Goal: Task Accomplishment & Management: Manage account settings

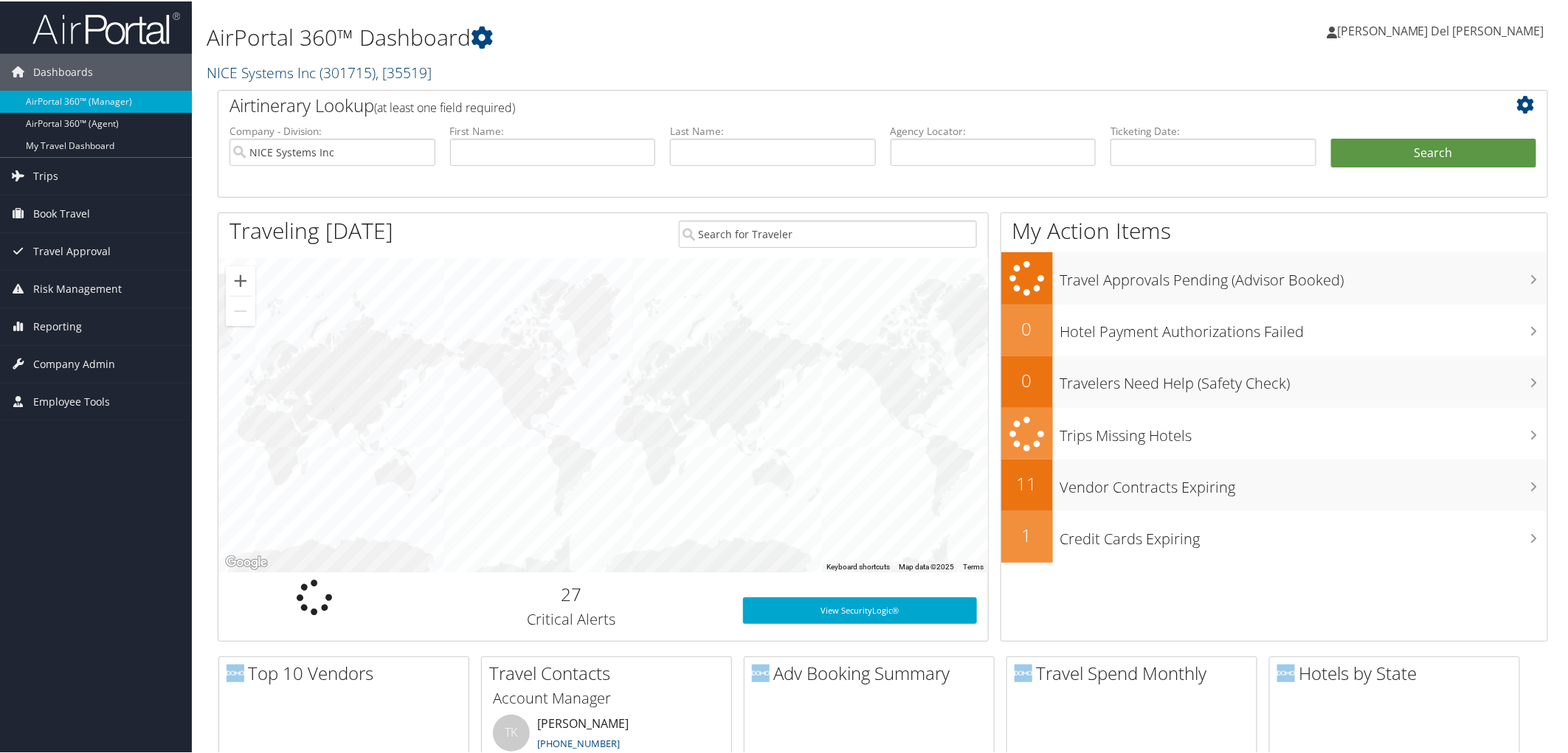
click at [394, 74] on span ", [ 35519 ]" at bounding box center [403, 72] width 56 height 20
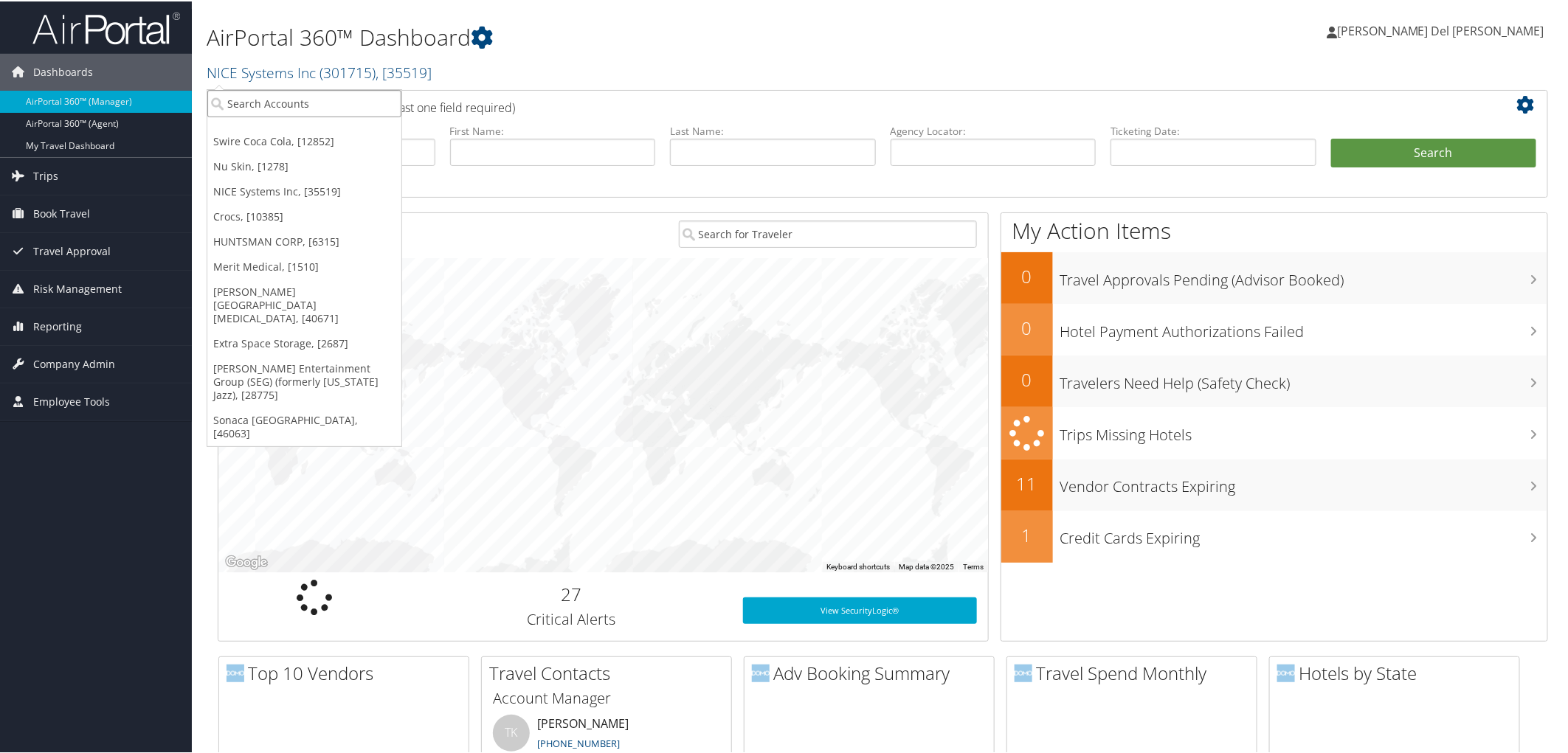
click at [254, 97] on input "search" at bounding box center [304, 101] width 194 height 27
type input "DOTERRA"
click at [297, 138] on div "Account" at bounding box center [305, 144] width 211 height 13
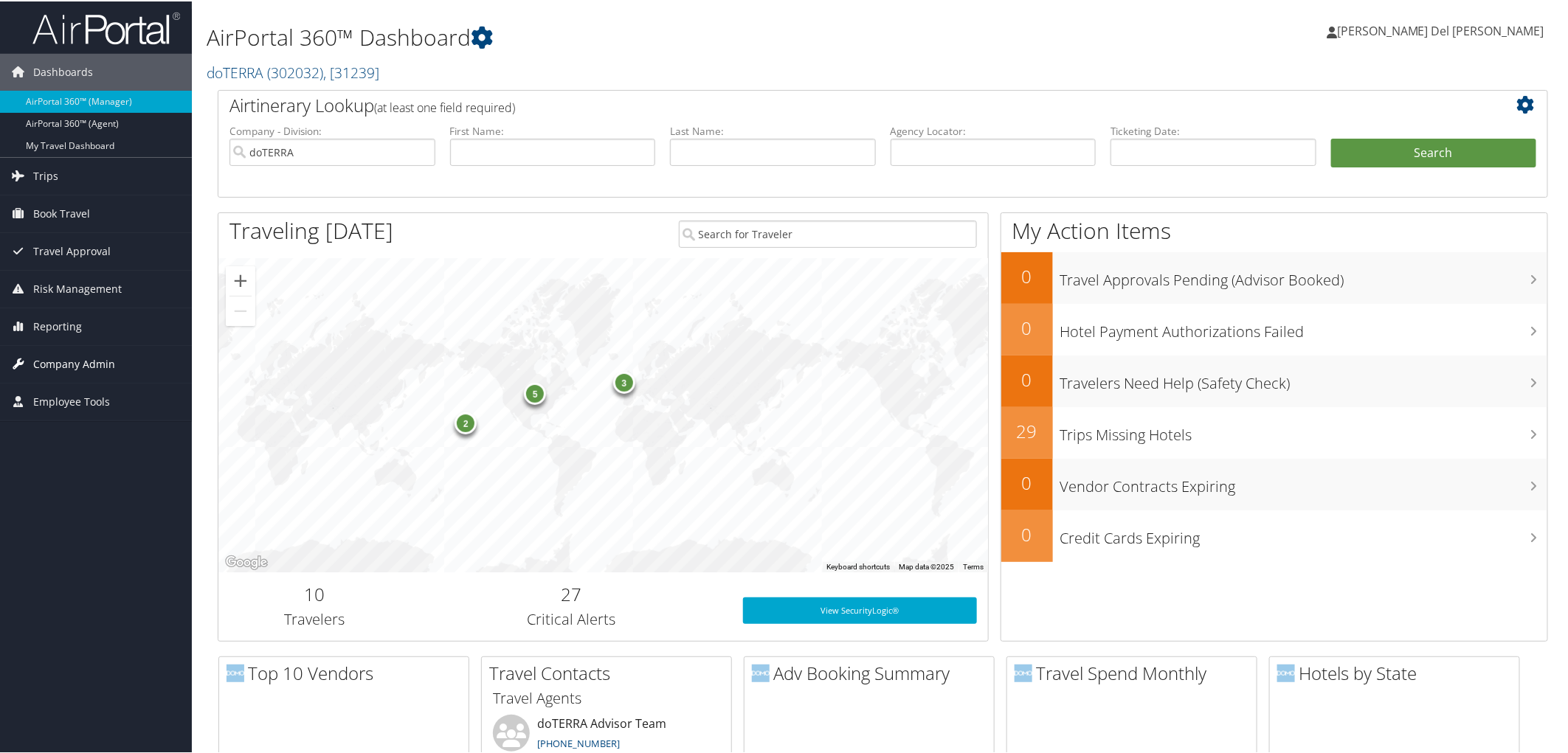
click at [86, 364] on span "Company Admin" at bounding box center [74, 363] width 81 height 37
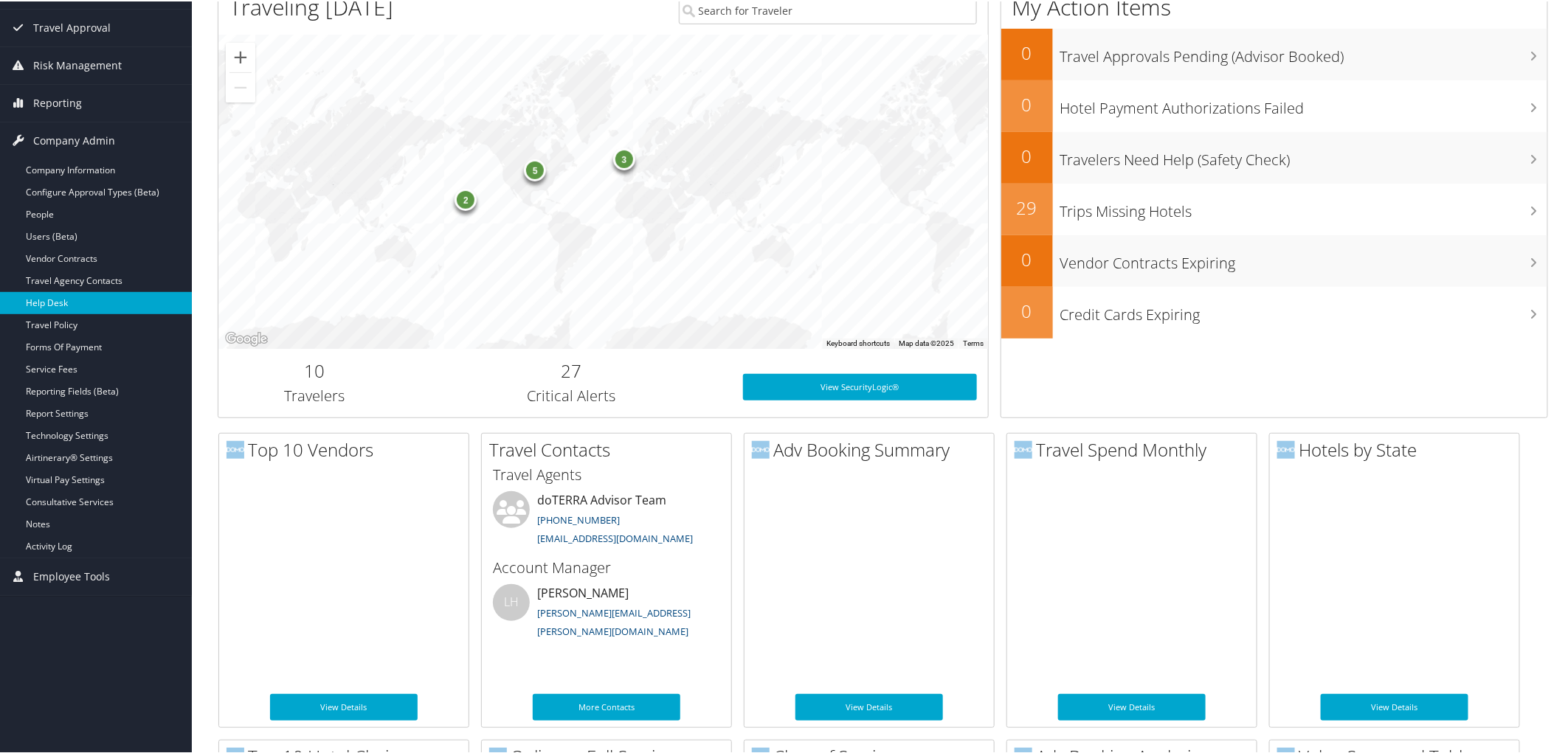
scroll to position [245, 0]
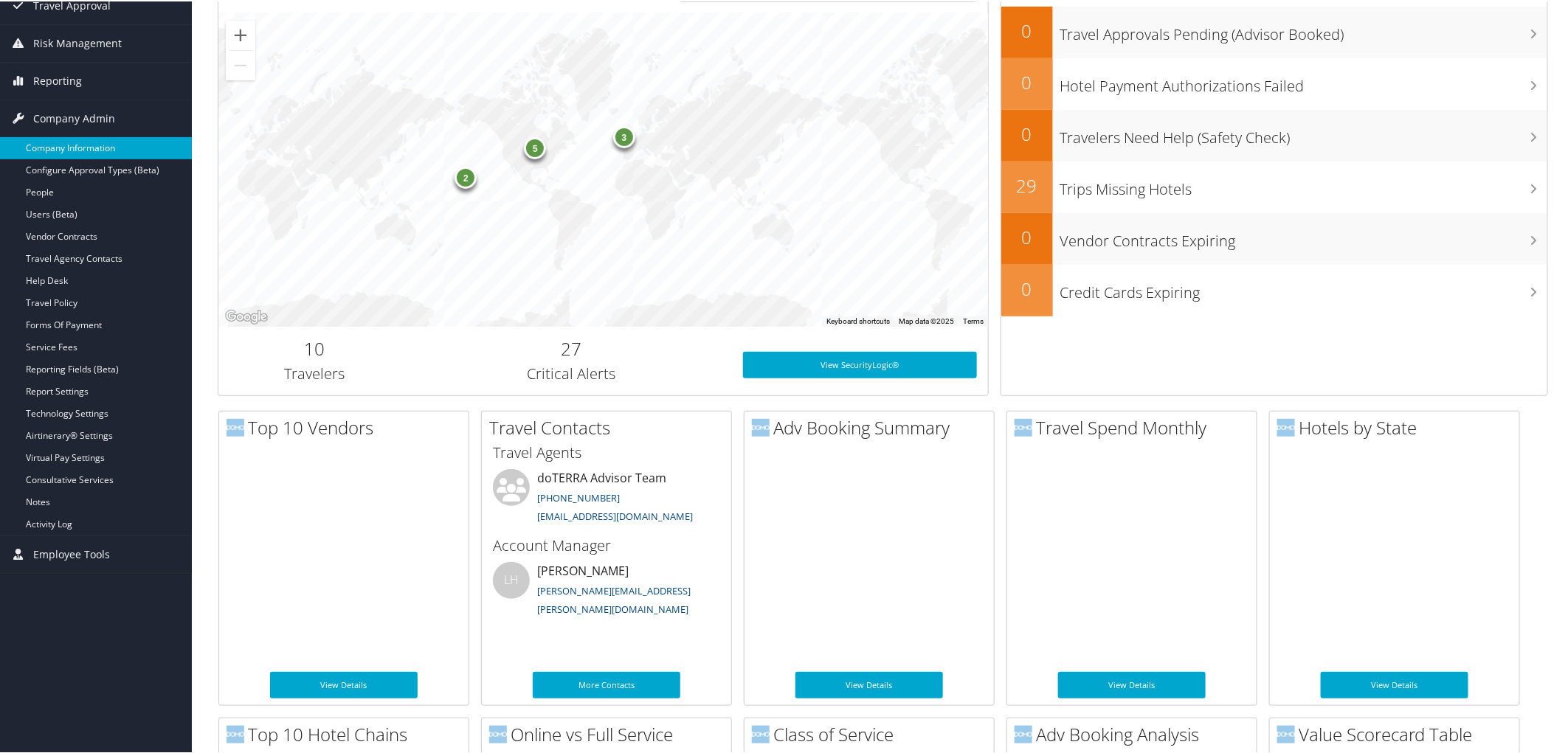
click at [49, 146] on link "Company Information" at bounding box center [95, 147] width 192 height 22
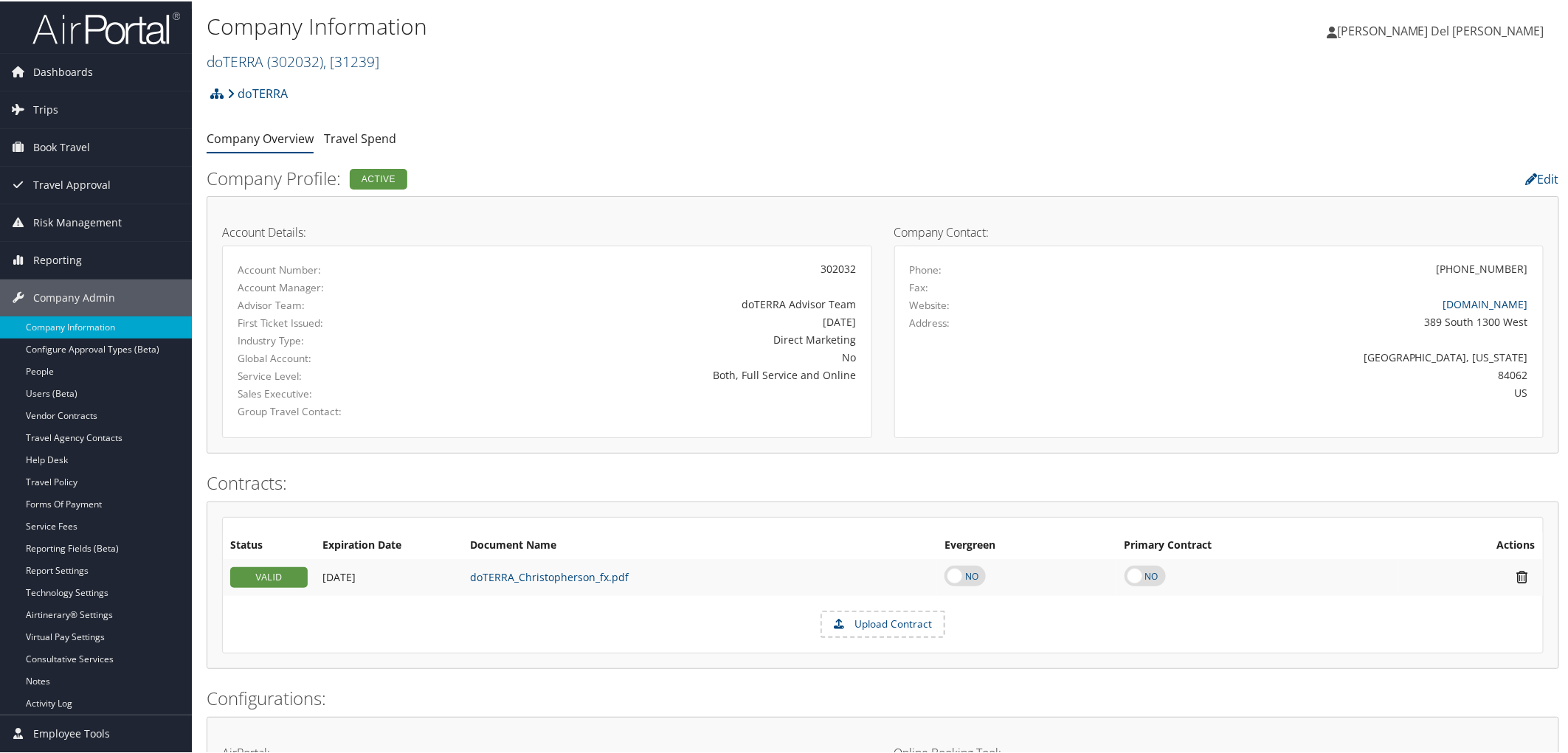
click at [248, 59] on link "doTERRA ( 302032 ) , [ 31239 ]" at bounding box center [293, 61] width 173 height 20
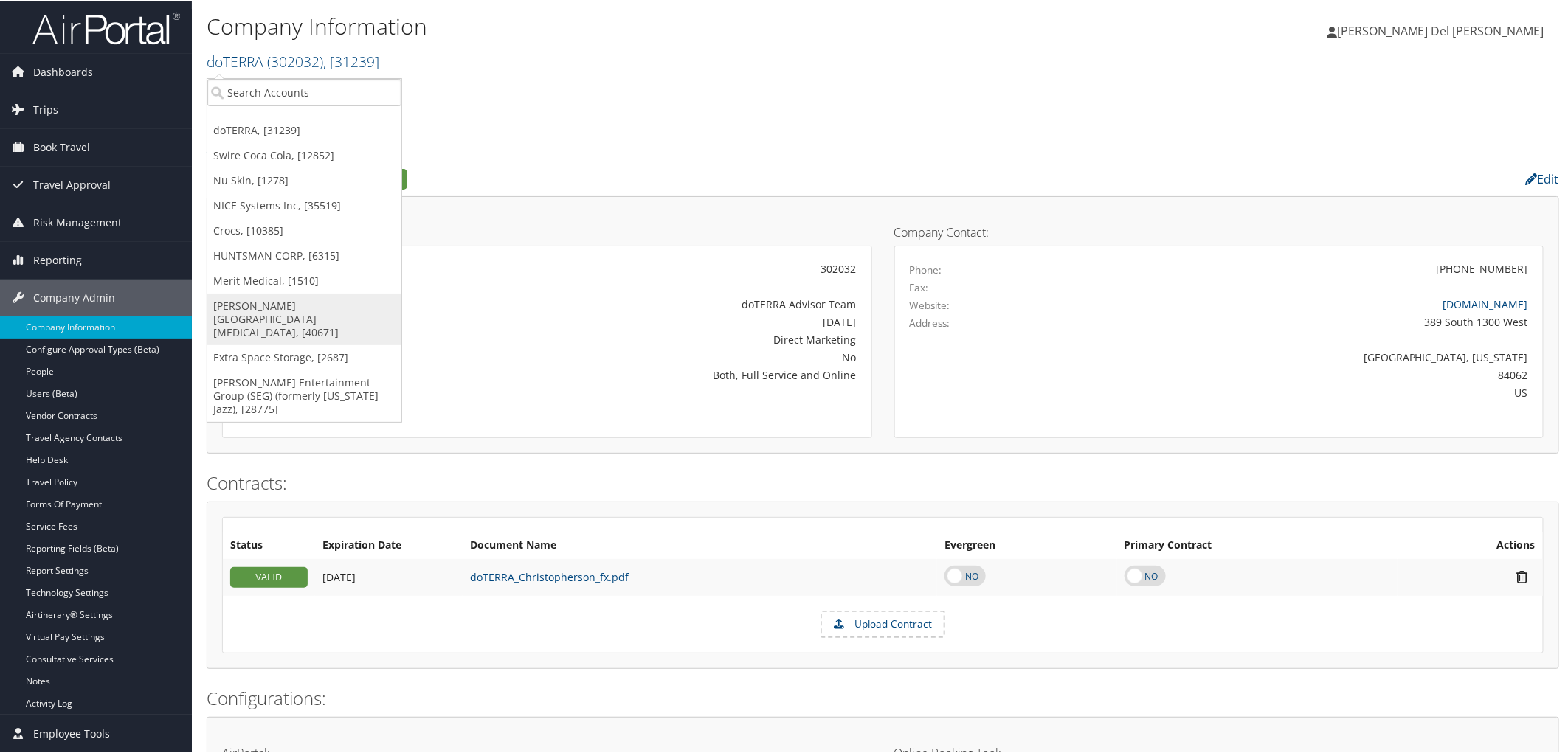
click at [248, 326] on link "[PERSON_NAME][GEOGRAPHIC_DATA][MEDICAL_DATA], [40671]" at bounding box center [304, 318] width 194 height 52
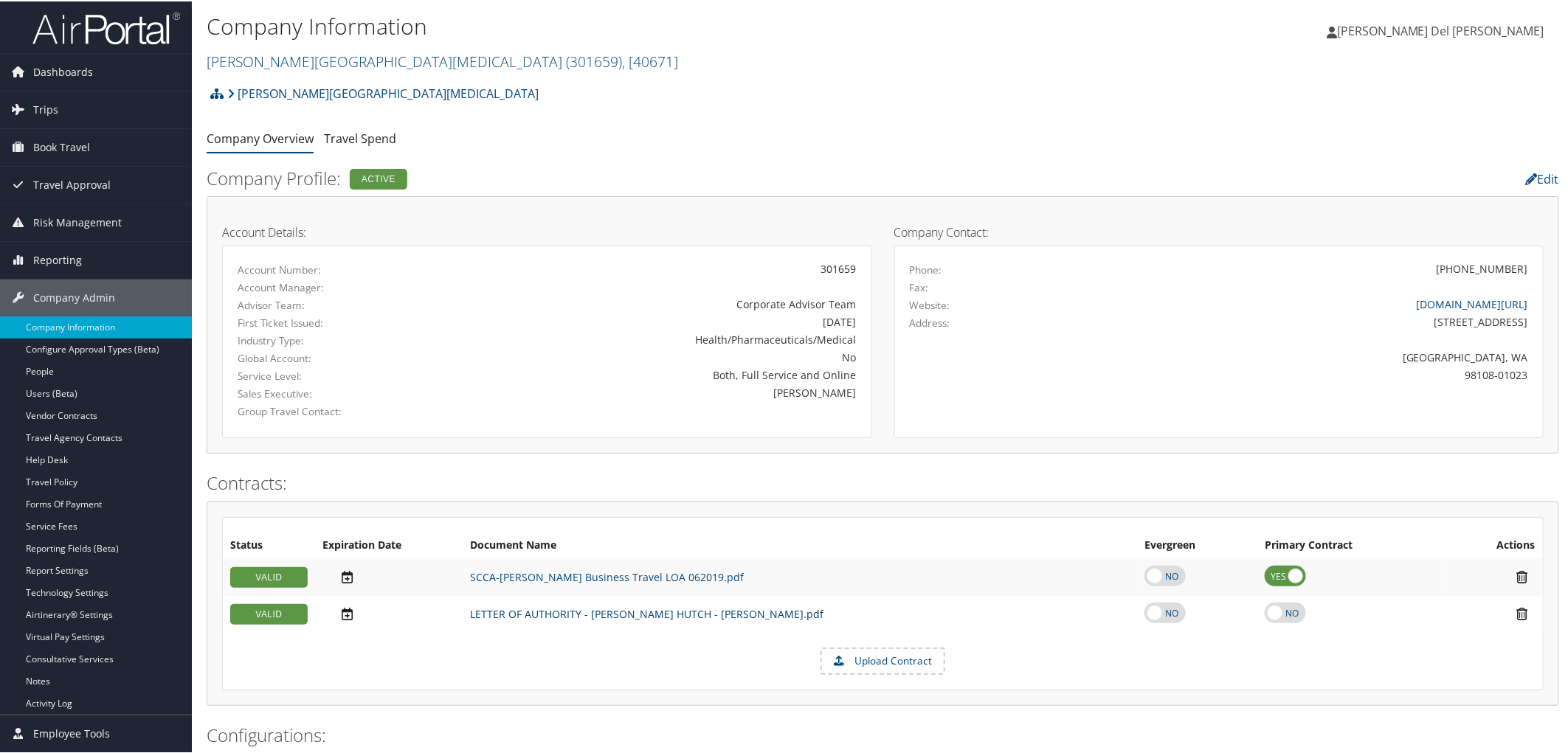
click at [564, 620] on link "LETTER OF AUTHORITY - FRED HUTCH - Christopherson.pdf" at bounding box center [647, 613] width 354 height 14
click at [873, 673] on label "Upload Contract" at bounding box center [882, 660] width 122 height 25
click at [0, 0] on input "Upload Contract" at bounding box center [0, 0] width 0 height 0
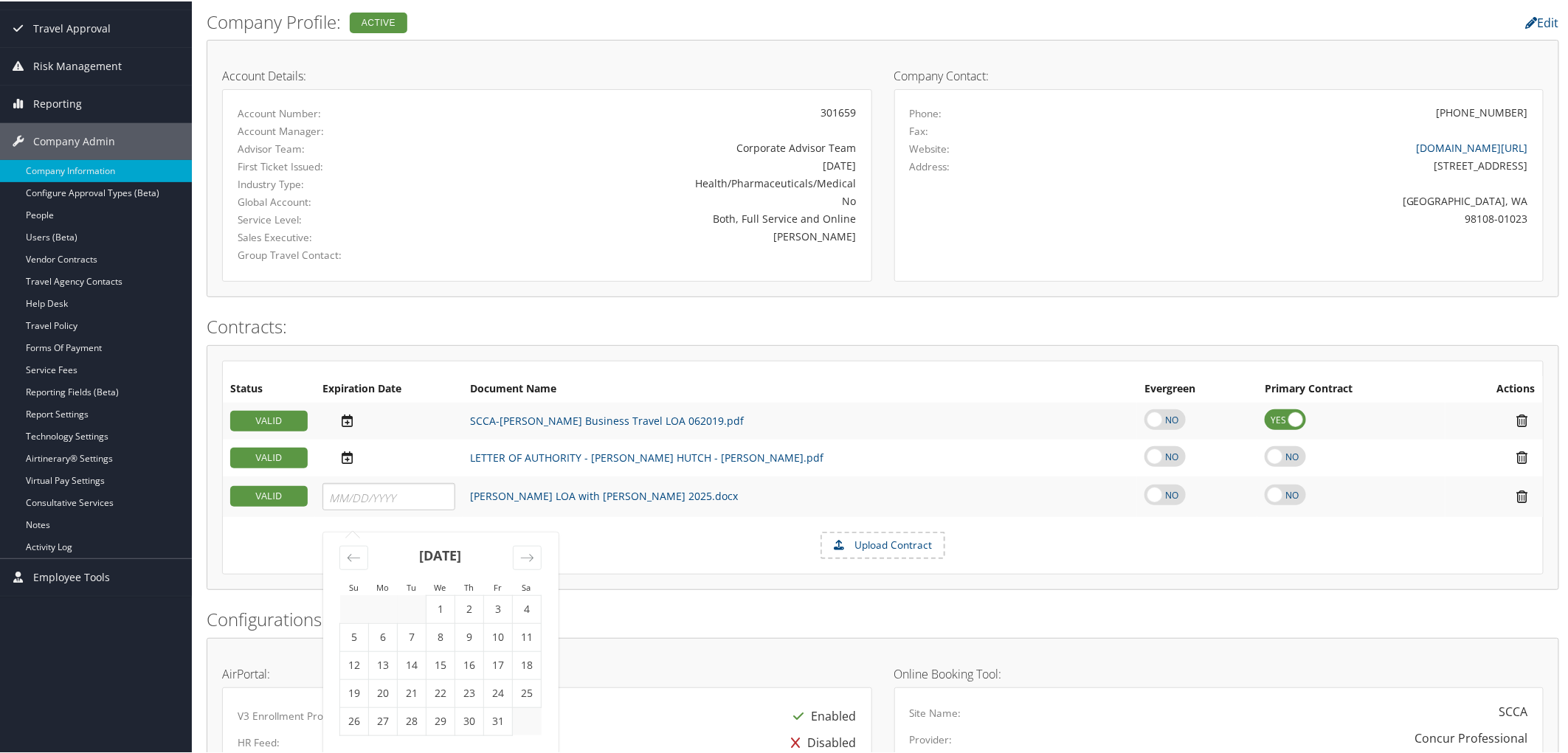
scroll to position [164, 0]
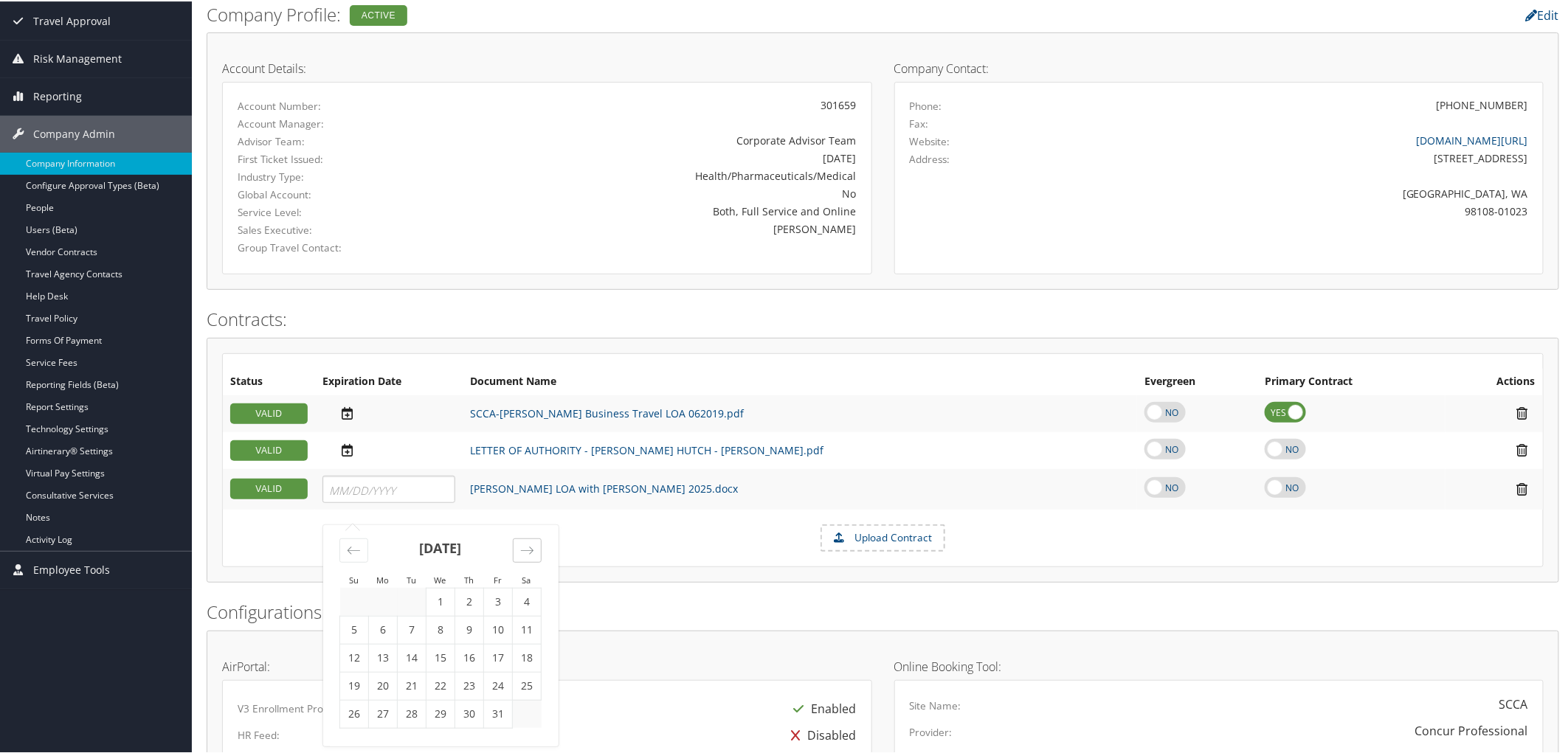
click at [532, 556] on icon "Move forward to switch to the next month." at bounding box center [528, 549] width 14 height 14
click at [389, 499] on input "MM/DD/YYYY" at bounding box center [386, 490] width 113 height 18
type input "09/14/2028"
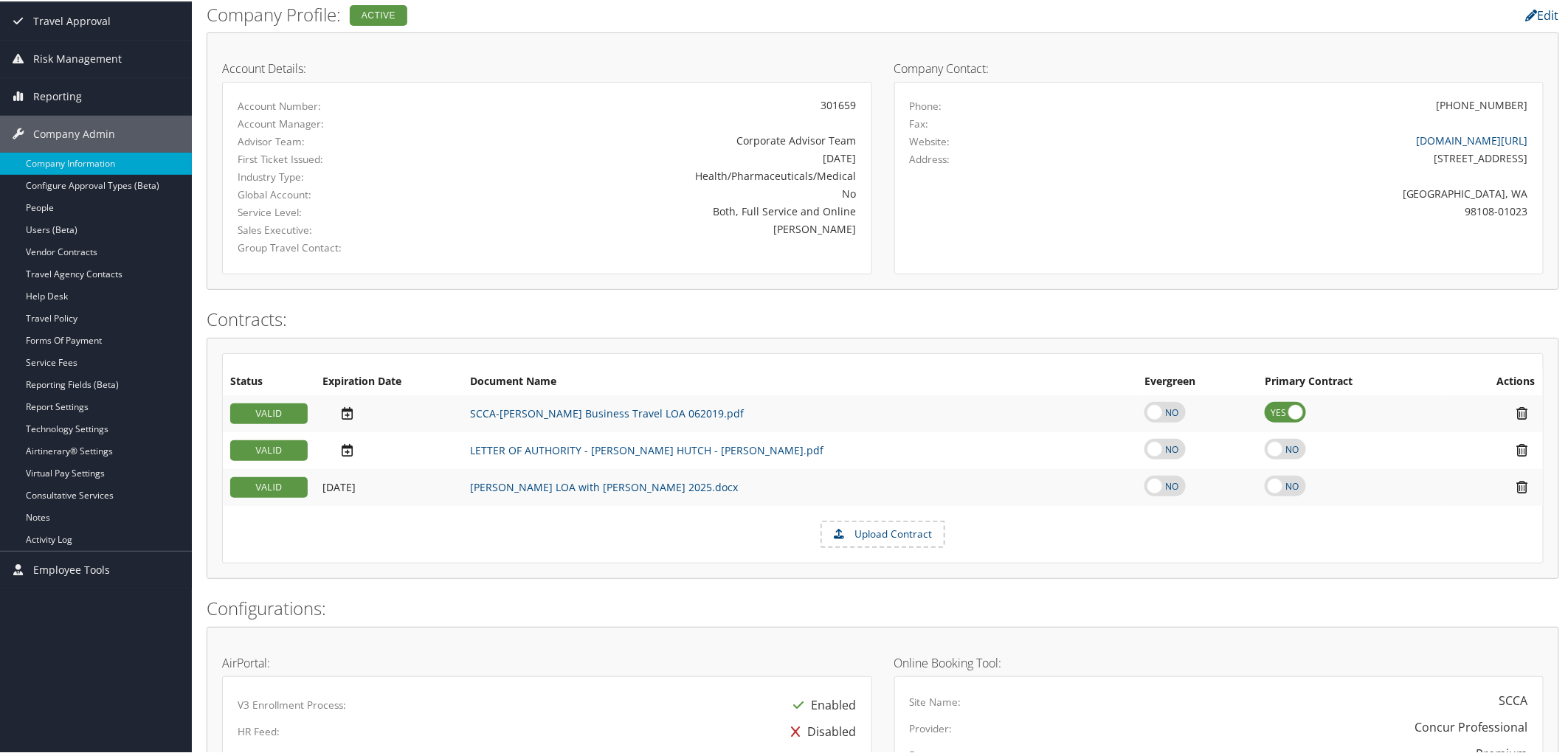
click at [1265, 495] on label at bounding box center [1286, 485] width 42 height 21
click at [1273, 501] on input "checkbox" at bounding box center [1278, 496] width 10 height 10
checkbox input "true"
click at [1145, 421] on label at bounding box center [1166, 410] width 42 height 21
click at [1152, 426] on input "checkbox" at bounding box center [1157, 422] width 10 height 10
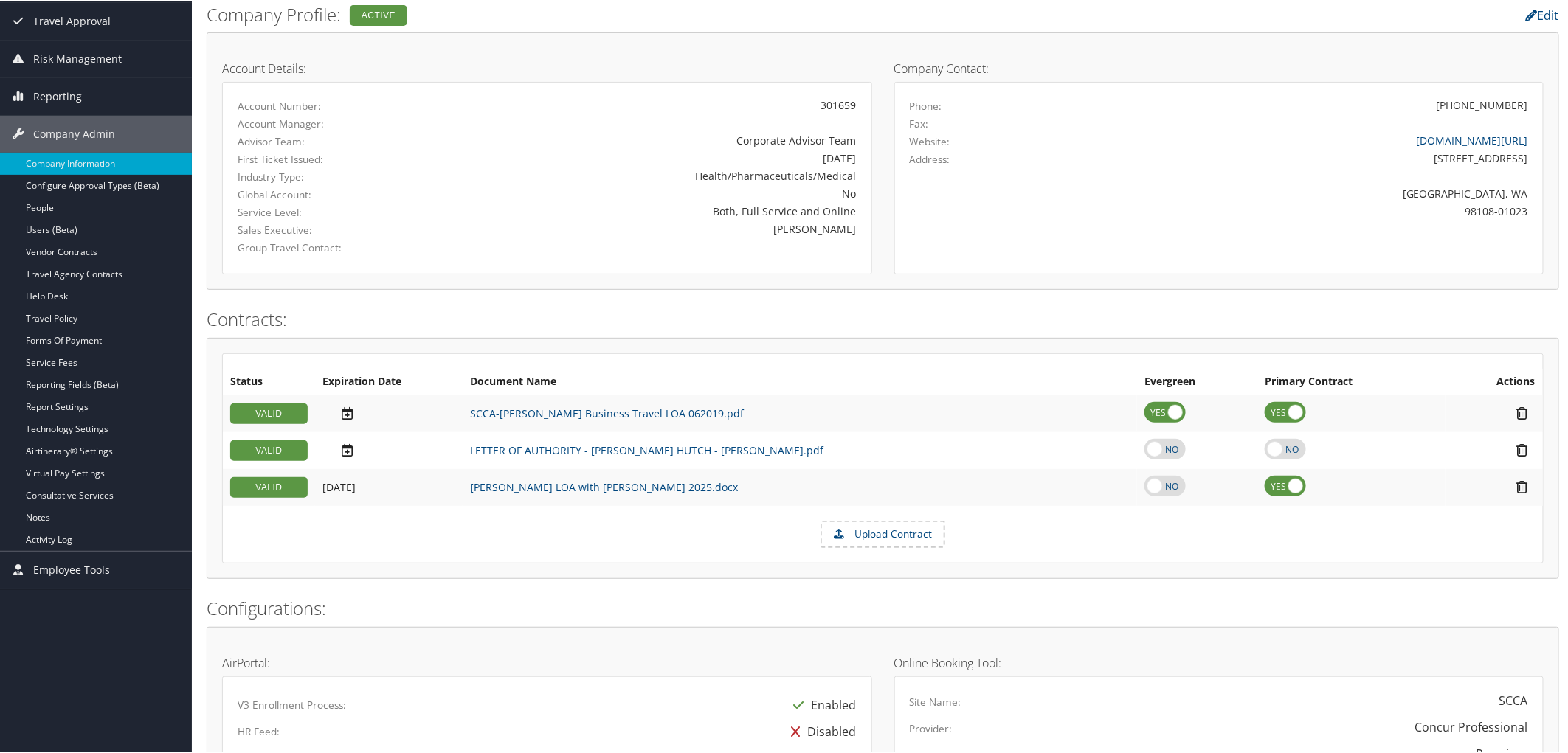
drag, startPoint x: 1097, startPoint y: 426, endPoint x: 1189, endPoint y: 419, distance: 92.3
click at [1145, 421] on label at bounding box center [1166, 410] width 42 height 21
click at [1152, 426] on input "checkbox" at bounding box center [1157, 422] width 10 height 10
checkbox input "false"
click at [1265, 421] on label at bounding box center [1286, 410] width 42 height 21
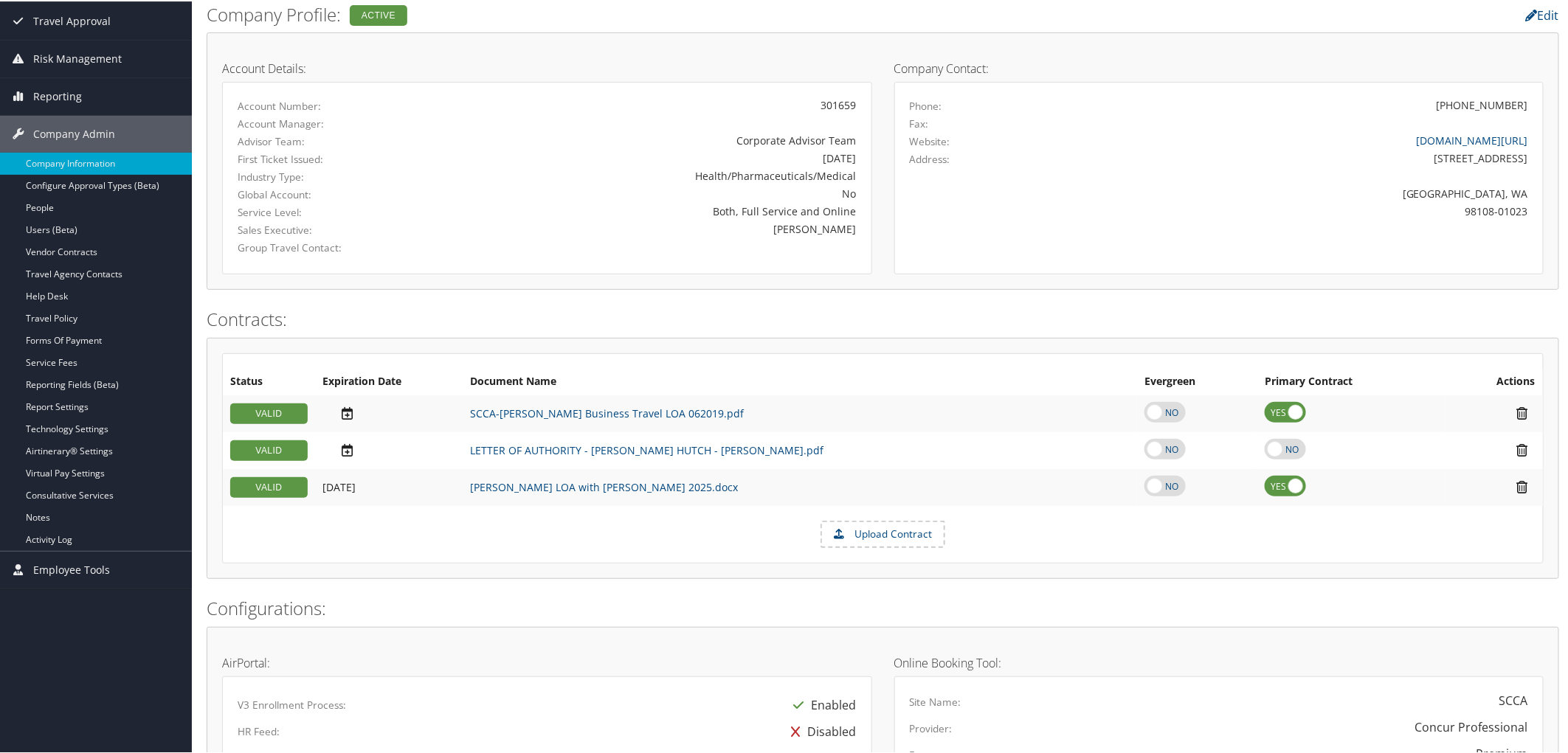
click at [1273, 421] on input "checkbox" at bounding box center [1278, 422] width 10 height 10
checkbox input "false"
click at [51, 360] on link "Service Fees" at bounding box center [95, 362] width 192 height 22
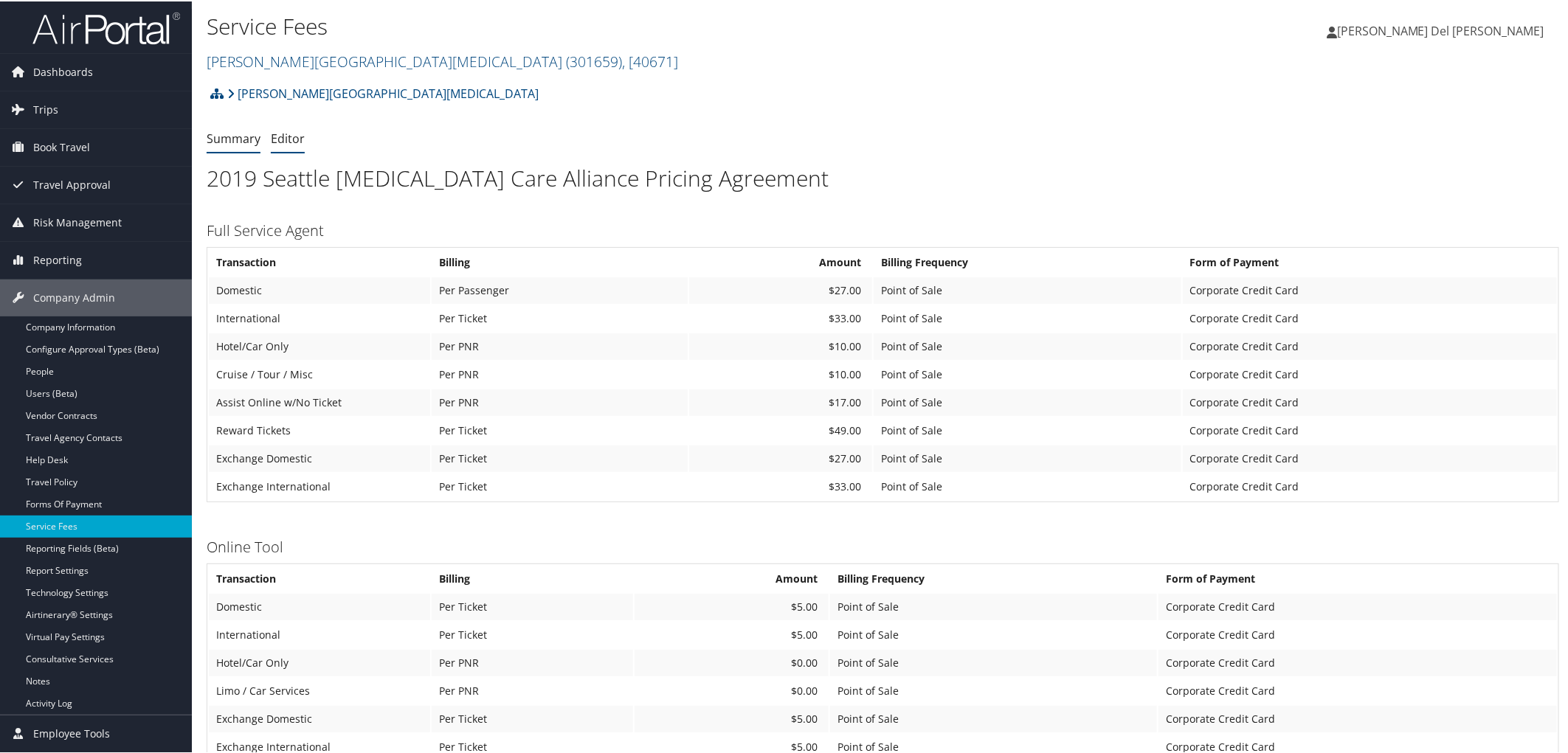
click at [299, 141] on link "Editor" at bounding box center [288, 137] width 34 height 16
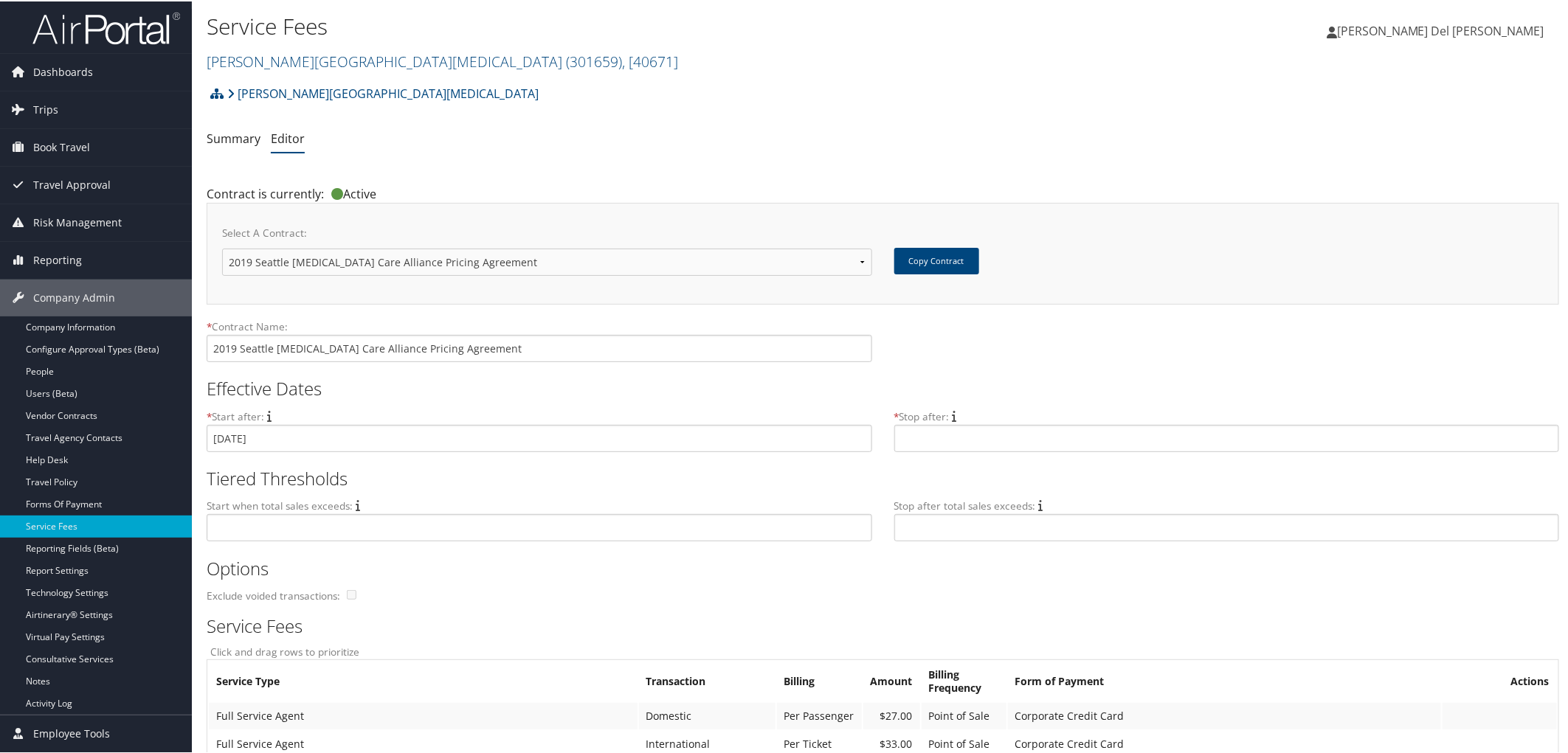
click at [858, 270] on select "2019 Seattle Cancer Care Alliance Pricing Agreement New Contract..." at bounding box center [548, 260] width 650 height 27
select select "new"
click at [223, 256] on select "2019 Seattle Cancer Care Alliance Pricing Agreement New Contract..." at bounding box center [548, 260] width 650 height 27
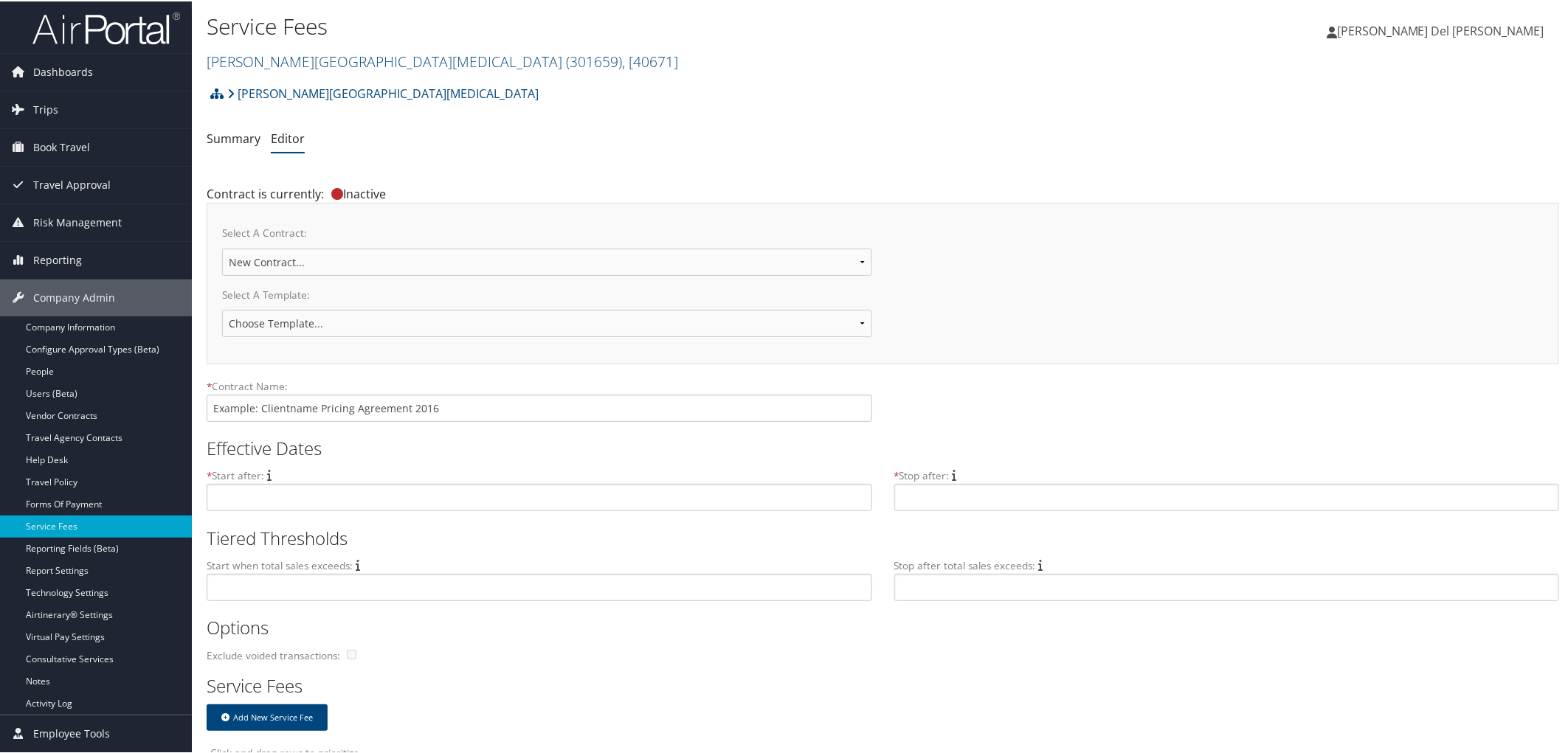
select select "22226"
click at [223, 323] on select "Choose Template... 2018 IUC-PG Pricing Agreement Sales Pricing 2020 - Under $1M…" at bounding box center [548, 321] width 650 height 27
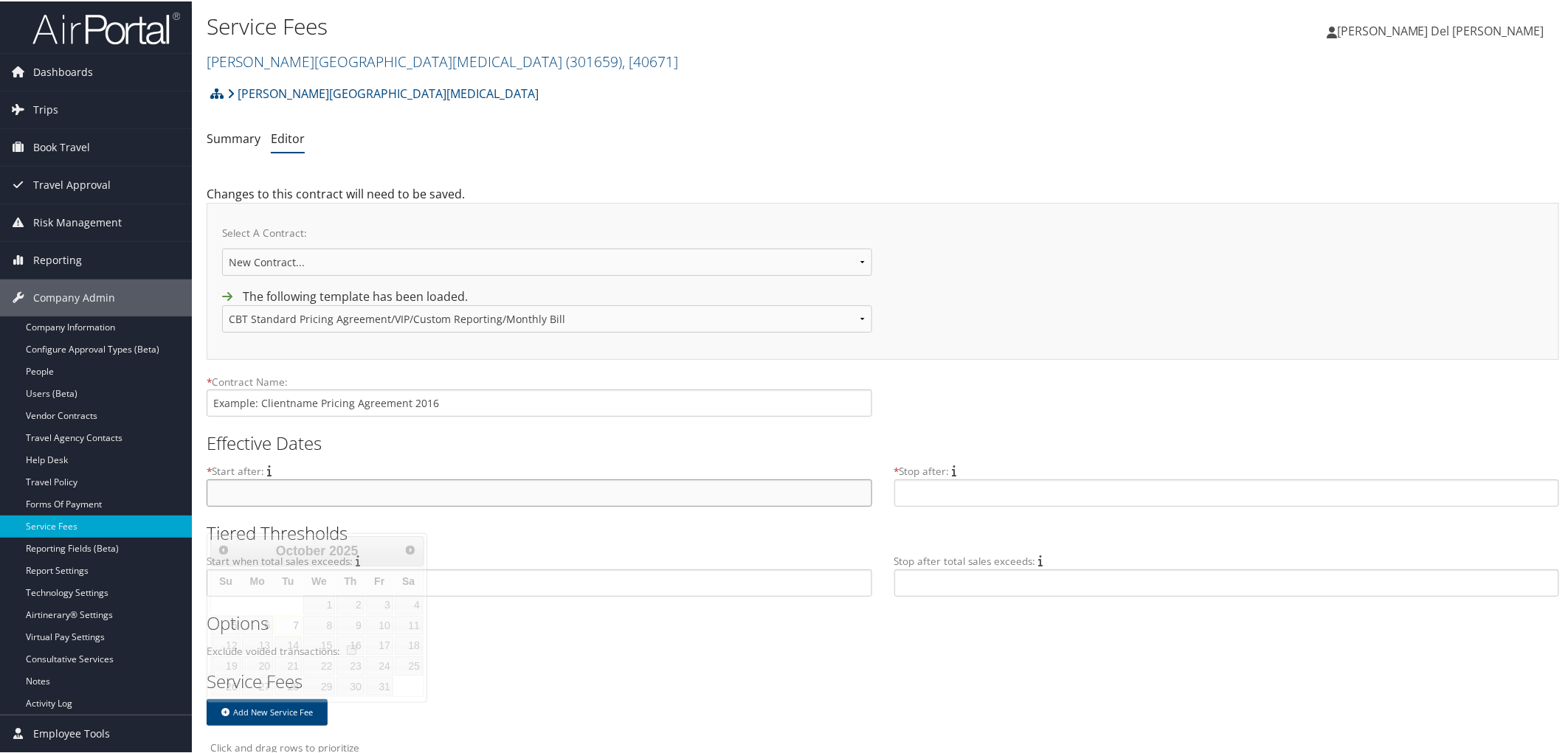
click at [251, 506] on input "text" at bounding box center [540, 491] width 666 height 27
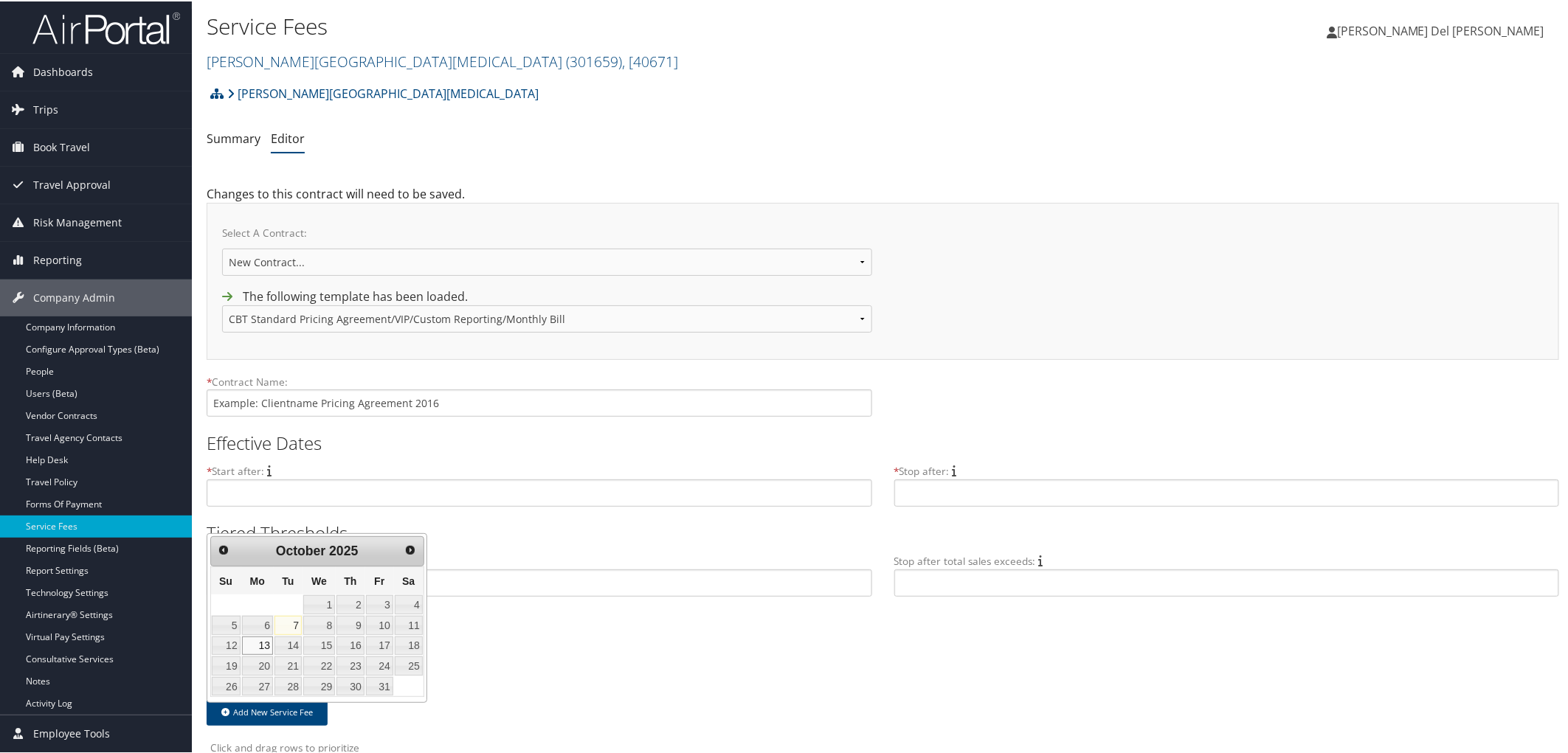
click at [264, 655] on link "13" at bounding box center [257, 645] width 31 height 19
type input "[DATE]"
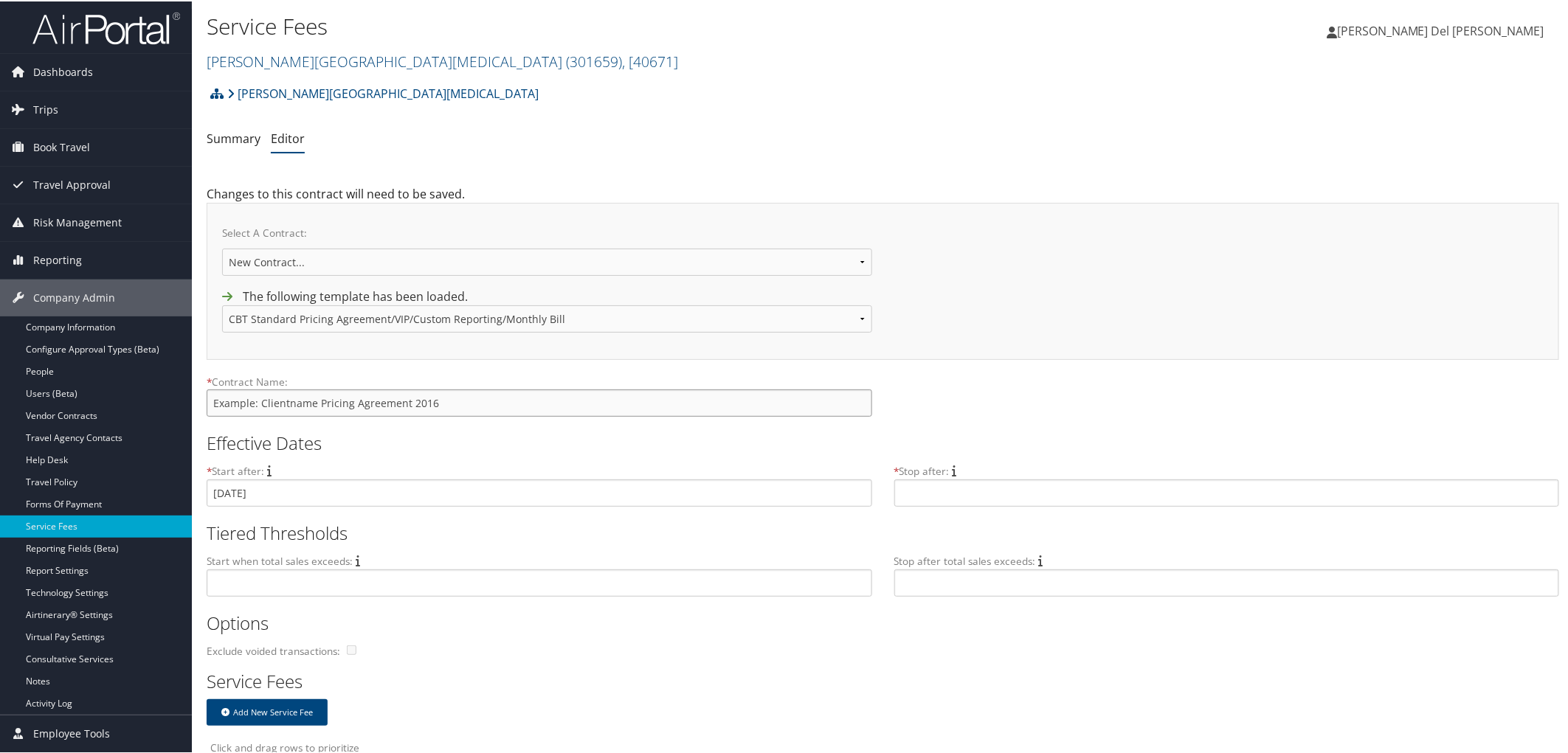
click at [305, 415] on input "text" at bounding box center [540, 401] width 666 height 27
type input "Fred Hutchinson"
click at [271, 62] on link "Fred Hutchinson Cancer Center ( 301659 ) , [ 40671 ]" at bounding box center [442, 61] width 472 height 20
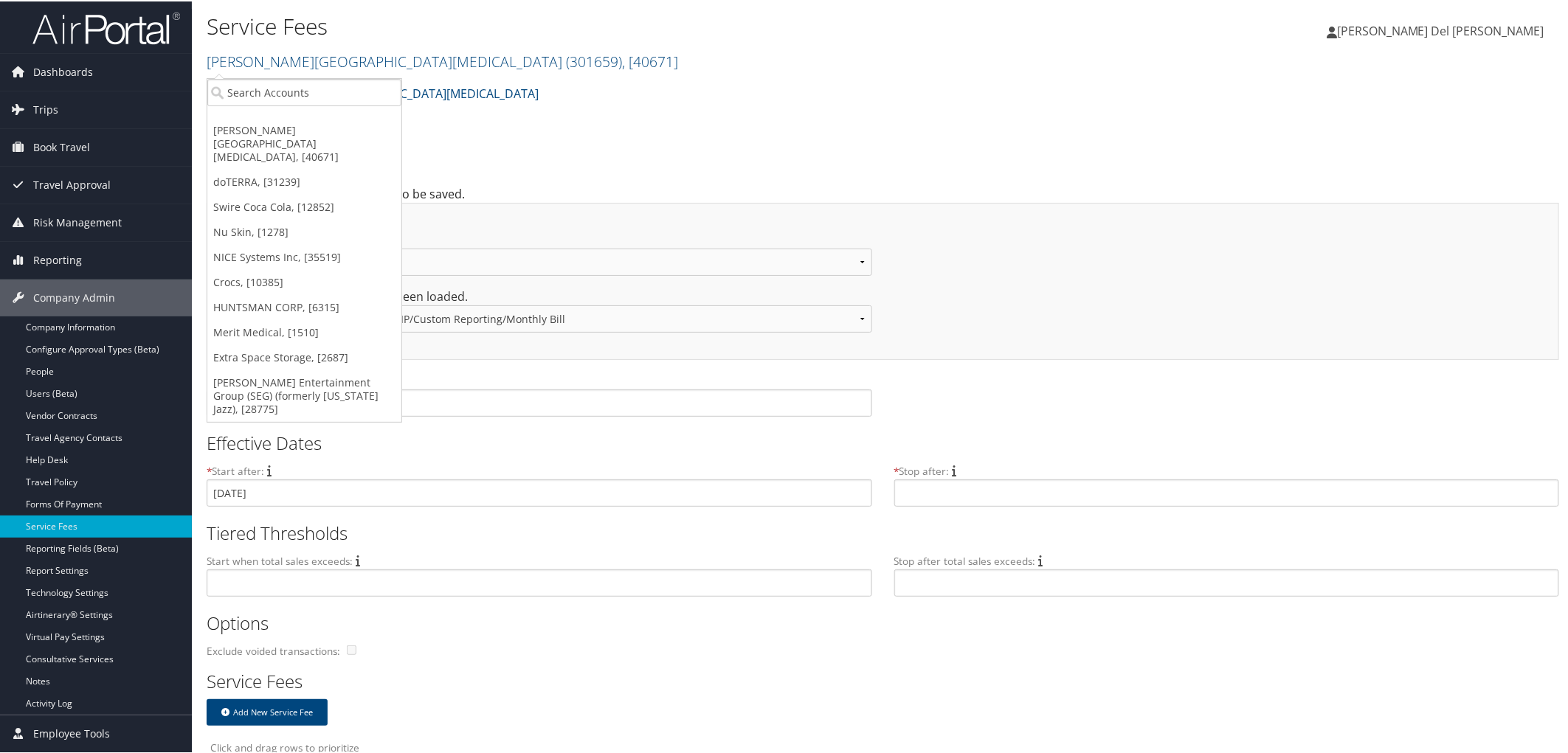
click at [455, 578] on div "Start when total sales exceeds:" at bounding box center [545, 578] width 677 height 57
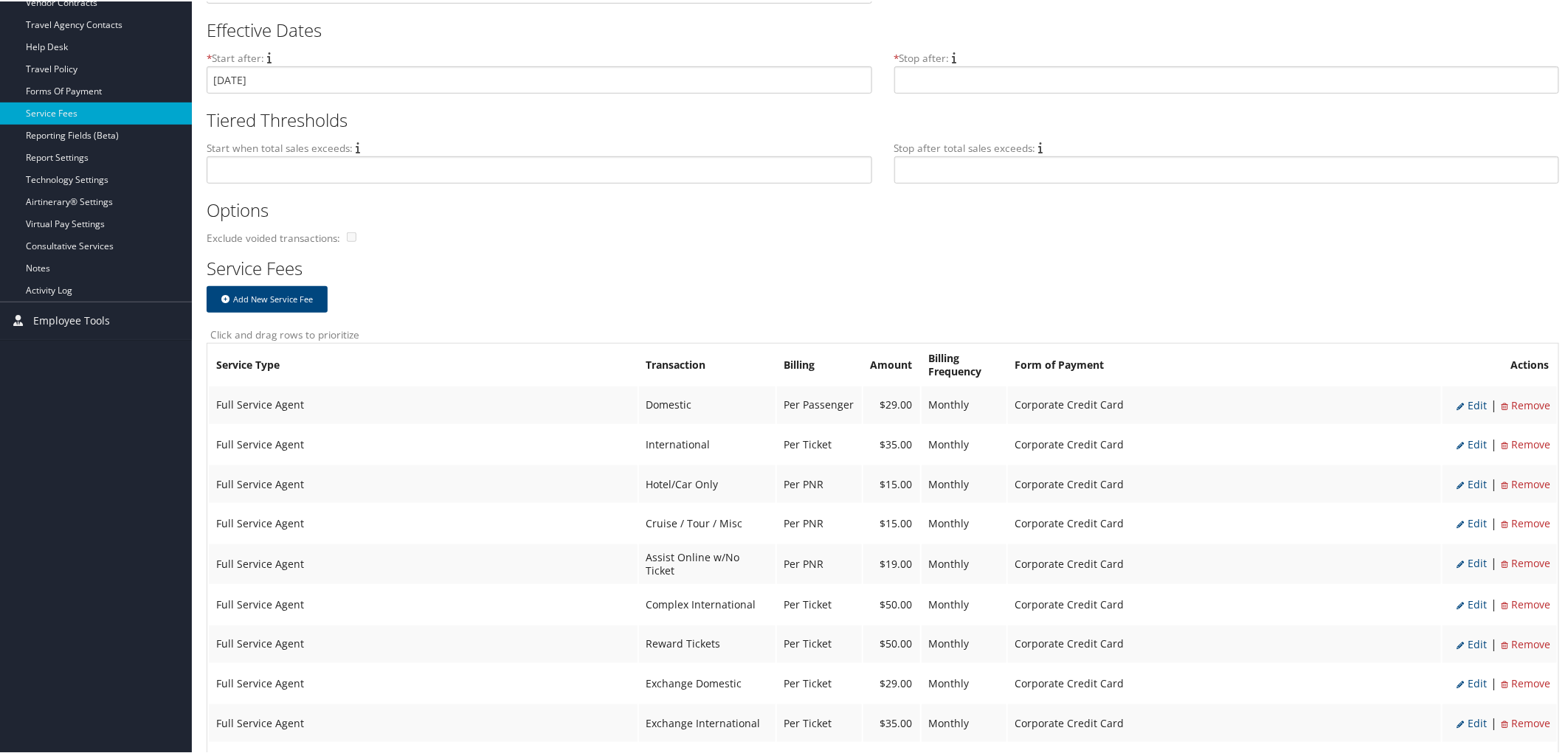
scroll to position [492, 0]
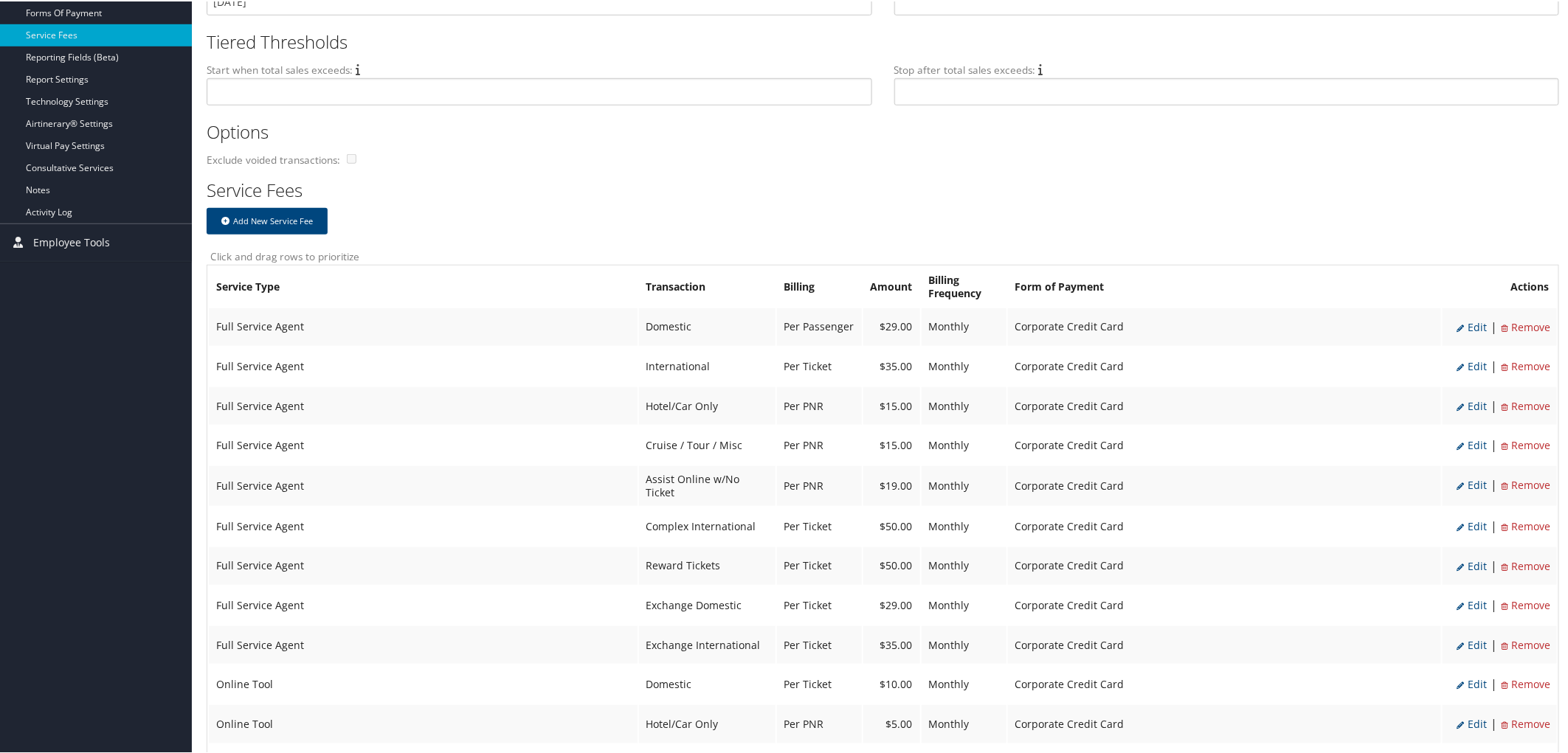
click at [1463, 333] on span "Edit" at bounding box center [1473, 326] width 30 height 14
select select "2"
type input "29.0"
select select "20"
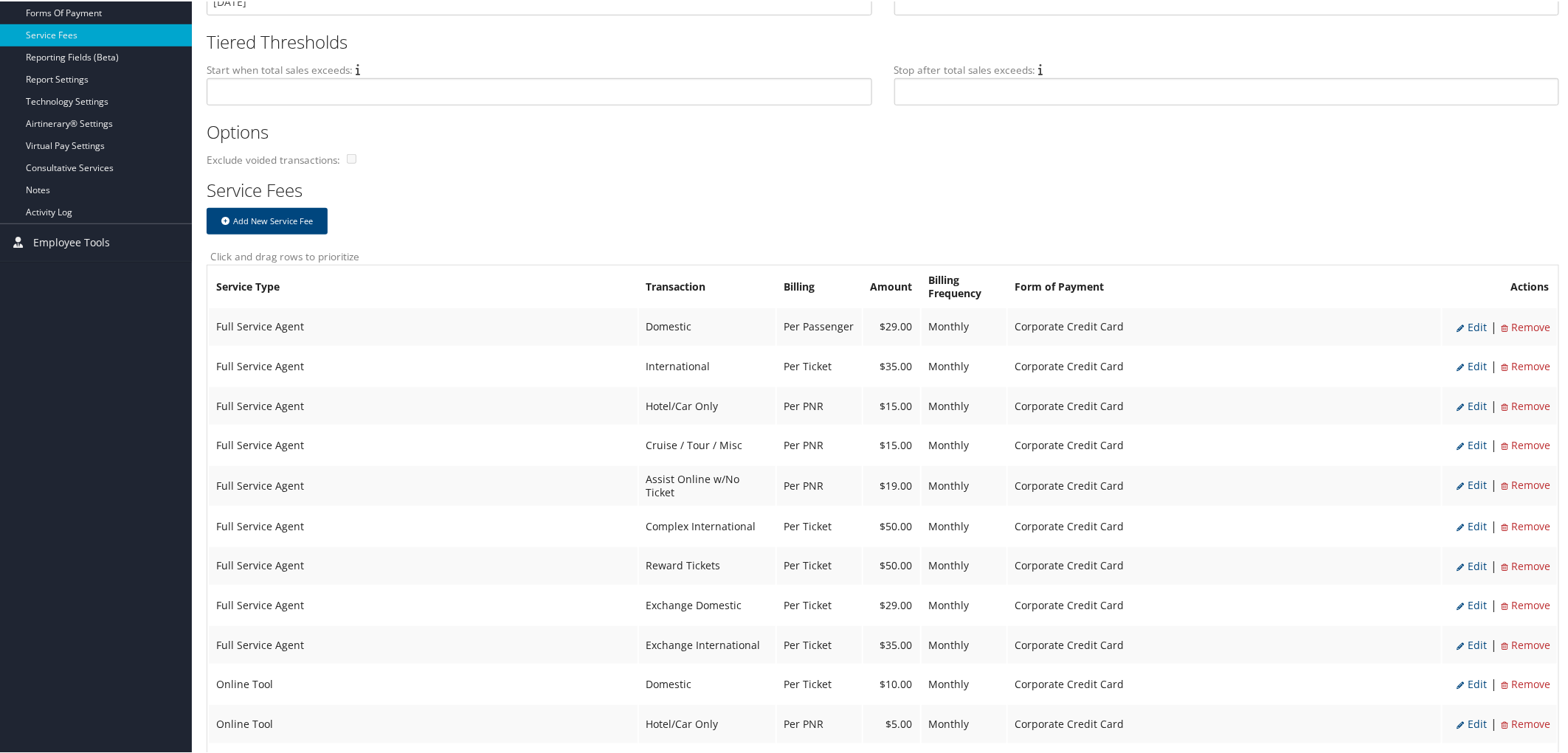
select select "2"
select select "6"
select select "2"
select select "20"
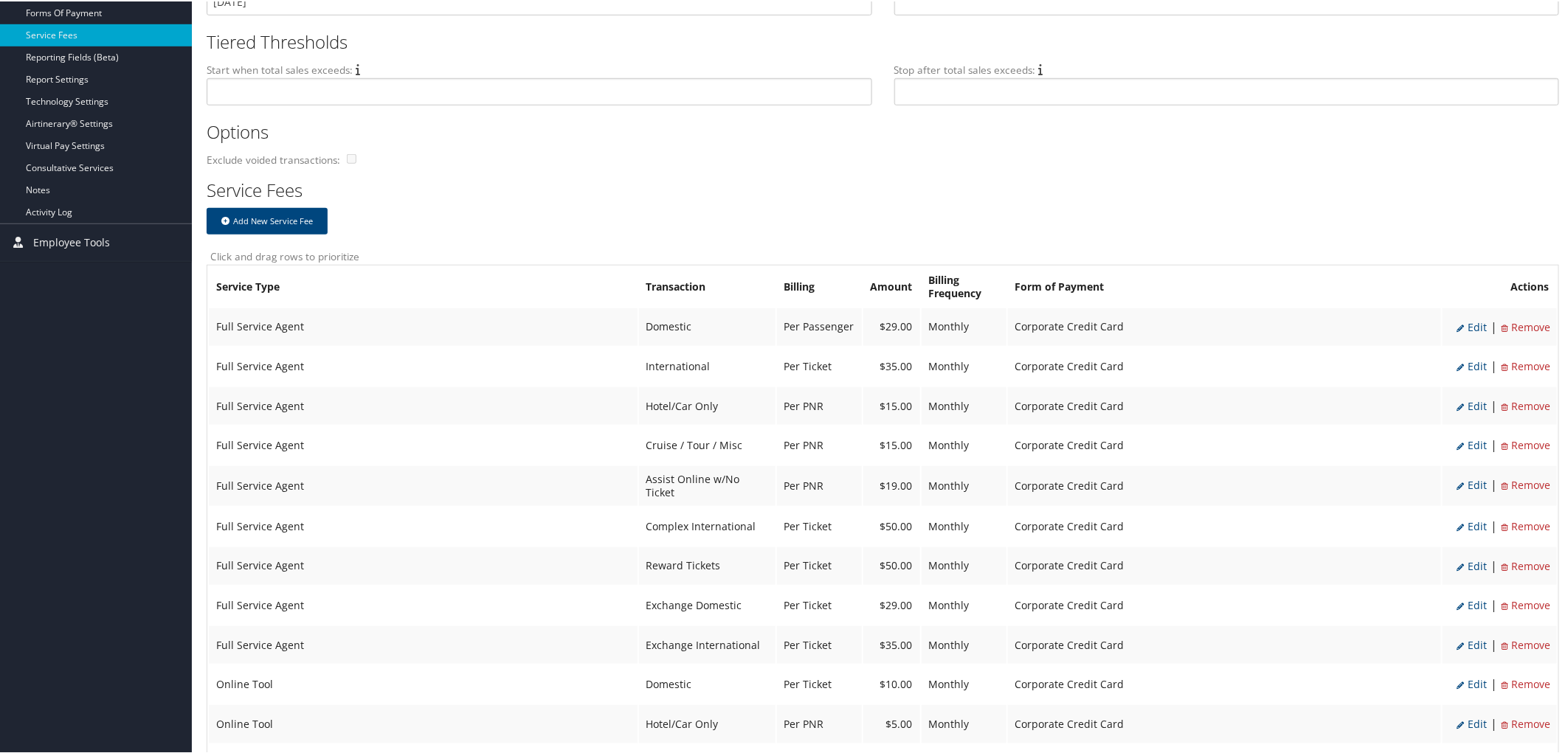
select select "2"
select select "6"
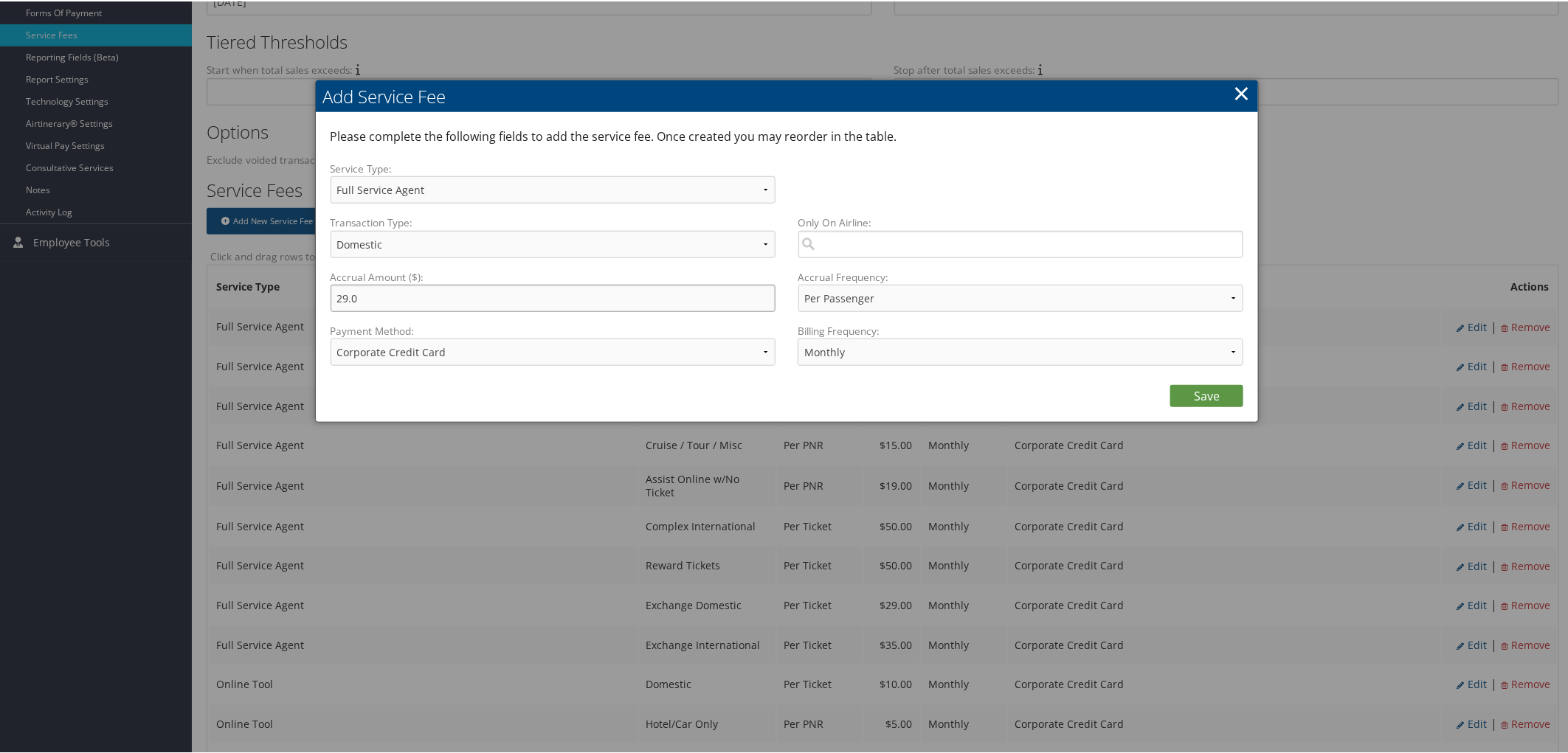
click at [343, 307] on input "29.0" at bounding box center [553, 296] width 446 height 27
type input "28.0"
click at [1210, 406] on link "Save" at bounding box center [1207, 394] width 74 height 22
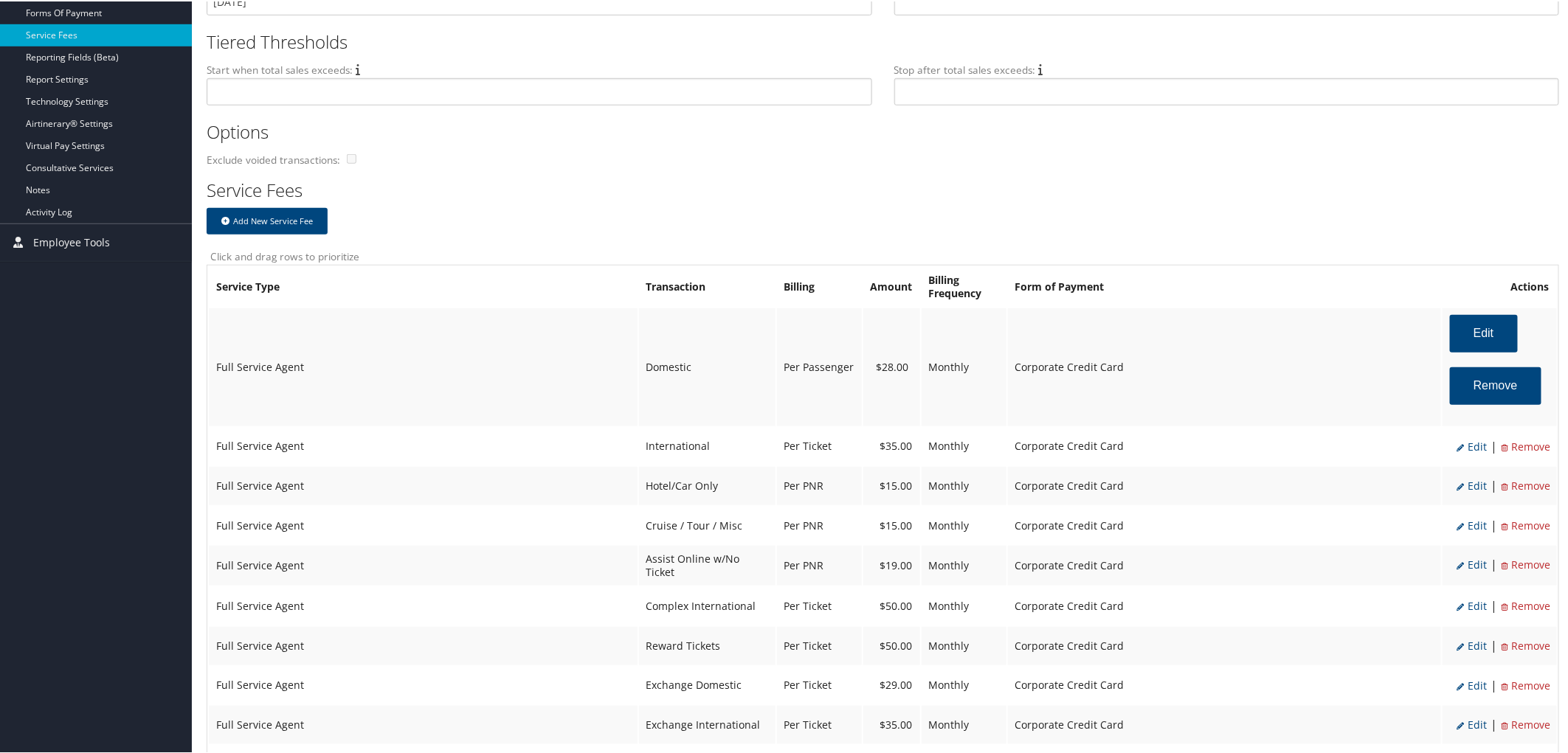
click at [1471, 452] on span "Edit" at bounding box center [1473, 445] width 30 height 14
select select "14"
type input "35.0"
select select "4"
select select "2"
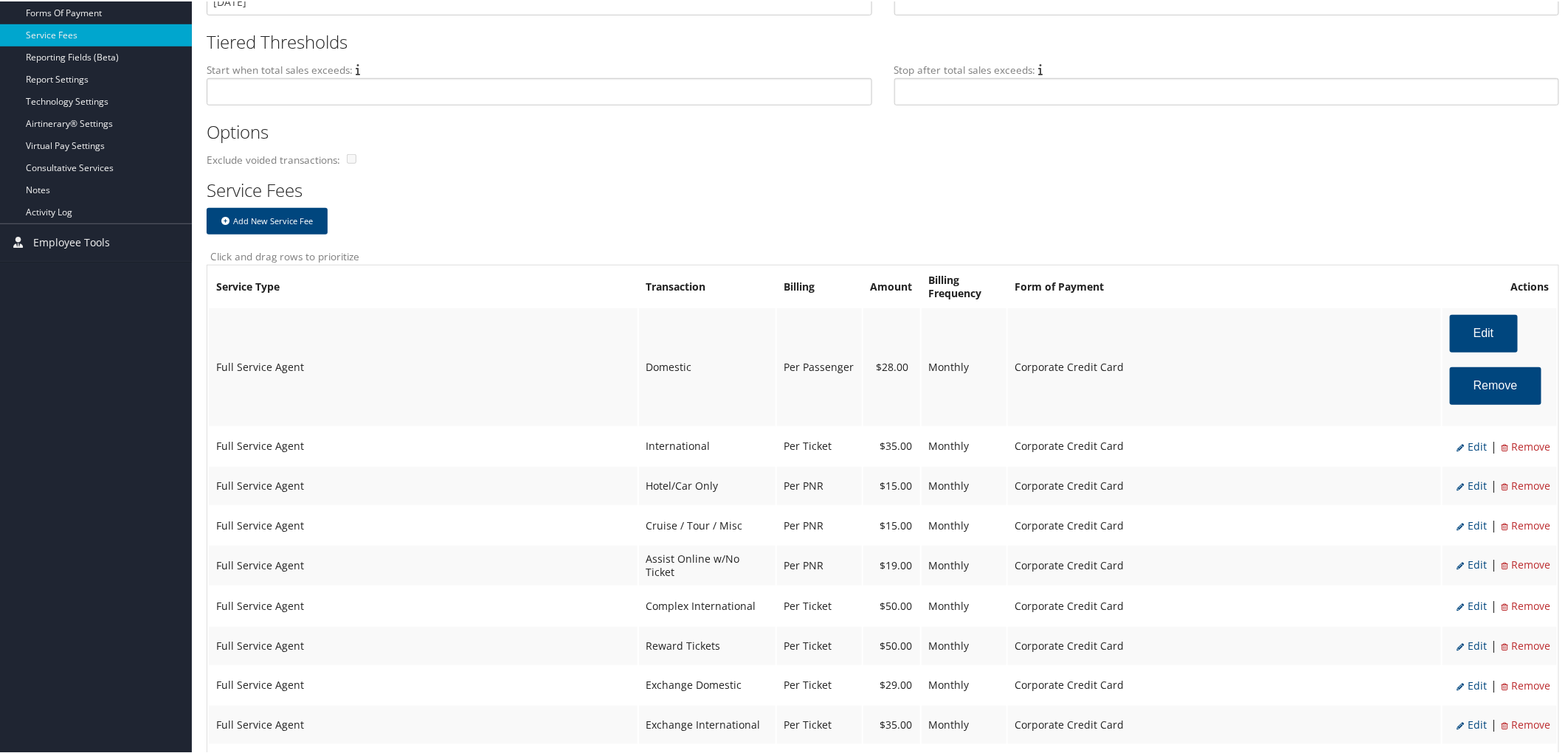
select select "14"
select select "4"
select select "2"
select select "6"
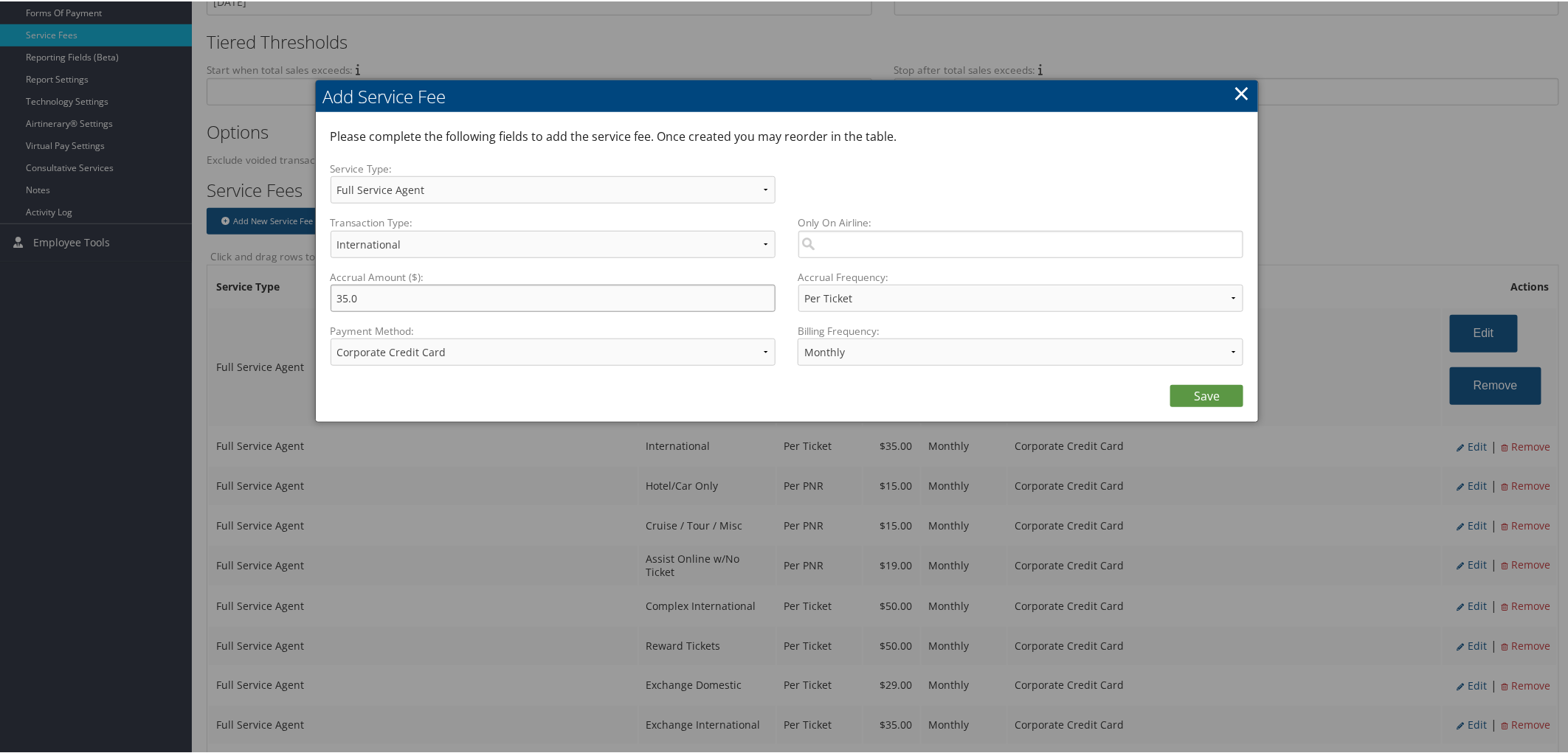
click at [343, 311] on input "35.0" at bounding box center [553, 296] width 446 height 27
type input "34.0"
drag, startPoint x: 1190, startPoint y: 416, endPoint x: 1186, endPoint y: 423, distance: 8.1
click at [1189, 406] on link "Save" at bounding box center [1207, 394] width 74 height 22
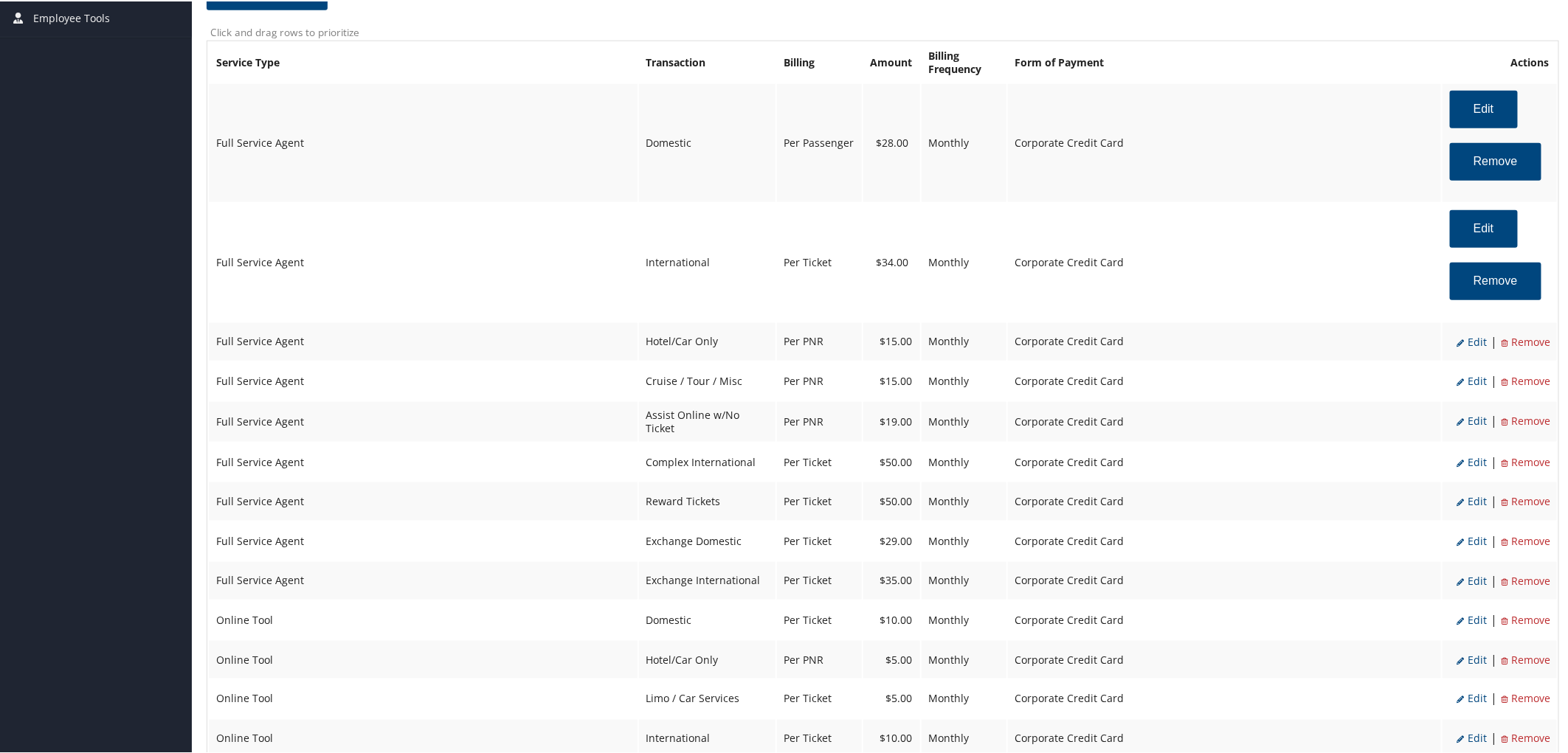
scroll to position [738, 0]
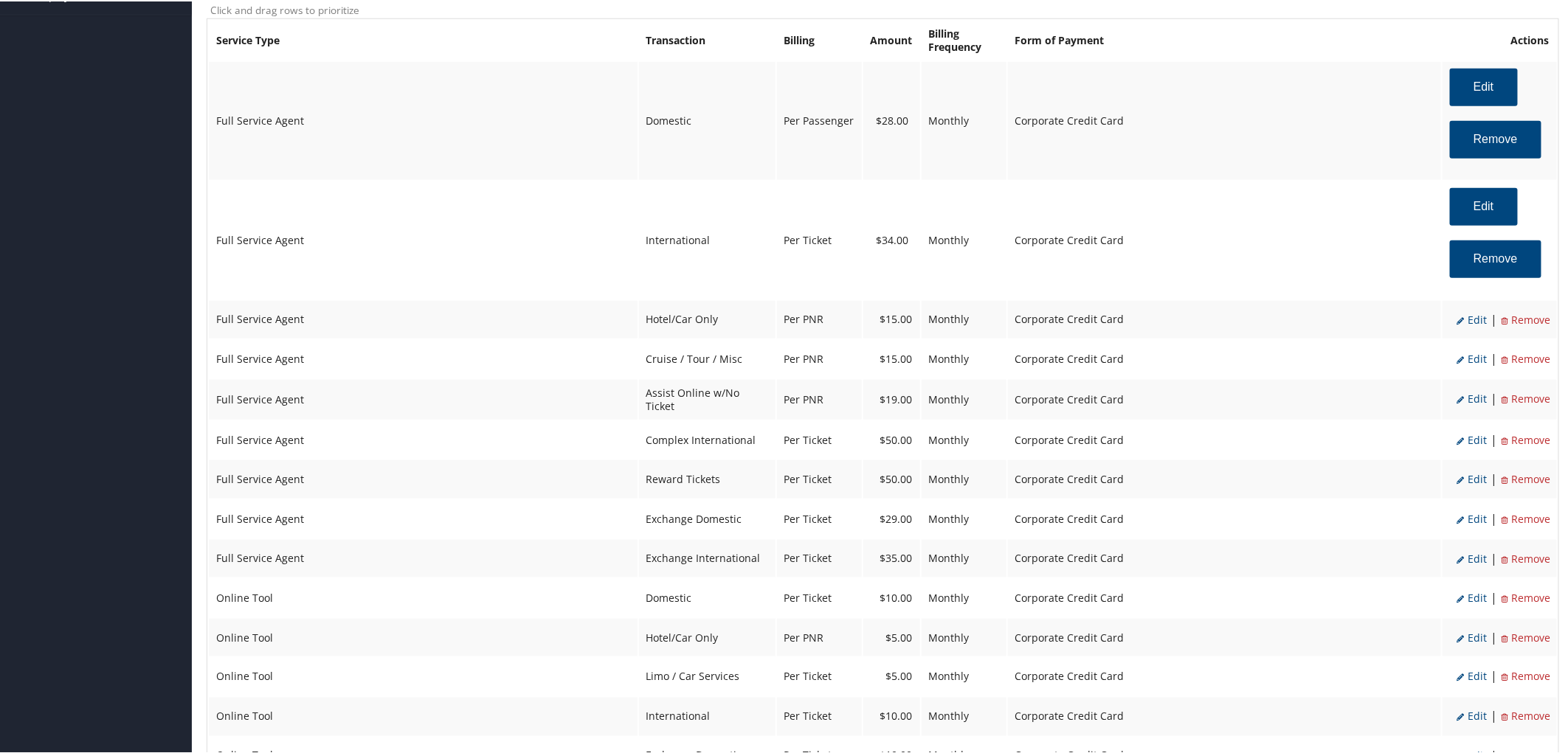
click at [1470, 326] on span "Edit" at bounding box center [1473, 318] width 30 height 14
select select "6"
type input "15.0"
select select "2"
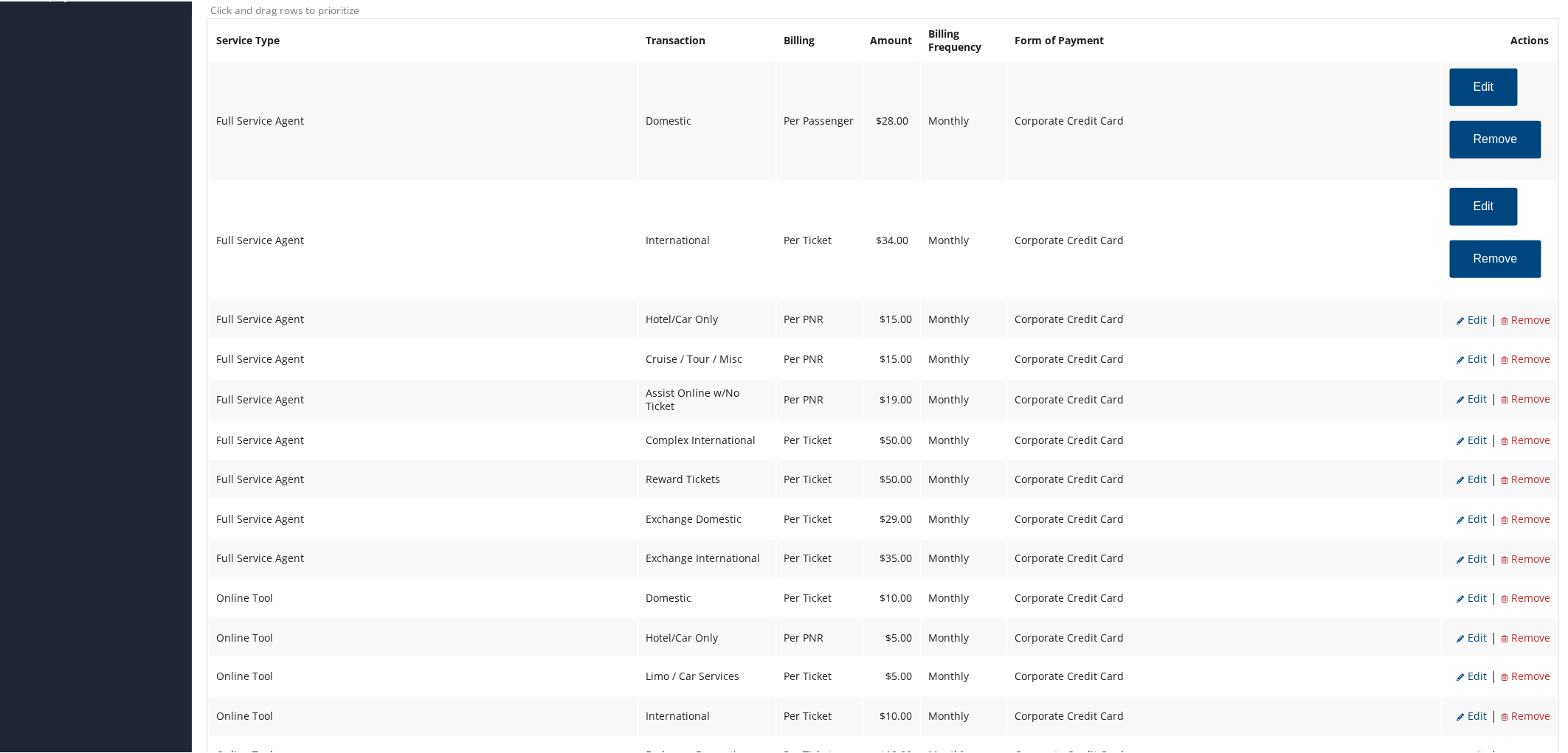
select select "6"
select select "2"
select select "6"
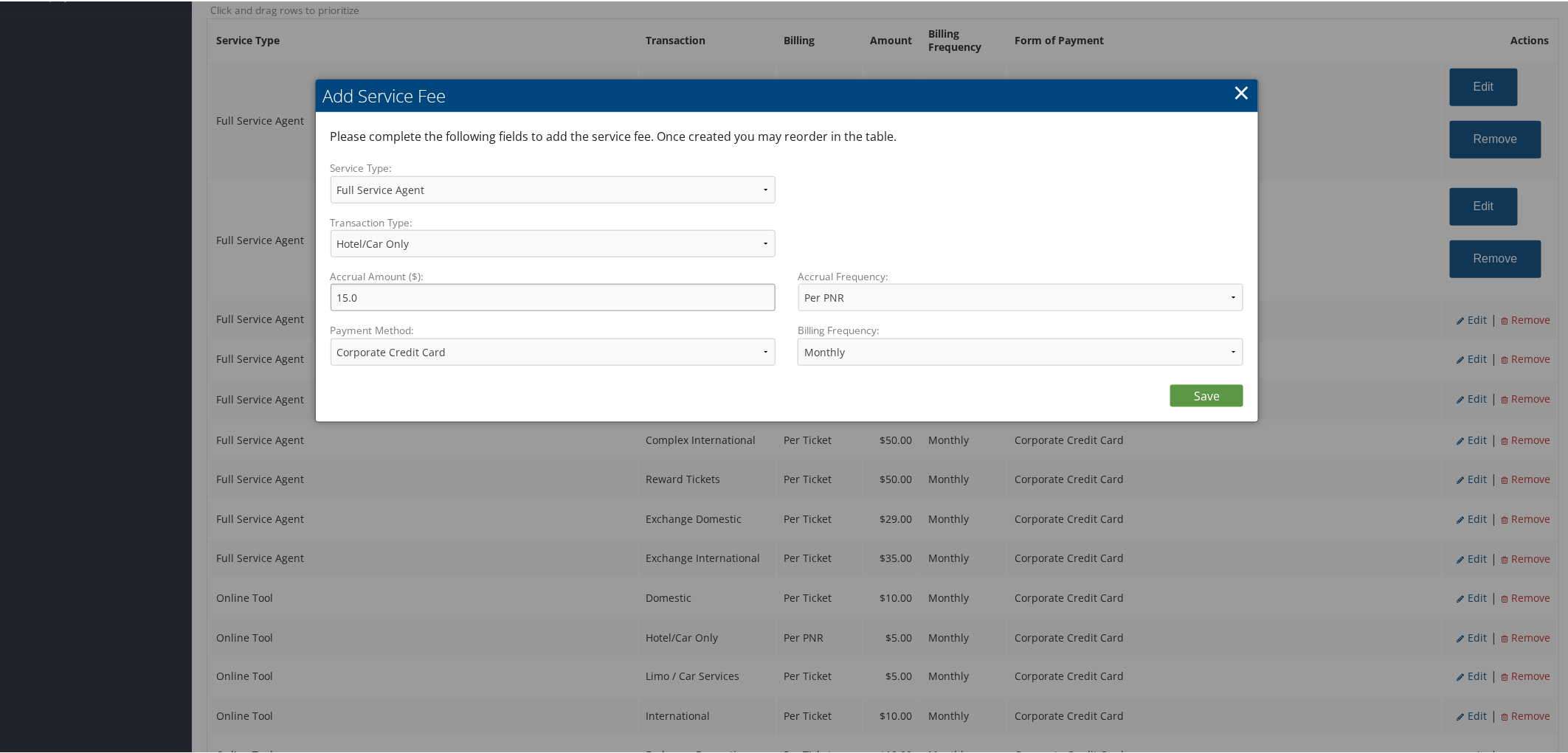
click at [349, 310] on input "15.0" at bounding box center [553, 295] width 446 height 27
type input "11.0"
click at [1193, 406] on link "Save" at bounding box center [1207, 394] width 74 height 22
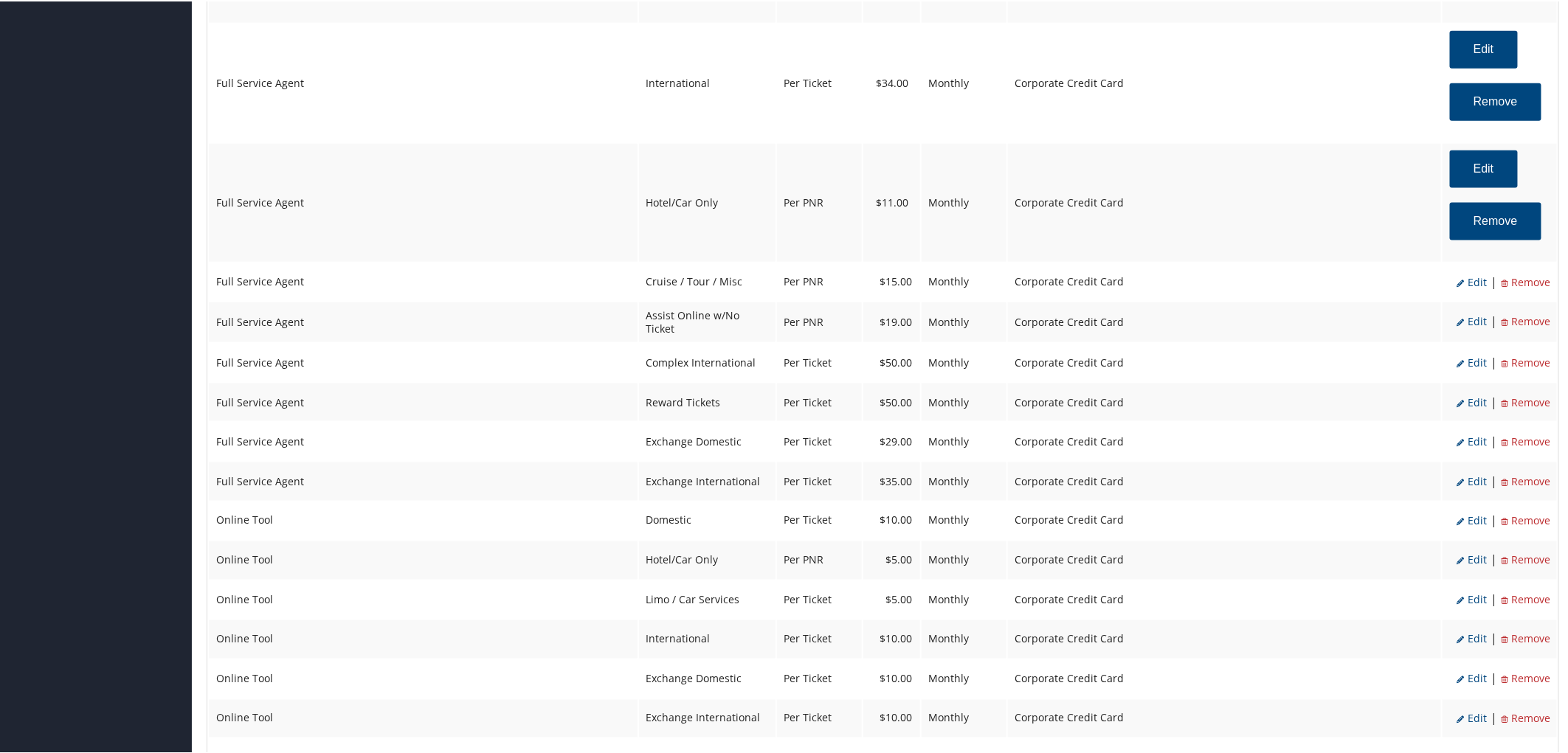
scroll to position [902, 0]
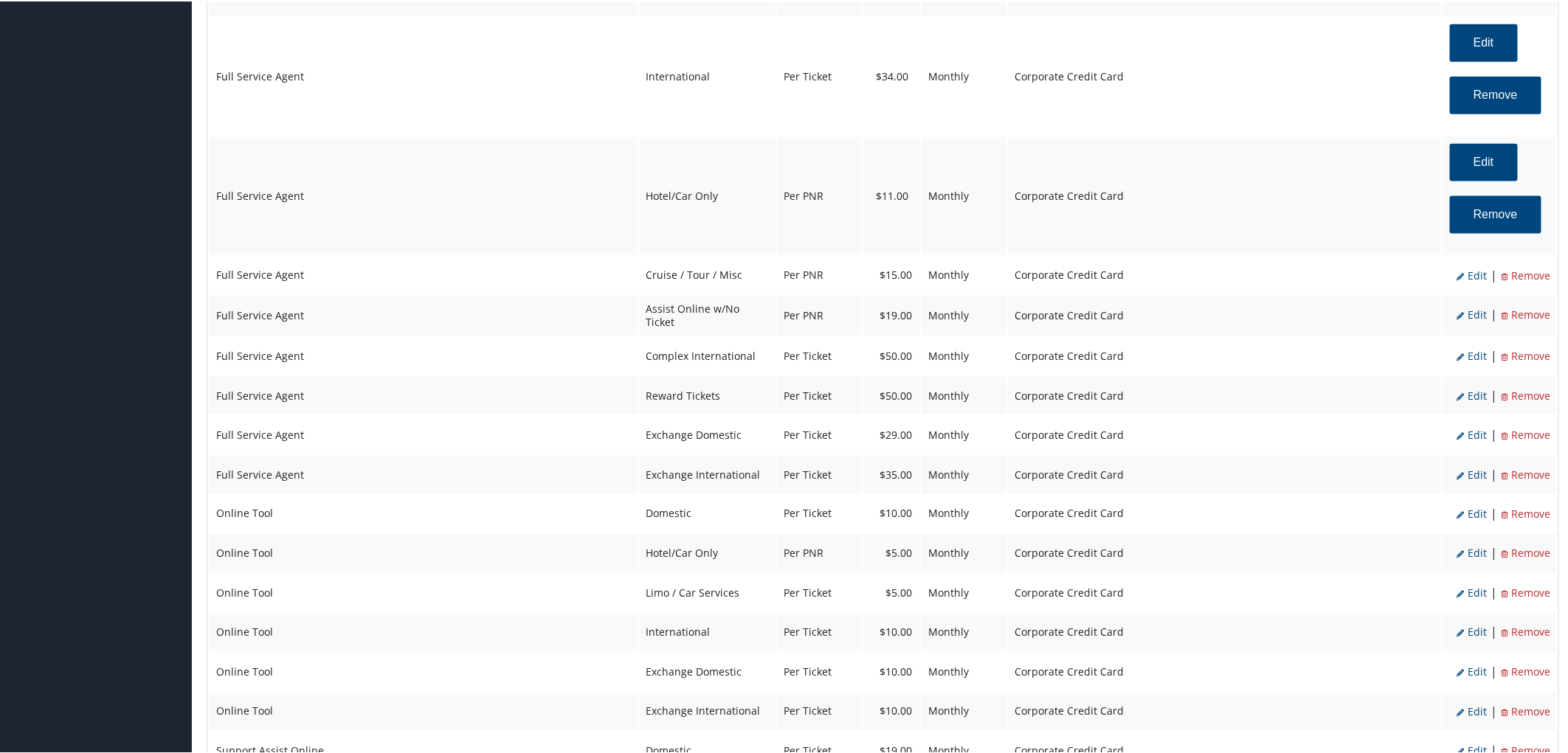
click at [1459, 401] on span "Edit" at bounding box center [1473, 394] width 30 height 14
select select "16"
type input "50.0"
select select "4"
select select "2"
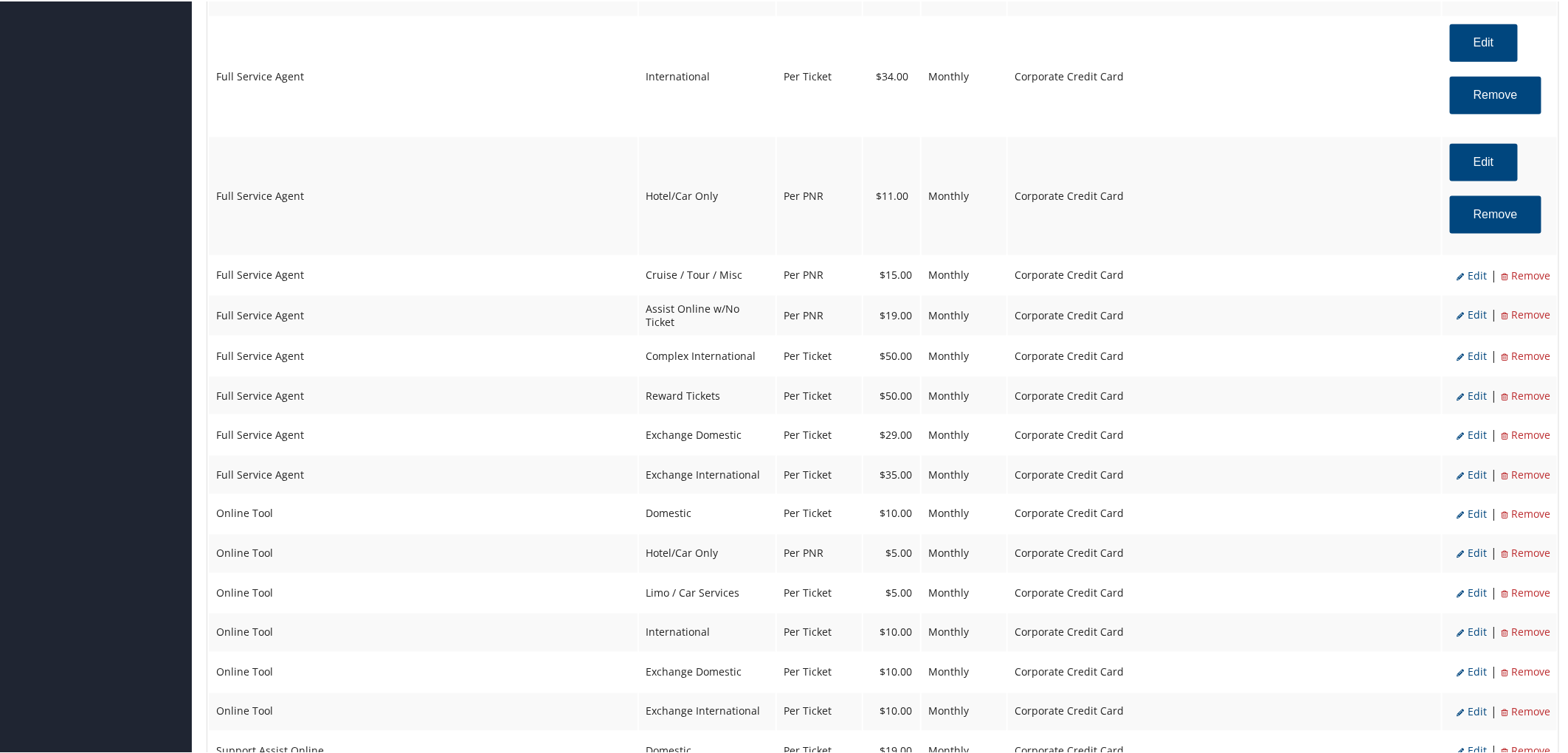
select select "16"
select select "4"
select select "2"
select select "6"
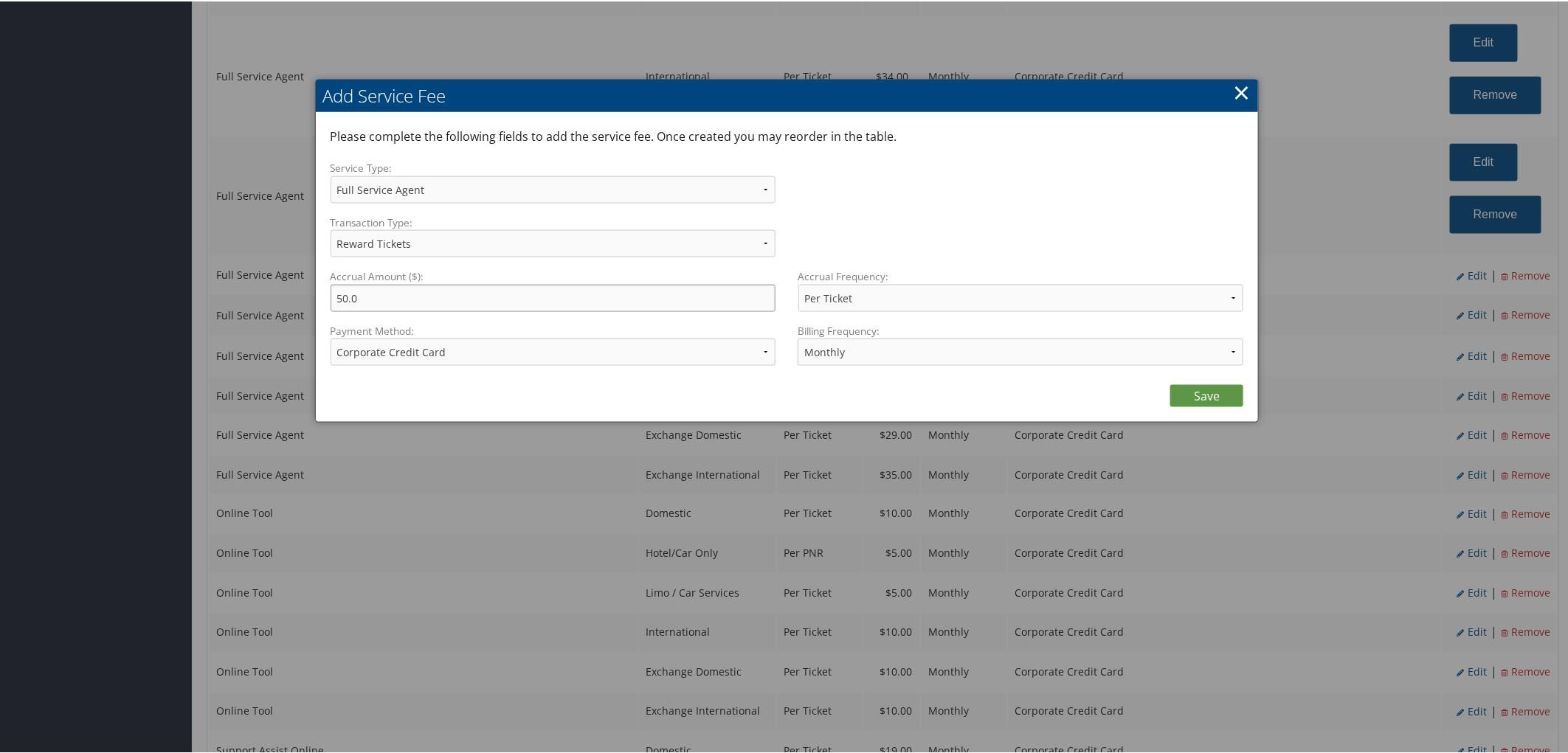
drag, startPoint x: 349, startPoint y: 310, endPoint x: 329, endPoint y: 308, distance: 20.1
click at [329, 308] on div "Please complete the following fields to add the service fee. Once created you m…" at bounding box center [787, 265] width 943 height 309
type input "49.0"
click at [1223, 406] on link "Save" at bounding box center [1207, 394] width 74 height 22
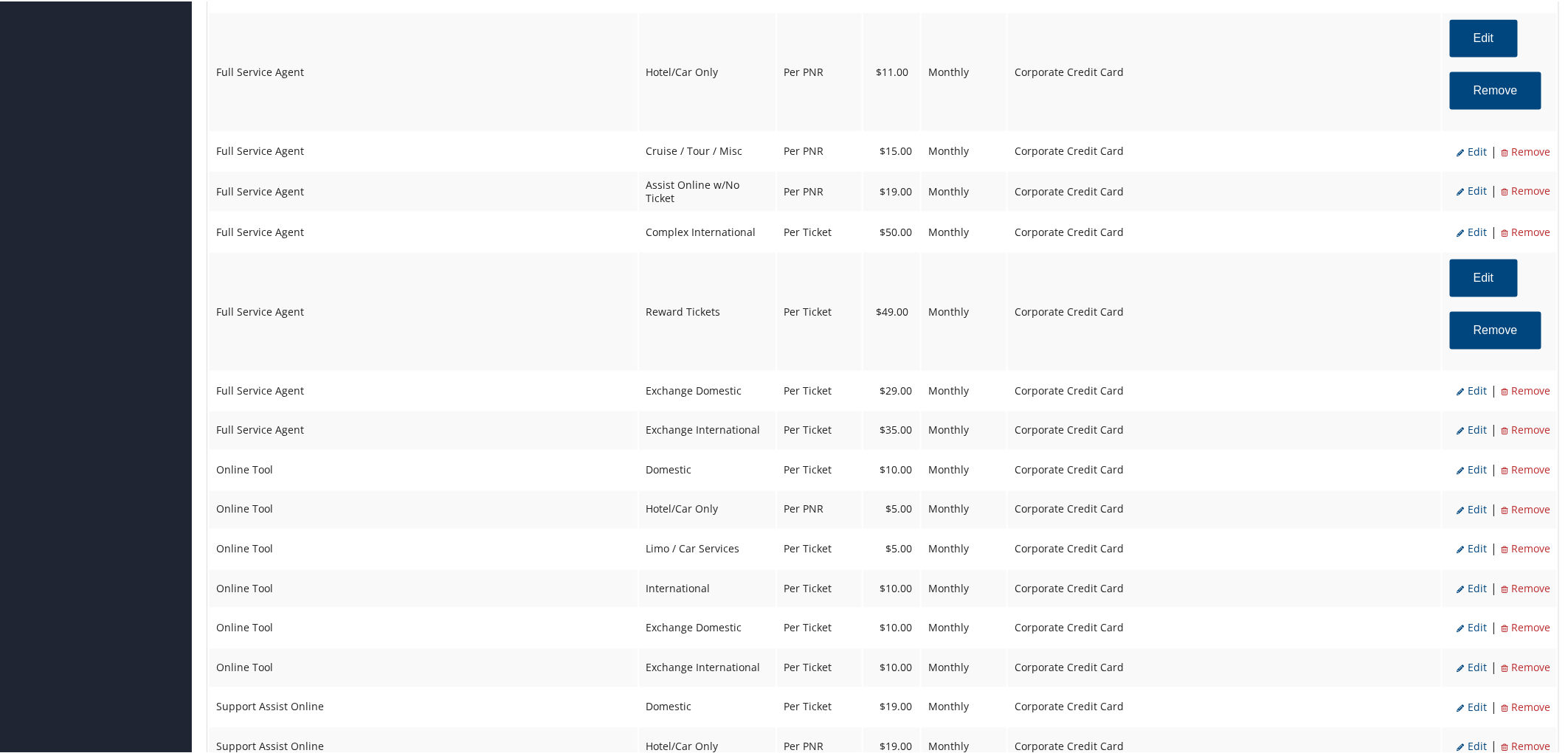
scroll to position [1066, 0]
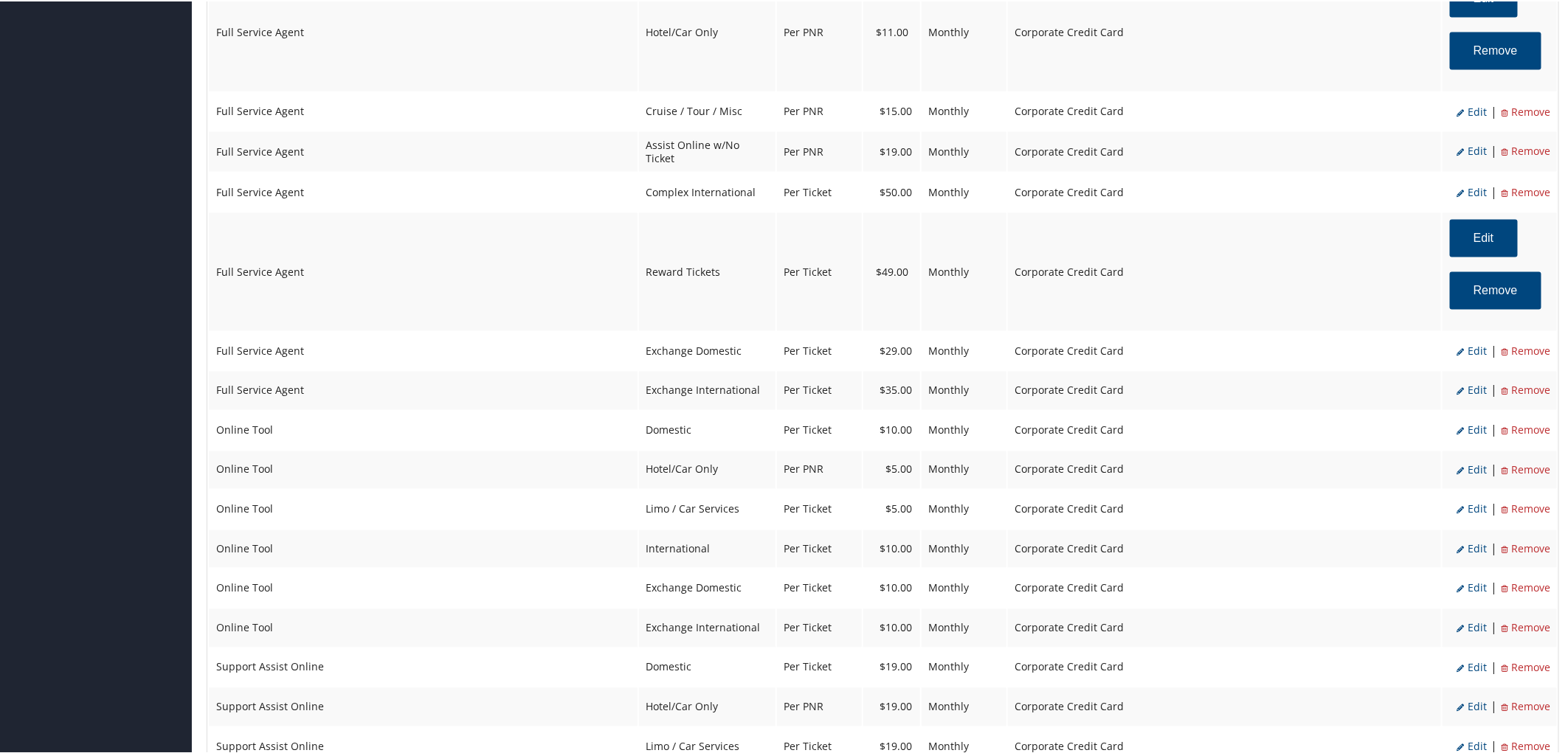
click at [1470, 357] on span "Edit" at bounding box center [1473, 350] width 30 height 14
select select "24"
type input "29.0"
select select "2"
select select "24"
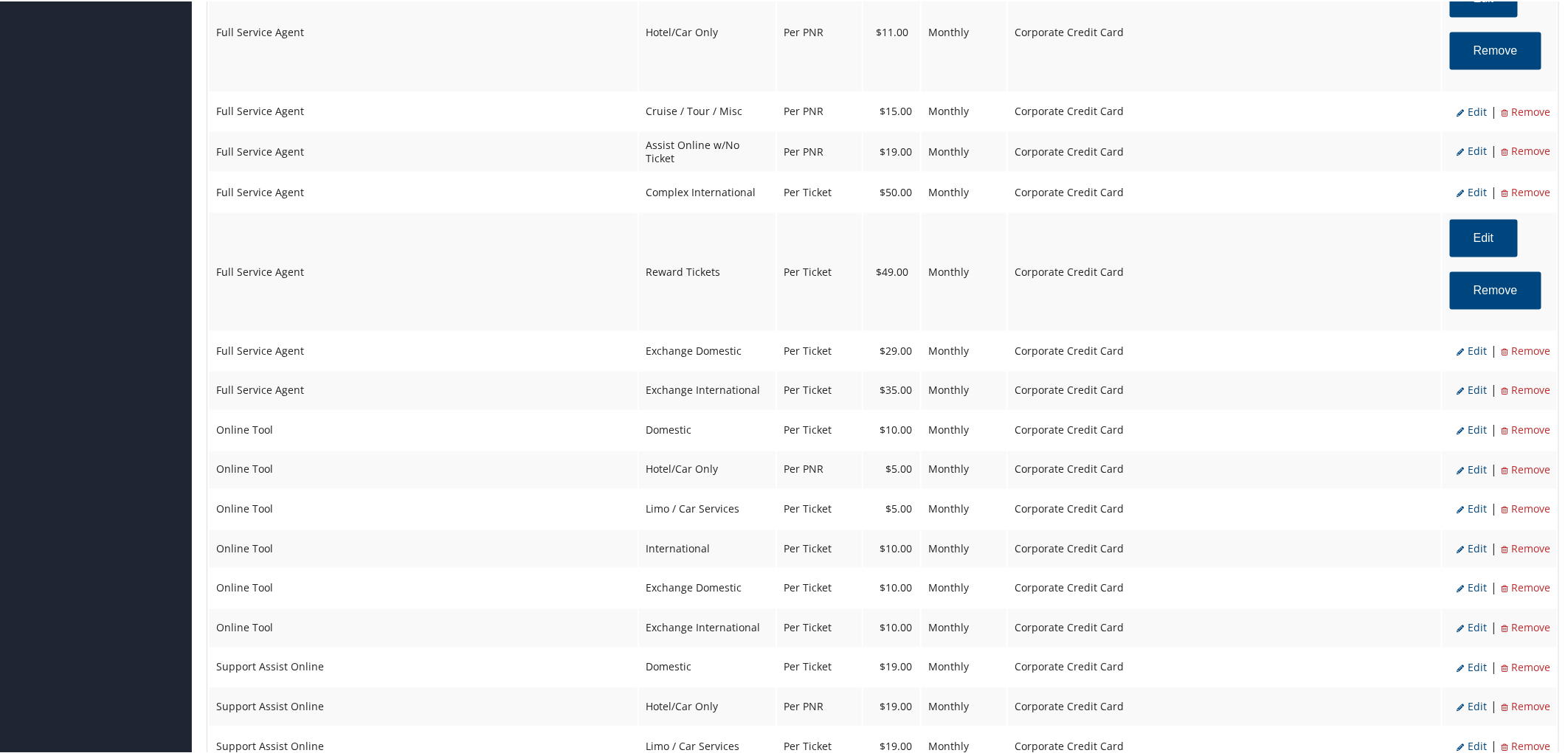
select select "4"
select select "2"
select select "6"
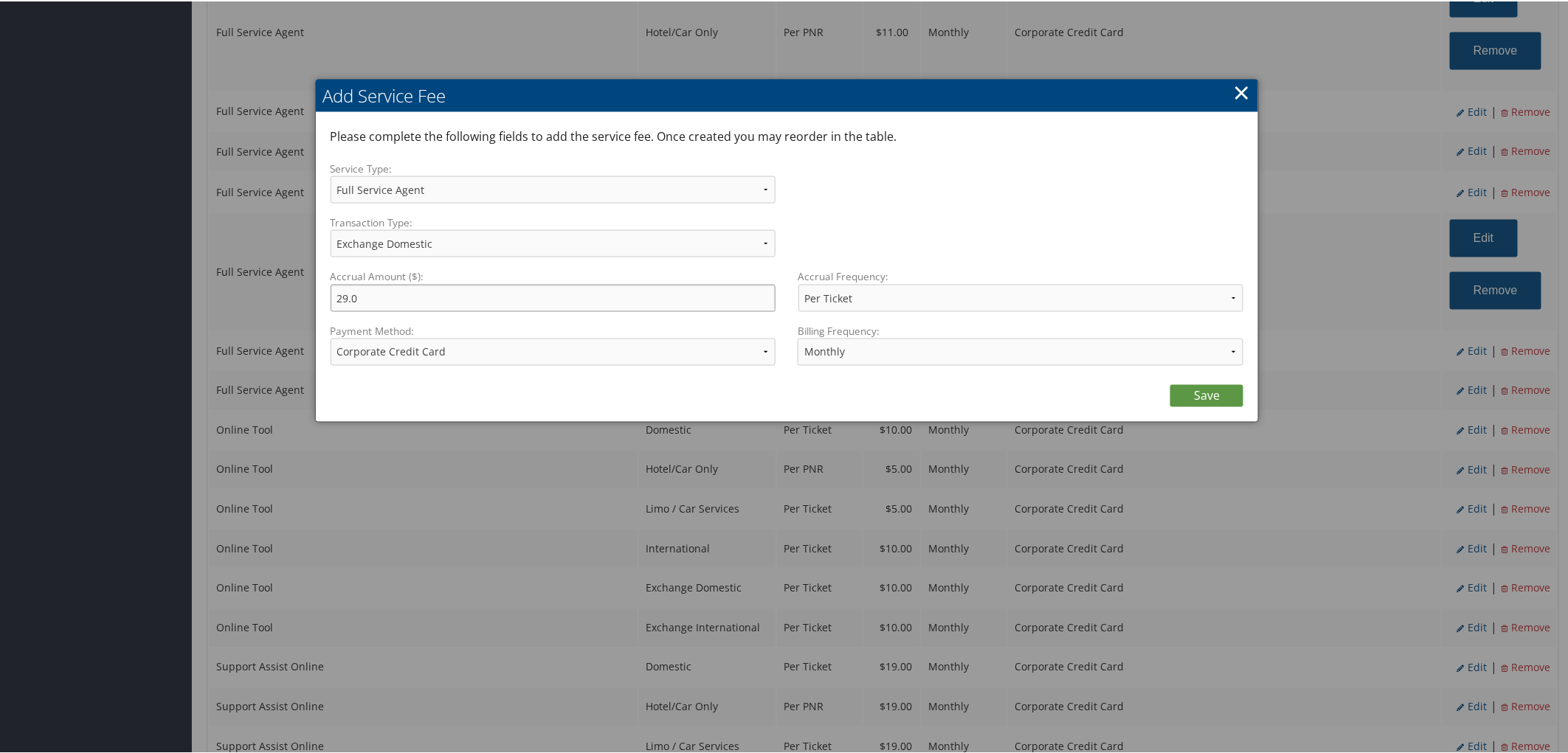
click at [344, 308] on input "29.0" at bounding box center [553, 296] width 446 height 27
type input "28.0"
drag, startPoint x: 1194, startPoint y: 414, endPoint x: 1179, endPoint y: 414, distance: 15.0
click at [1194, 406] on link "Save" at bounding box center [1207, 394] width 74 height 22
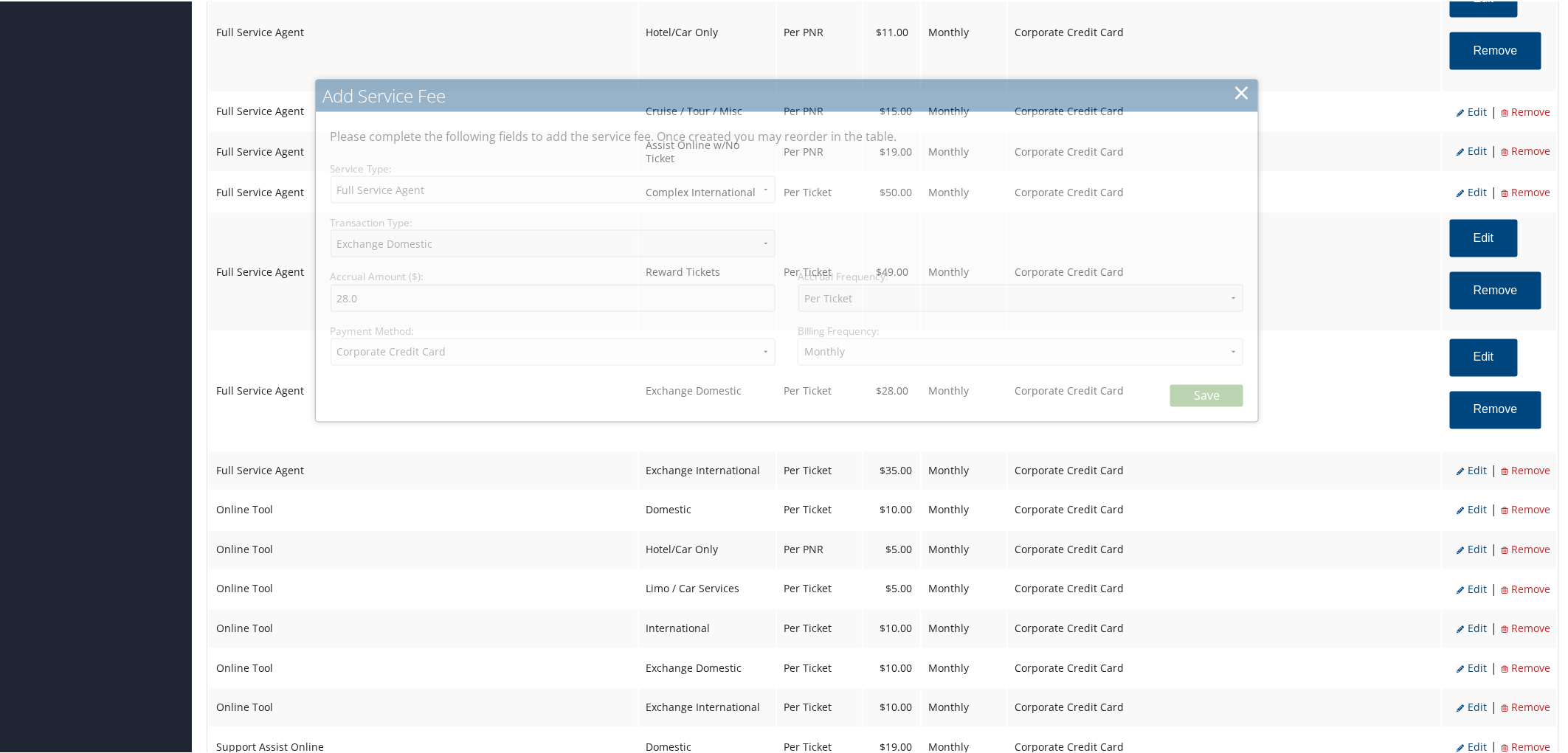
select select "2"
select select "24"
select select "4"
select select "2"
select select "6"
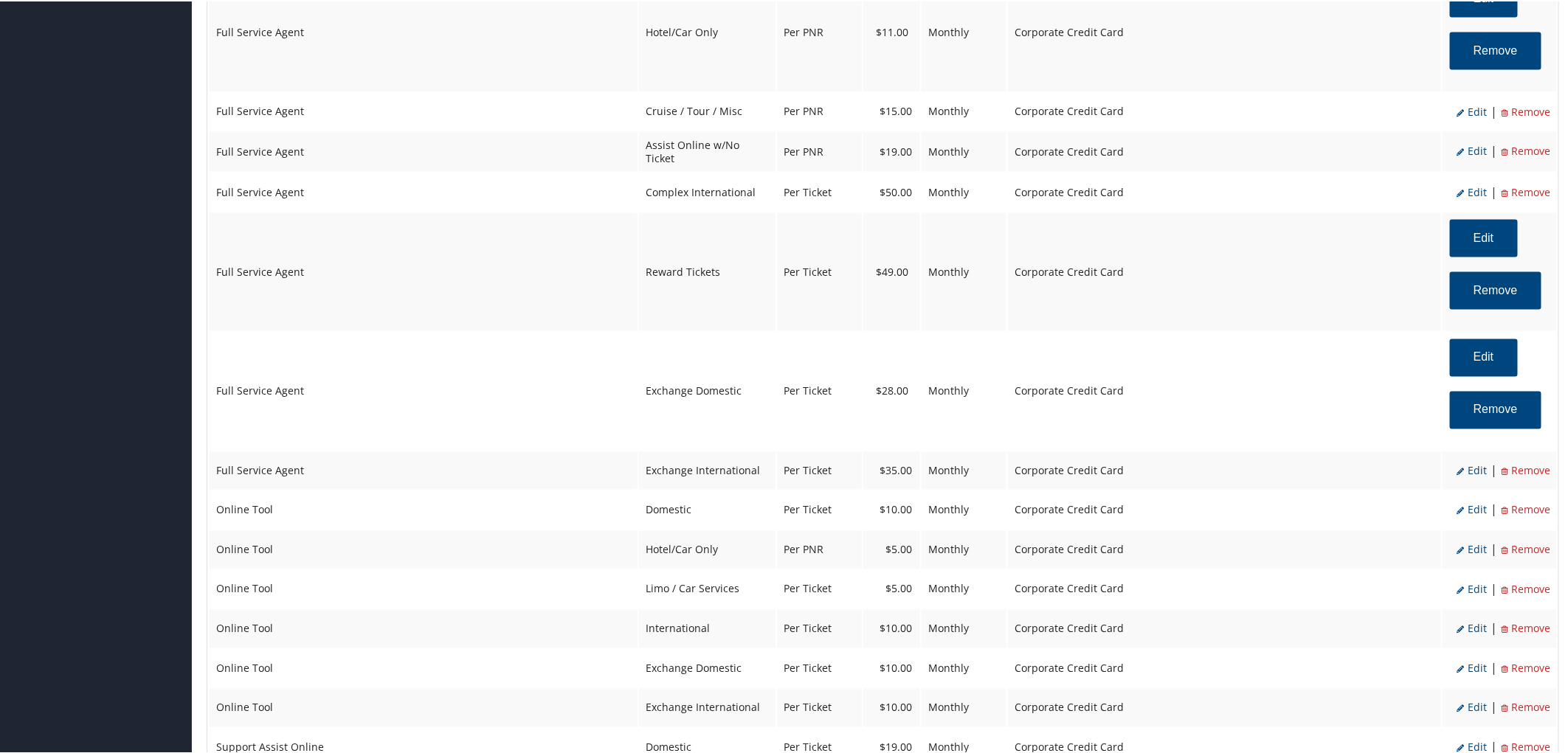
click at [1467, 477] on span "Edit" at bounding box center [1473, 470] width 30 height 14
select select "25"
type input "35.0"
select select "2"
select select "25"
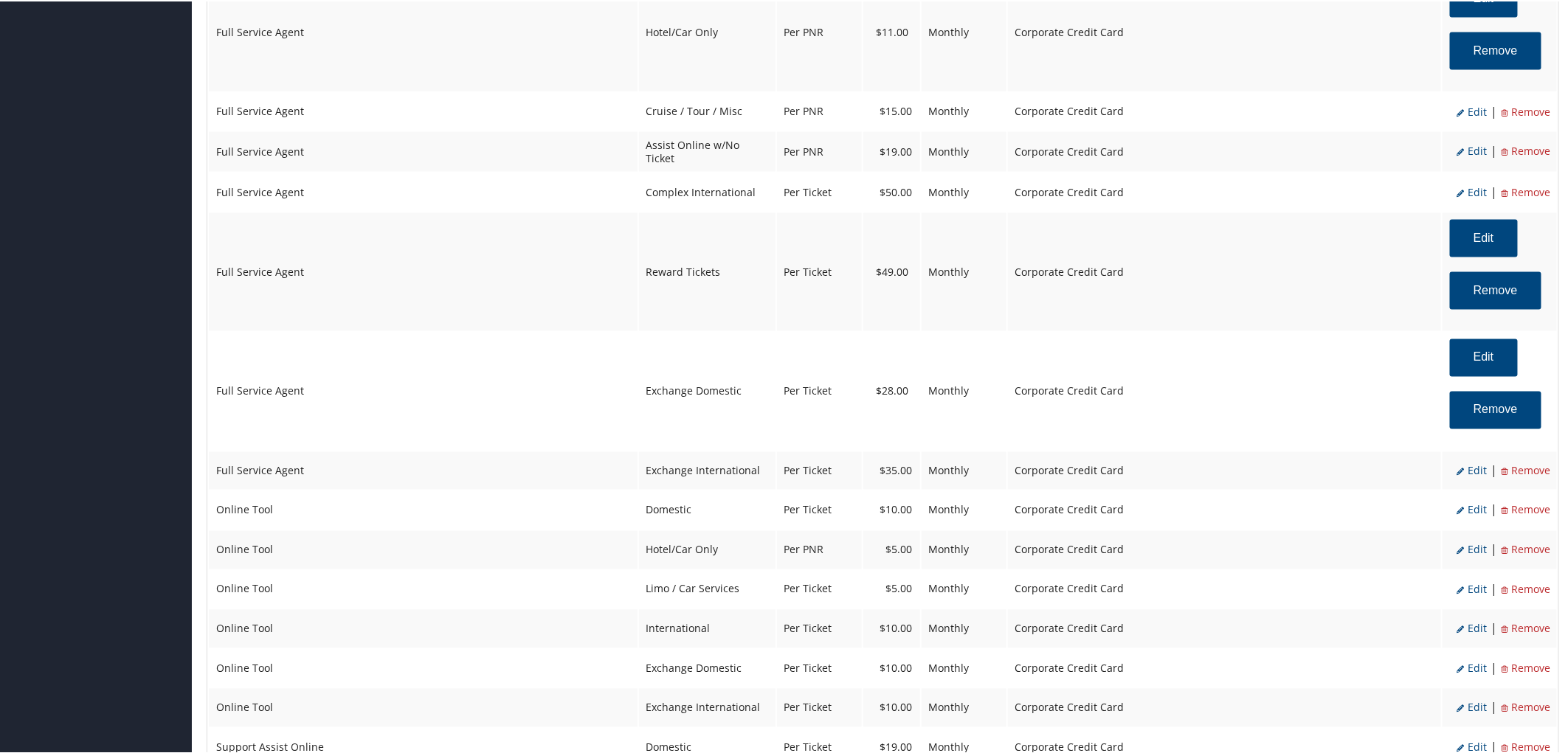
select select "4"
select select "2"
select select "6"
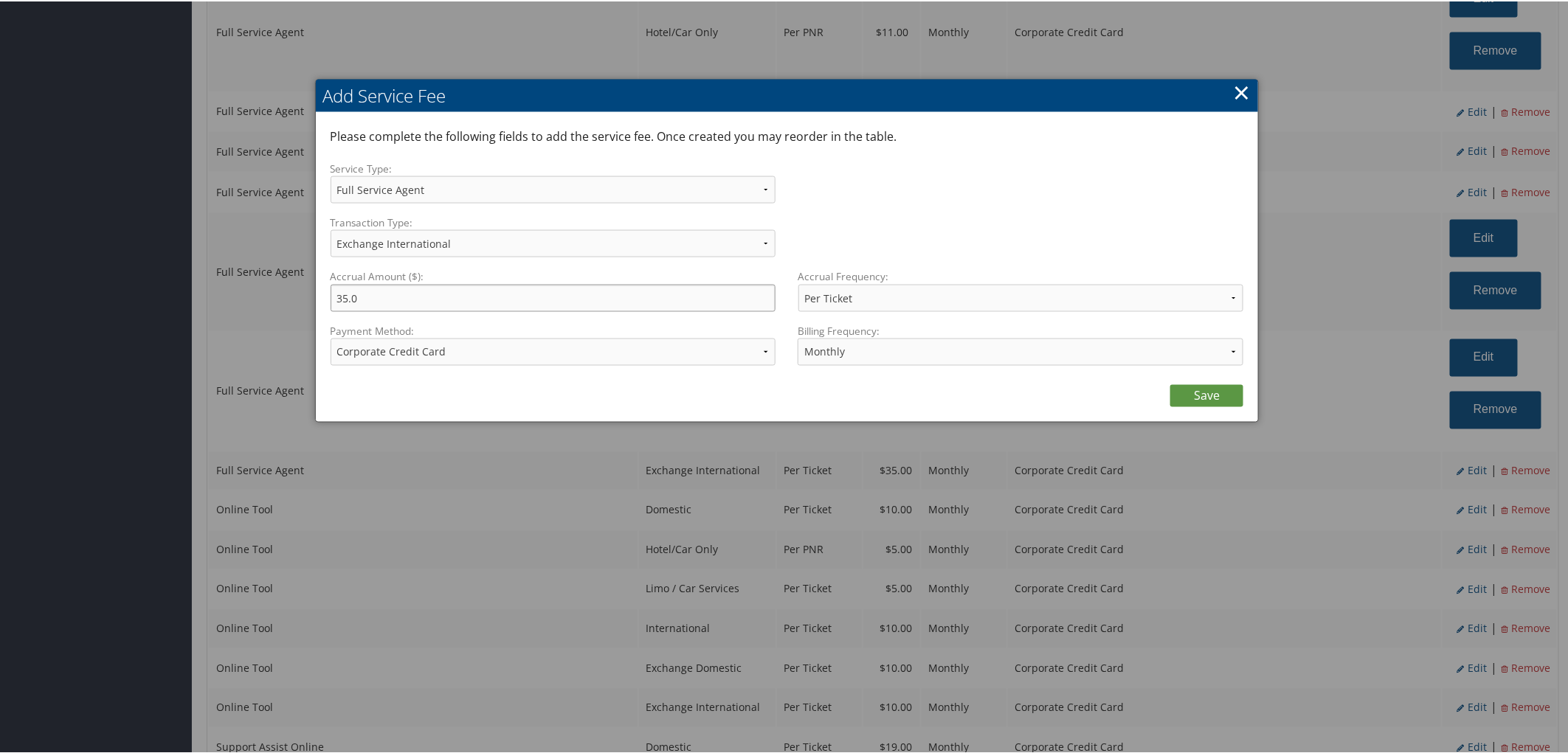
click at [342, 310] on input "35.0" at bounding box center [553, 296] width 446 height 27
type input "33.0"
click at [1177, 406] on link "Save" at bounding box center [1207, 394] width 74 height 22
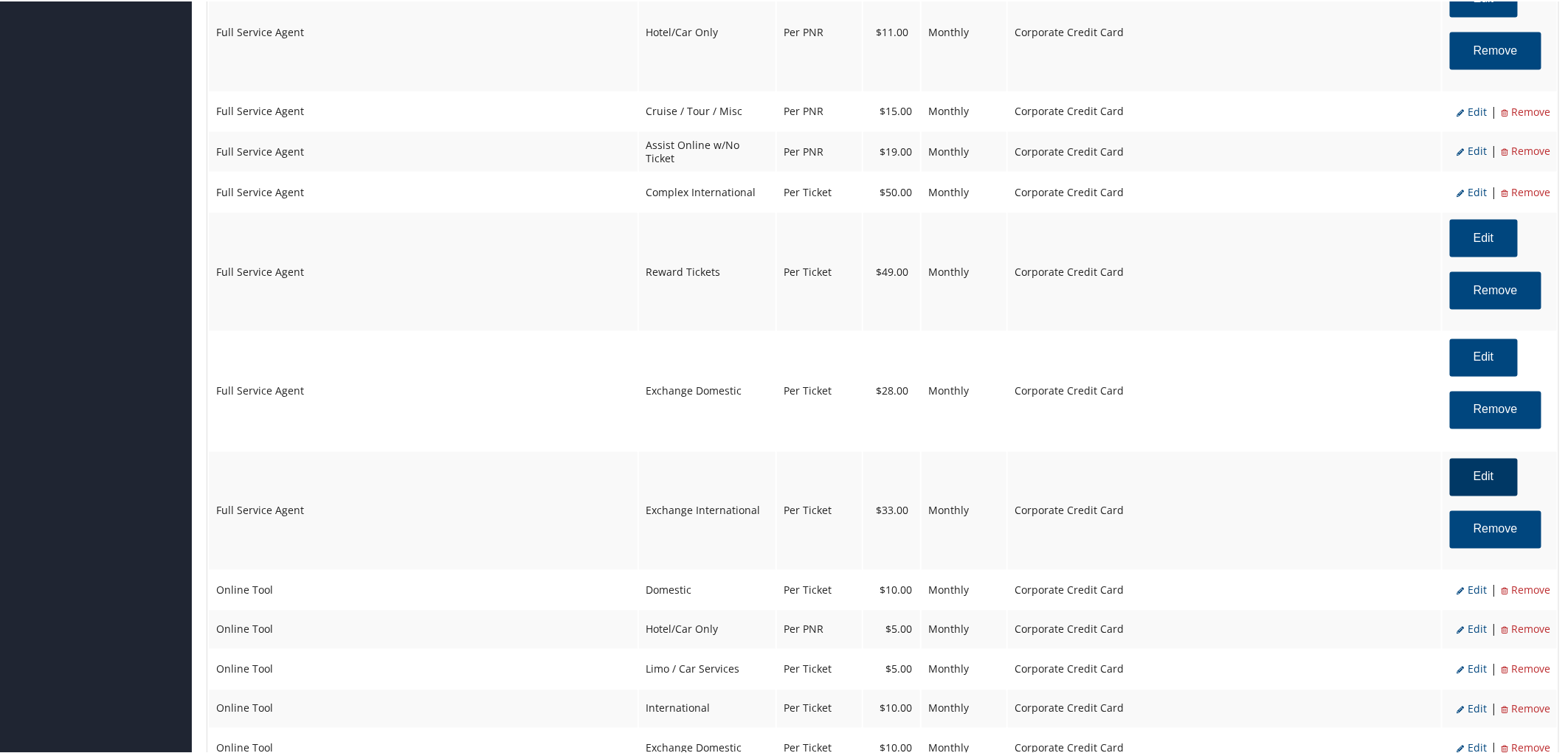
click at [1459, 495] on button "Edit" at bounding box center [1485, 477] width 68 height 38
select select "2"
select select "25"
select select "4"
select select "2"
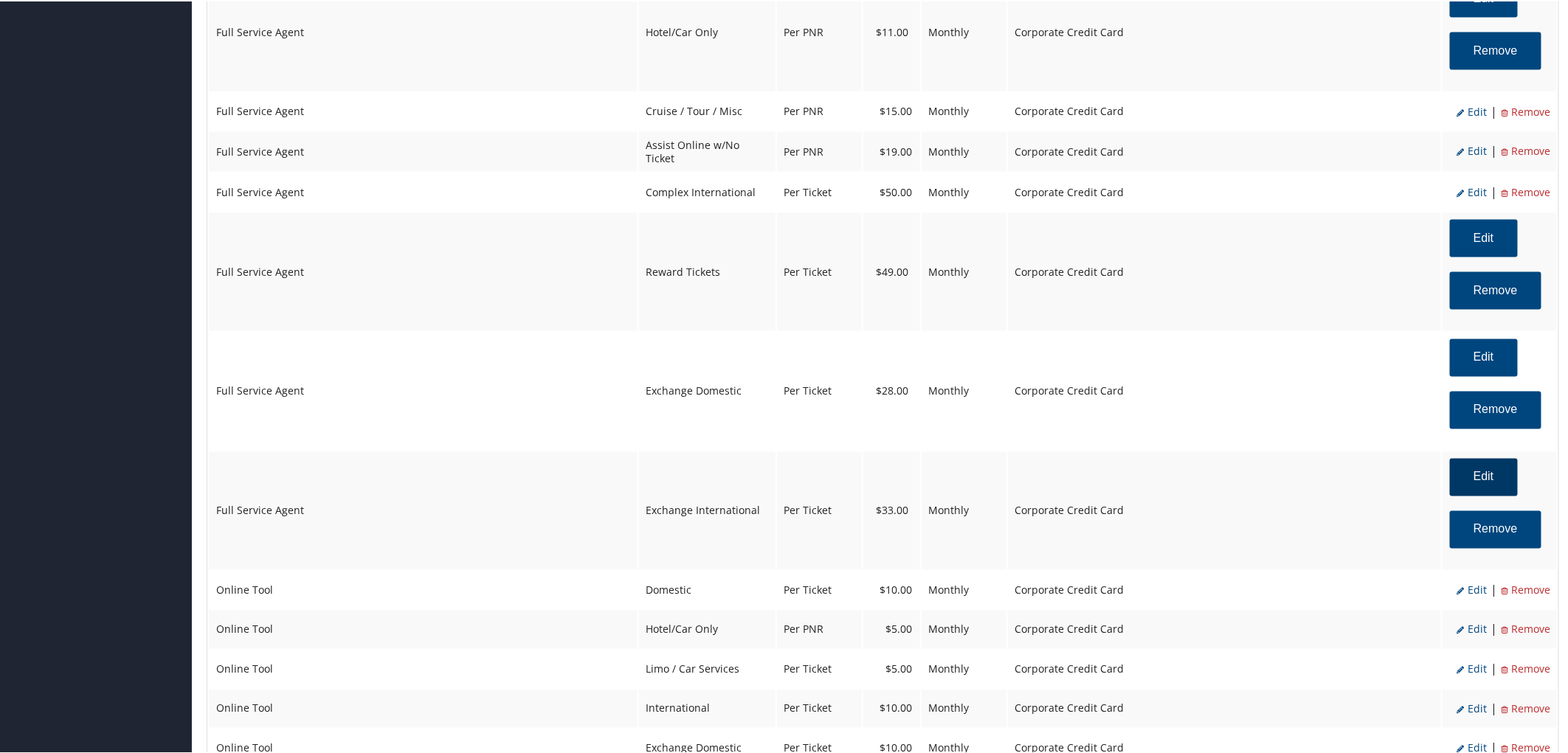
select select "6"
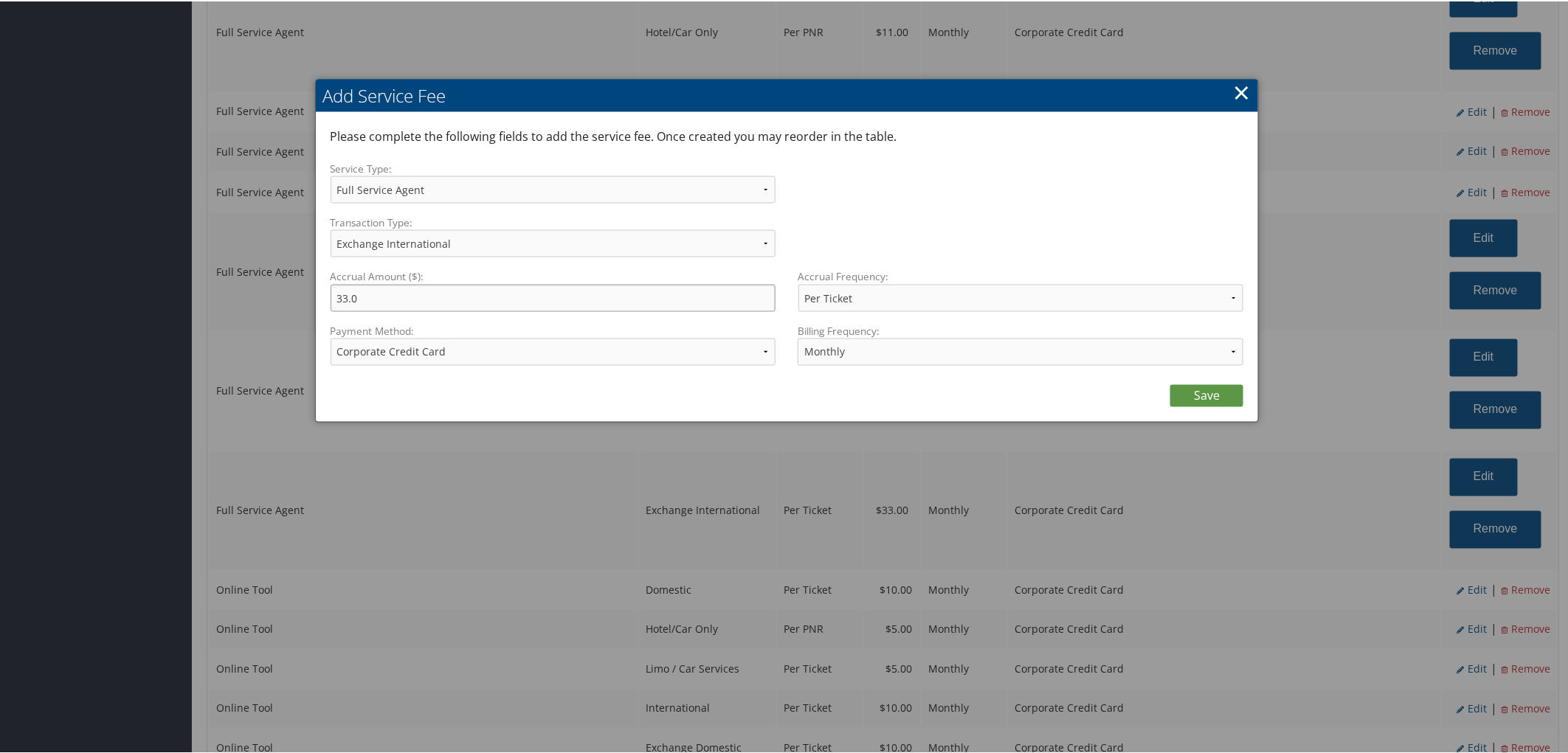
click at [349, 310] on input "33.0" at bounding box center [553, 296] width 446 height 27
type input "34.0"
drag, startPoint x: 1197, startPoint y: 407, endPoint x: 1162, endPoint y: 426, distance: 39.8
click at [1197, 406] on link "Save" at bounding box center [1207, 394] width 74 height 22
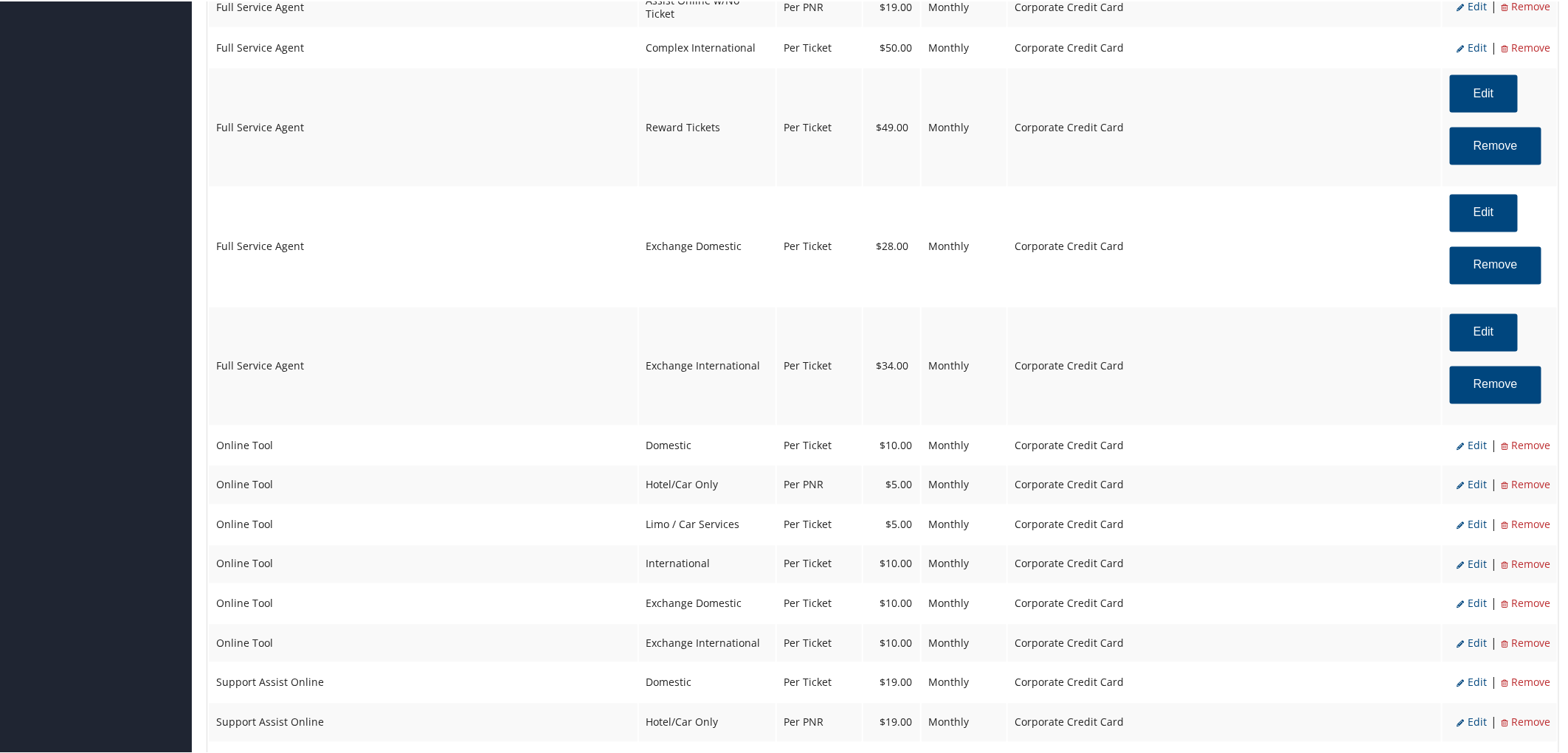
scroll to position [1229, 0]
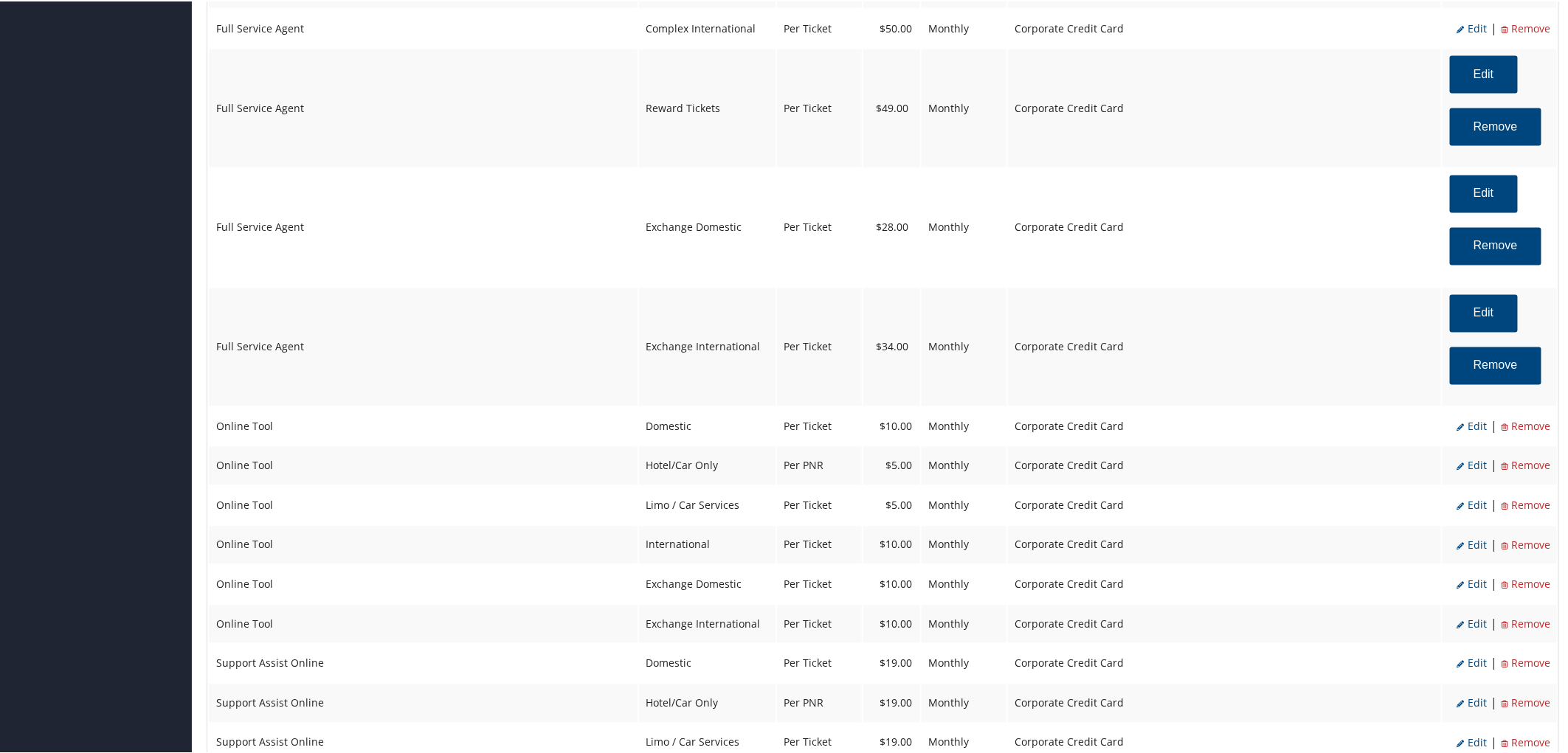
click at [1459, 432] on span "Edit" at bounding box center [1473, 425] width 30 height 14
select select "6"
select select "2"
type input "10.0"
select select "6"
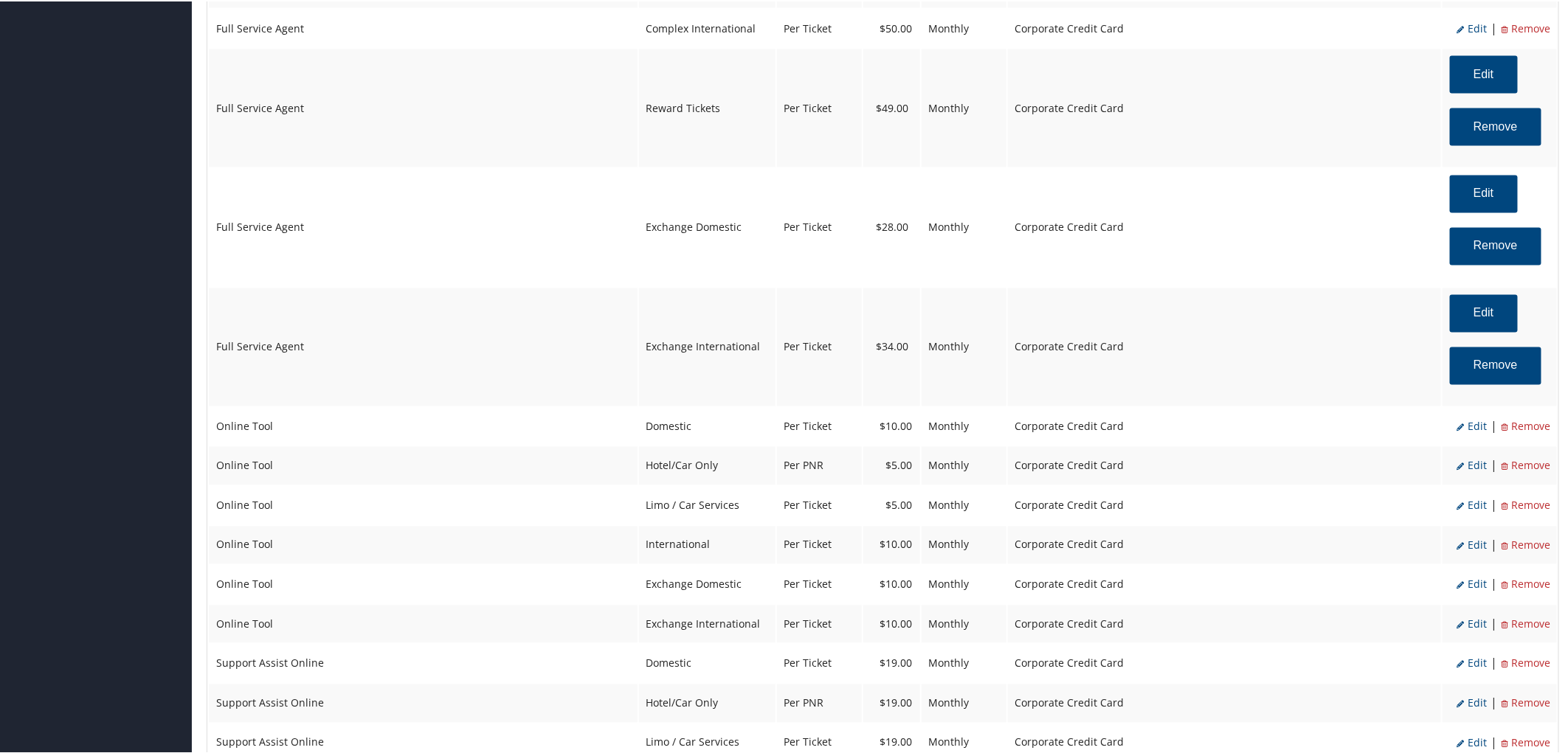
select select "2"
select select "4"
select select "2"
select select "6"
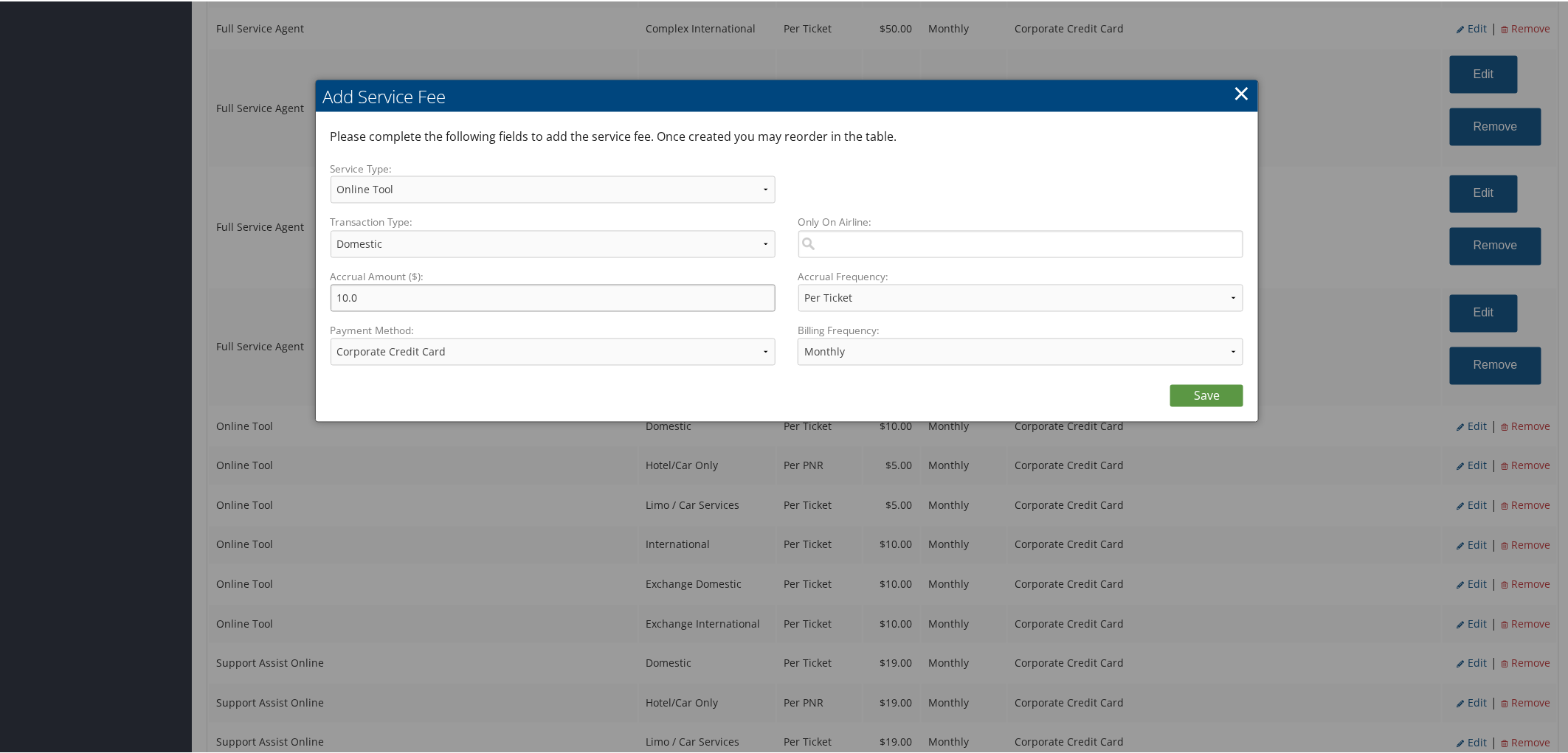
click at [345, 307] on input "10.0" at bounding box center [553, 296] width 446 height 27
drag, startPoint x: 348, startPoint y: 311, endPoint x: 334, endPoint y: 308, distance: 14.3
click at [334, 308] on input "10.0" at bounding box center [553, 296] width 446 height 27
type input "5.0"
click at [1193, 406] on link "Save" at bounding box center [1207, 394] width 74 height 22
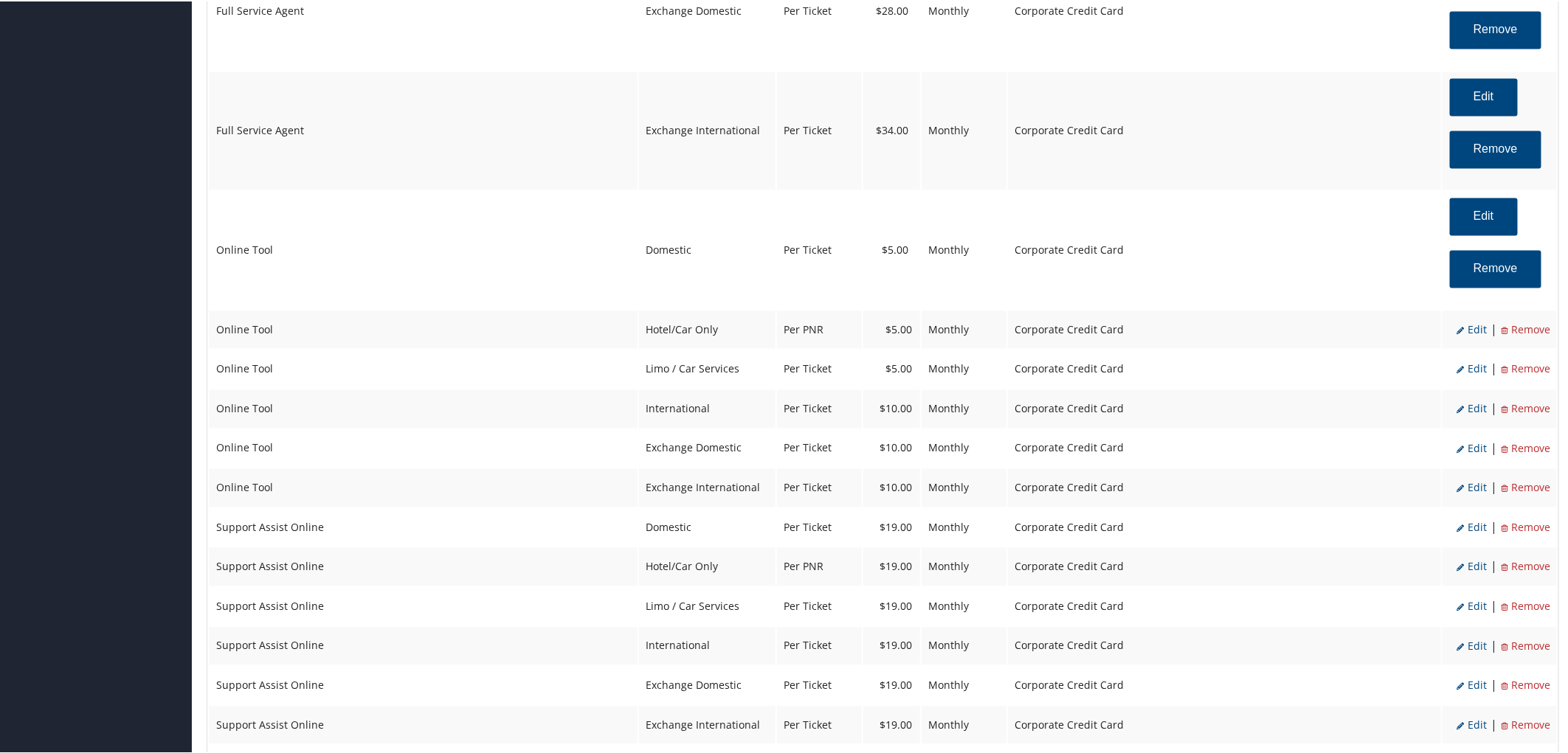
scroll to position [1476, 0]
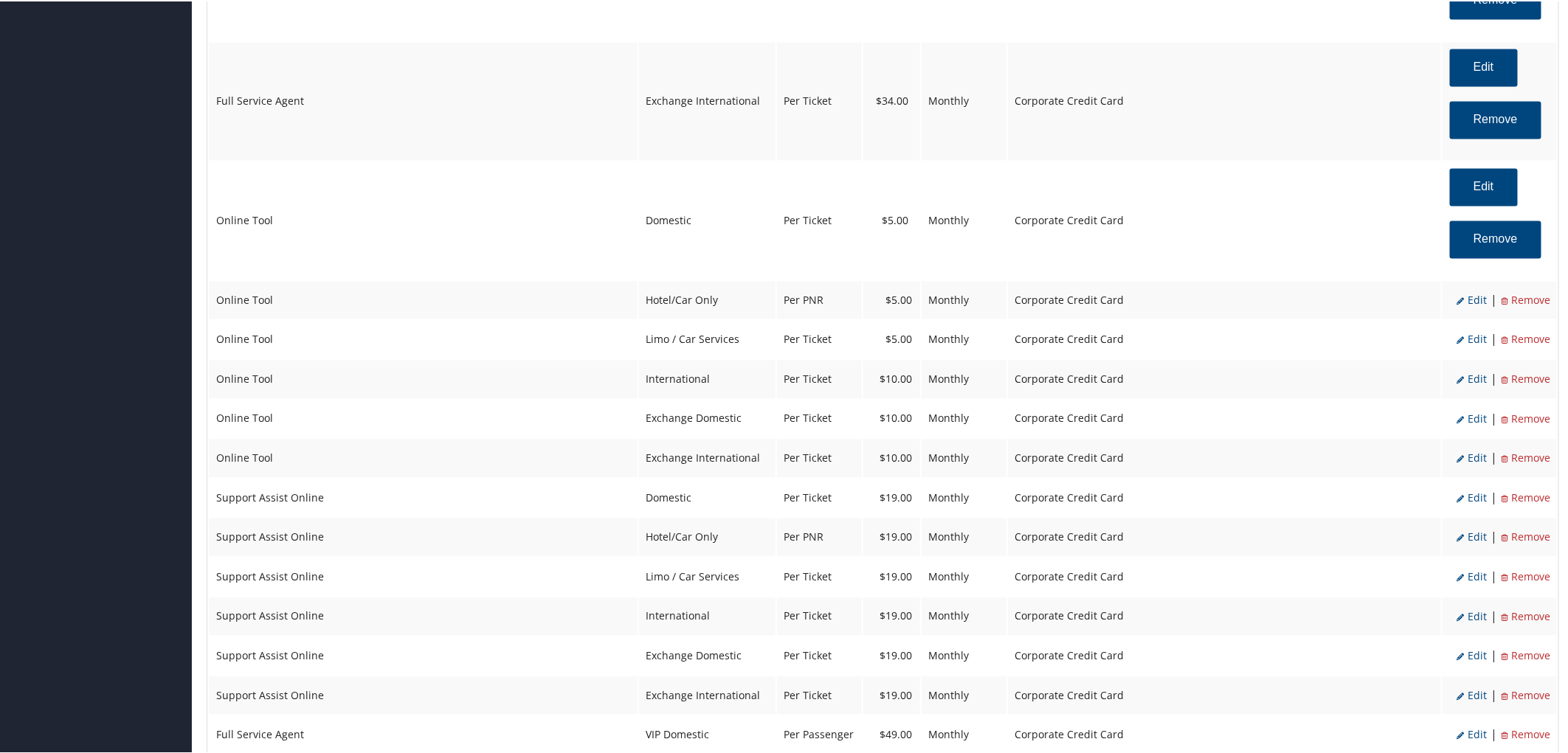
click at [1469, 306] on span "Edit" at bounding box center [1473, 298] width 30 height 14
select select "6"
select select "2"
select select "6"
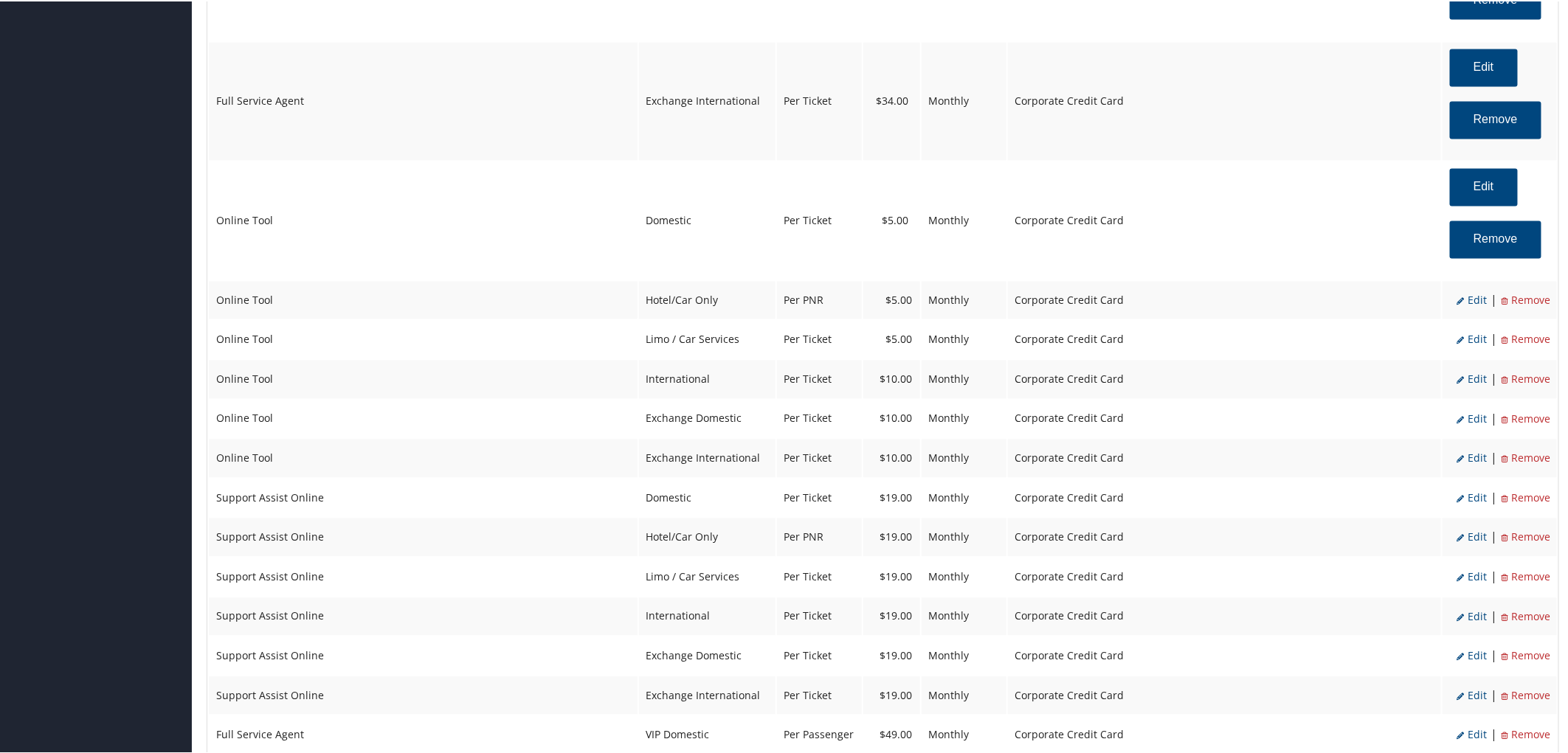
select select "2"
select select "6"
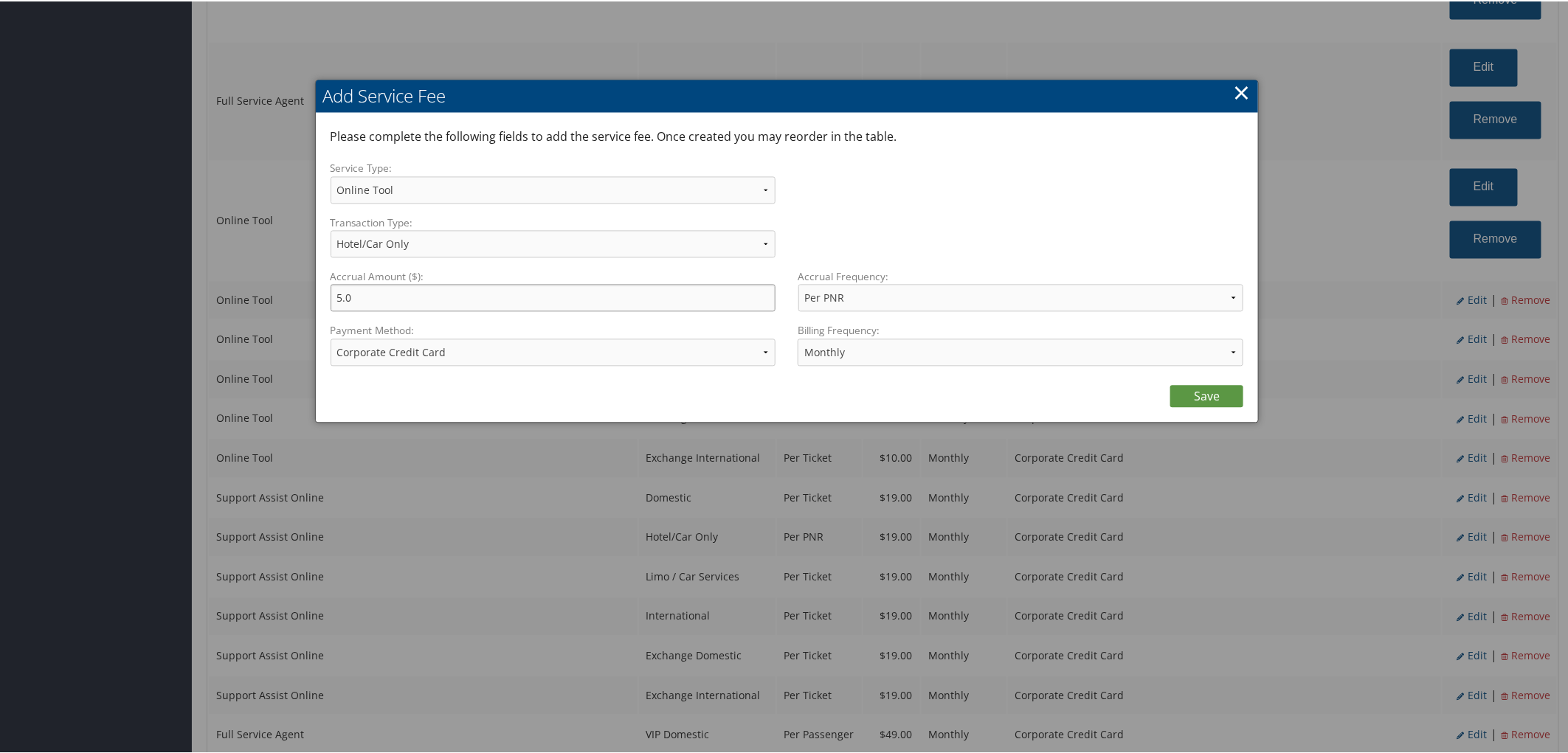
click at [342, 310] on input "5.0" at bounding box center [553, 295] width 446 height 27
type input "0.0"
click at [1212, 406] on link "Save" at bounding box center [1207, 394] width 74 height 22
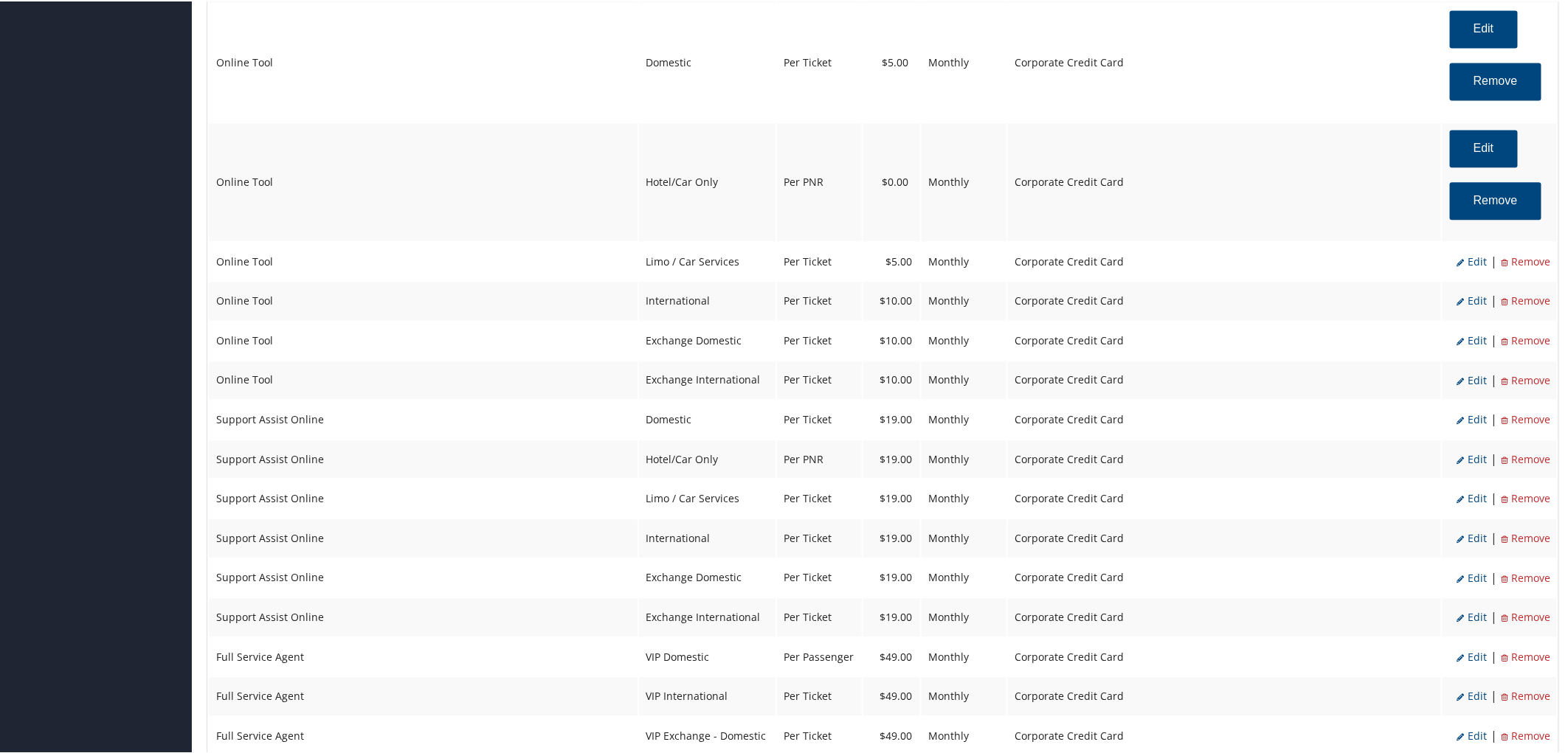
scroll to position [1639, 0]
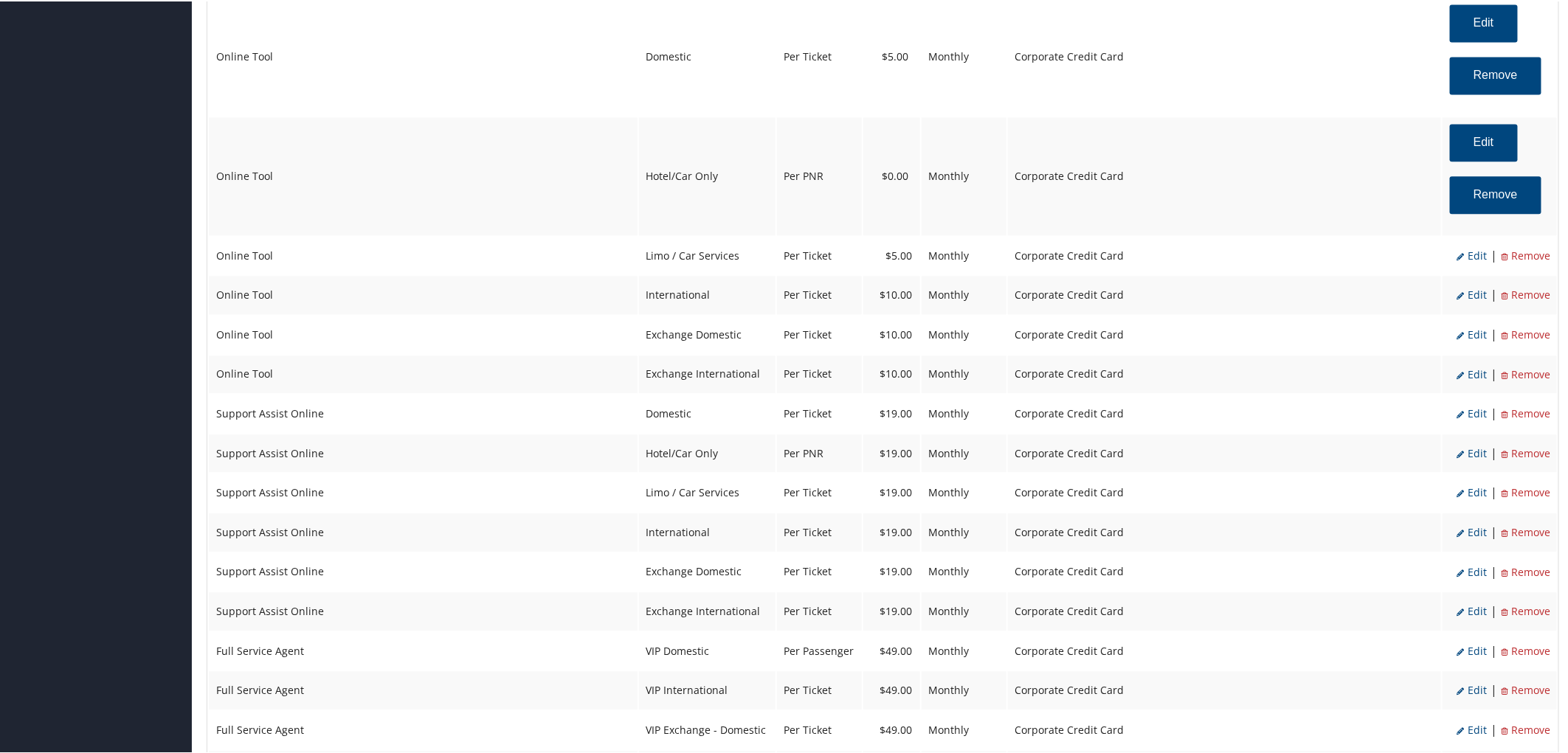
click at [1465, 300] on span "Edit" at bounding box center [1473, 293] width 30 height 14
select select "14"
type input "10.0"
select select "4"
select select "6"
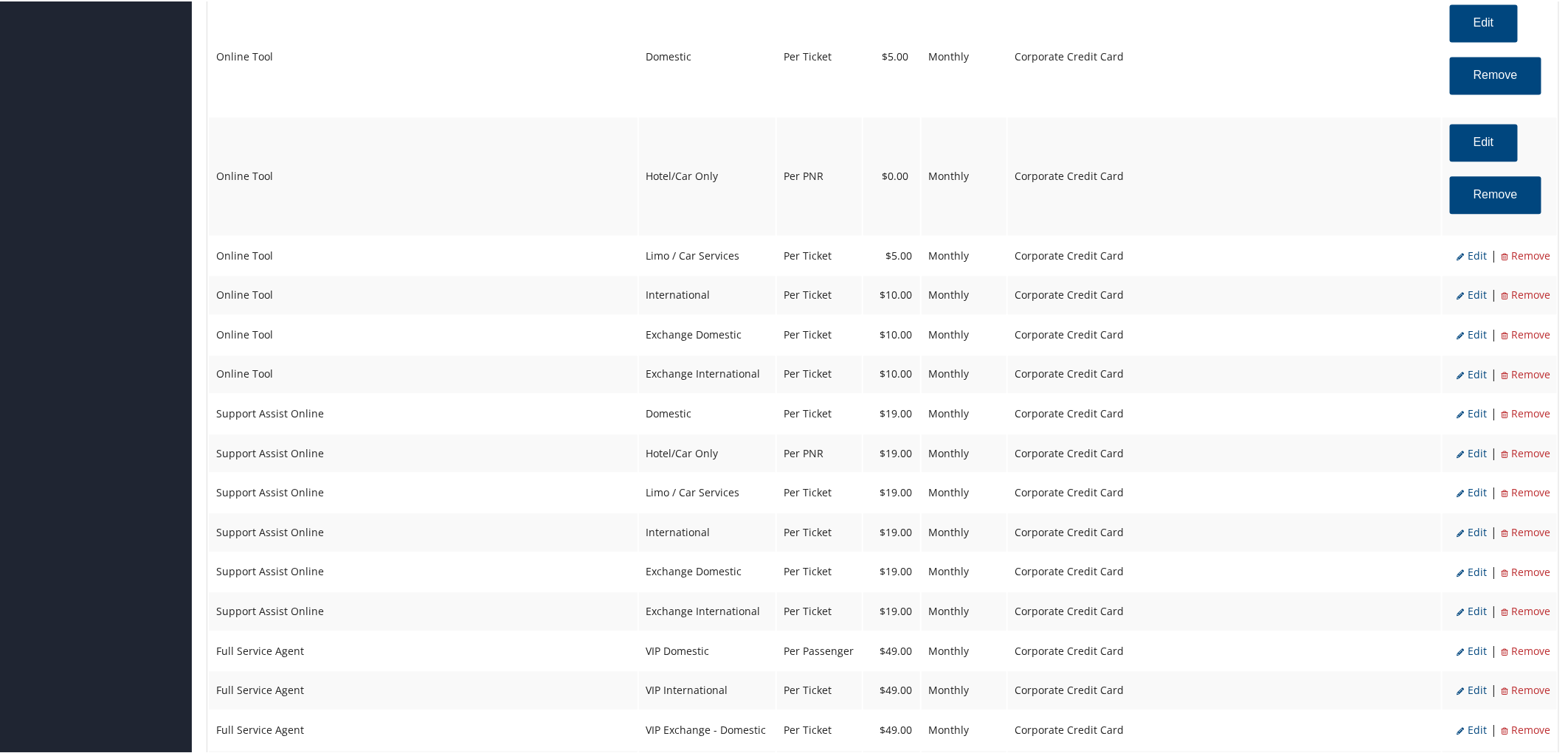
select select "14"
select select "4"
select select "2"
select select "6"
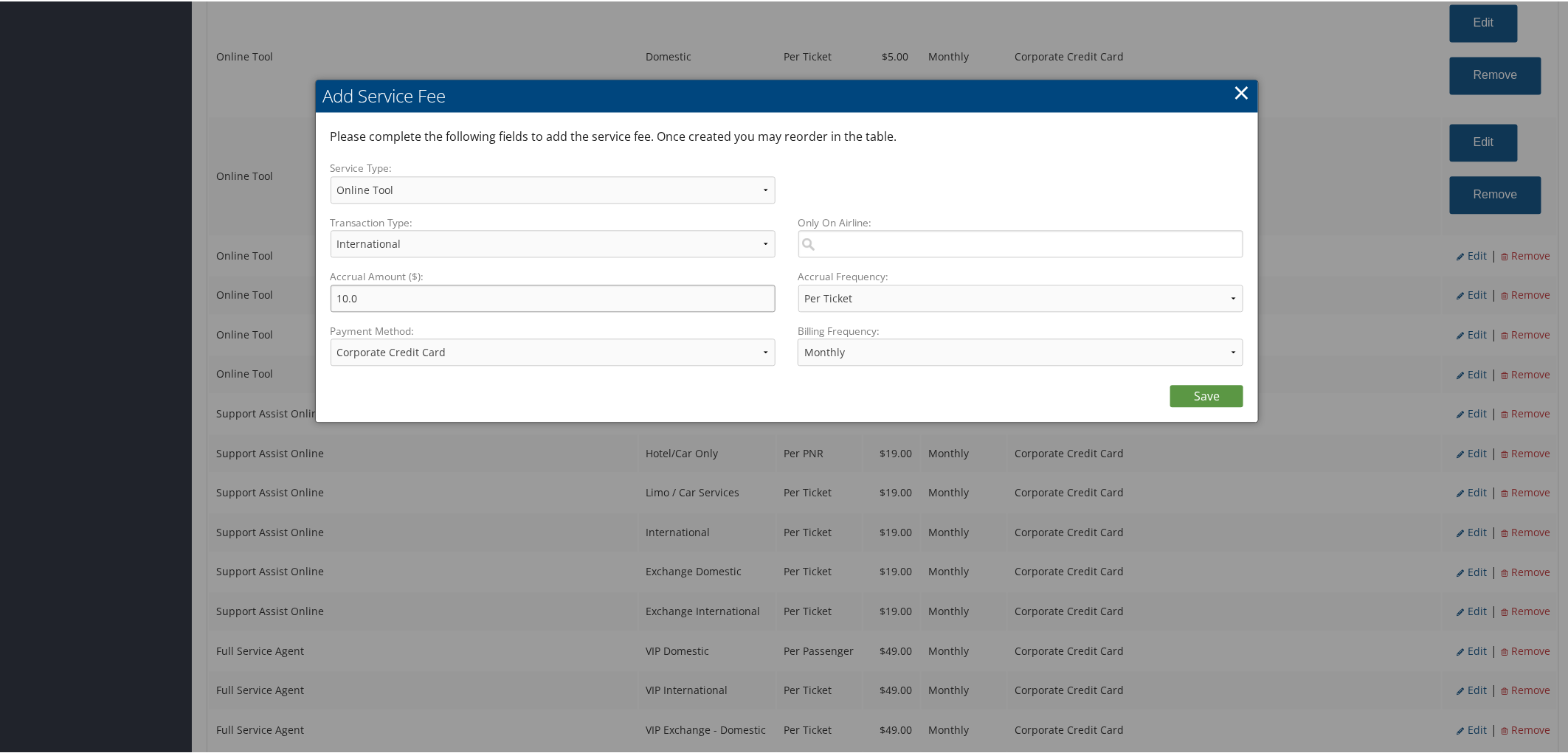
drag, startPoint x: 347, startPoint y: 306, endPoint x: 335, endPoint y: 306, distance: 12.0
click at [335, 306] on input "10.0" at bounding box center [553, 296] width 446 height 27
type input "5.0"
drag, startPoint x: 1206, startPoint y: 411, endPoint x: 1190, endPoint y: 426, distance: 21.9
click at [1206, 406] on link "Save" at bounding box center [1207, 394] width 74 height 22
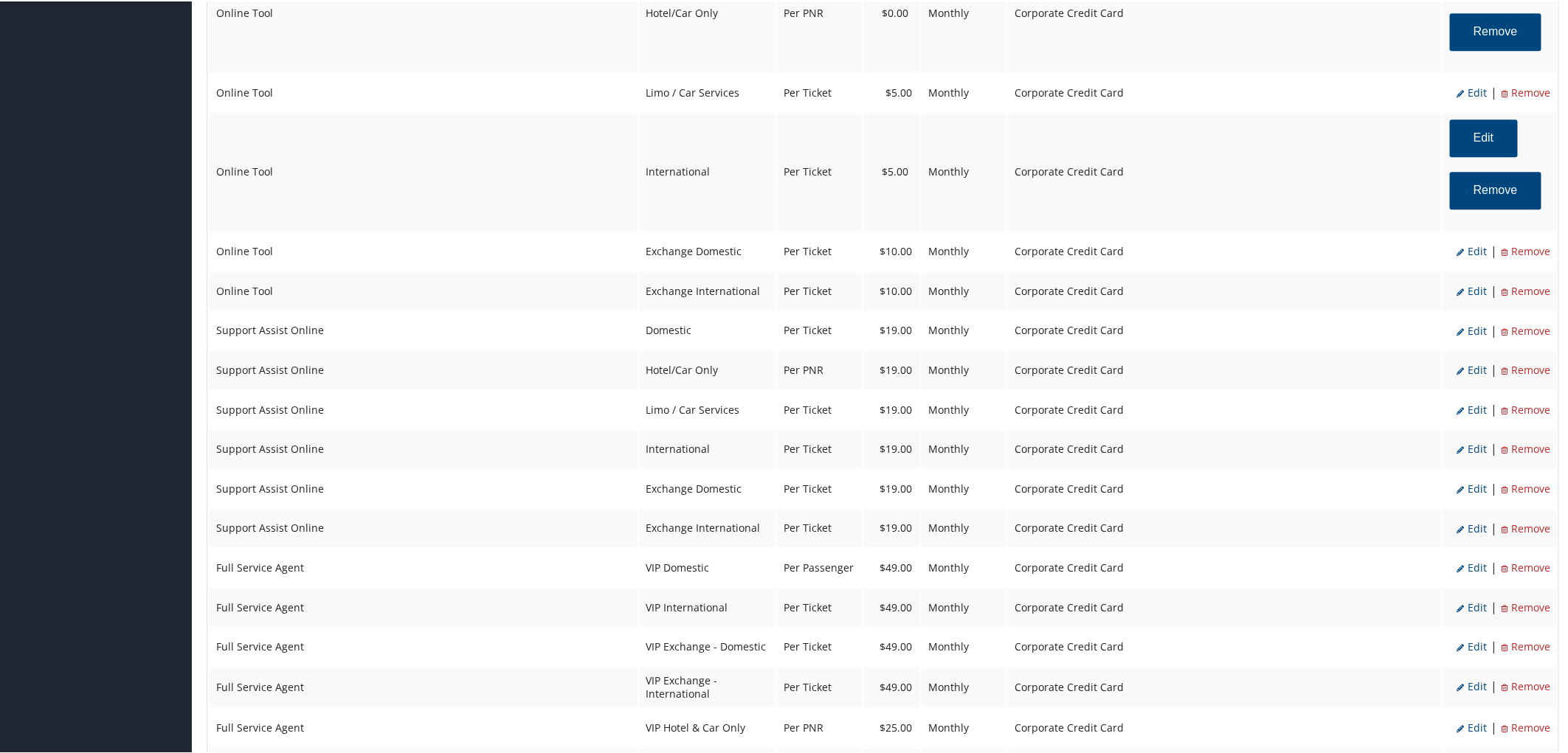
scroll to position [1803, 0]
click at [1468, 256] on span "Edit" at bounding box center [1473, 249] width 30 height 14
select select "24"
type input "10.0"
select select "6"
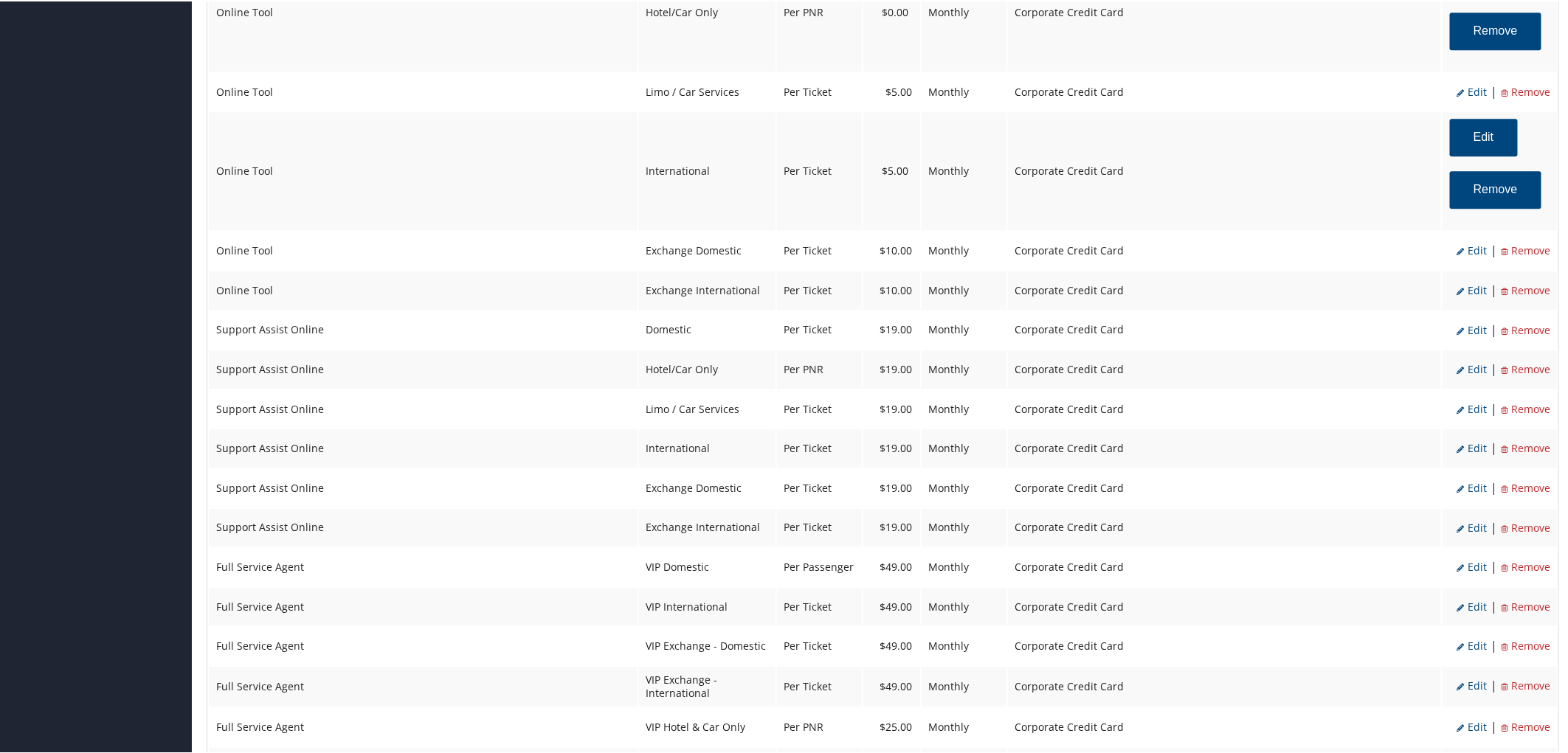
select select "24"
select select "4"
select select "2"
select select "6"
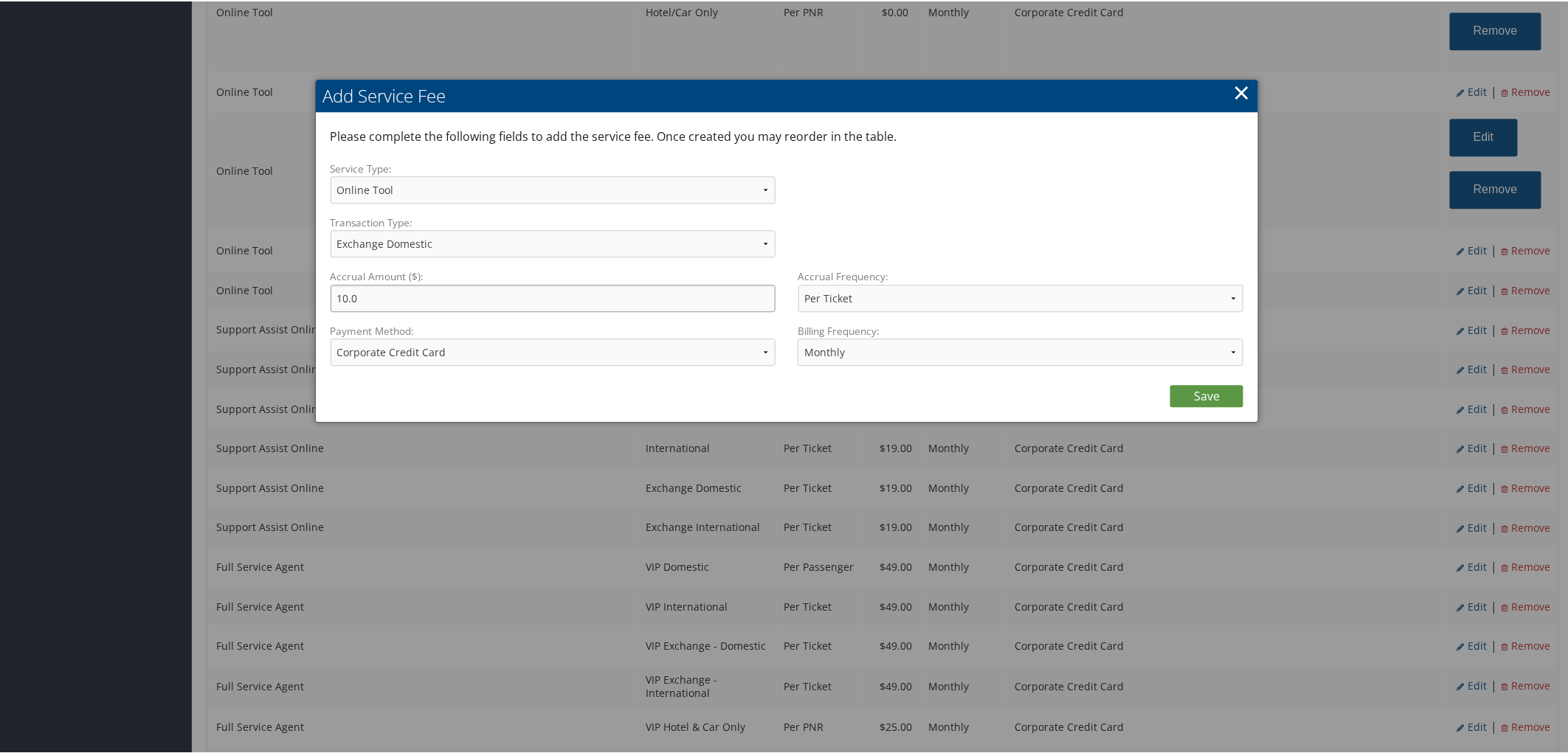
drag, startPoint x: 349, startPoint y: 306, endPoint x: 333, endPoint y: 306, distance: 16.0
click at [333, 306] on input "10.0" at bounding box center [553, 296] width 446 height 27
type input "5.0"
click at [1193, 406] on link "Save" at bounding box center [1207, 394] width 74 height 22
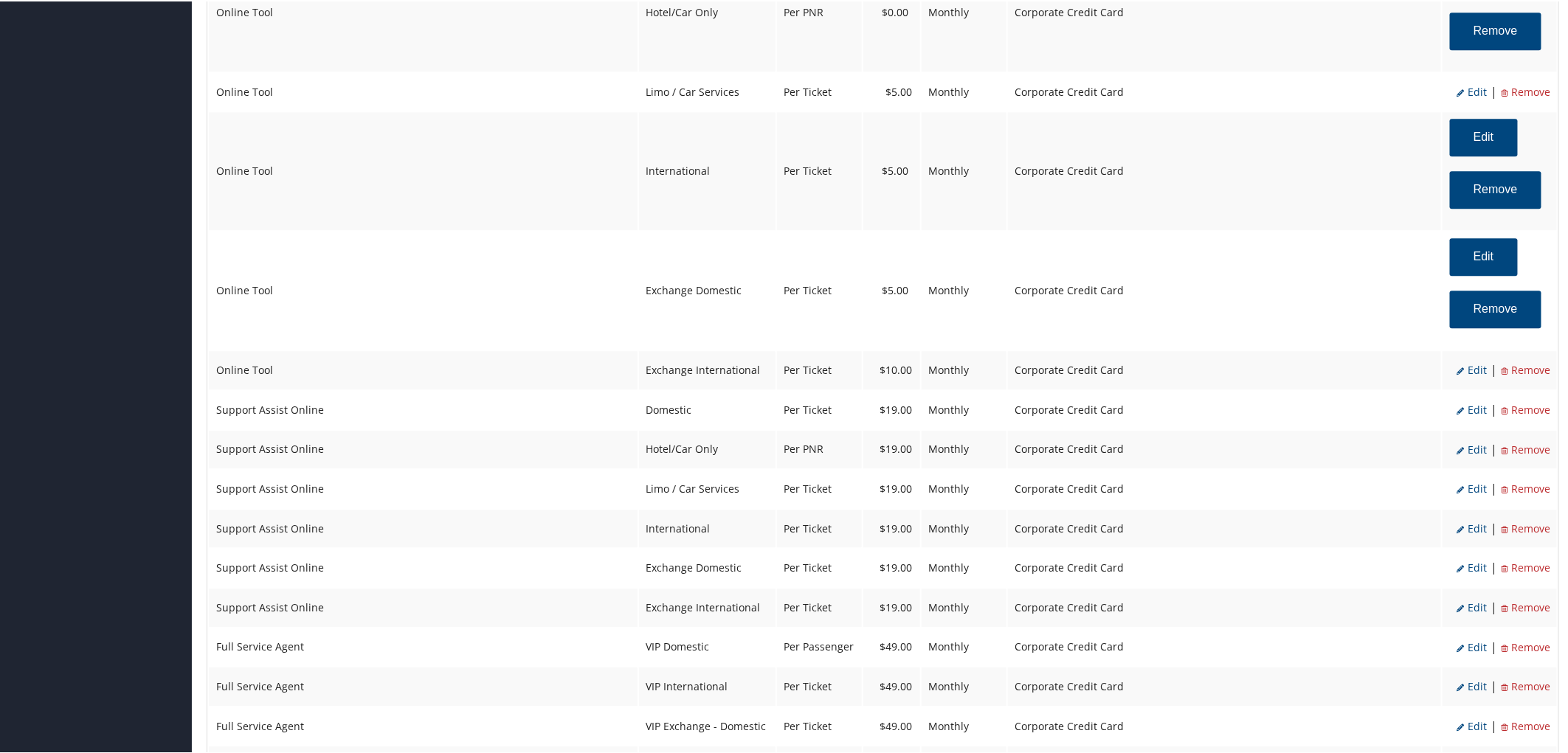
scroll to position [1885, 0]
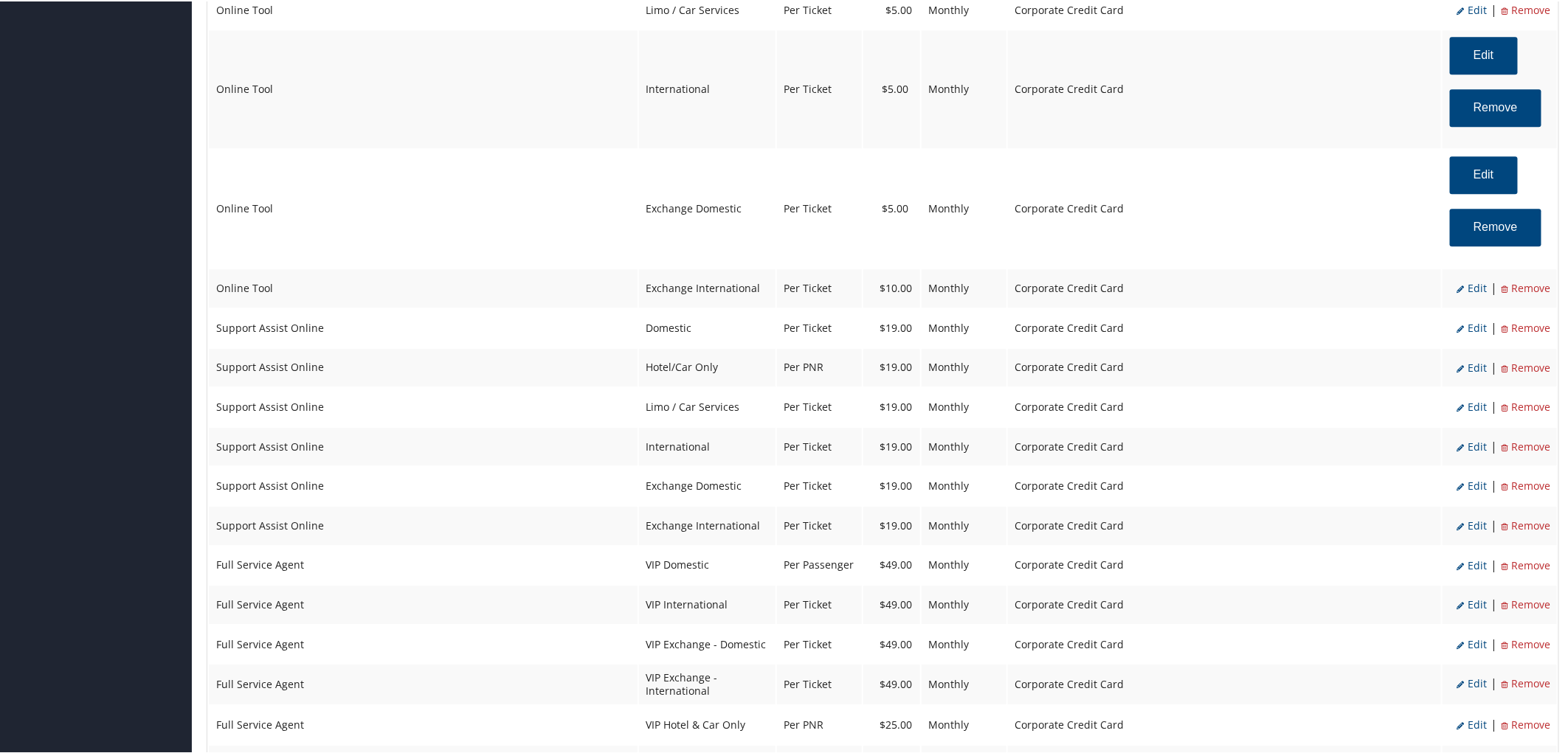
click at [1465, 294] on span "Edit" at bounding box center [1473, 287] width 30 height 14
select select "25"
type input "10.0"
select select "6"
select select "25"
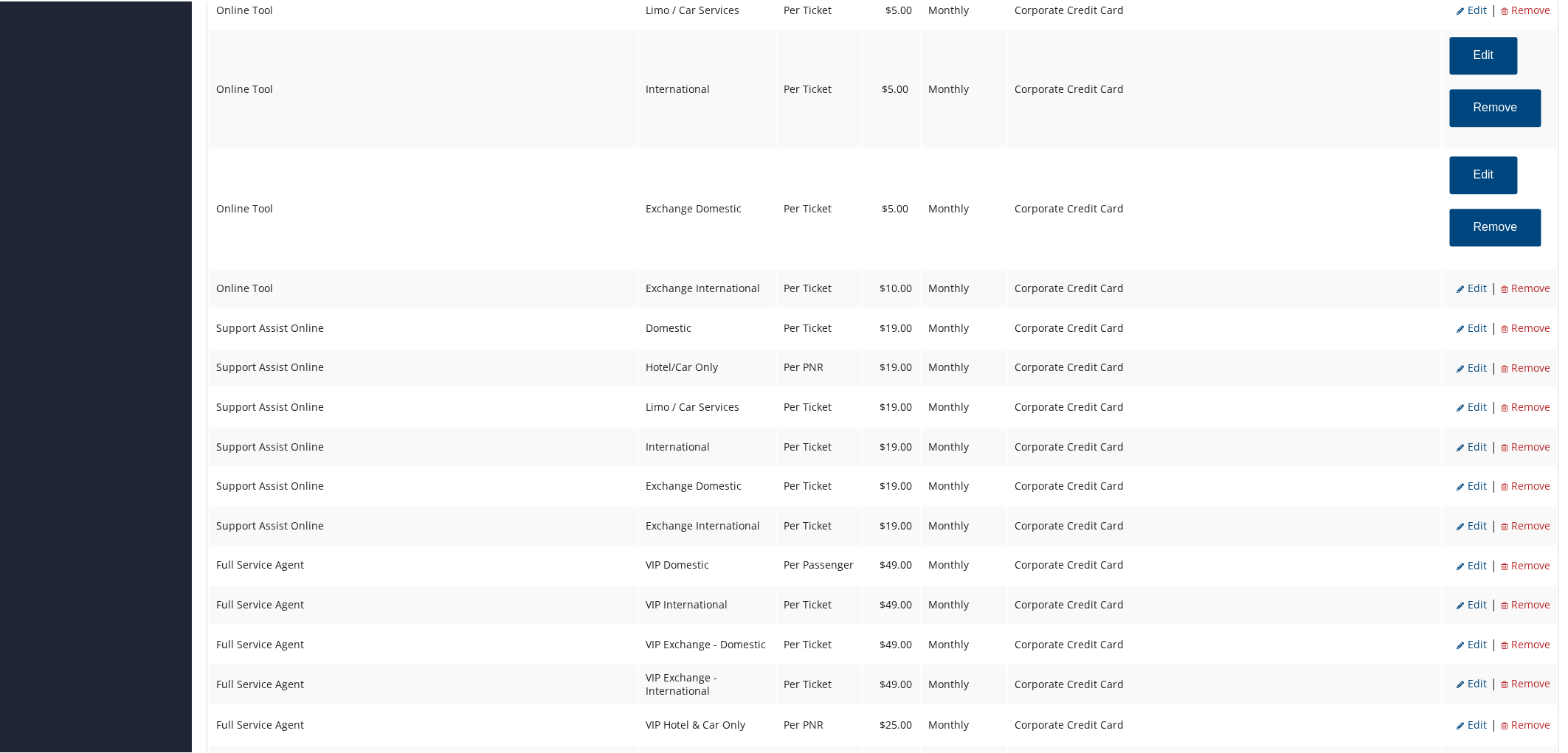
select select "4"
select select "2"
select select "6"
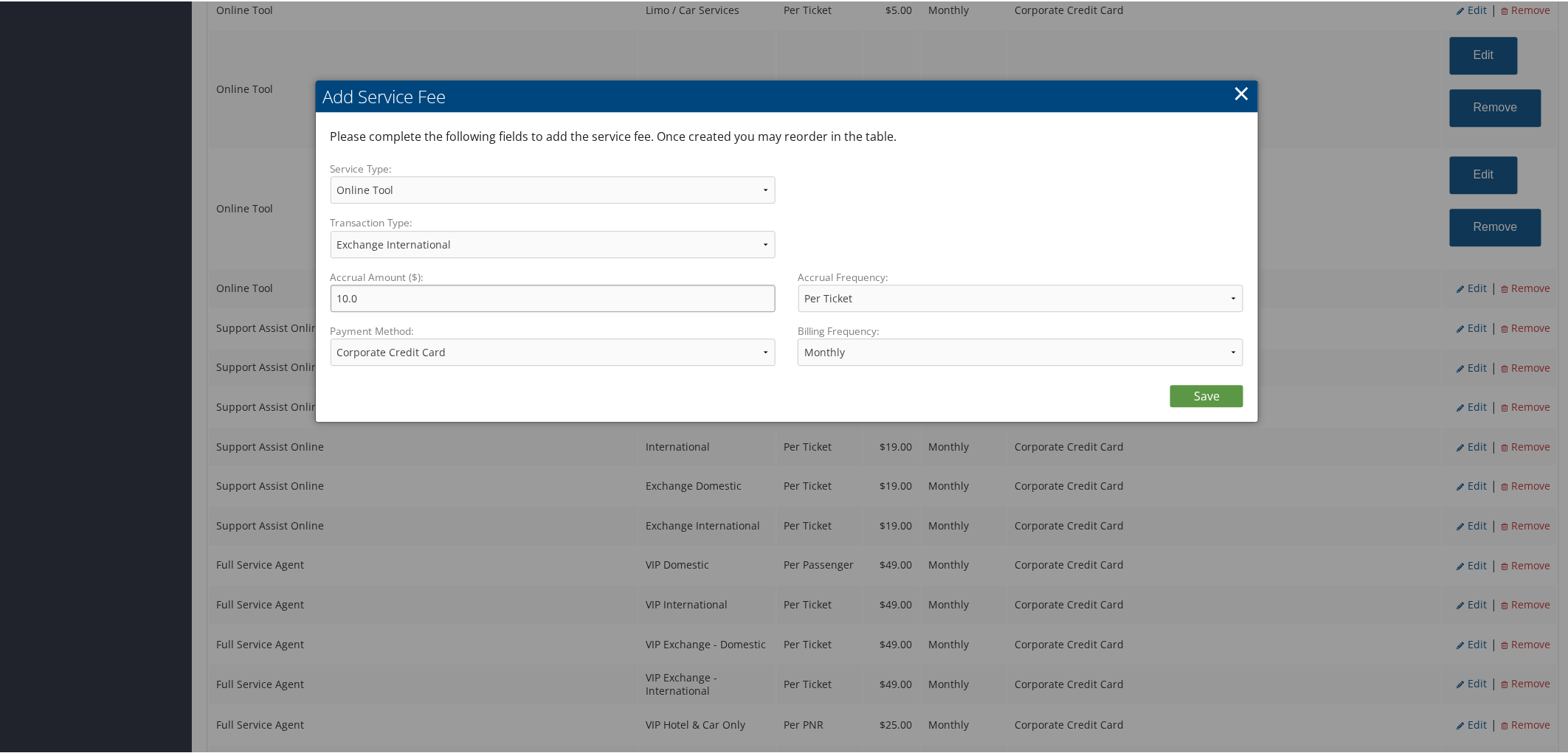
drag, startPoint x: 347, startPoint y: 305, endPoint x: 334, endPoint y: 306, distance: 13.0
click at [334, 306] on input "10.0" at bounding box center [553, 296] width 446 height 27
type input "5.0"
click at [1215, 406] on link "Save" at bounding box center [1207, 394] width 74 height 22
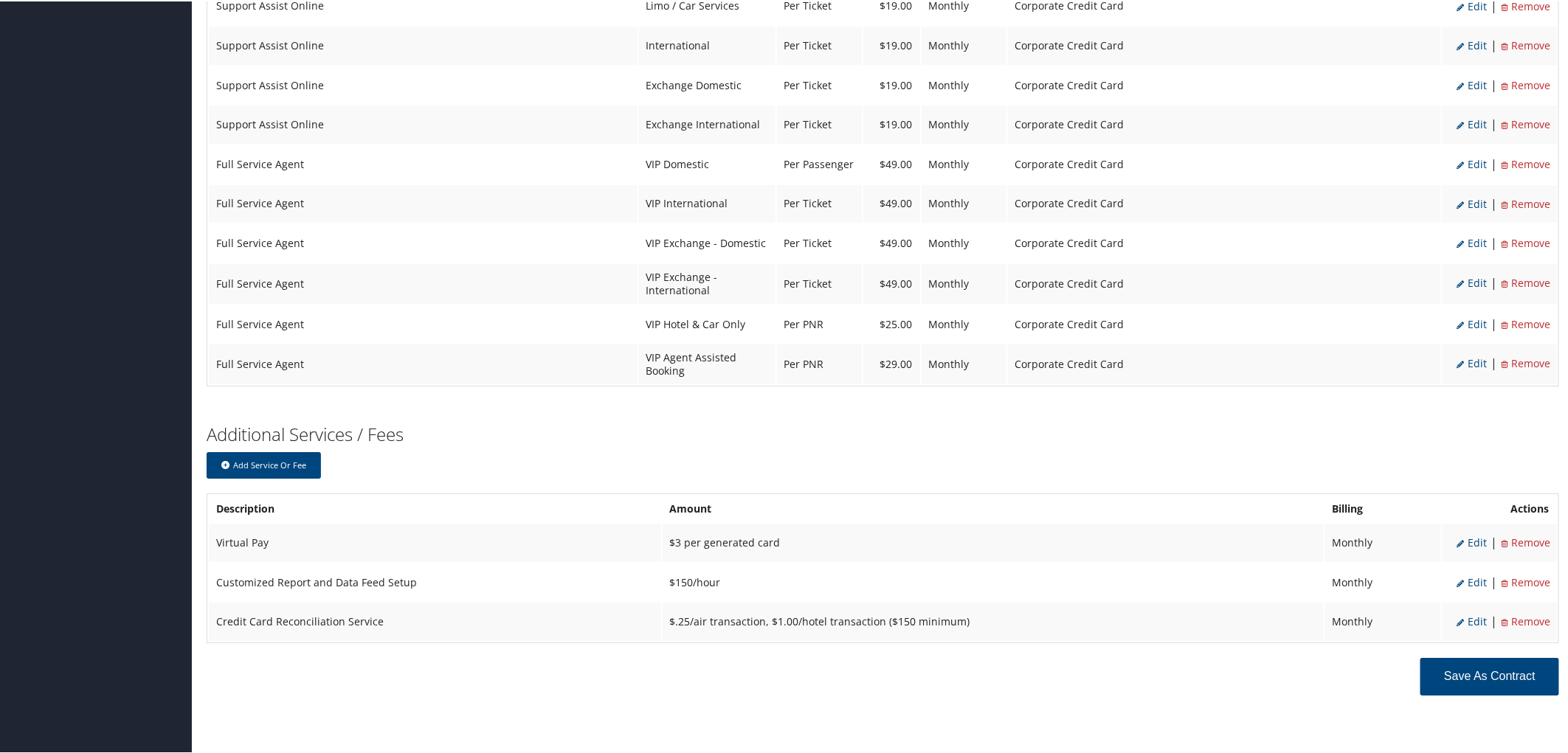
scroll to position [2460, 0]
click at [1468, 548] on span "Edit" at bounding box center [1473, 541] width 30 height 14
type input "Virtual Pay"
type input "$3 per generated card"
select select "6"
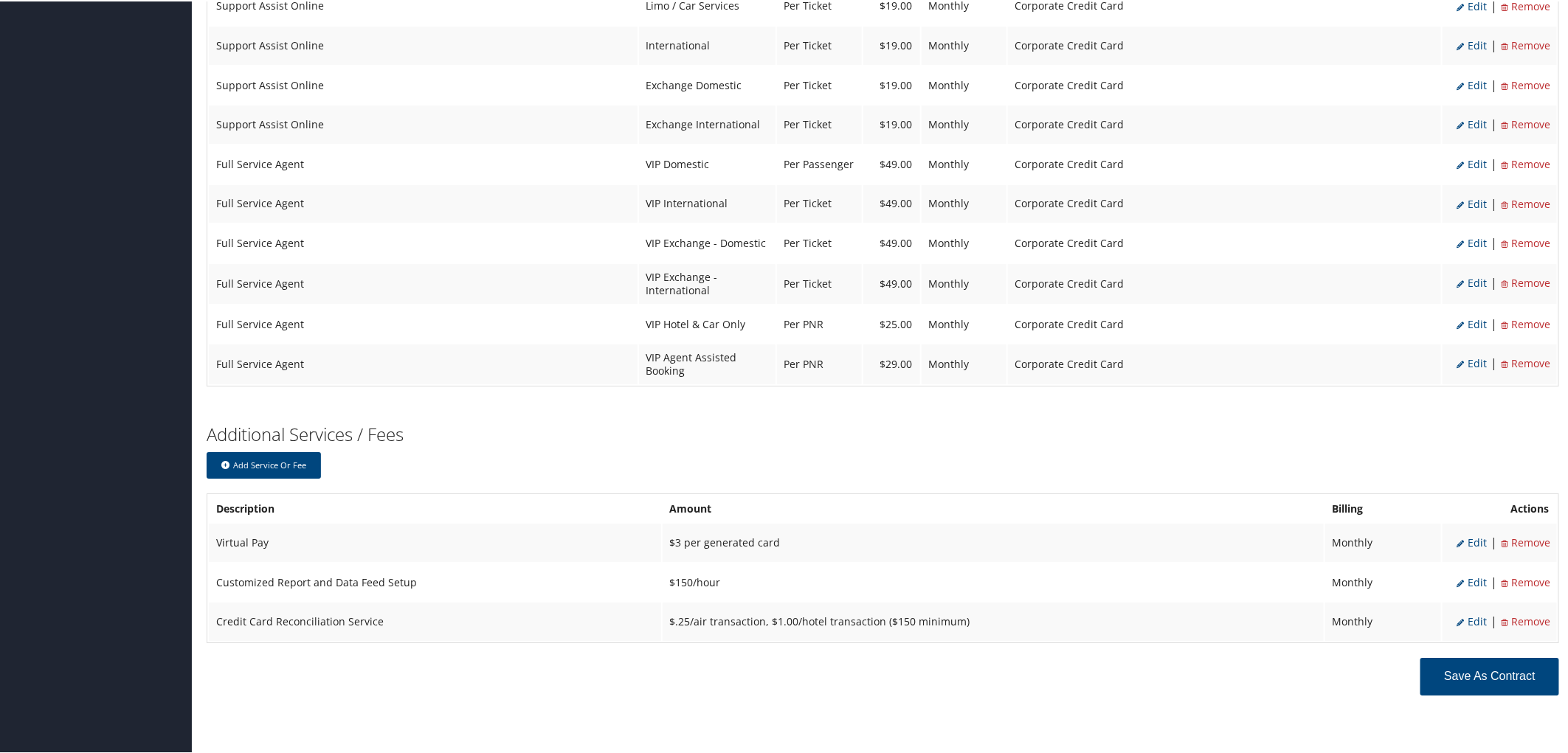
select select "6"
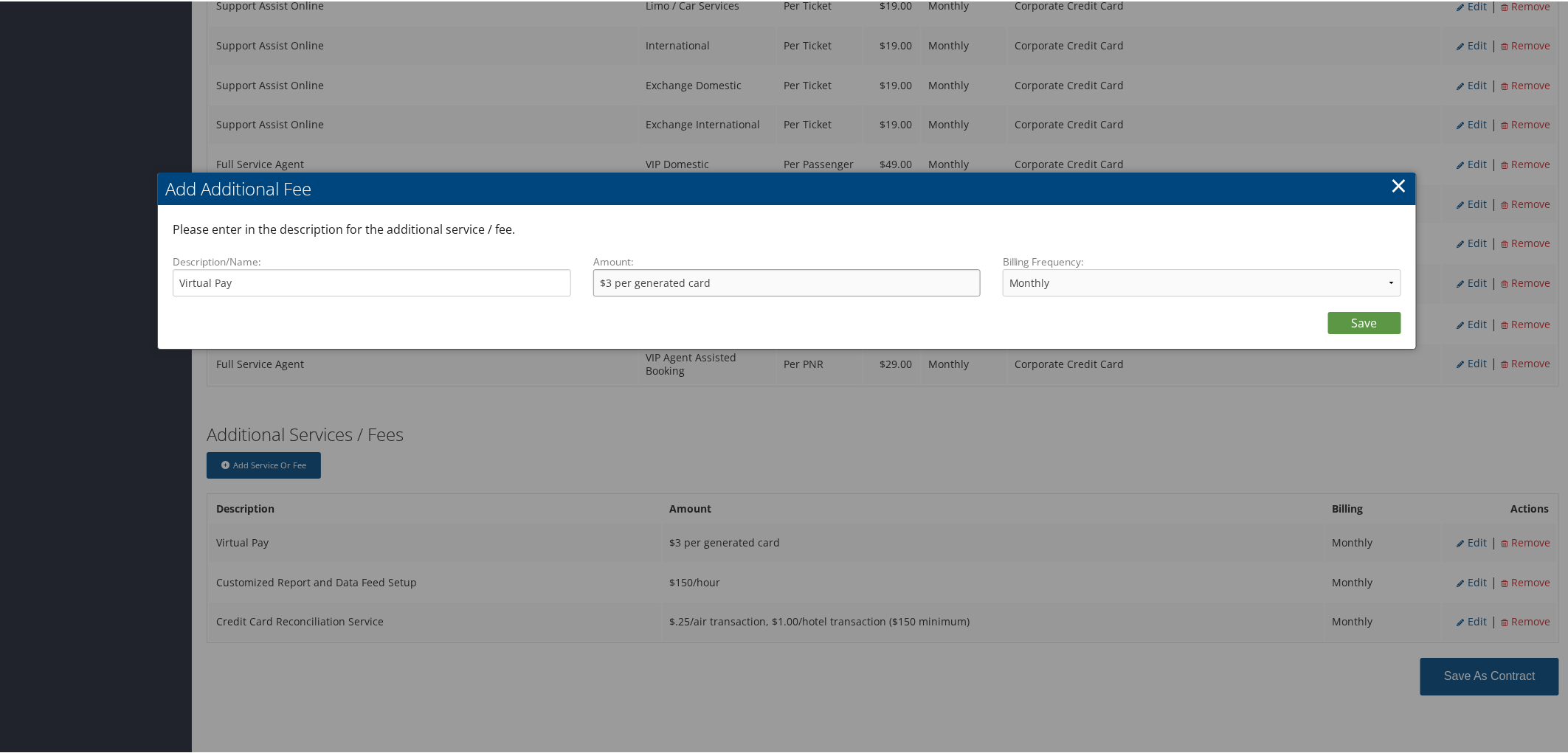
click at [611, 268] on input "$3 per generated card" at bounding box center [787, 281] width 388 height 27
type input "$5 per generated card"
click at [1343, 311] on link "Save" at bounding box center [1365, 322] width 74 height 22
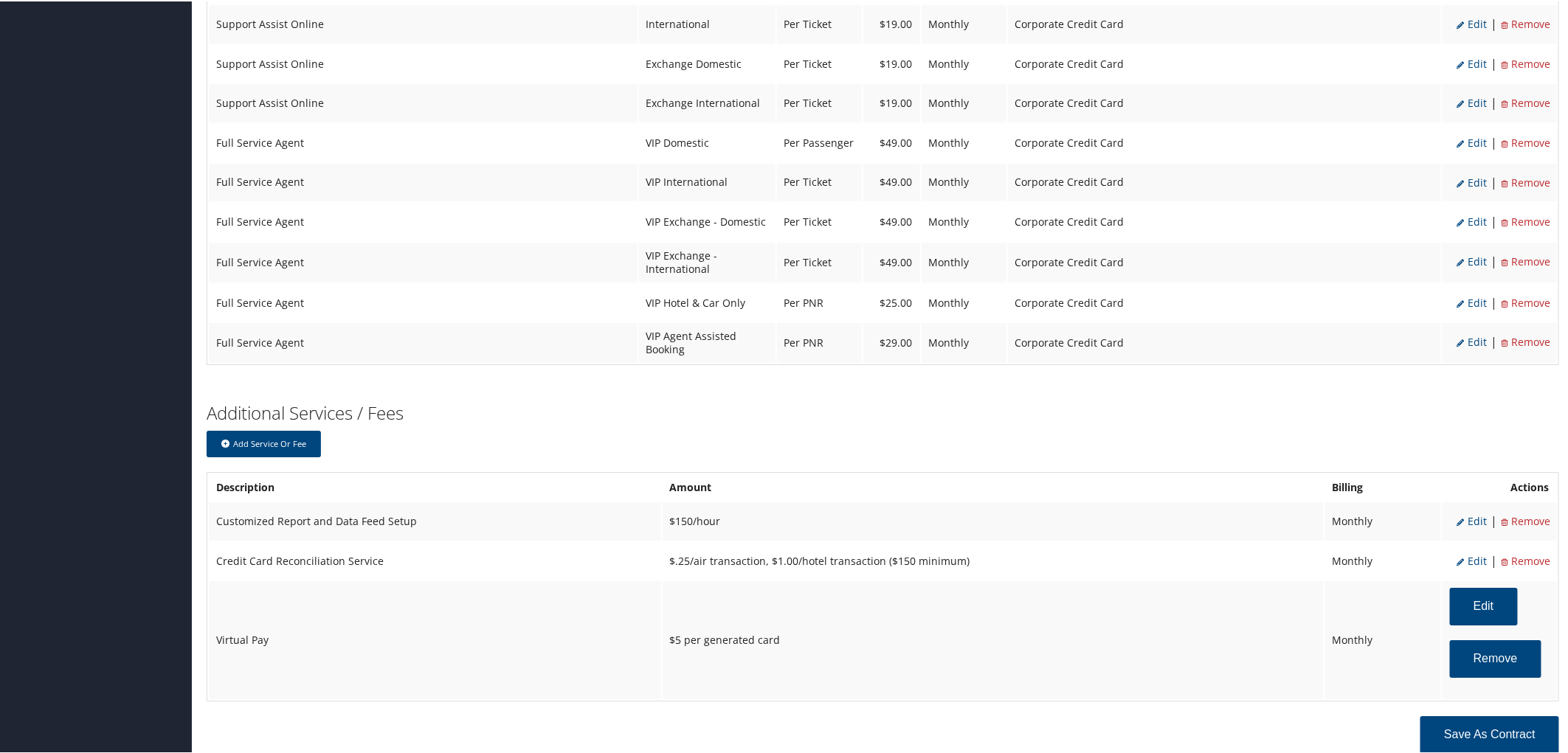
scroll to position [2346, 0]
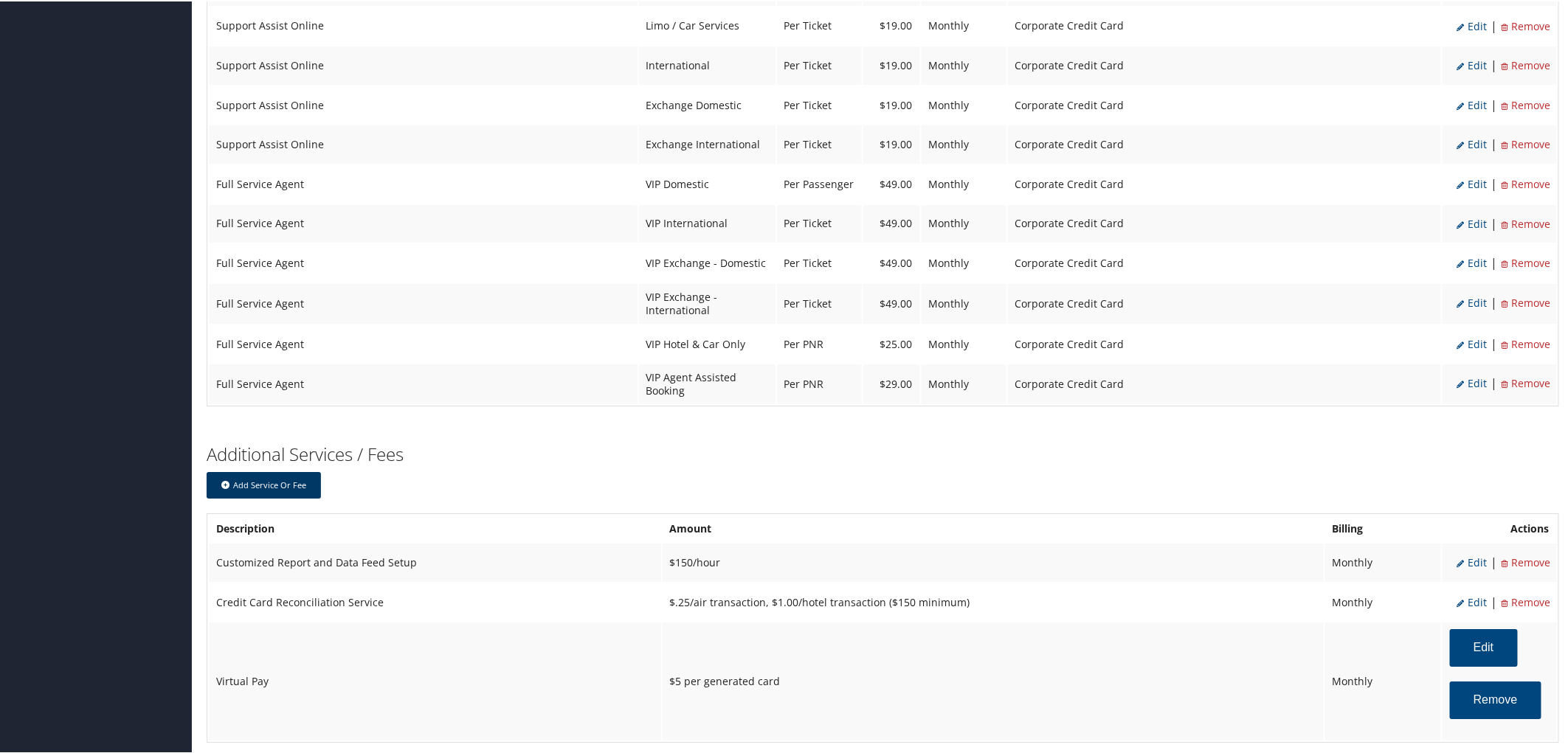
click at [286, 498] on button "Add Service or Fee" at bounding box center [263, 484] width 114 height 27
select select "6"
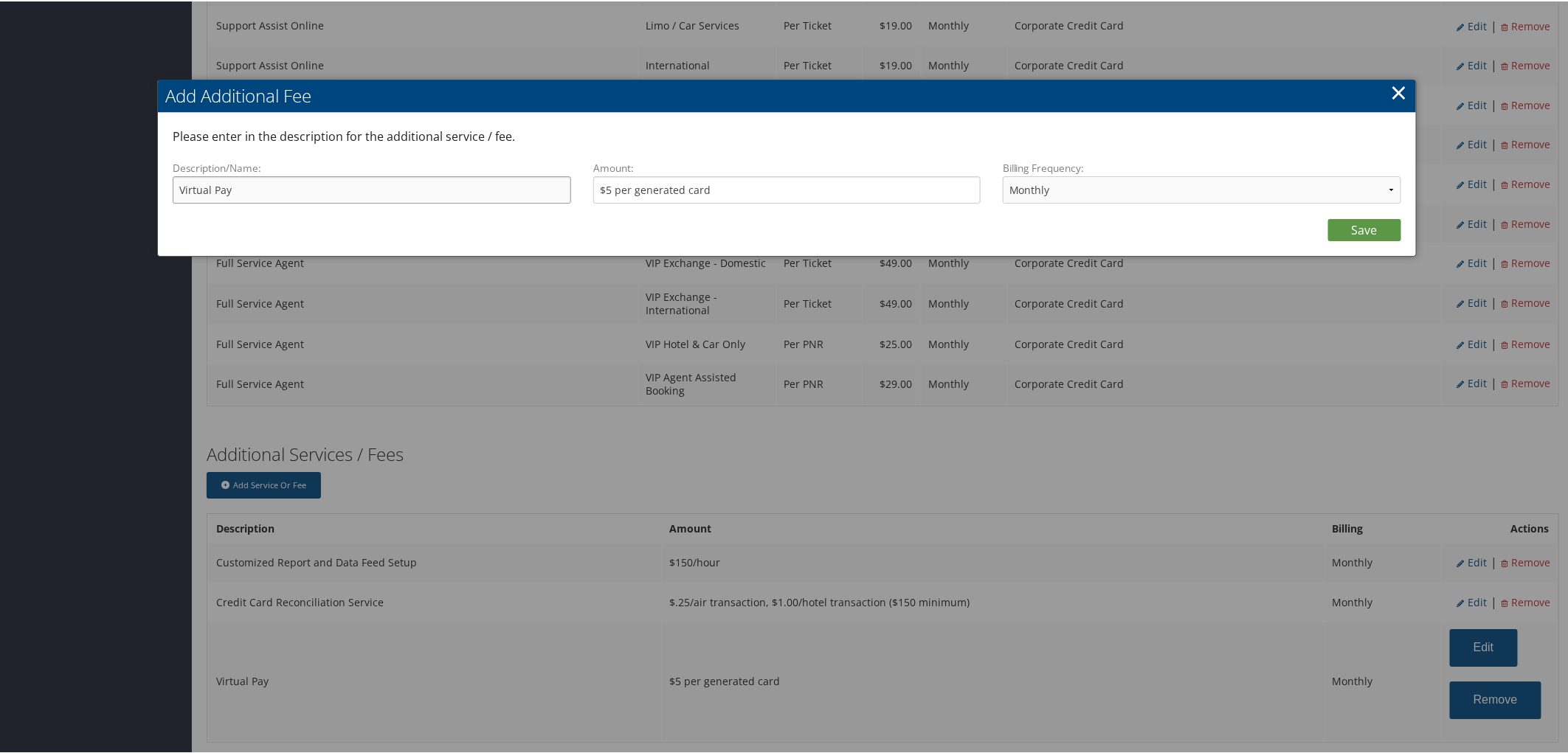
drag, startPoint x: 288, startPoint y: 188, endPoint x: -2, endPoint y: 194, distance: 290.1
type input "Manual Processing Surcharge"
type input "1"
type input "$15"
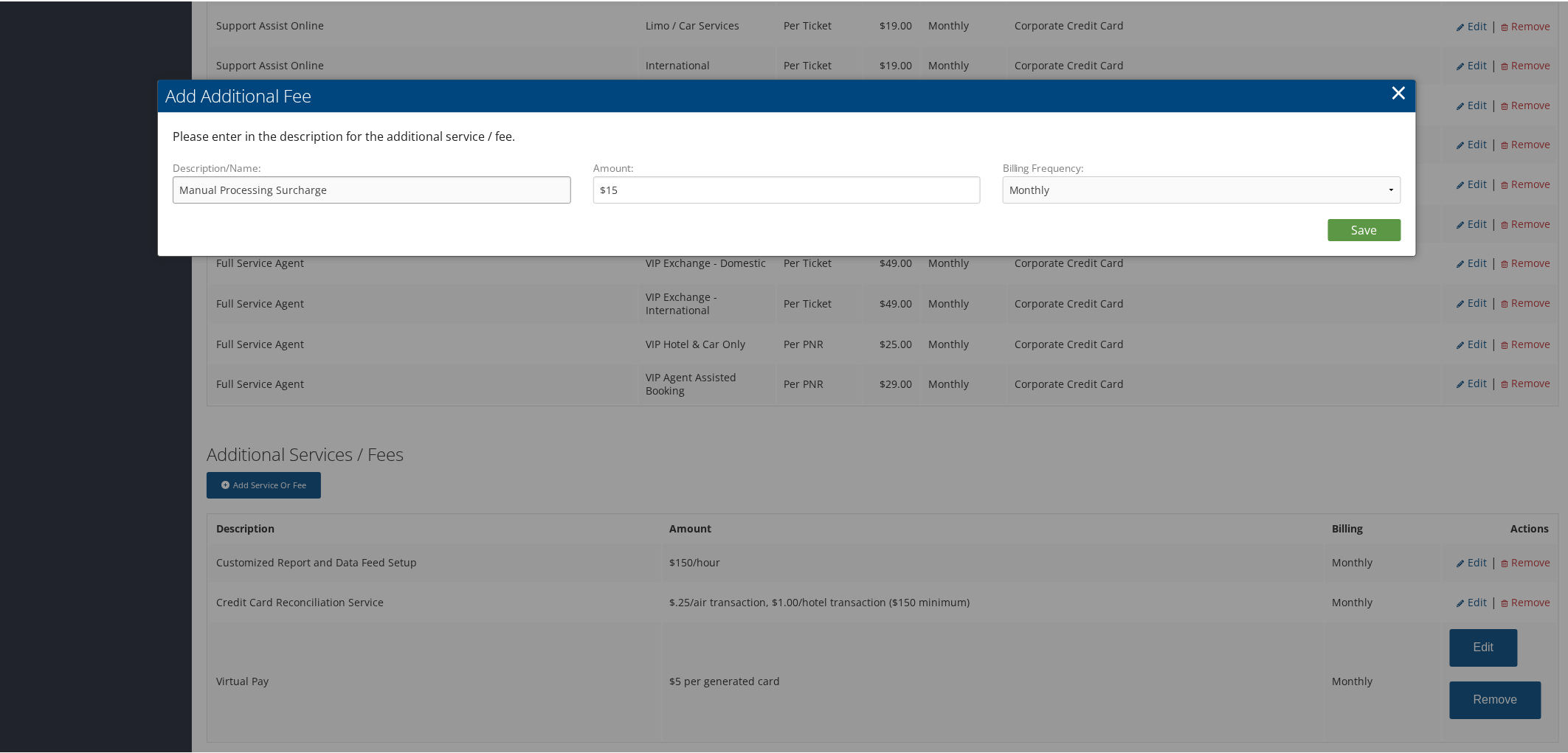
click at [179, 194] on input "Manual Processing Surcharge" at bounding box center [372, 188] width 398 height 27
type input "Non Standard Manual Processing Surcharge"
click at [792, 197] on input "$15" at bounding box center [787, 188] width 388 height 27
click at [1335, 239] on link "Save" at bounding box center [1365, 228] width 74 height 22
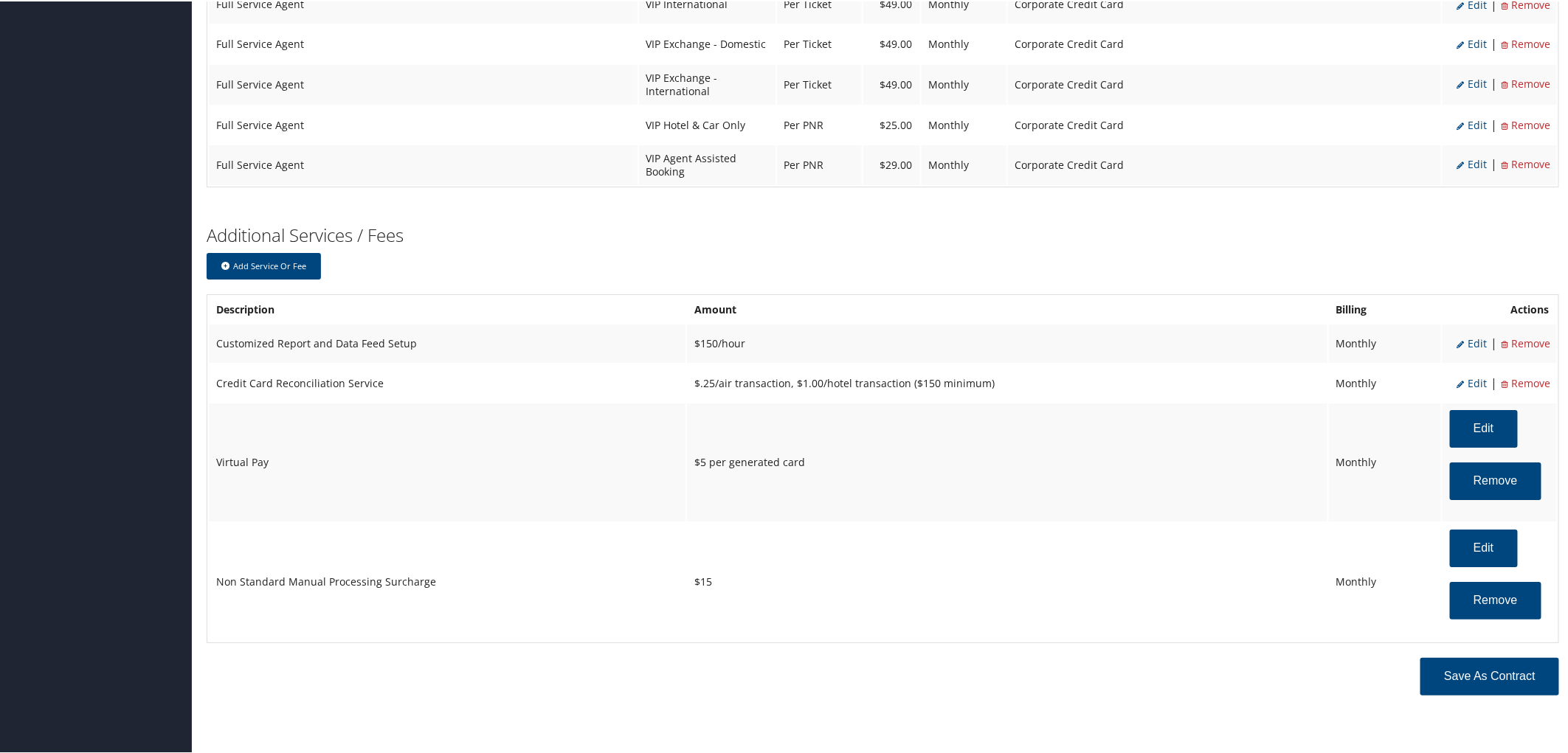
scroll to position [2720, 0]
click at [1492, 669] on button "Save as Contract" at bounding box center [1490, 676] width 139 height 38
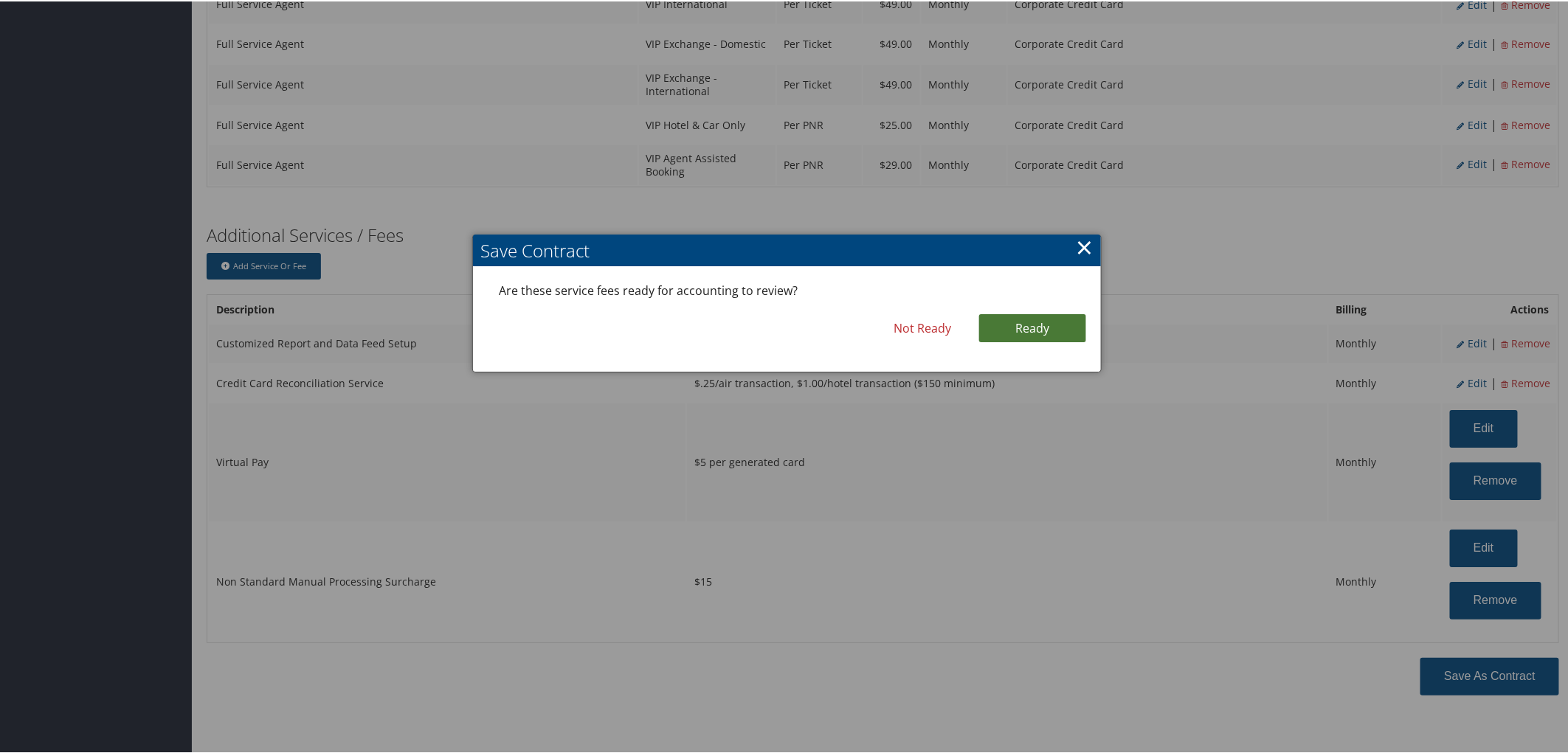
click at [1027, 313] on link "Ready" at bounding box center [1033, 327] width 107 height 28
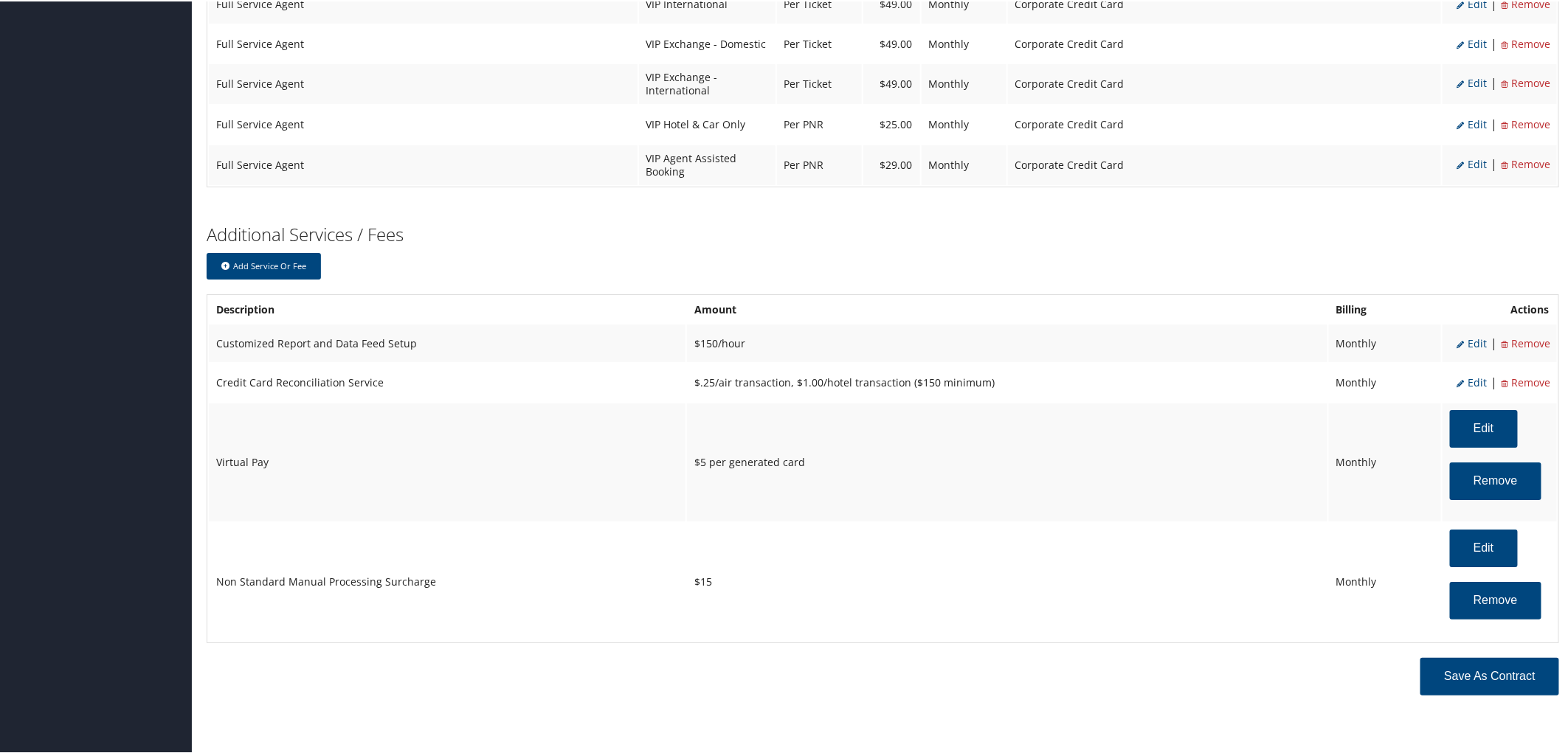
scroll to position [2727, 0]
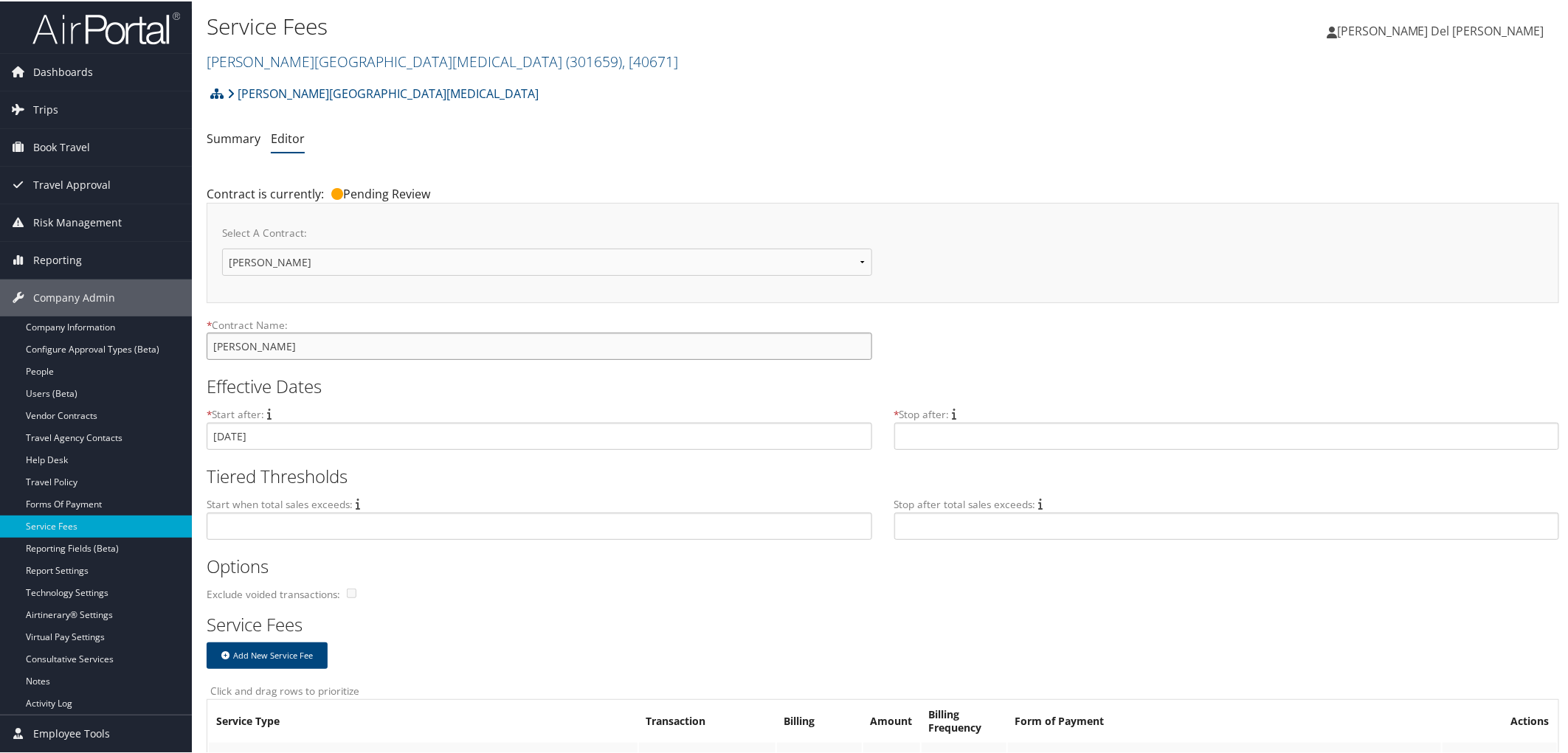
click at [306, 356] on input "Fred Hutchinson" at bounding box center [540, 345] width 666 height 27
click at [387, 359] on input "Fred Hutchinson Effective 13Oct205 through 14Sep28" at bounding box center [540, 345] width 666 height 27
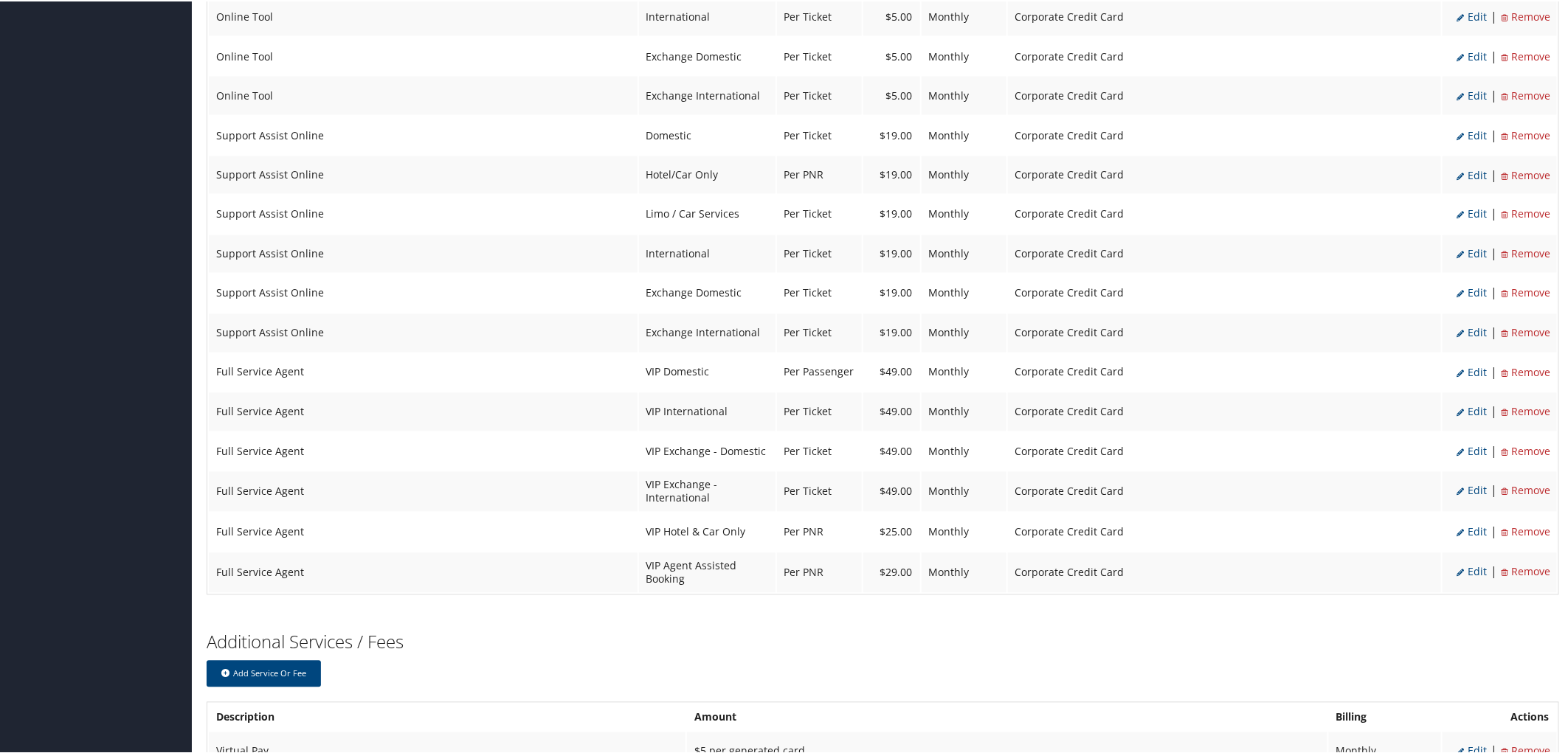
scroll to position [1504, 0]
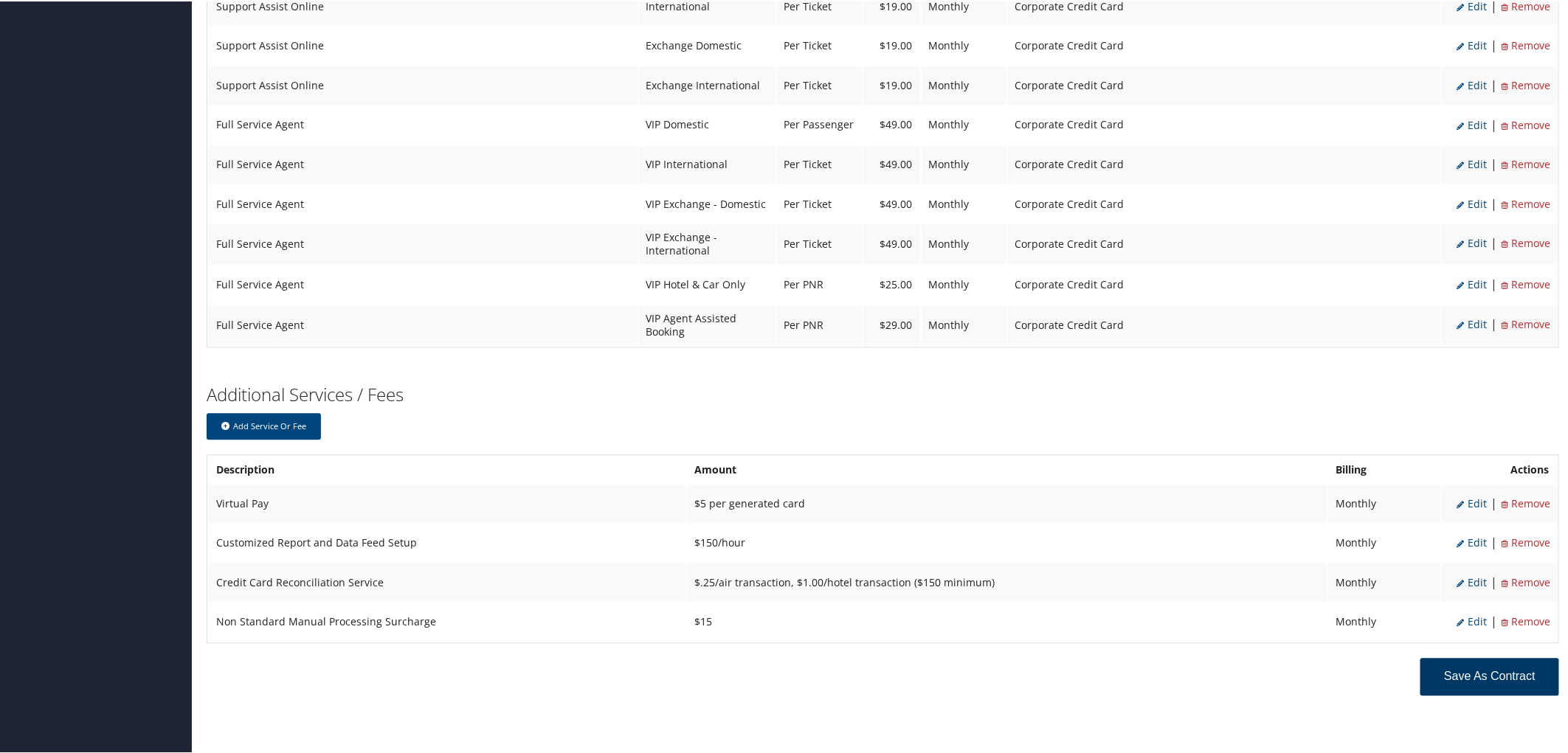
type input "Fred Hutchinson Effective 13Oct2025 through 14Sep28"
click at [1472, 674] on button "Save as Contract" at bounding box center [1490, 676] width 139 height 38
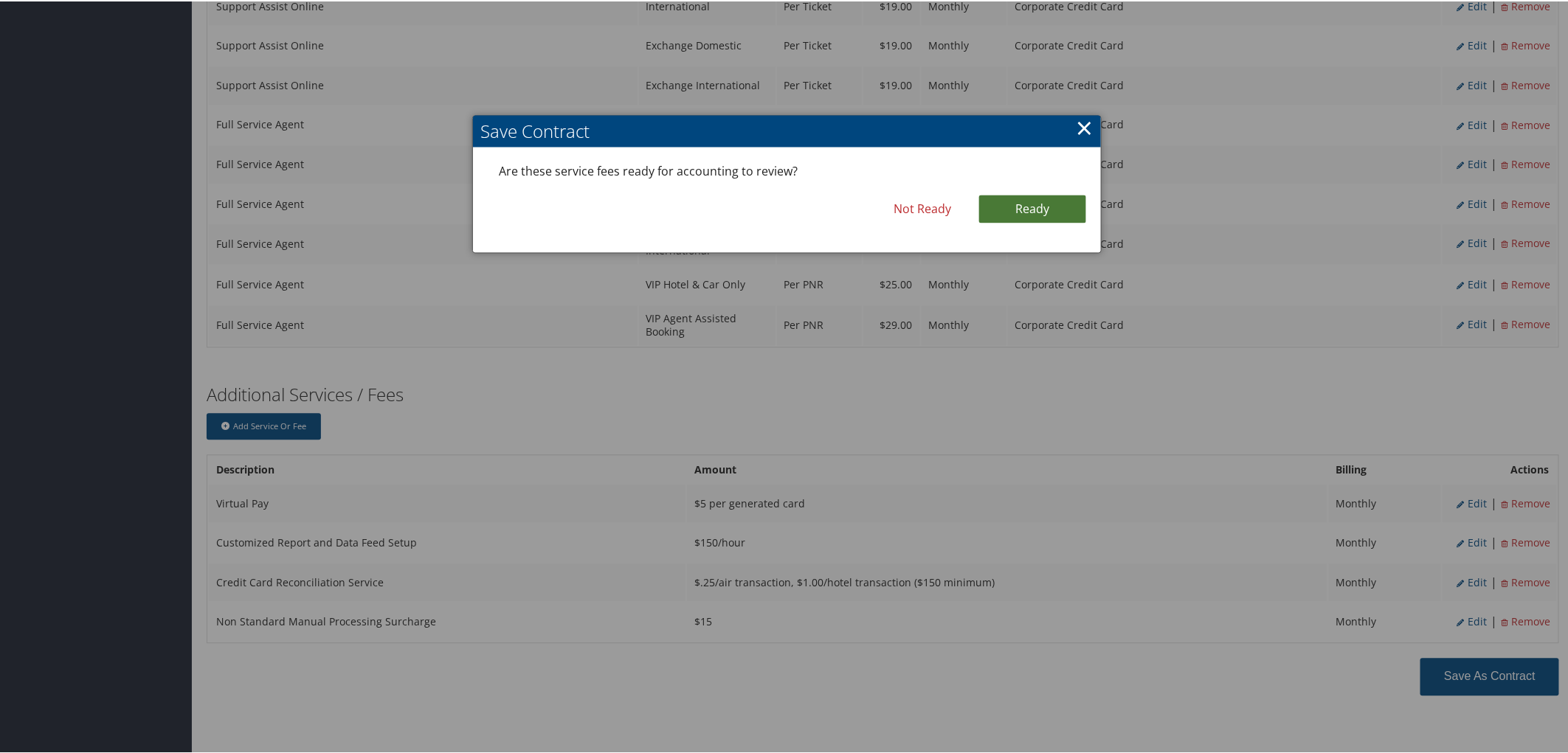
click at [1022, 196] on link "Ready" at bounding box center [1033, 208] width 107 height 28
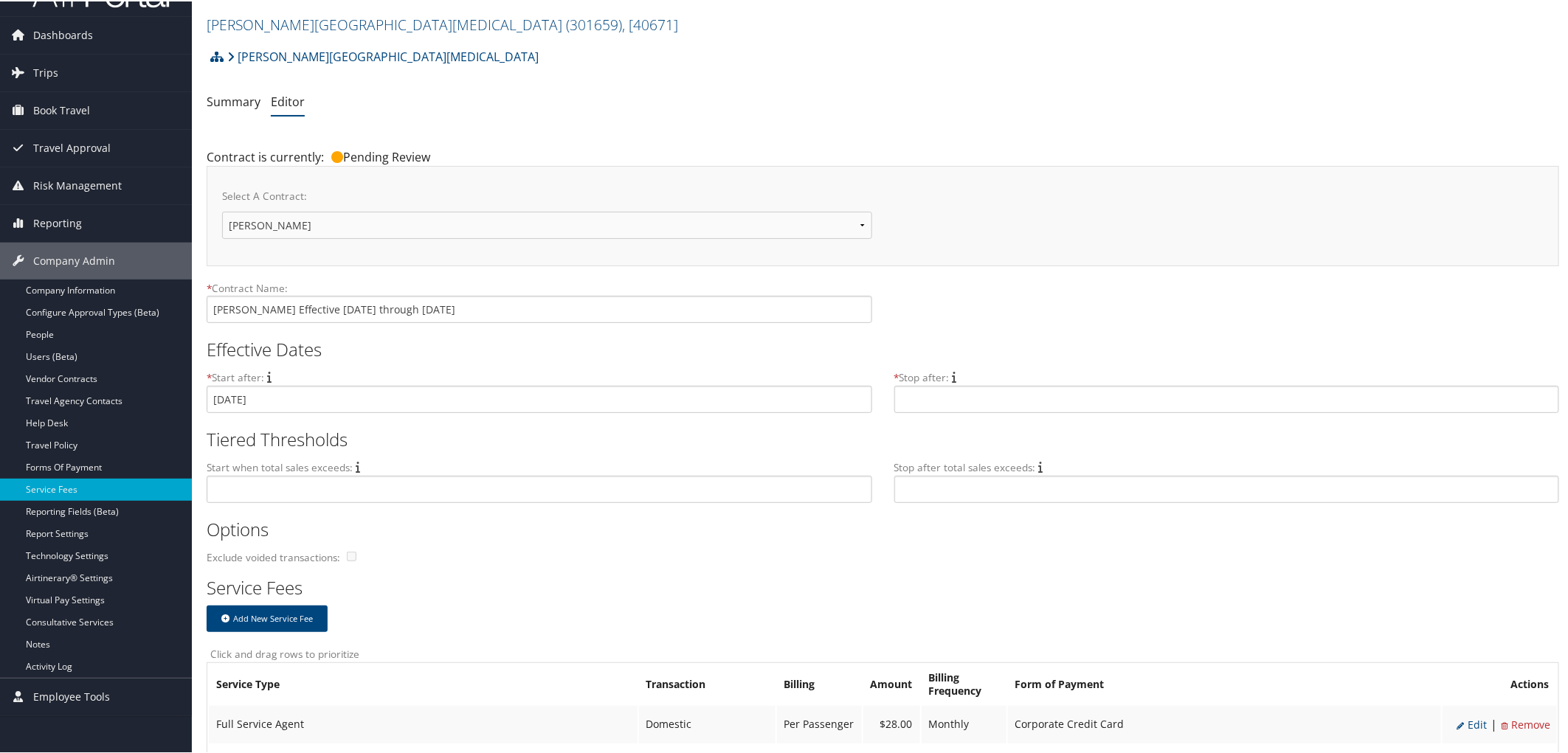
scroll to position [0, 0]
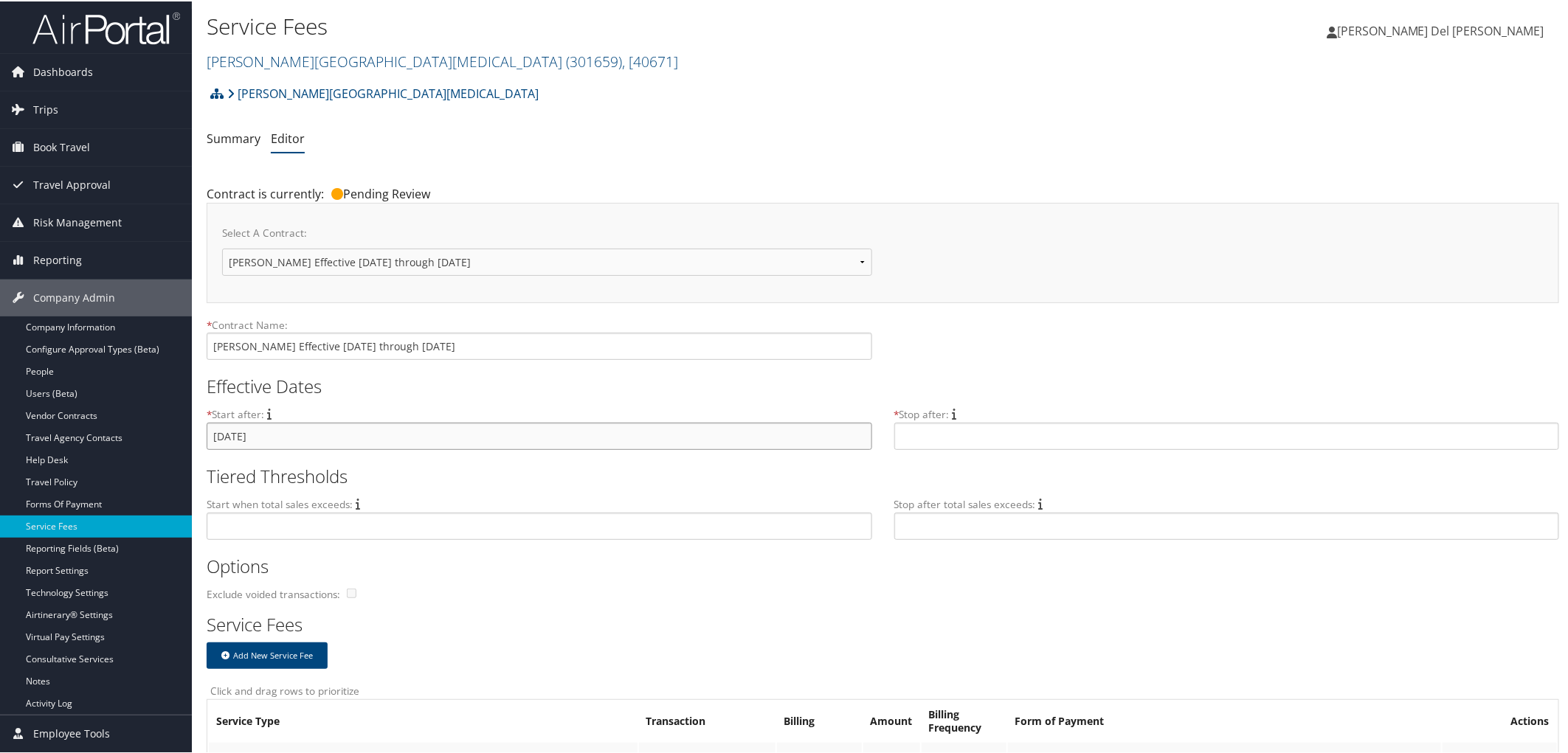
click at [331, 449] on input "Oct 13, 2025" at bounding box center [540, 434] width 666 height 27
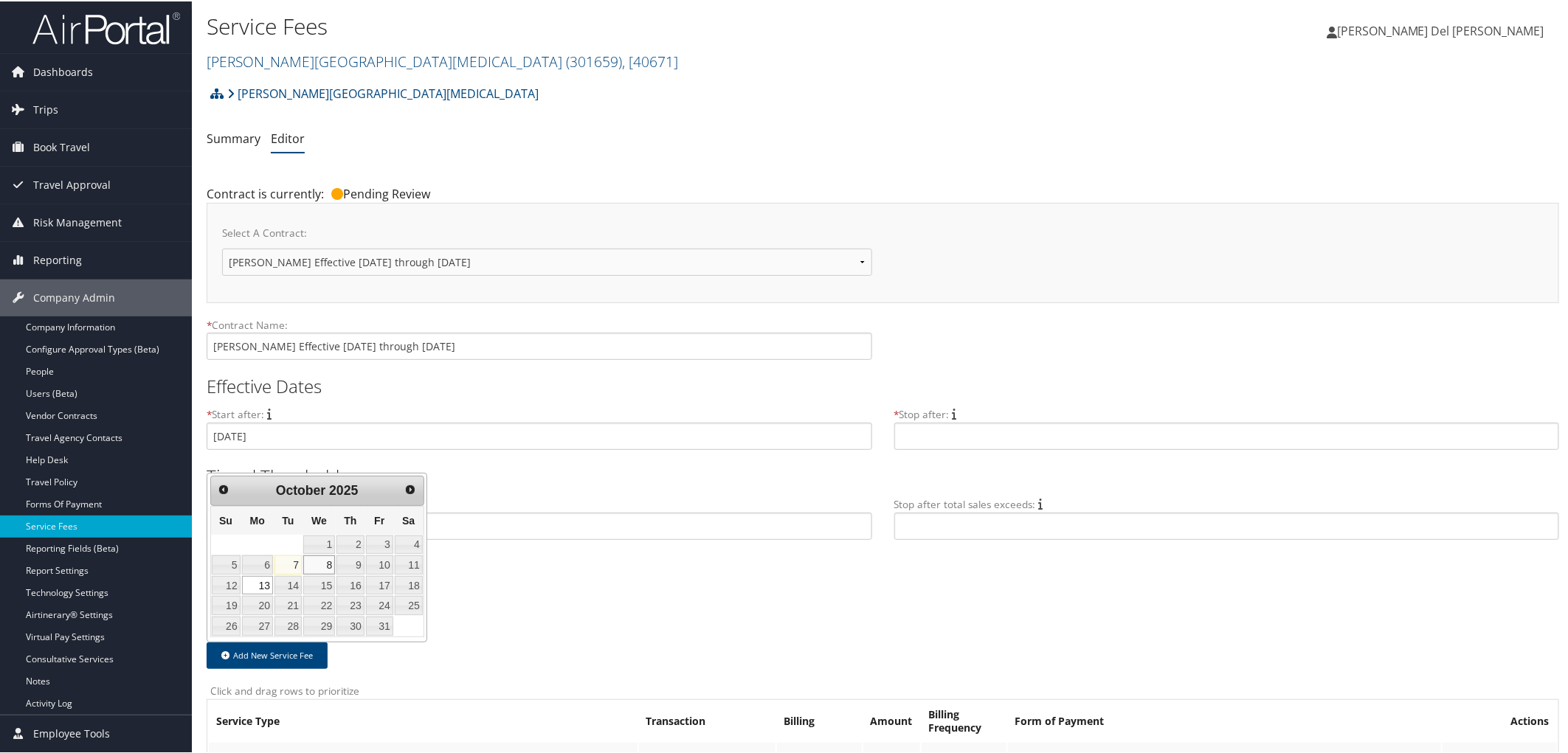
click at [331, 564] on link "8" at bounding box center [319, 563] width 32 height 19
type input "Oct 8, 2025"
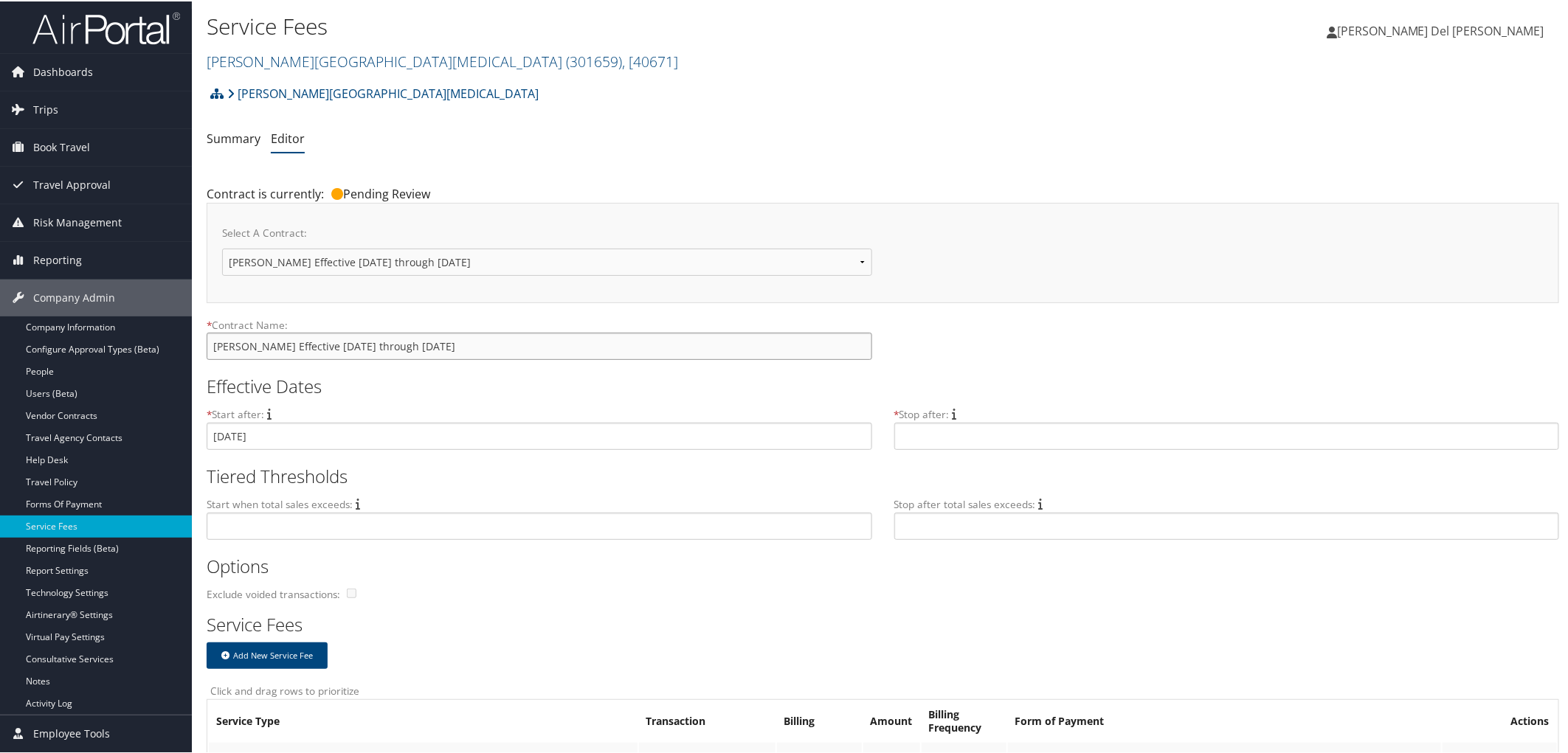
drag, startPoint x: 357, startPoint y: 357, endPoint x: 349, endPoint y: 358, distance: 8.1
click at [349, 358] on input "Fred Hutchinson Effective 13Oct2025 through 14Sep28" at bounding box center [540, 345] width 666 height 27
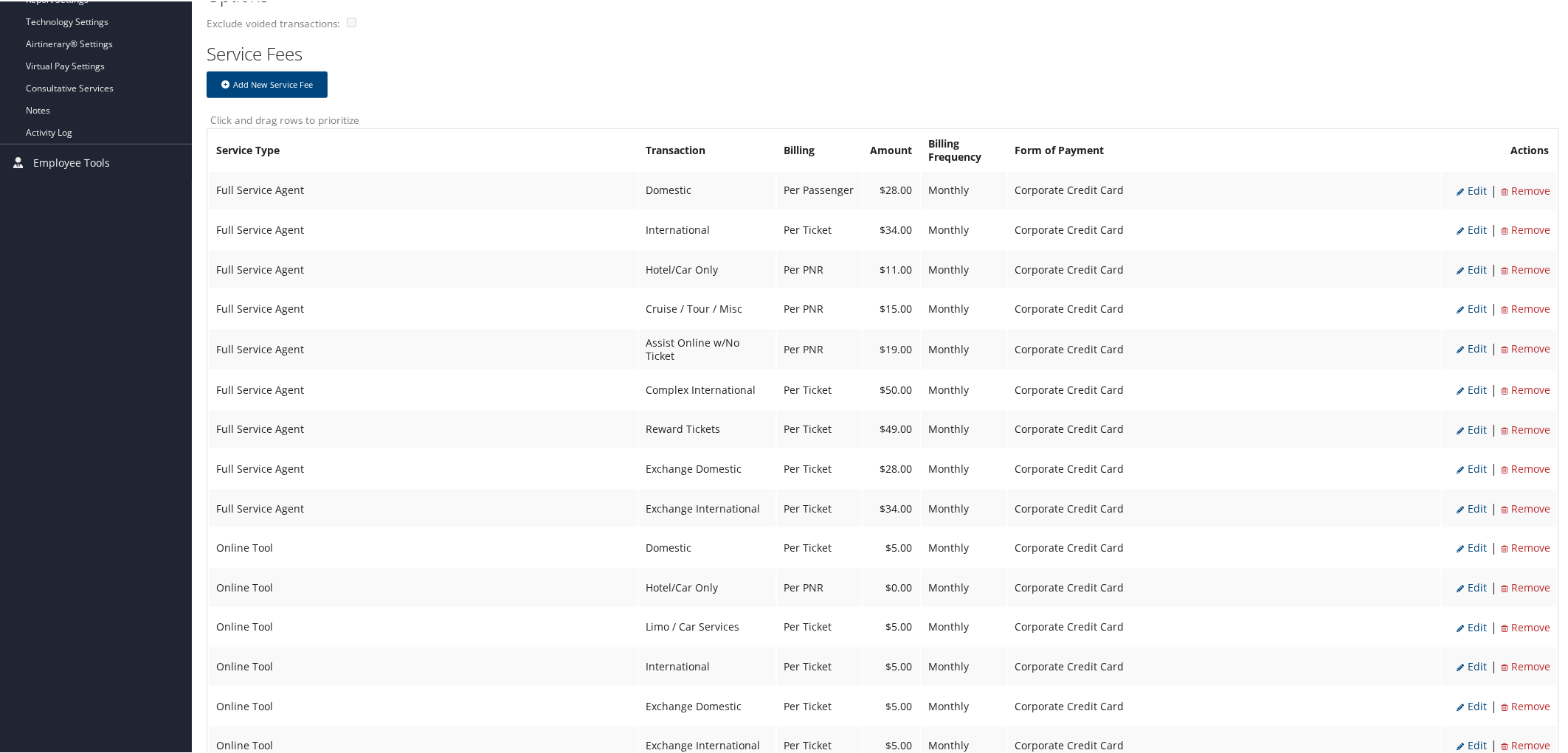
scroll to position [357, 0]
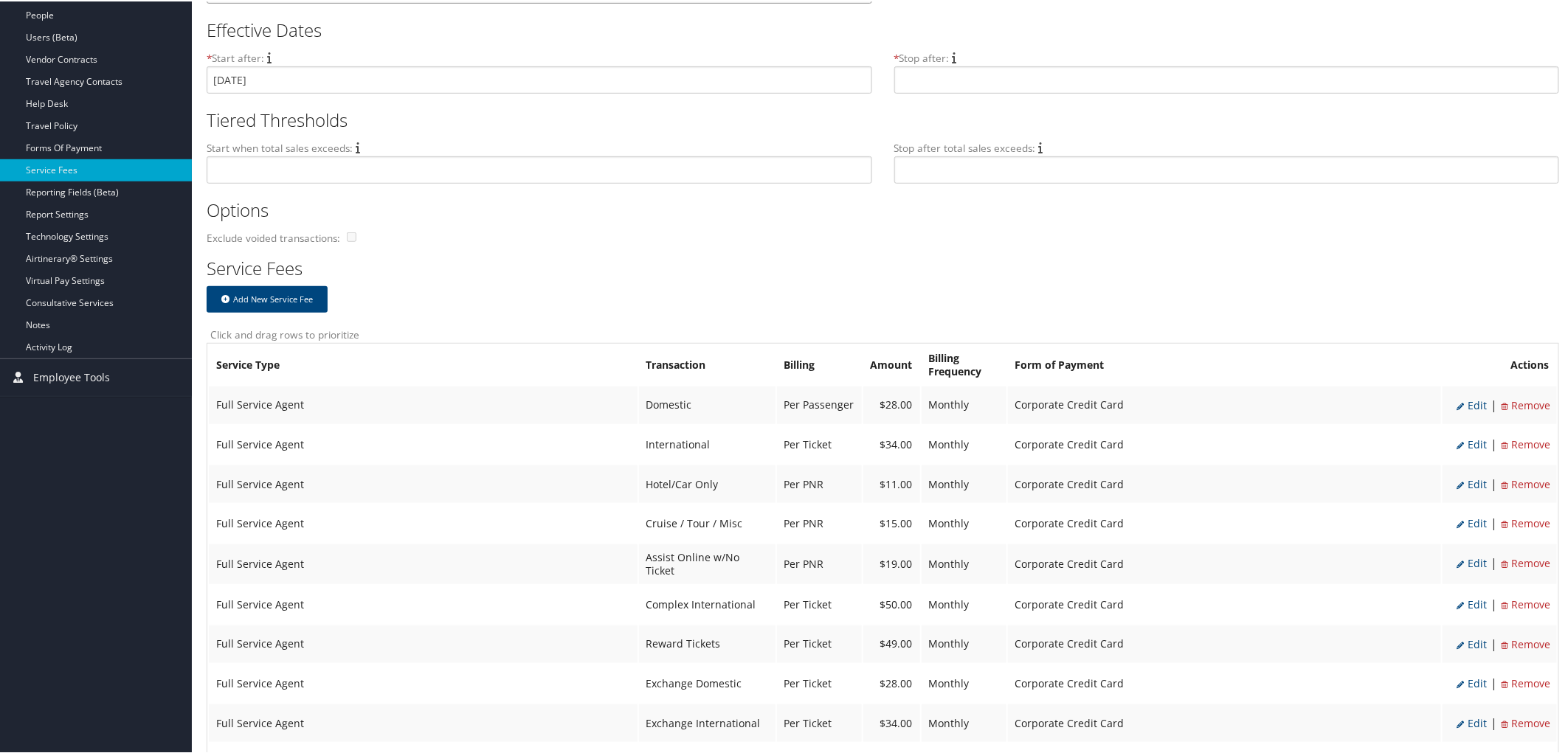
type input "Fred Hutchinson Effective 08Oct2025 through 14Sep28"
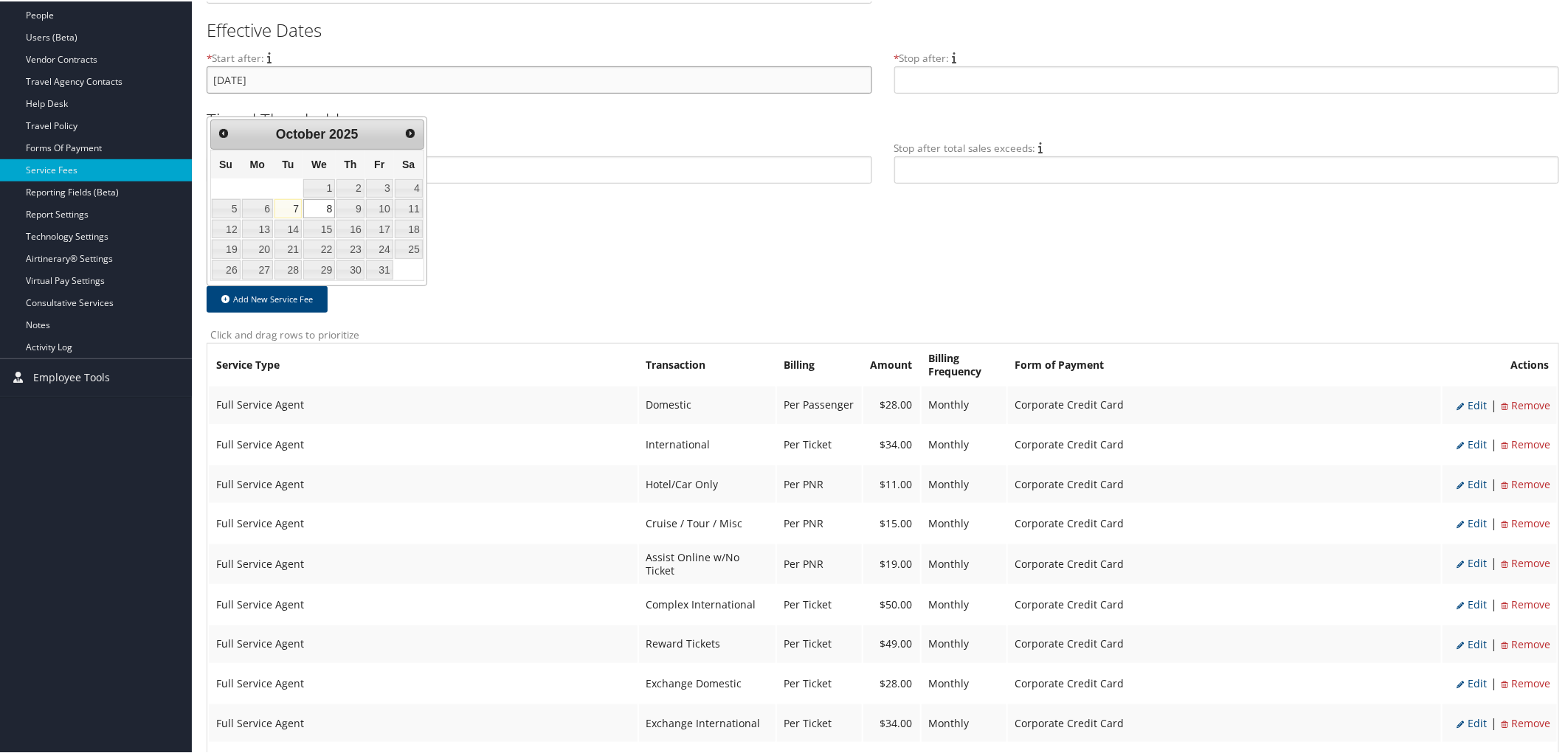
click at [235, 92] on input "Oct 8, 2025" at bounding box center [540, 77] width 666 height 27
click at [260, 233] on link "13" at bounding box center [257, 227] width 31 height 19
type input "Oct 13, 2025"
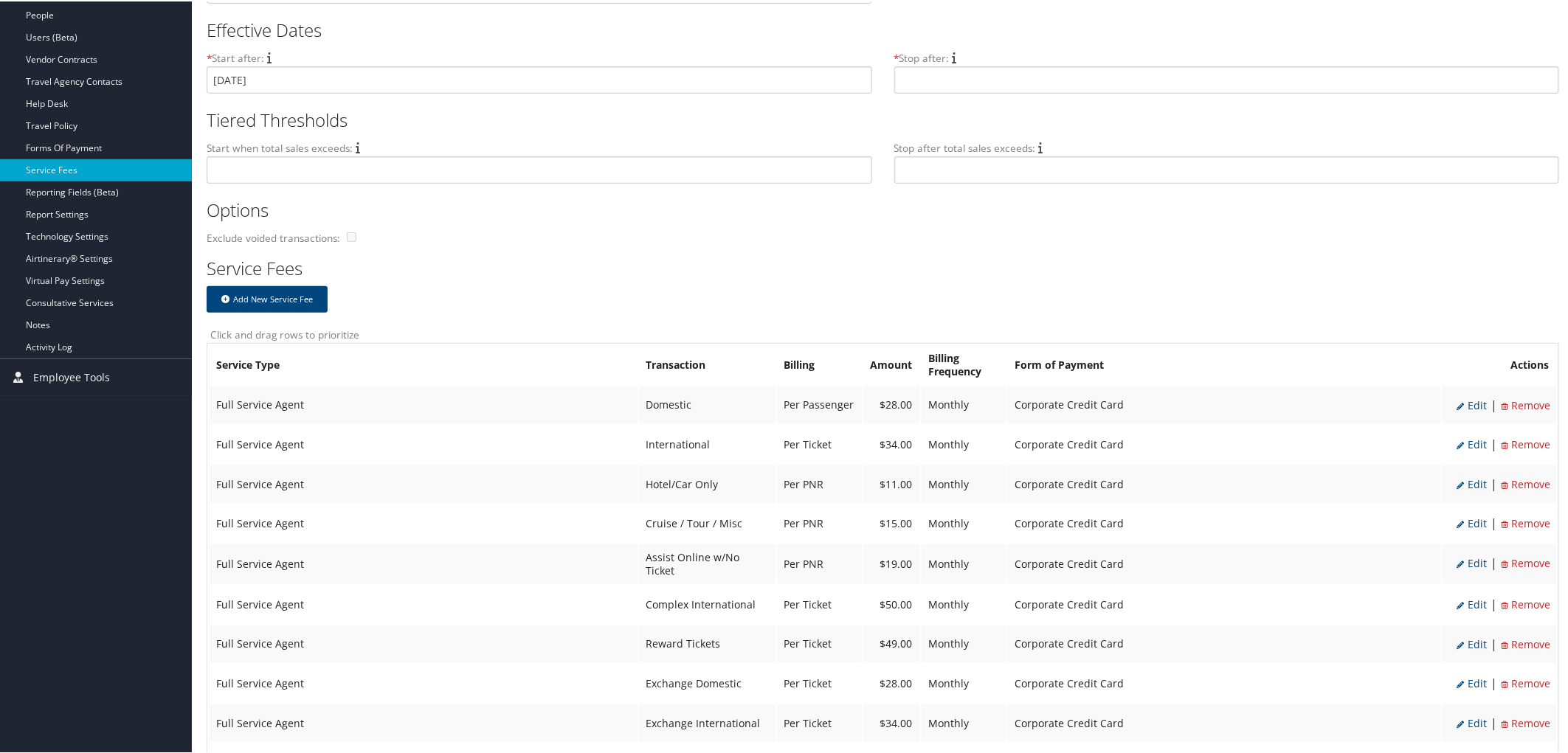
scroll to position [28, 0]
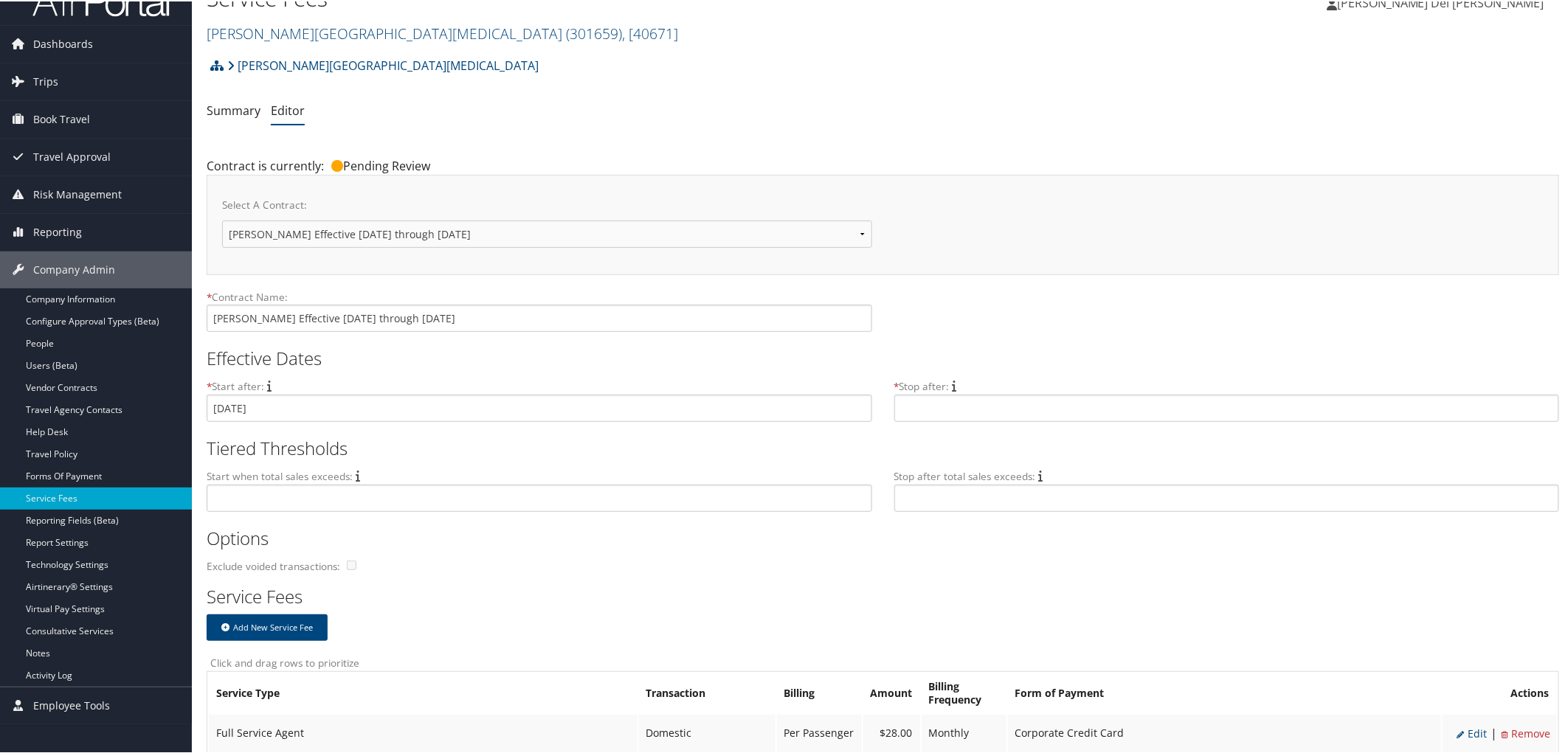
click at [951, 103] on ul "Summary Editor" at bounding box center [882, 109] width 1352 height 27
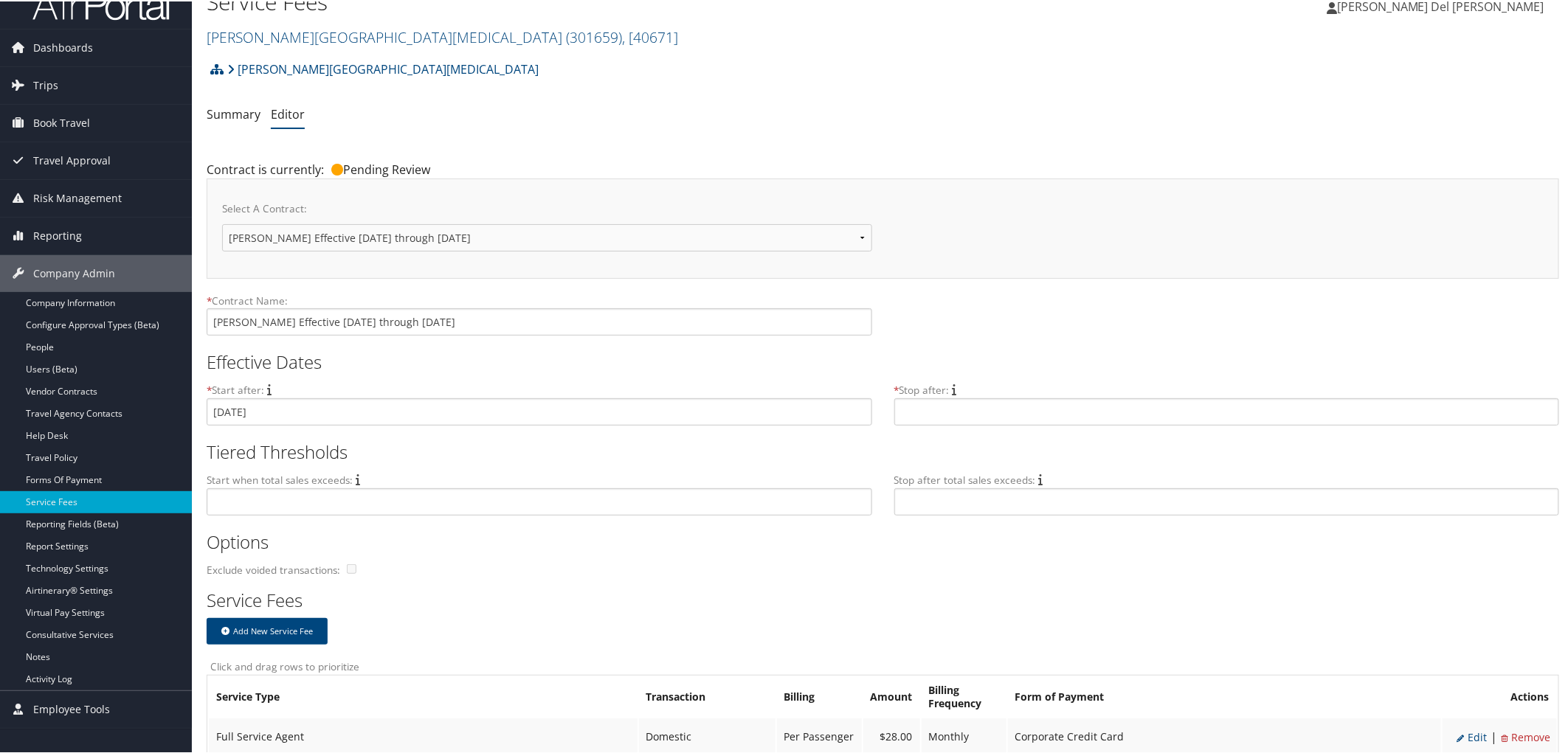
scroll to position [0, 0]
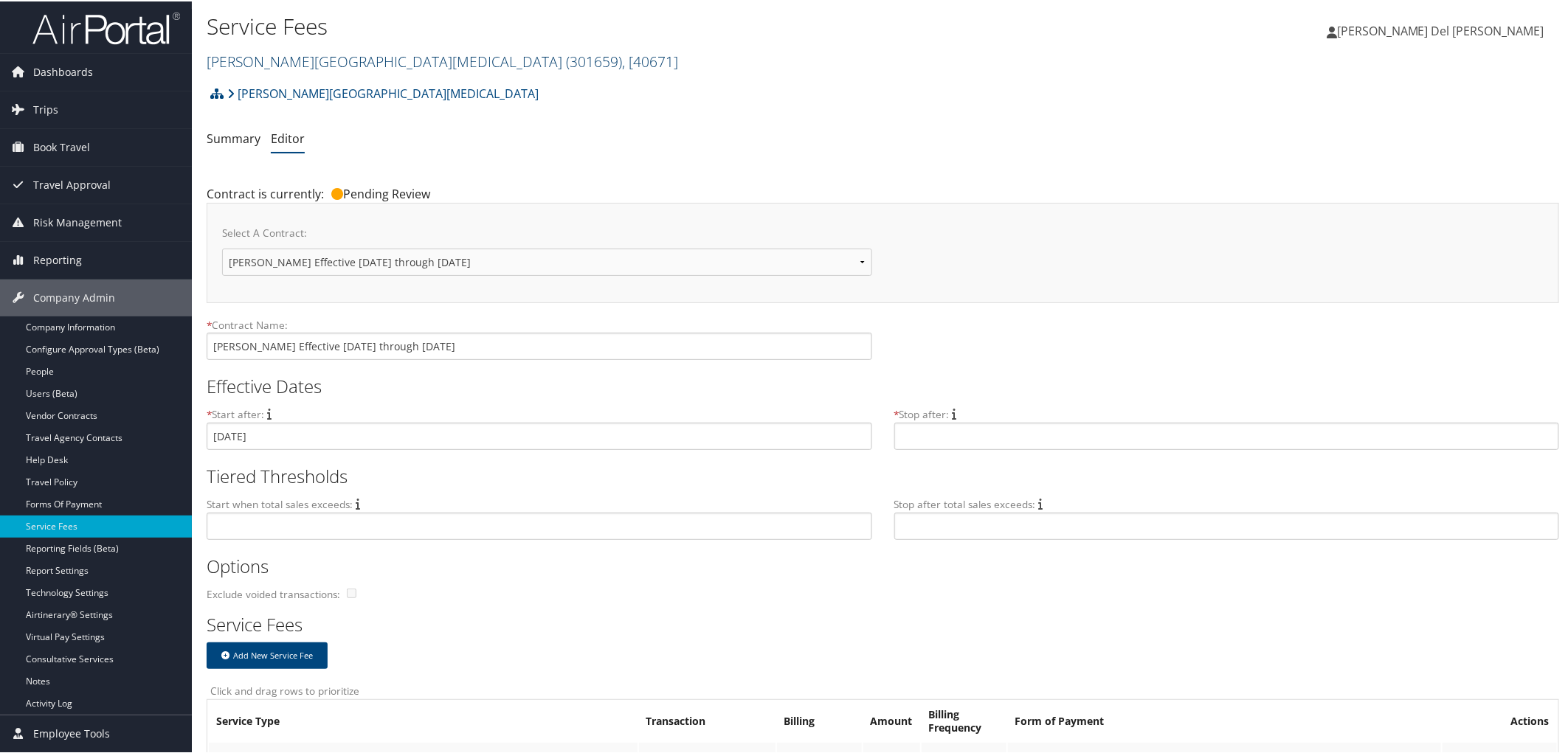
click at [277, 64] on link "Fred Hutchinson Cancer Center ( 301659 ) , [ 40671 ]" at bounding box center [442, 61] width 472 height 20
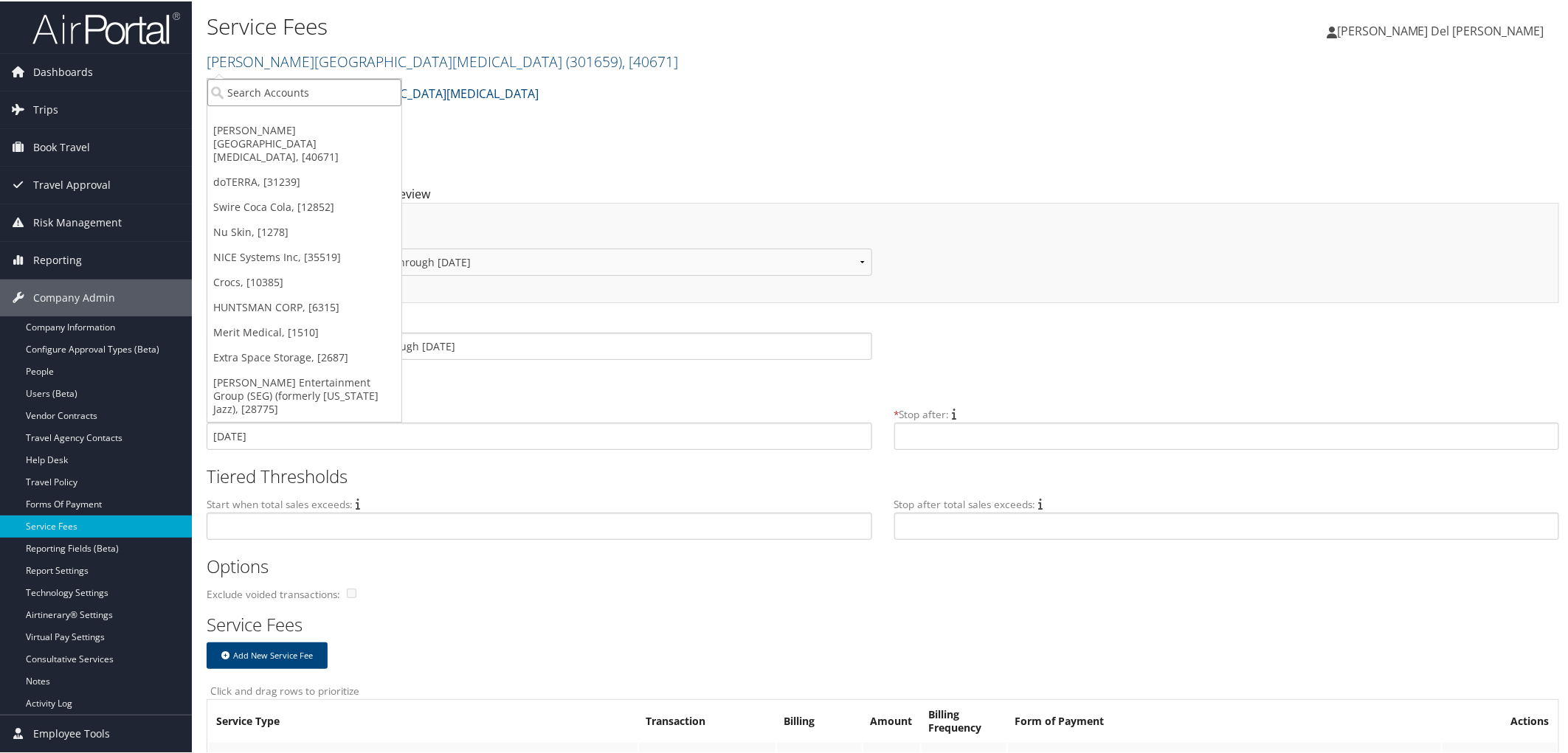
click at [236, 100] on input "search" at bounding box center [304, 90] width 194 height 27
click at [65, 413] on link "Vendor Contracts" at bounding box center [95, 414] width 192 height 22
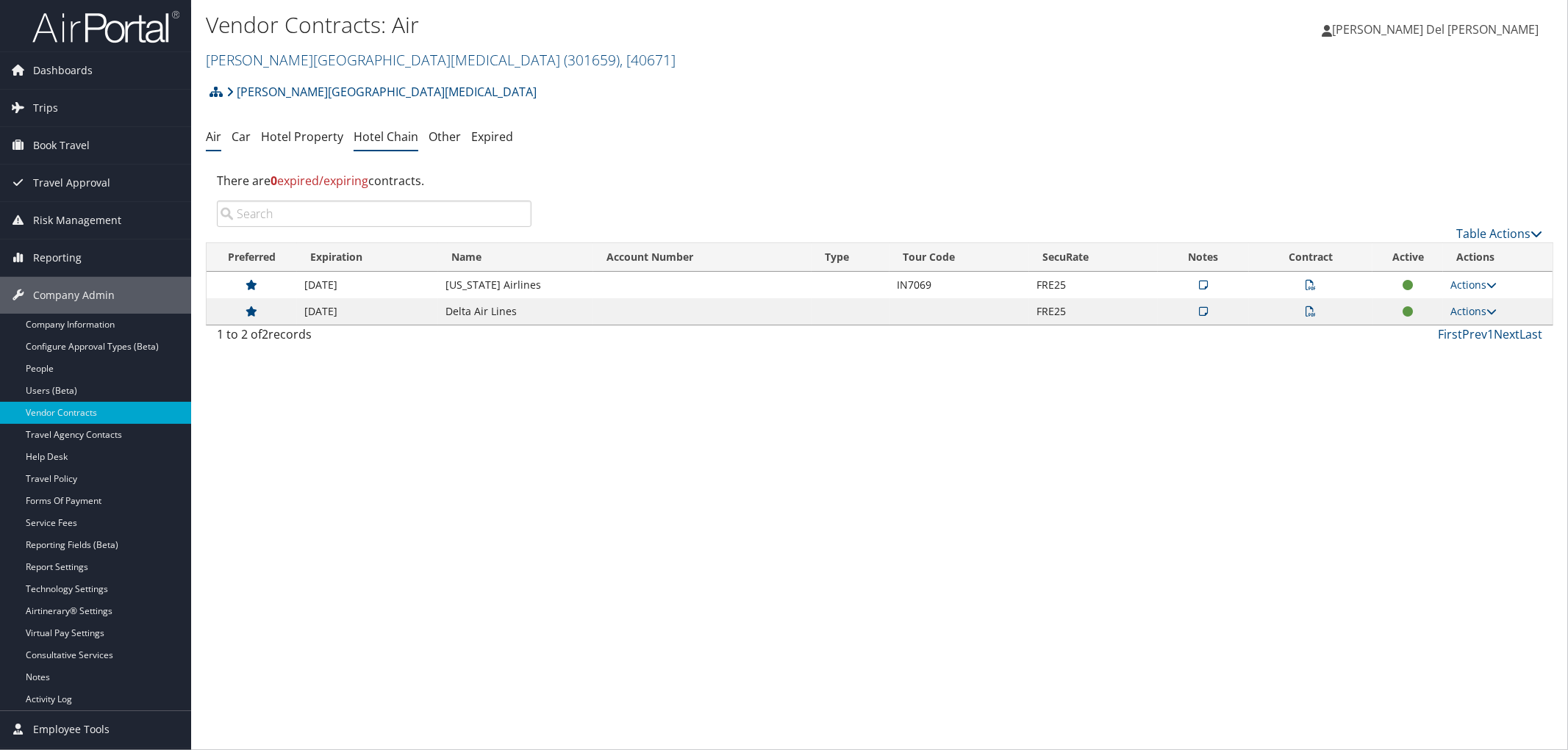
click at [399, 144] on link "Hotel Chain" at bounding box center [385, 137] width 64 height 16
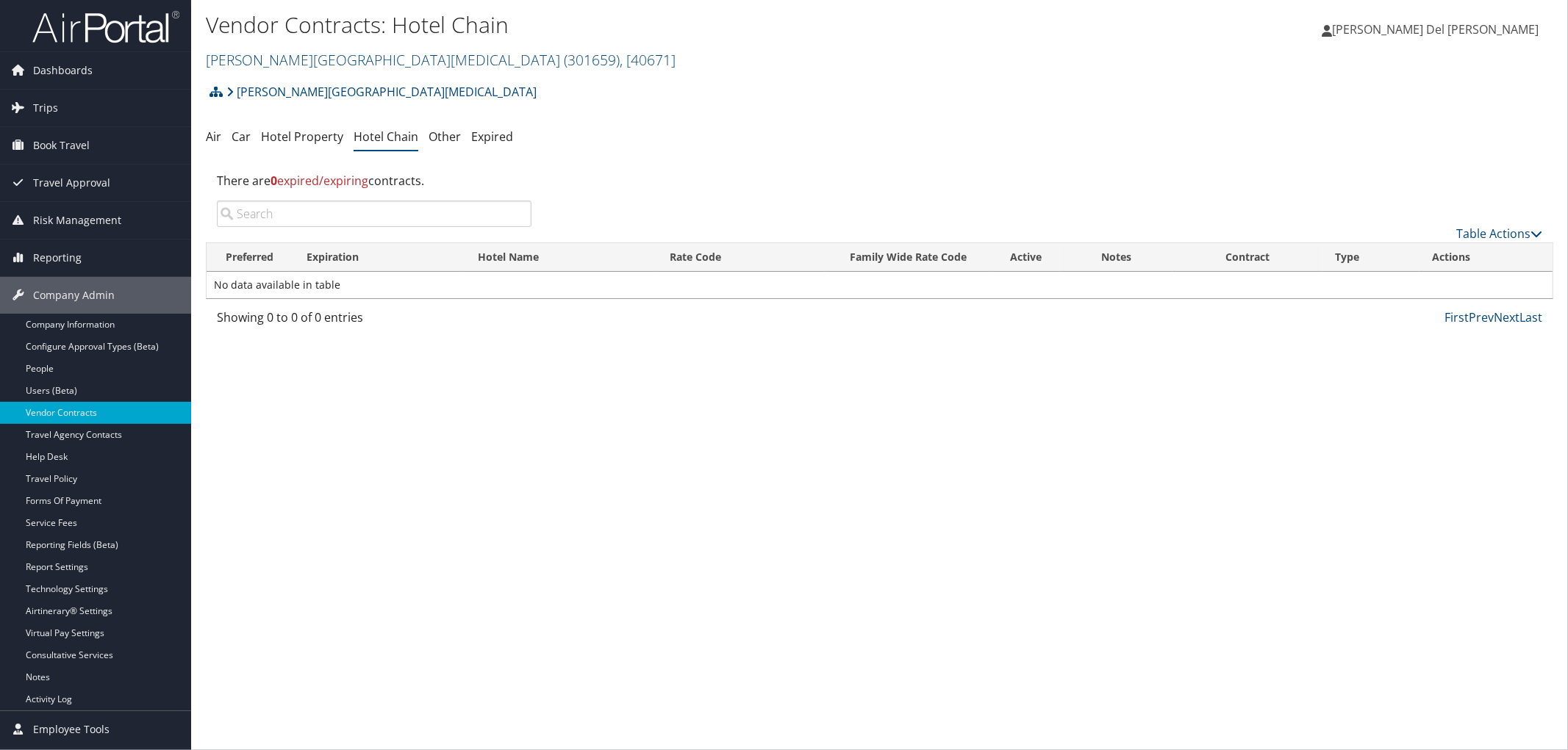
click at [299, 137] on link "Hotel Property" at bounding box center [302, 137] width 82 height 16
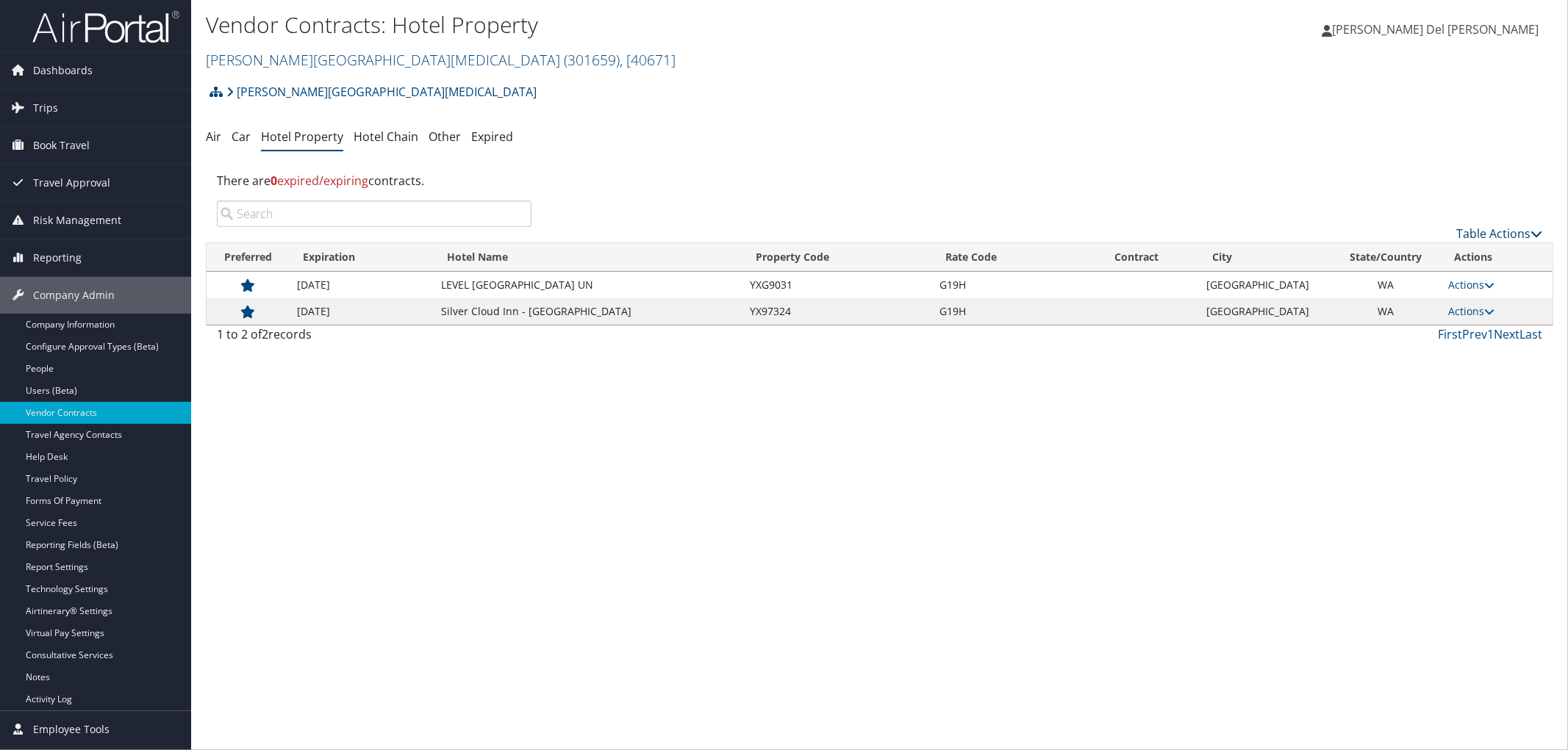
click at [1474, 235] on link "Table Actions" at bounding box center [1499, 234] width 86 height 16
click at [1390, 262] on link "Add New Contract" at bounding box center [1450, 262] width 193 height 25
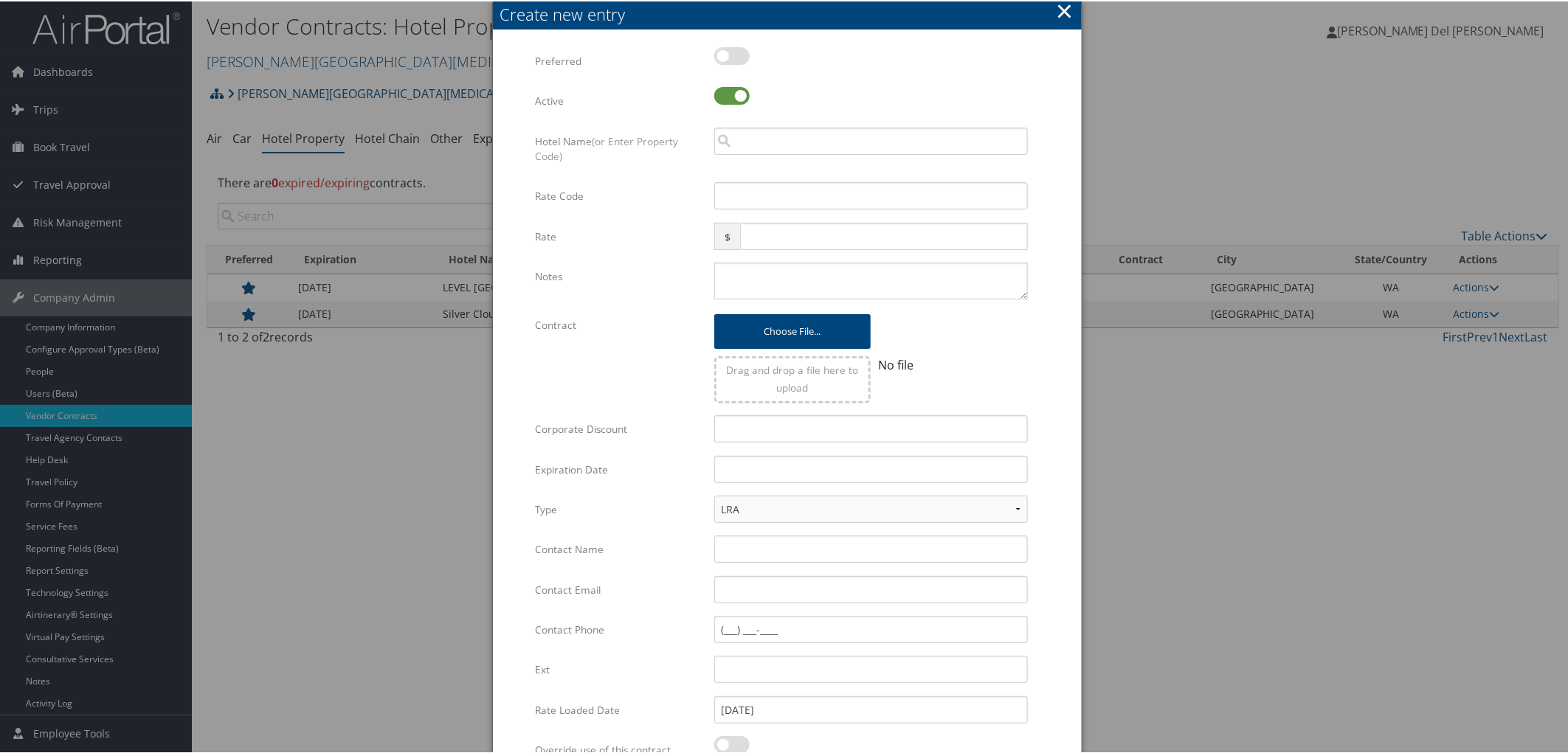
click at [729, 56] on label at bounding box center [732, 55] width 36 height 18
click at [729, 56] on input "checkbox" at bounding box center [726, 58] width 10 height 10
checkbox input "true"
click at [735, 150] on input "search" at bounding box center [871, 139] width 314 height 27
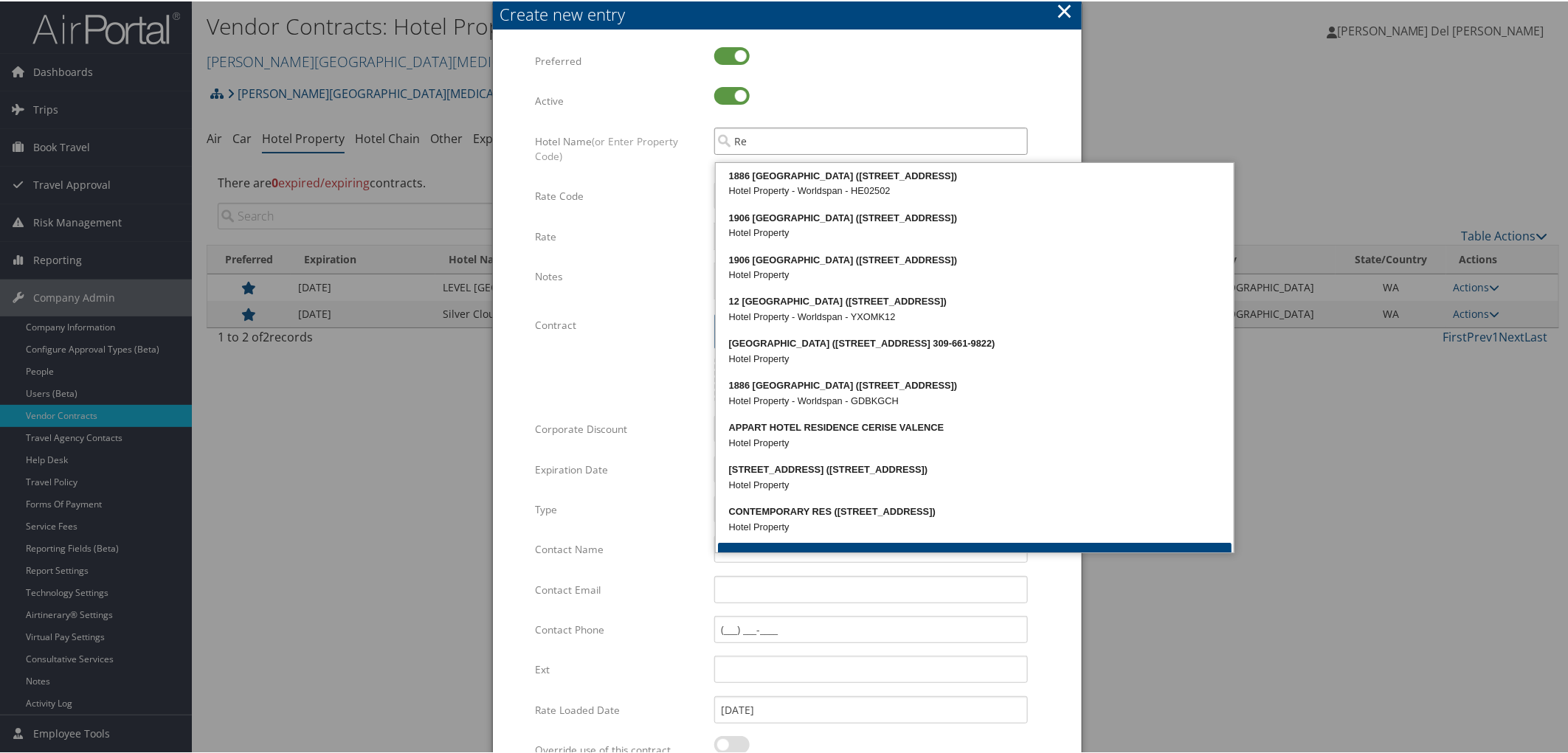
type input "R"
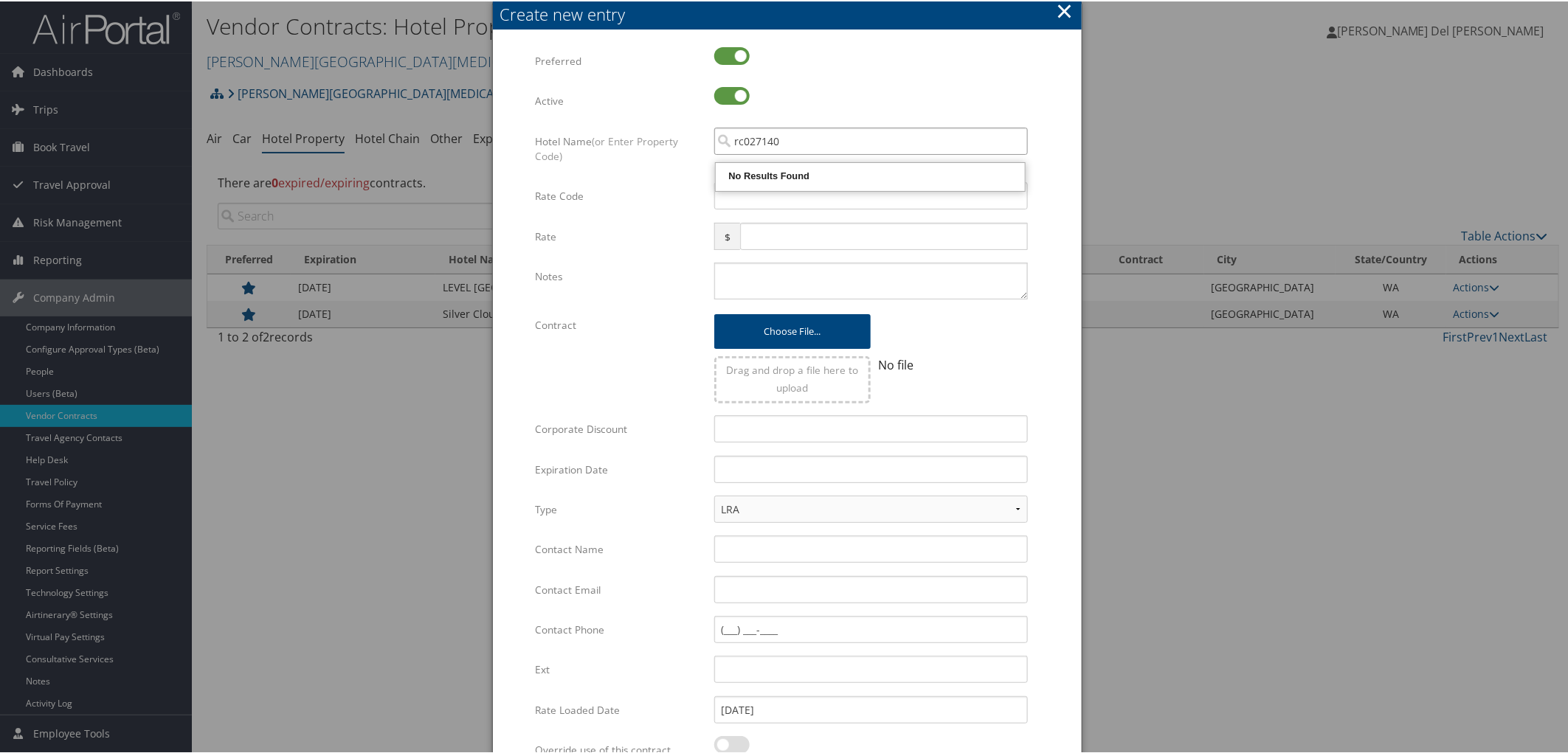
type input "rc027140"
click at [740, 146] on input "rc027140" at bounding box center [871, 139] width 314 height 27
type input "R"
click at [782, 153] on input "search" at bounding box center [871, 139] width 314 height 27
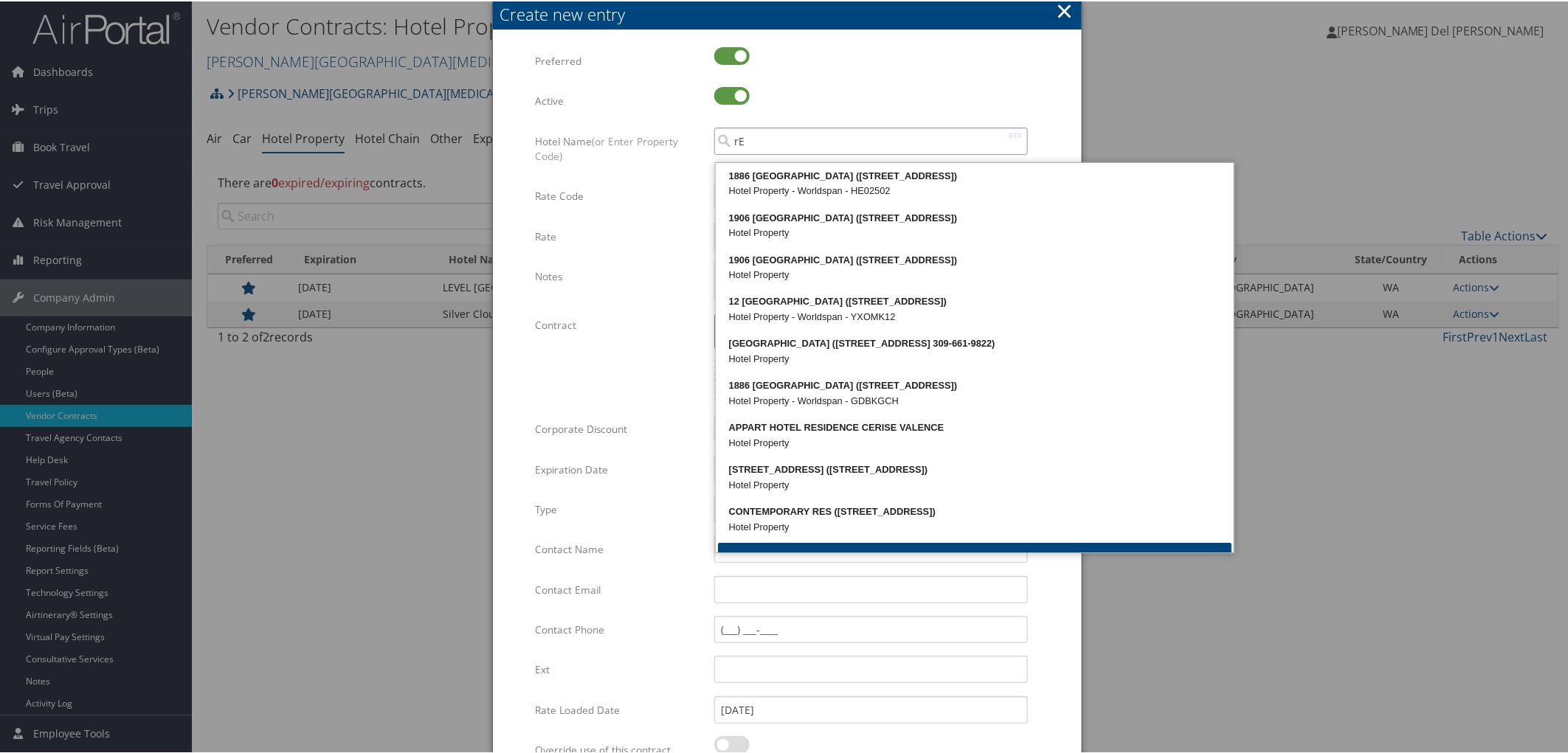
type input "r"
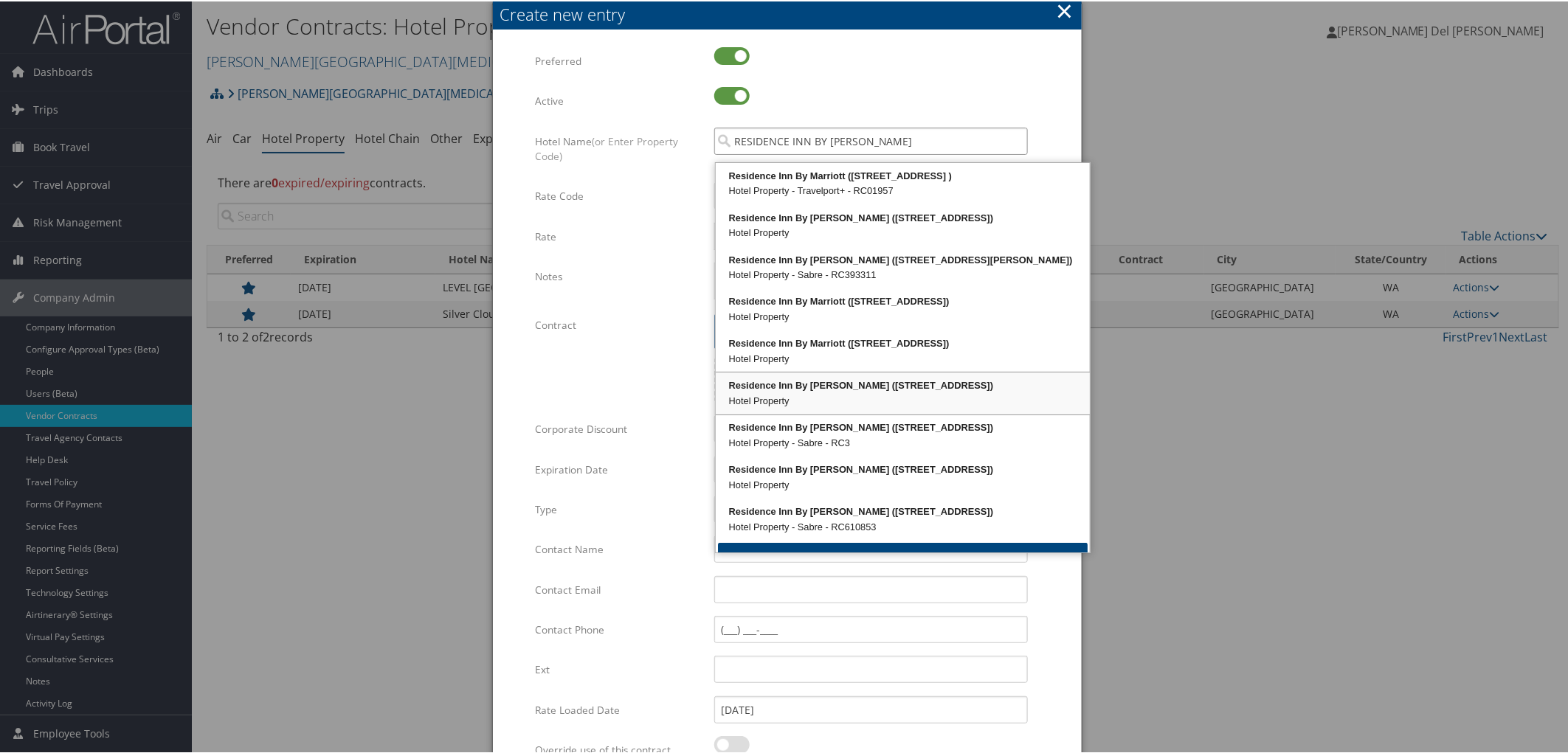
scroll to position [55, 0]
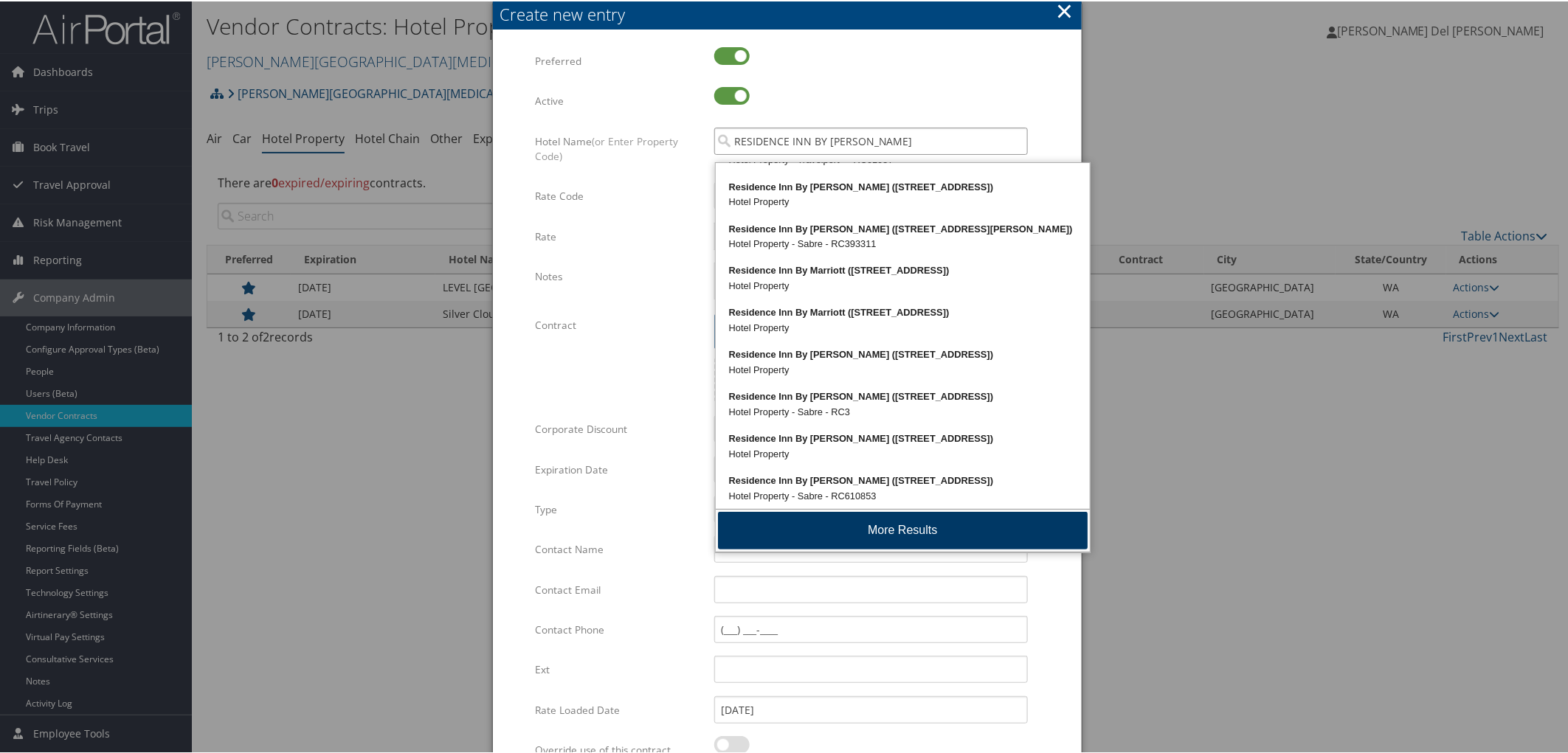
click at [882, 532] on button "More Results" at bounding box center [903, 529] width 370 height 38
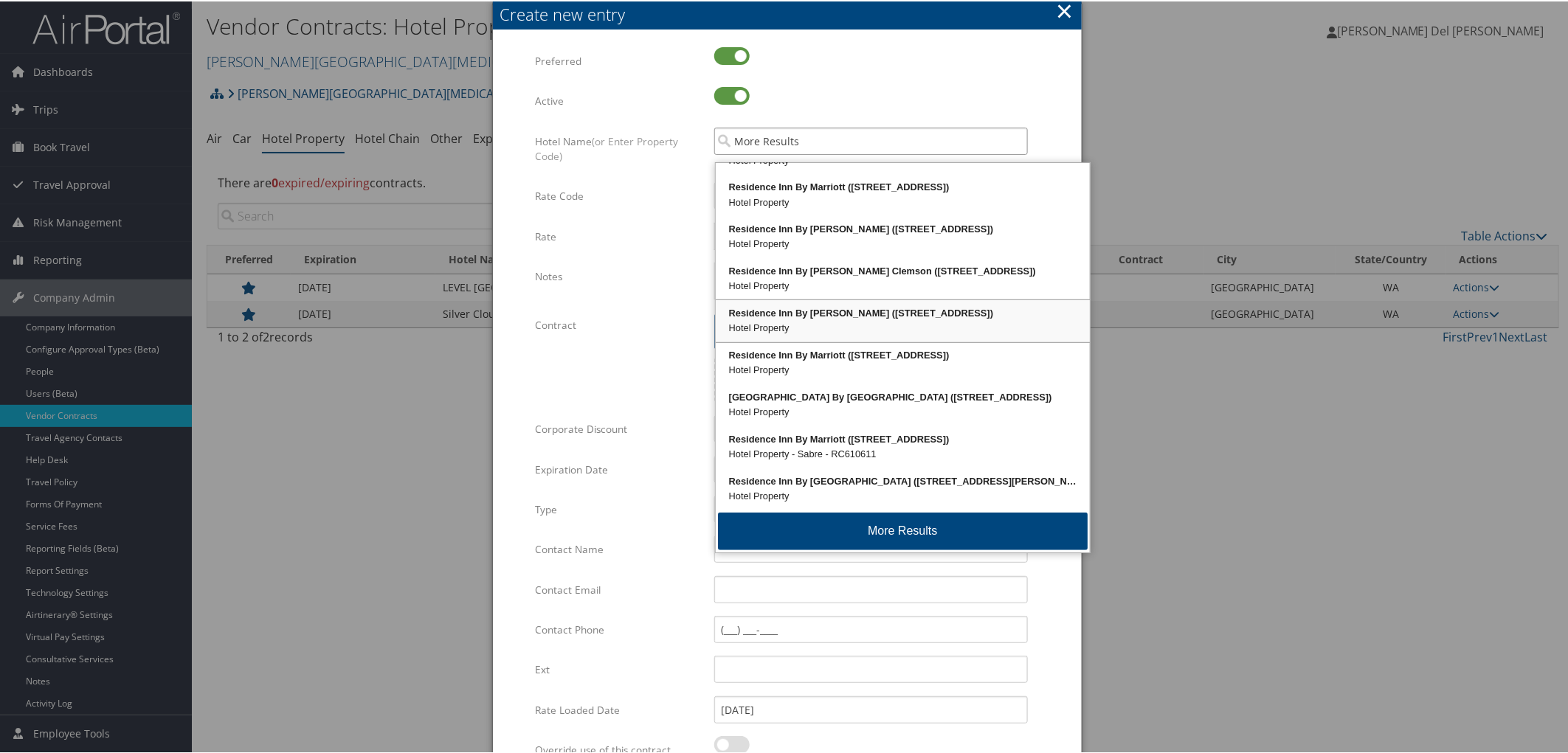
scroll to position [450, 0]
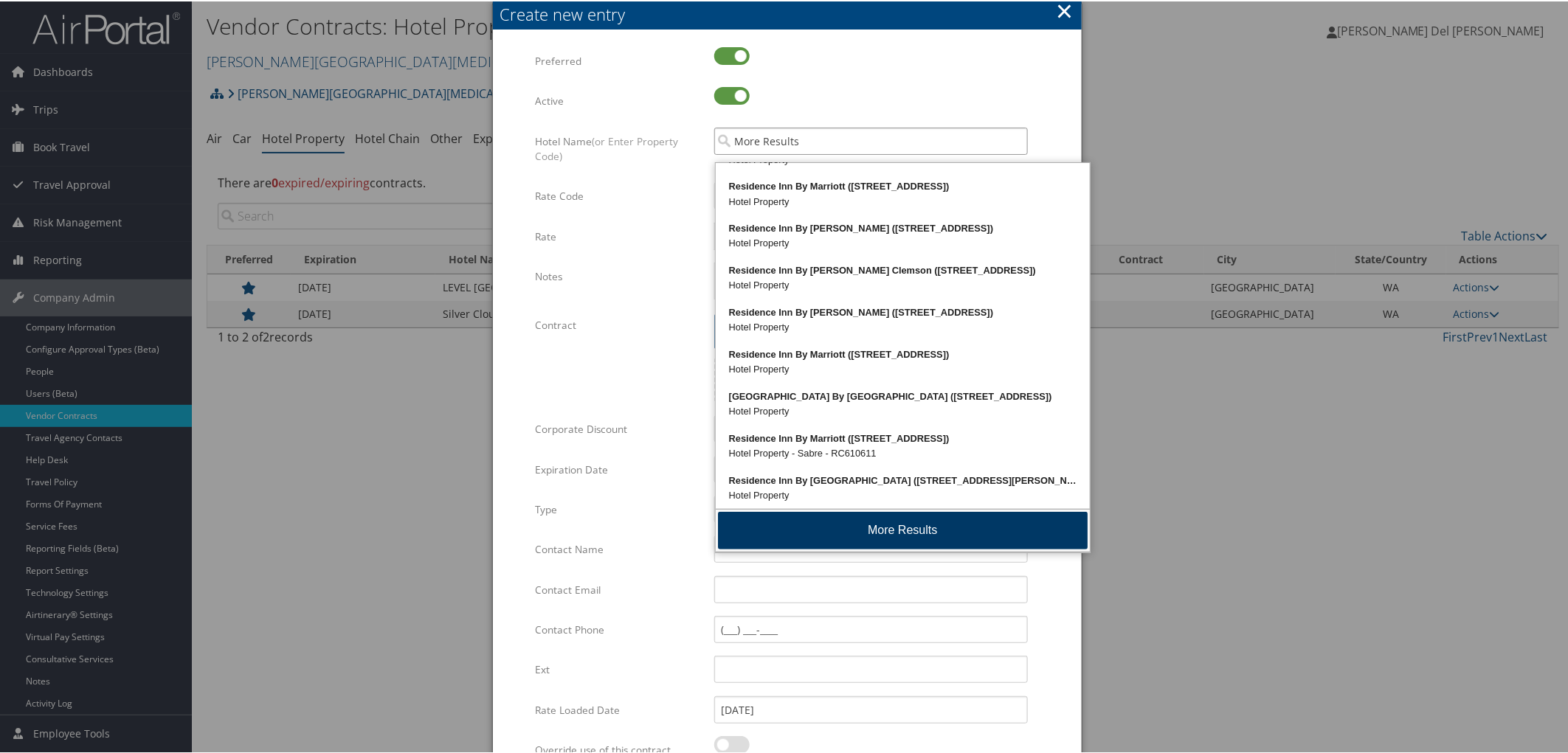
click at [914, 521] on button "More Results" at bounding box center [903, 529] width 370 height 38
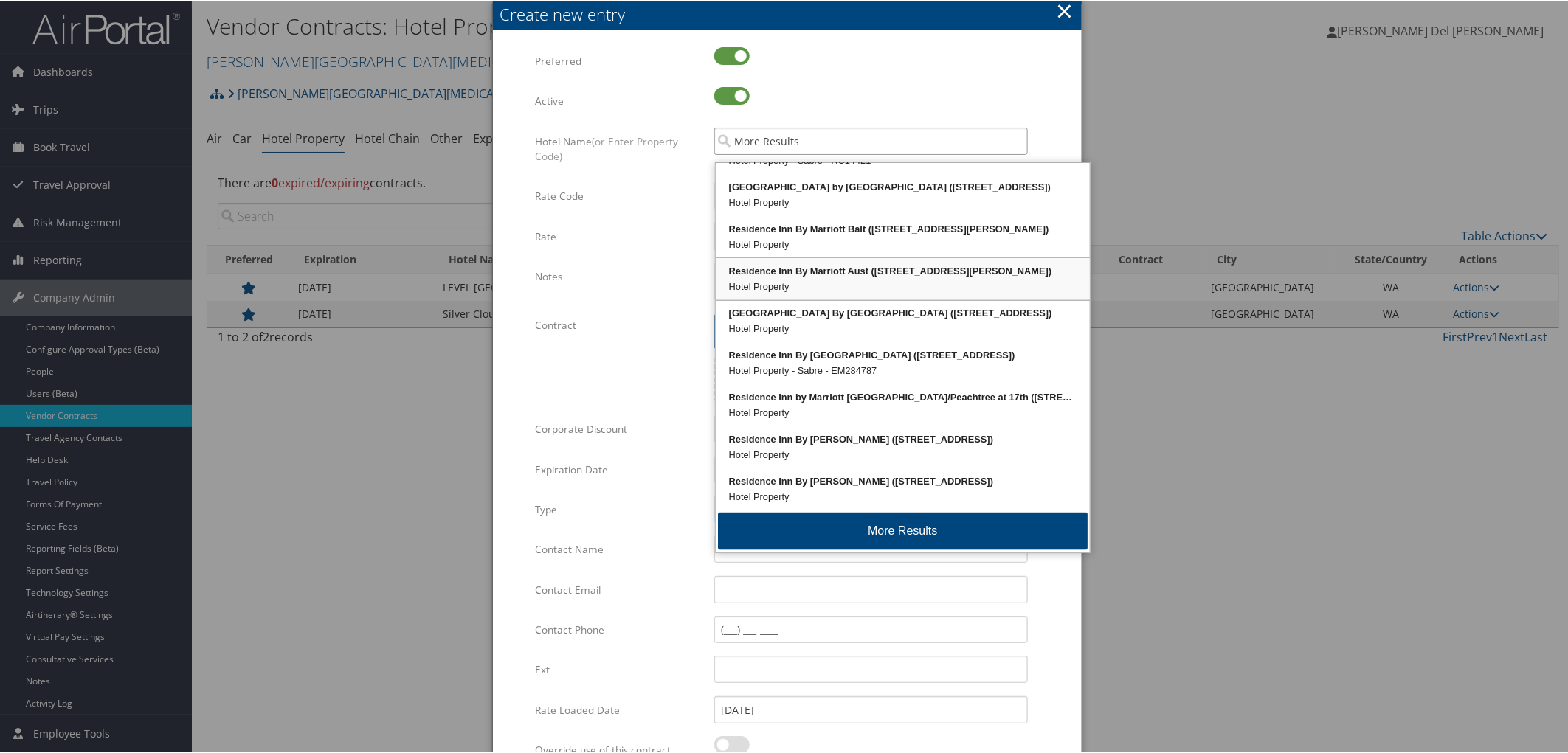
scroll to position [833, 0]
drag, startPoint x: 805, startPoint y: 153, endPoint x: 641, endPoint y: 137, distance: 164.8
click at [641, 137] on div "Hotel Name (or Enter Property Code) More Results Multiple values The selected i…" at bounding box center [787, 154] width 504 height 56
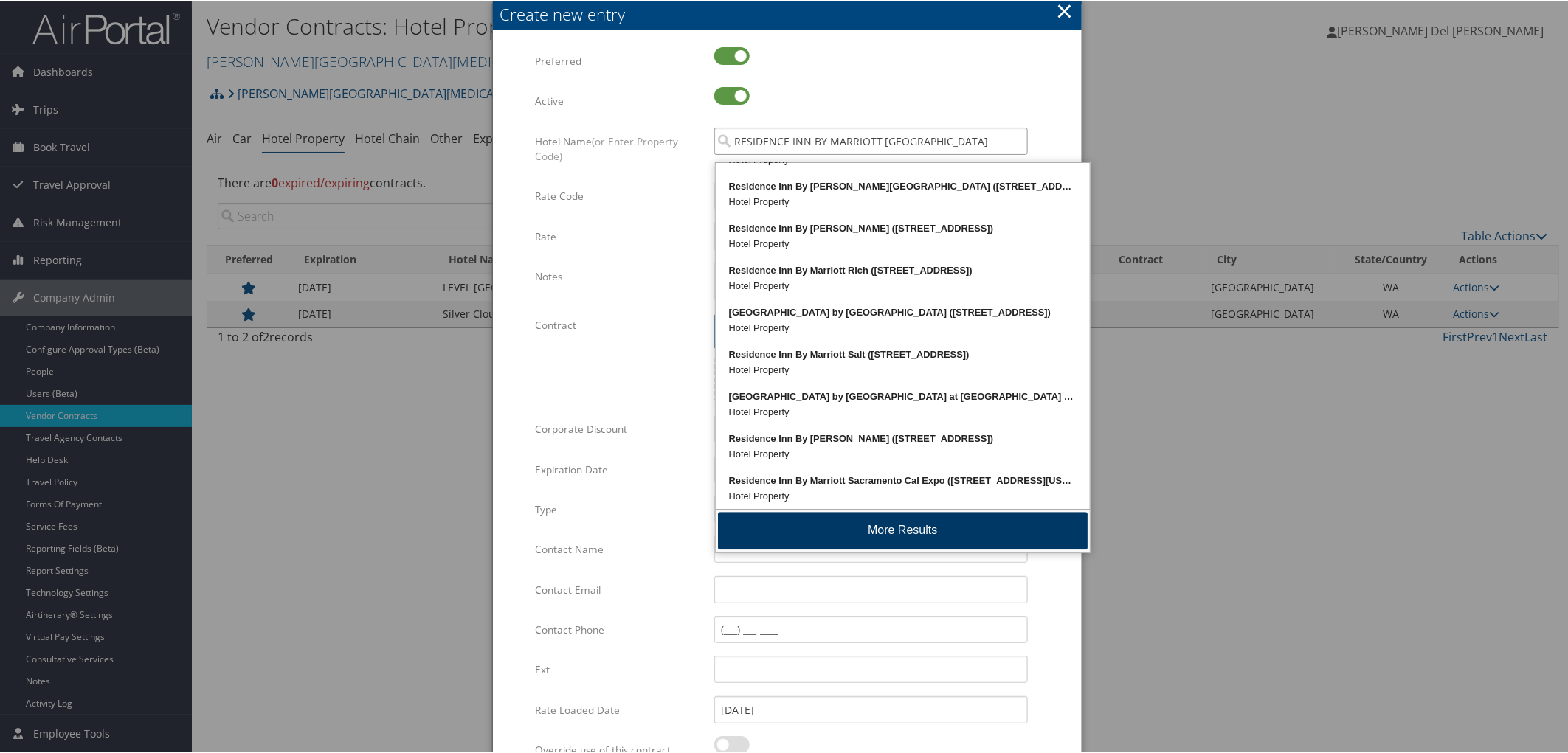
click at [917, 537] on button "More Results" at bounding box center [903, 529] width 370 height 38
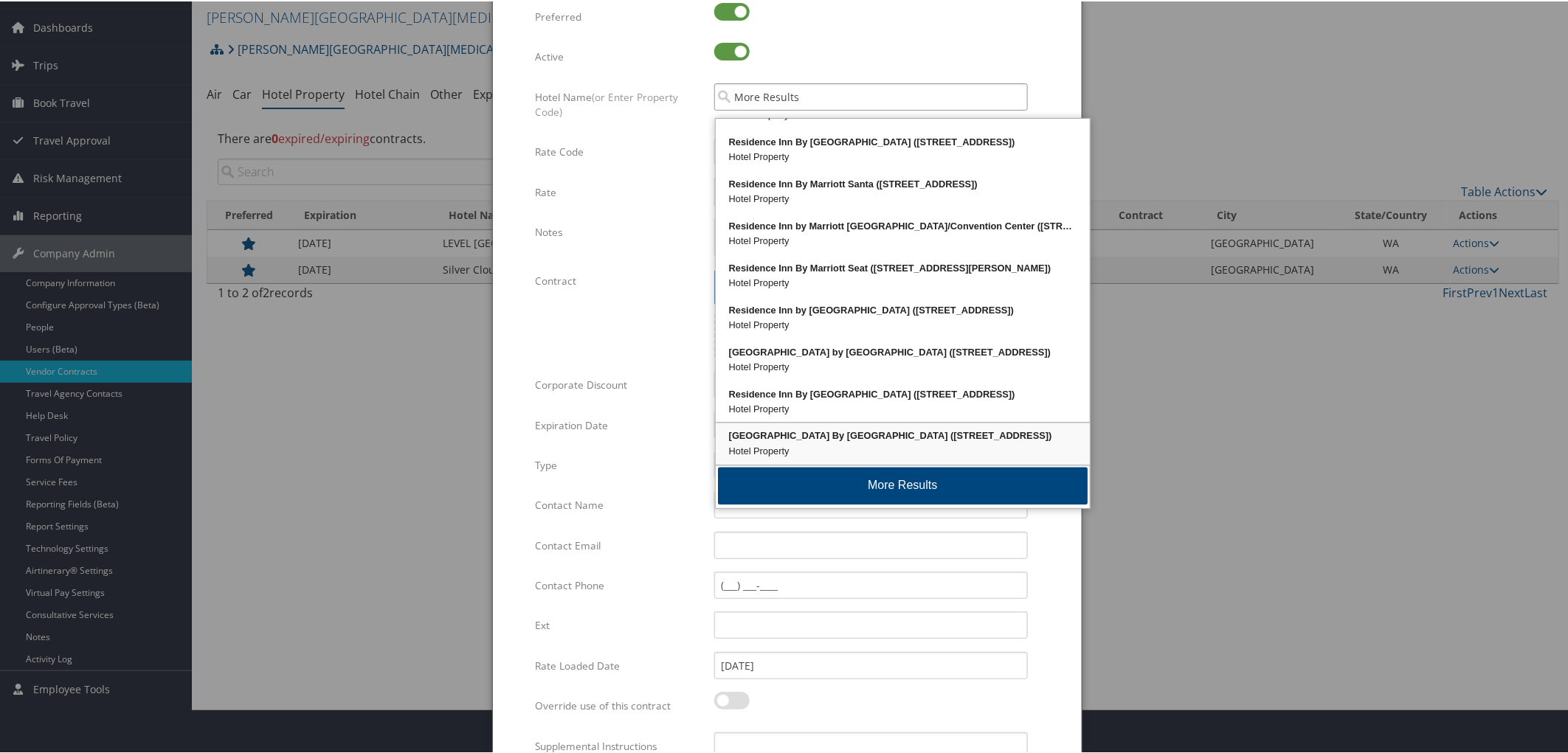
scroll to position [81, 0]
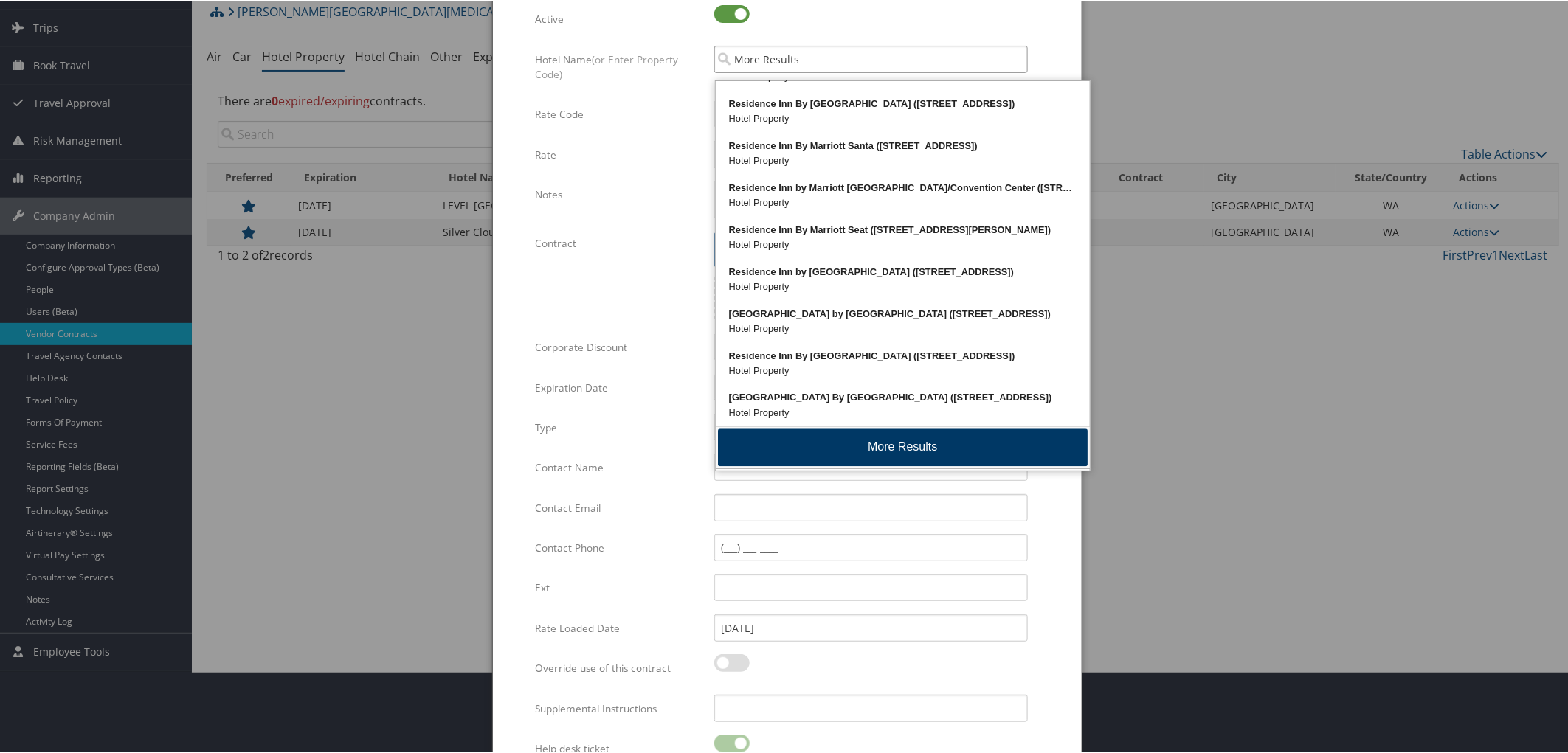
click at [917, 443] on button "More Results" at bounding box center [903, 447] width 370 height 38
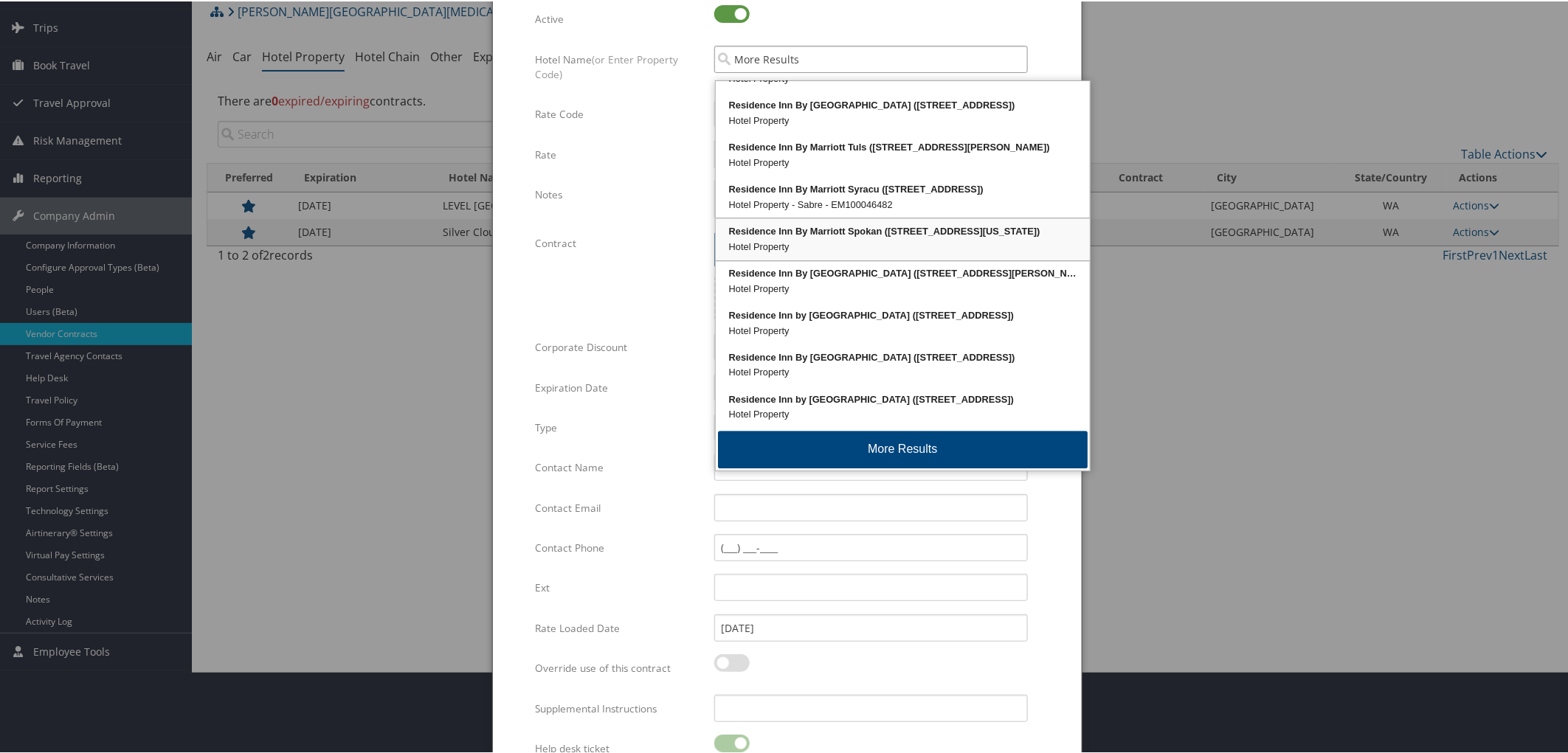
scroll to position [7889, 0]
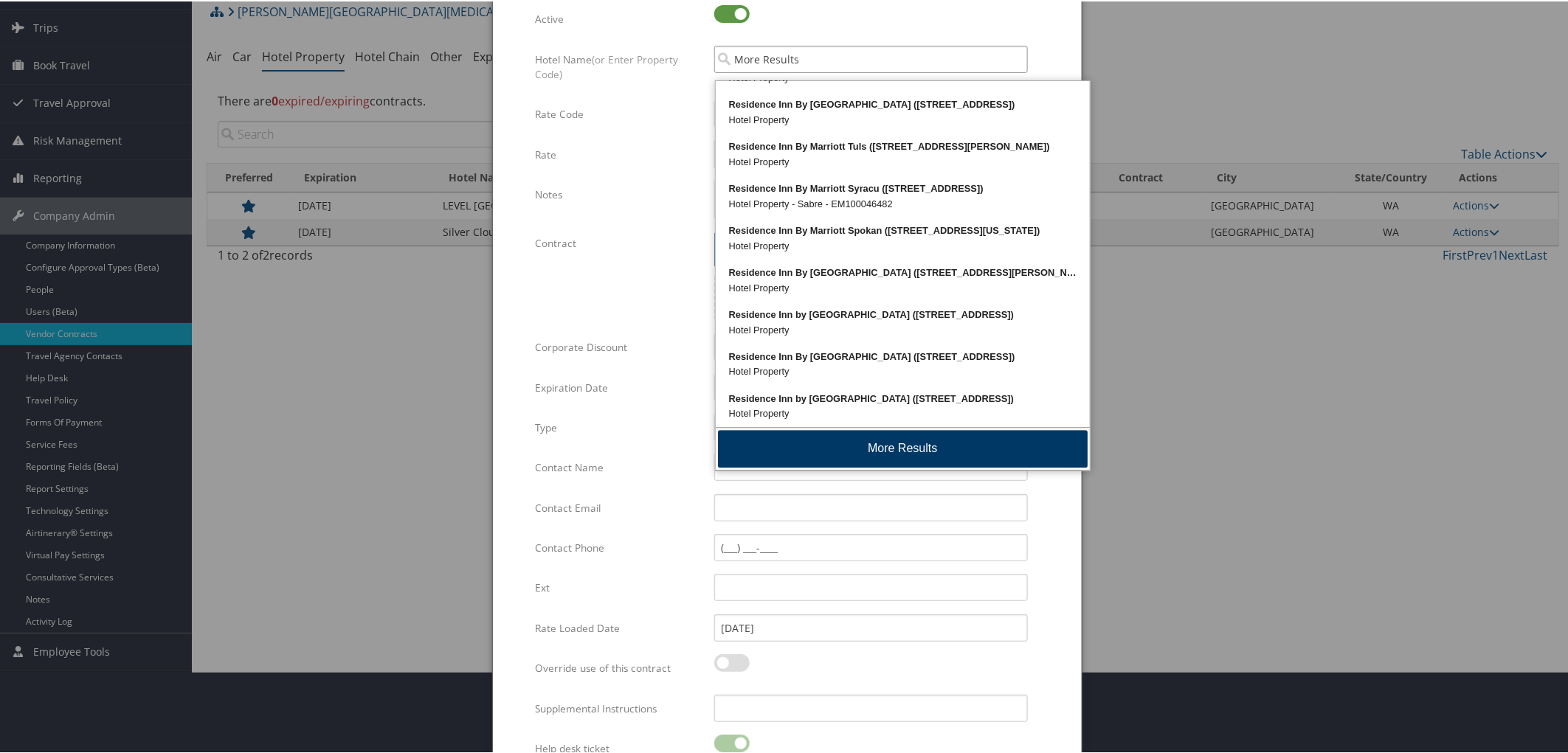
click at [914, 446] on button "More Results" at bounding box center [903, 448] width 370 height 38
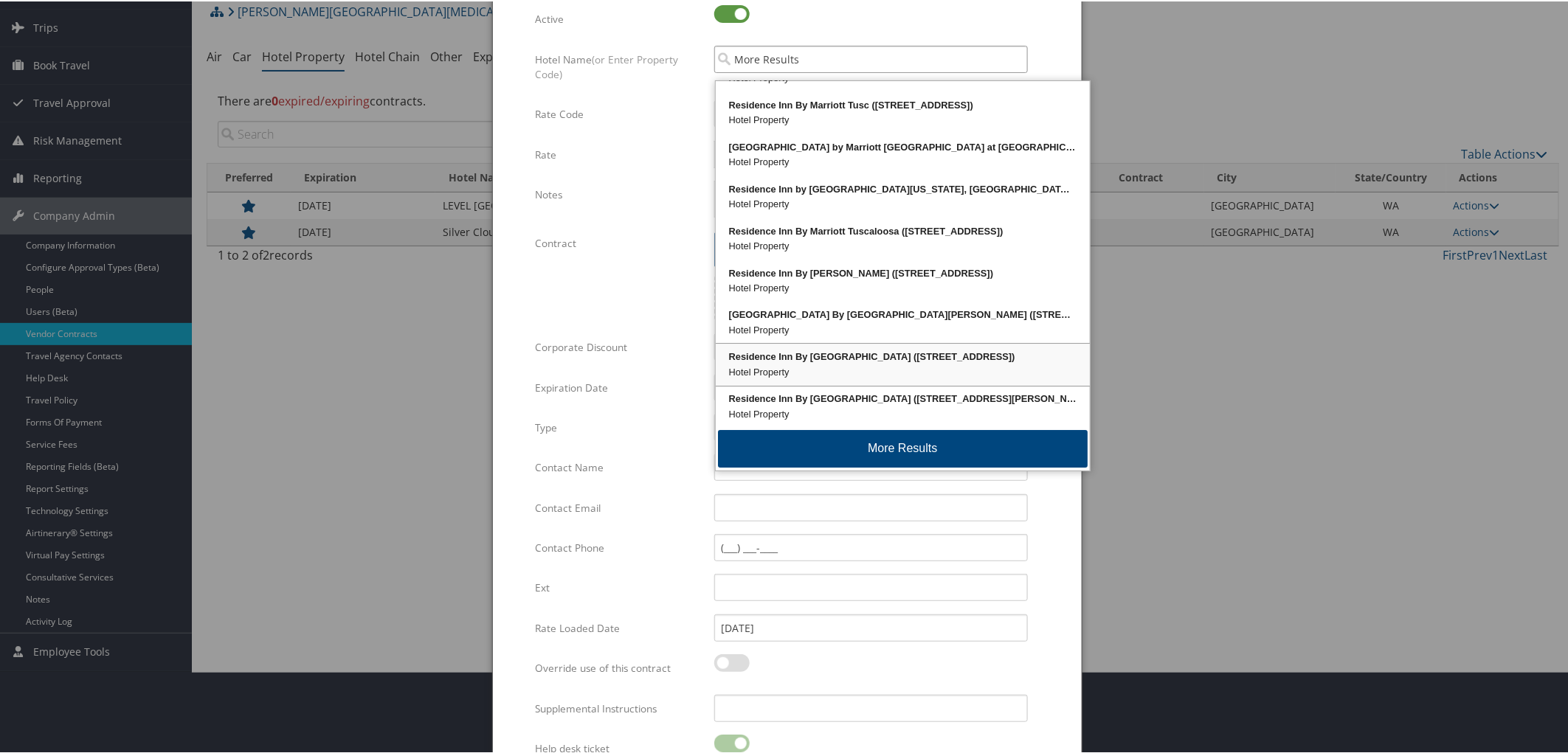
scroll to position [8280, 0]
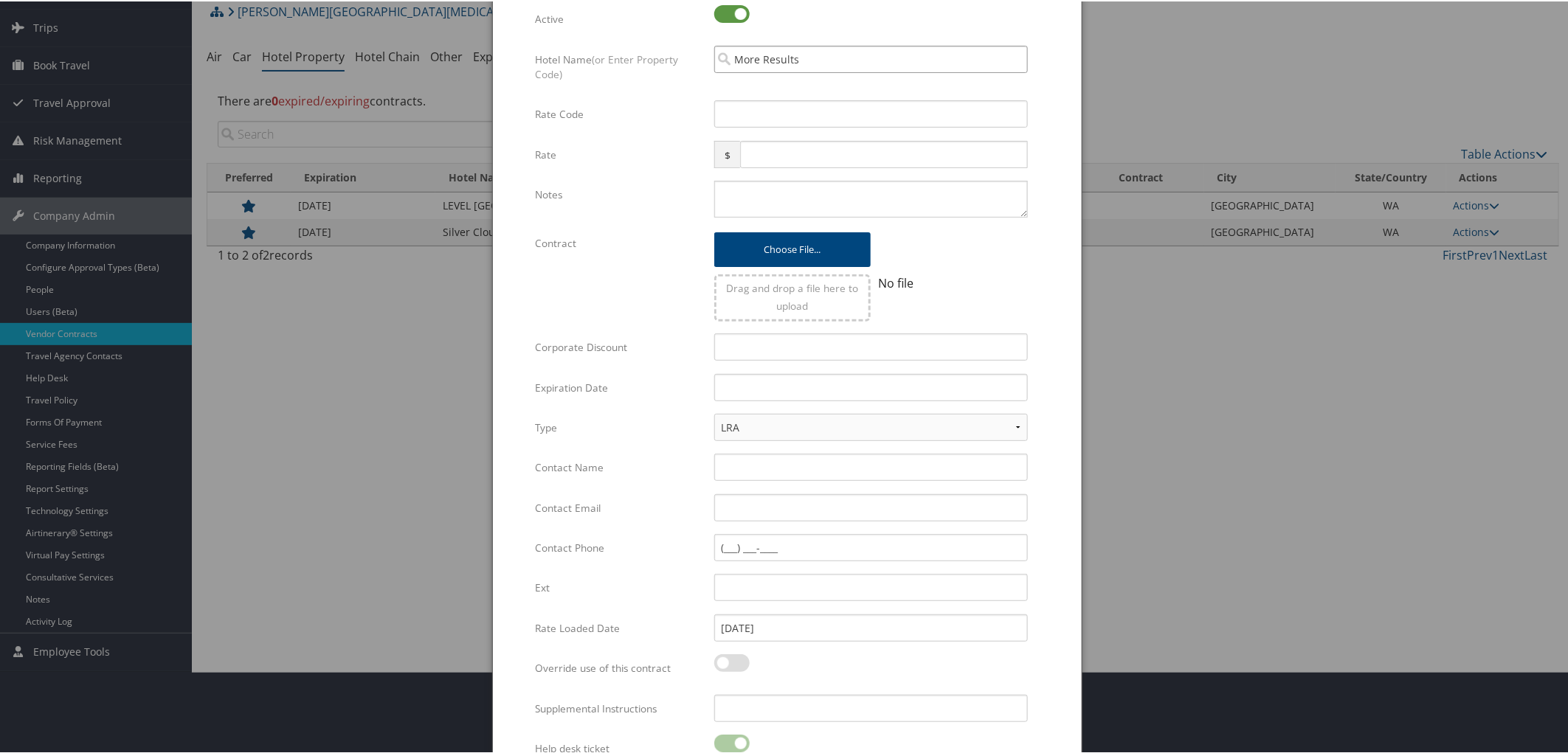
drag, startPoint x: 807, startPoint y: 64, endPoint x: 551, endPoint y: 62, distance: 256.0
click at [551, 62] on div "Hotel Name (or Enter Property Code) More Results Multiple values The selected i…" at bounding box center [787, 73] width 504 height 56
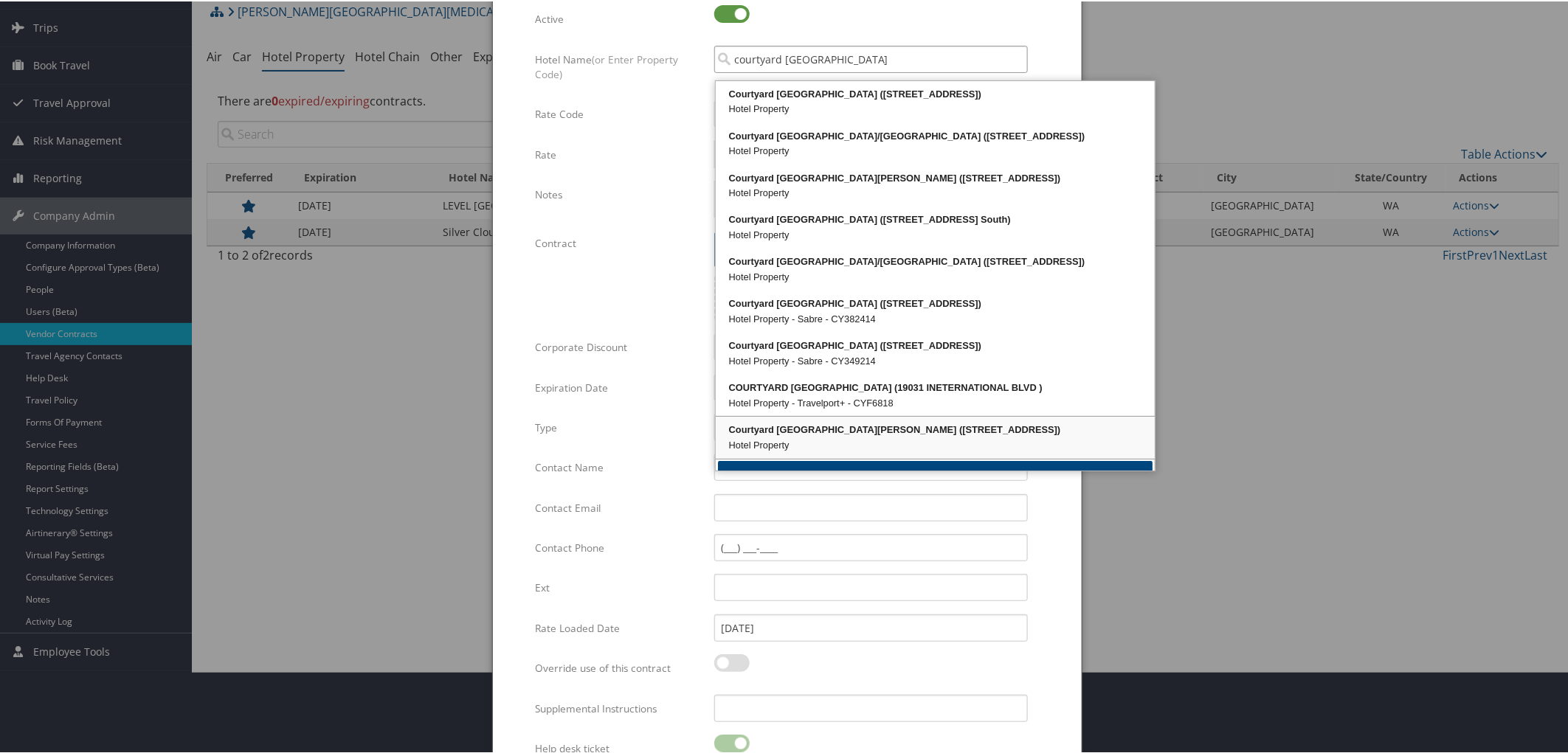
scroll to position [4, 0]
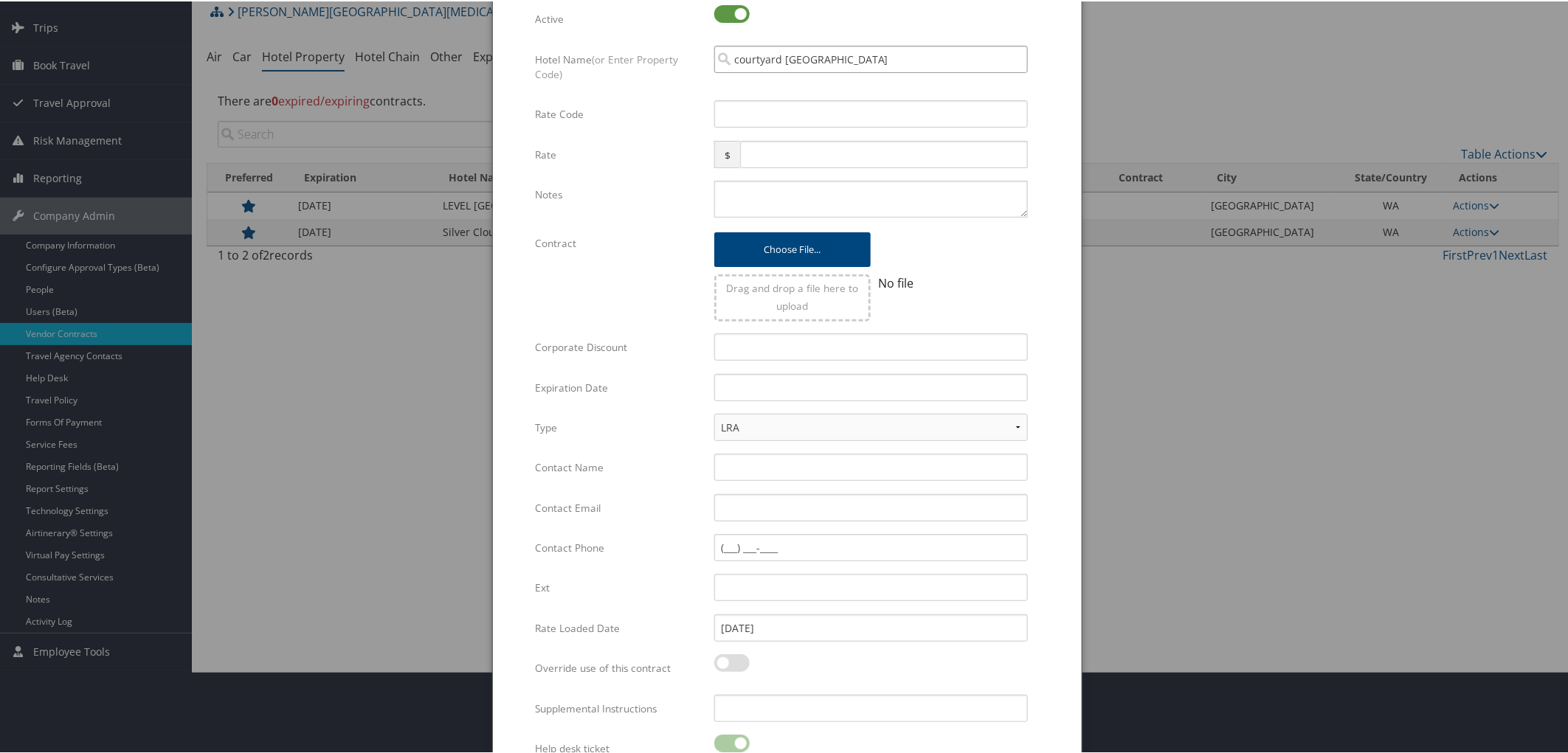
drag, startPoint x: 842, startPoint y: 65, endPoint x: 618, endPoint y: 81, distance: 224.6
click at [618, 81] on div "Hotel Name (or Enter Property Code) courtyard seattle Multiple values The selec…" at bounding box center [787, 73] width 504 height 56
drag, startPoint x: 805, startPoint y: 64, endPoint x: 631, endPoint y: 65, distance: 174.0
click at [631, 65] on div "Hotel Name (or Enter Property Code) cy046419 Multiple values The selected items…" at bounding box center [787, 73] width 504 height 56
type input "cy046419"
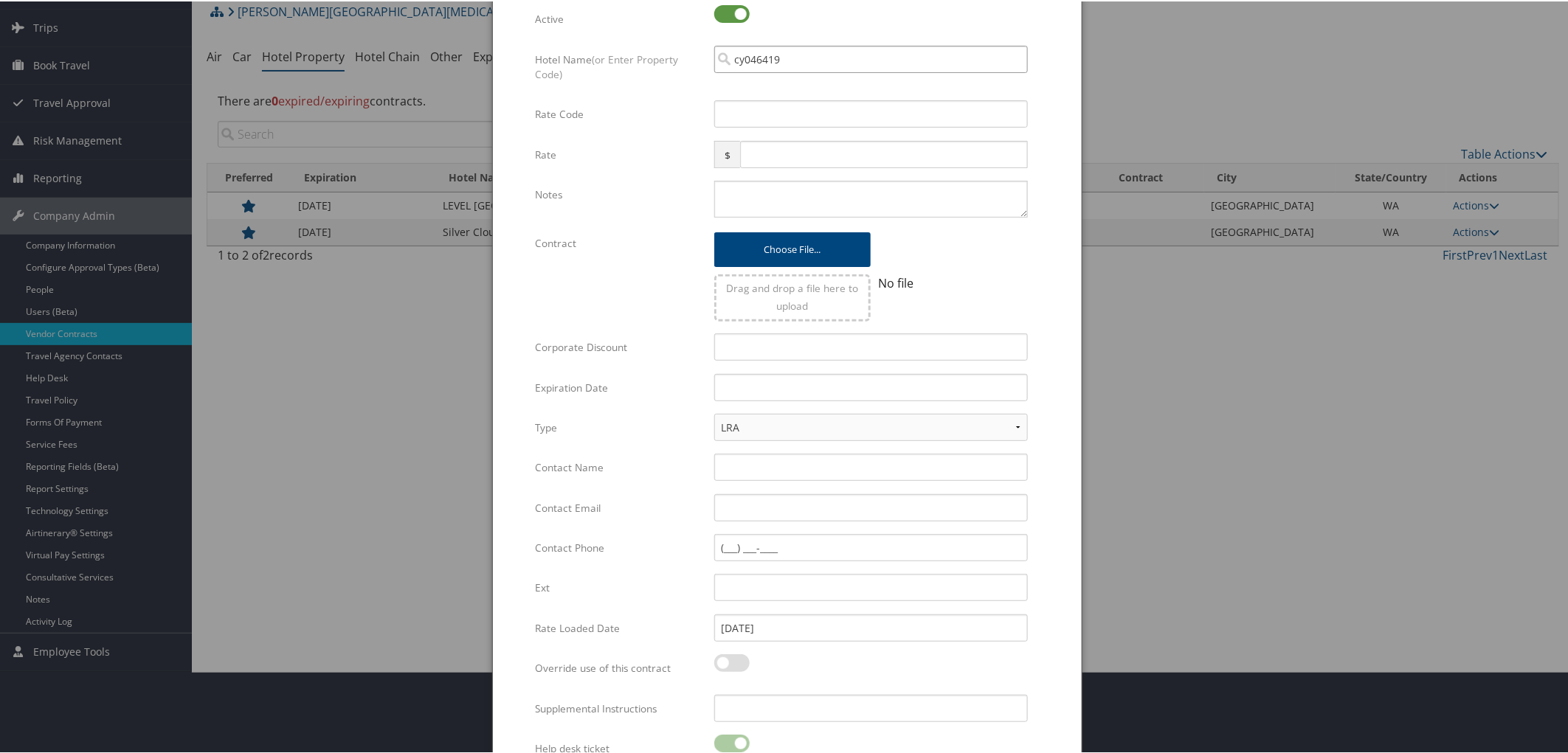
click at [810, 72] on input "cy046419" at bounding box center [871, 58] width 314 height 27
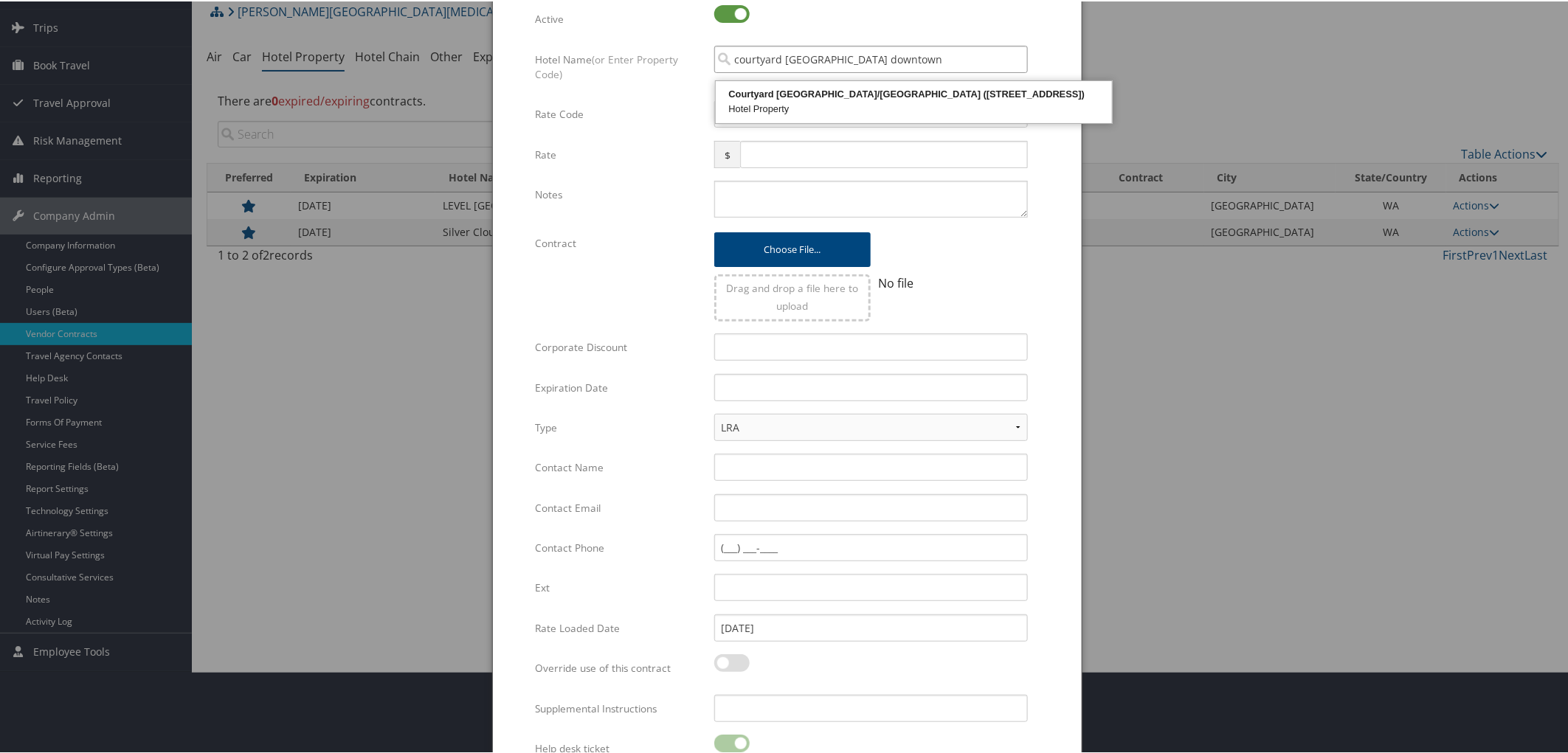
type input "courtyard seattle downtown"
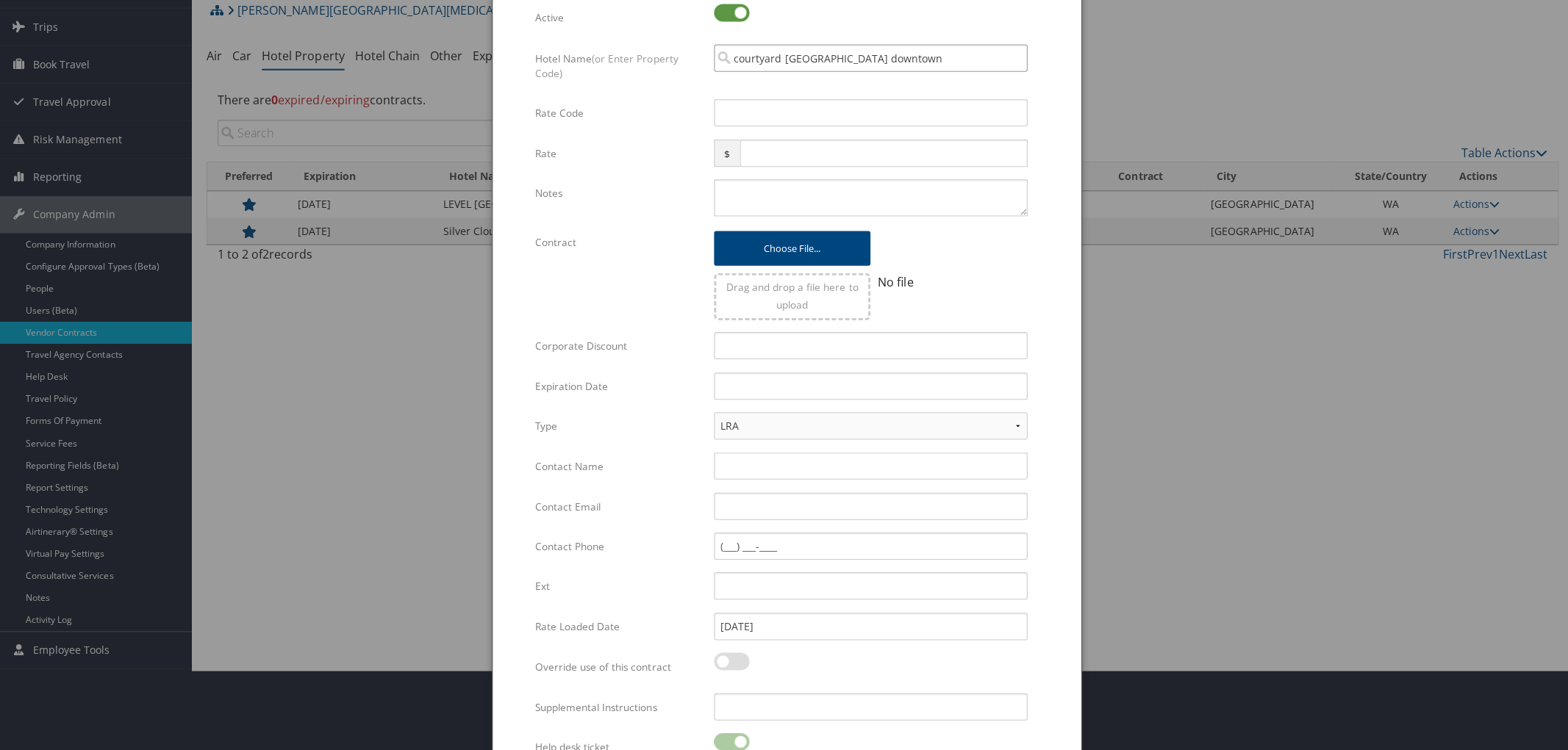
scroll to position [0, 0]
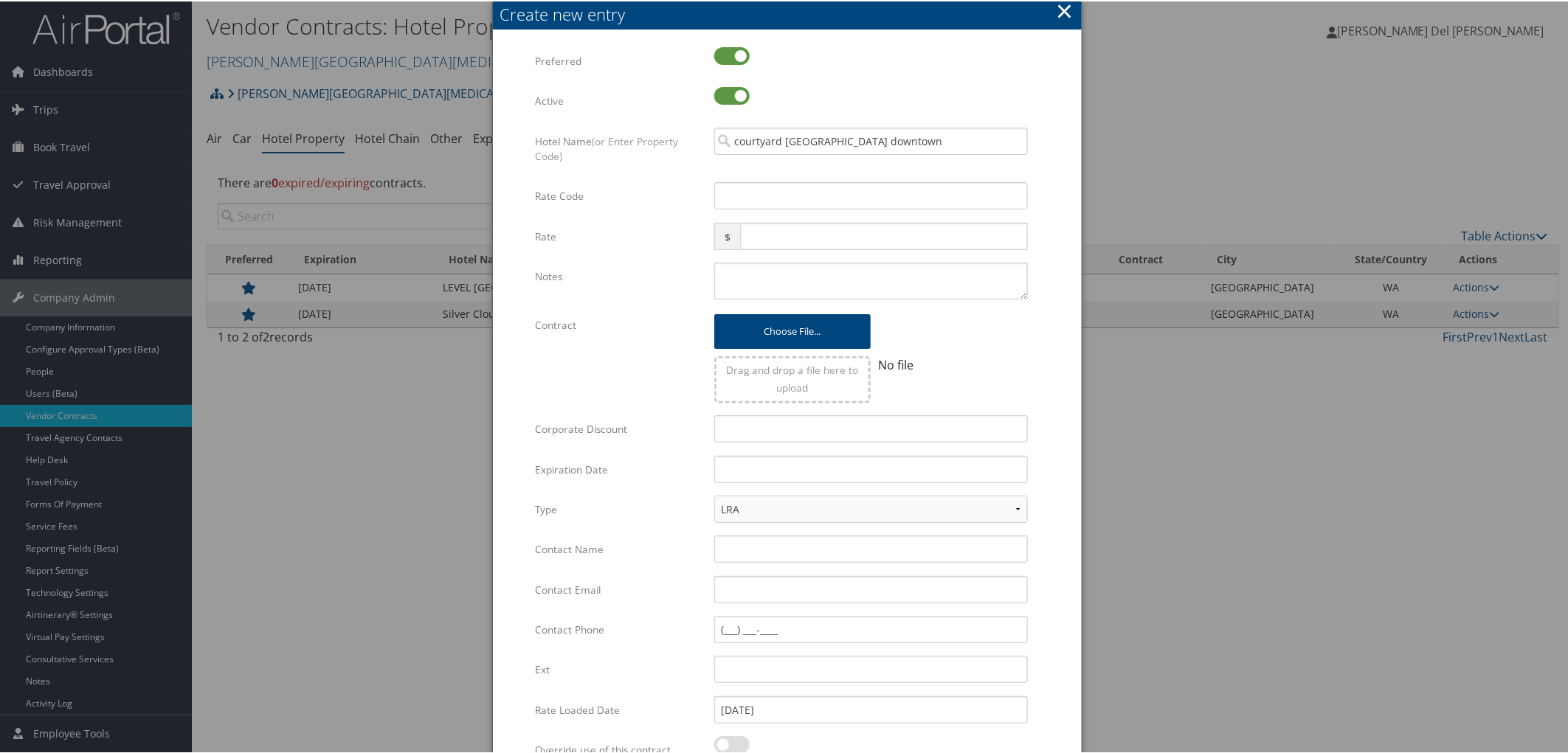
click at [1063, 10] on button "×" at bounding box center [1064, 10] width 17 height 30
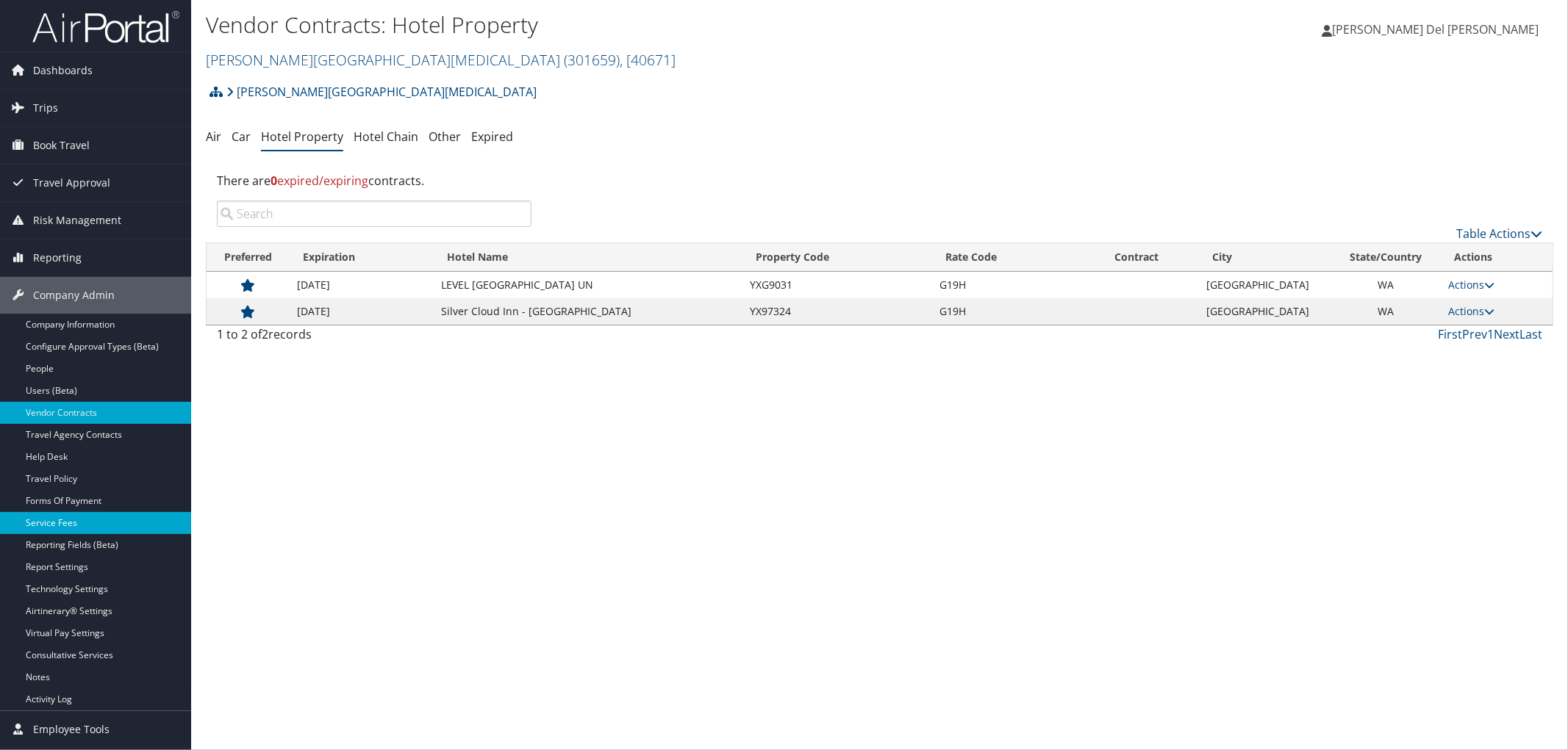
click at [55, 520] on link "Service Fees" at bounding box center [95, 523] width 191 height 22
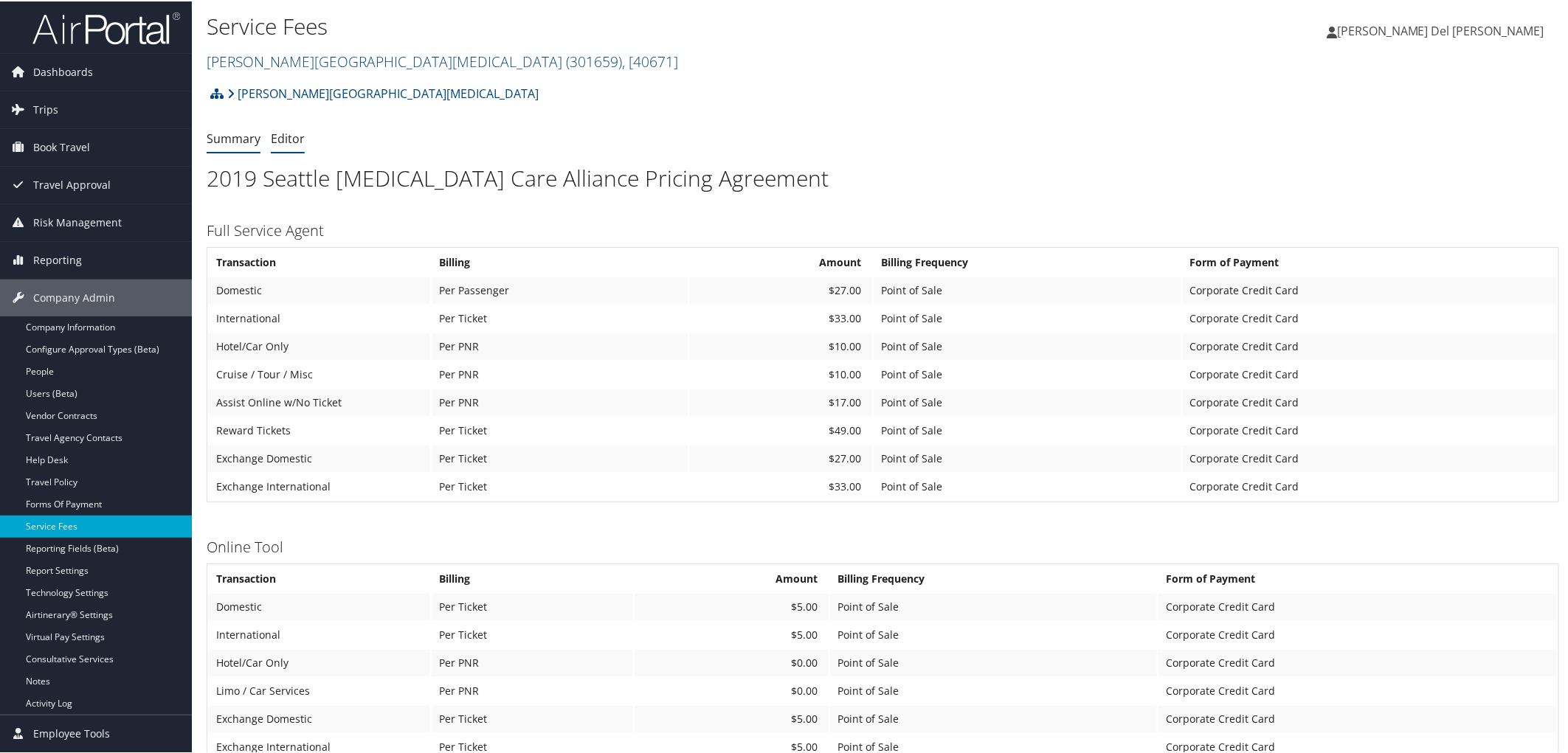
click at [286, 145] on link "Editor" at bounding box center [288, 137] width 34 height 16
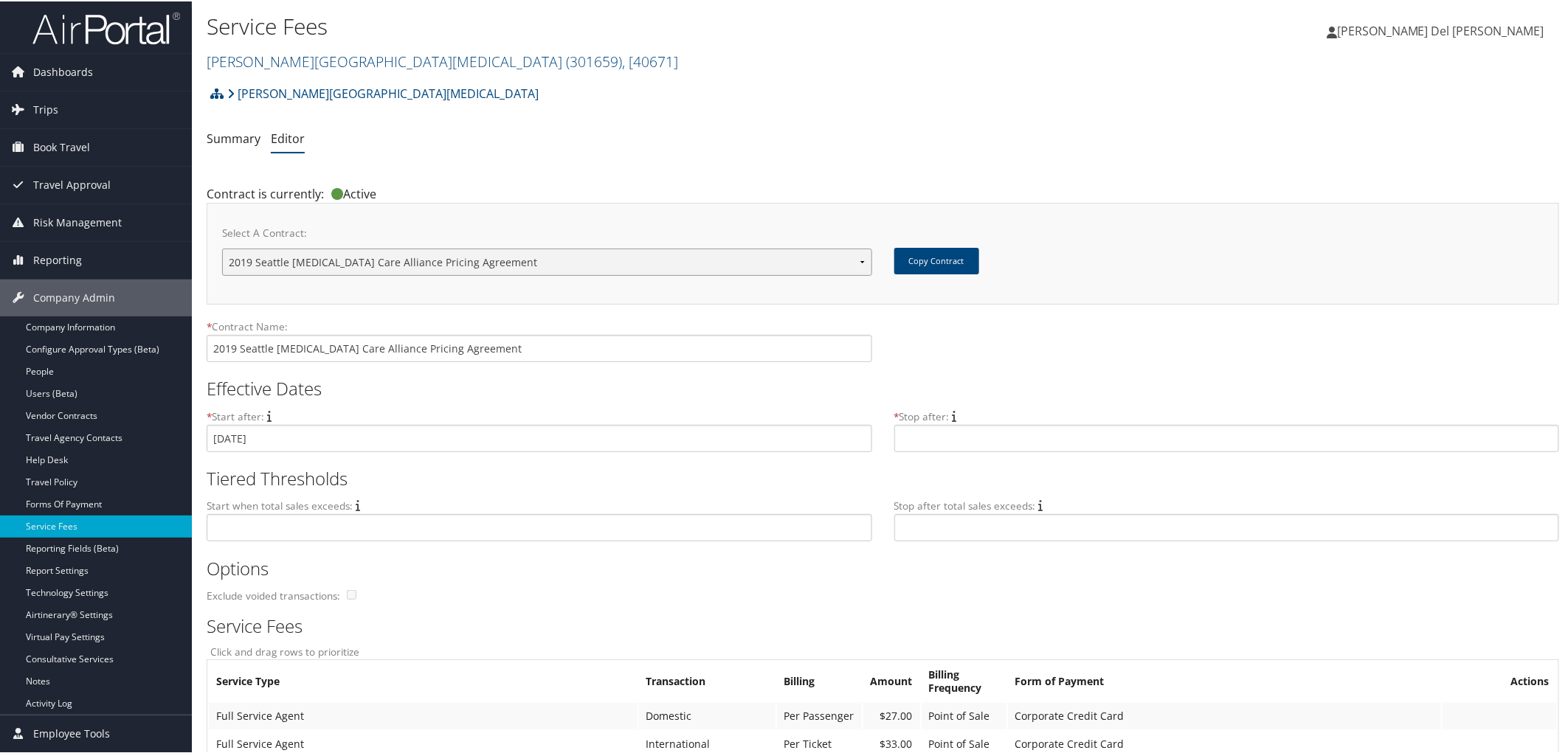
drag, startPoint x: 863, startPoint y: 274, endPoint x: 846, endPoint y: 276, distance: 17.1
click at [862, 274] on select "2019 Seattle [MEDICAL_DATA] Care Alliance Pricing Agreement [PERSON_NAME] Effec…" at bounding box center [548, 260] width 650 height 27
select select "23147"
click at [223, 256] on select "2019 Seattle [MEDICAL_DATA] Care Alliance Pricing Agreement [PERSON_NAME] Effec…" at bounding box center [548, 260] width 650 height 27
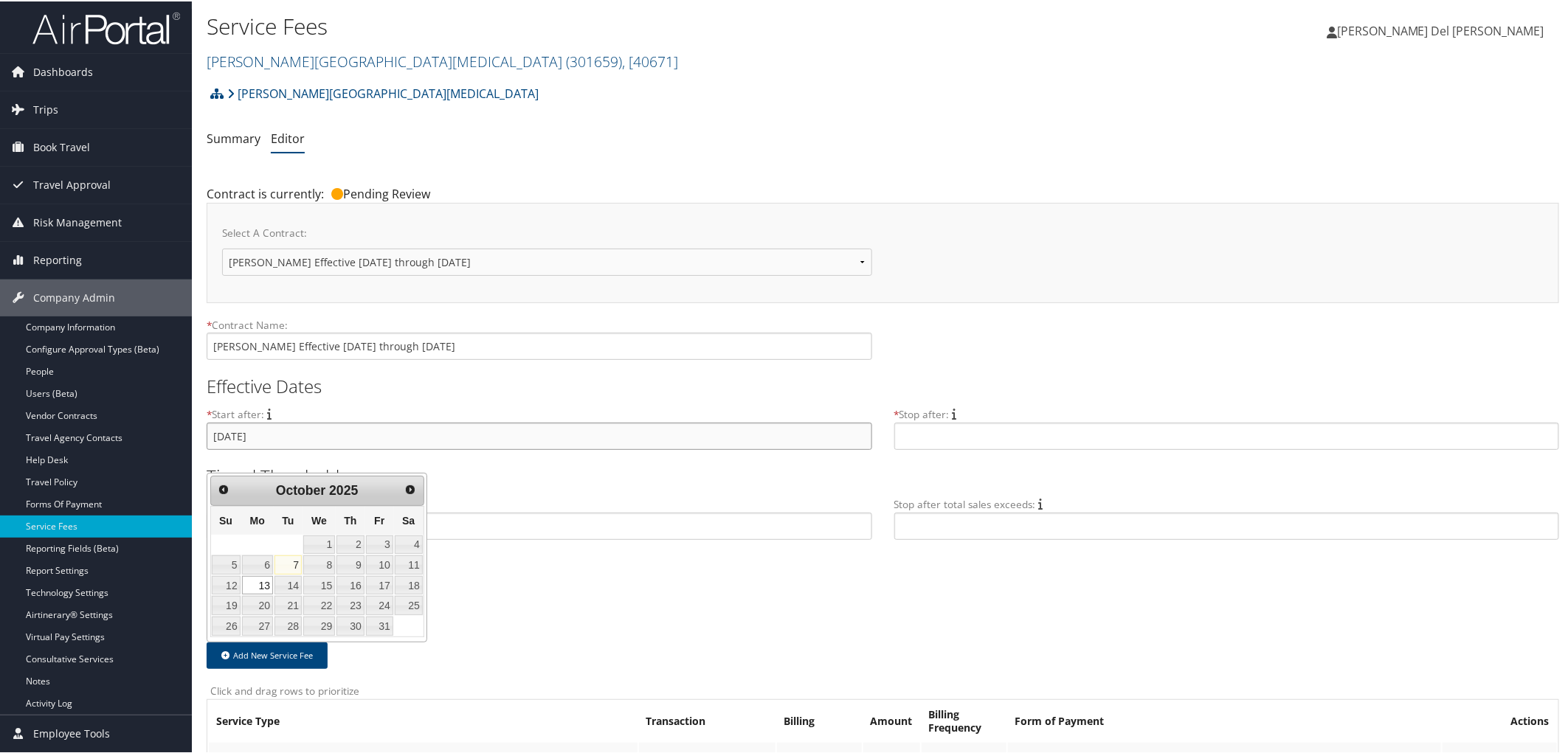
click at [238, 449] on input "[DATE]" at bounding box center [540, 434] width 666 height 27
click at [335, 571] on link "8" at bounding box center [319, 563] width 32 height 19
type input "[DATE]"
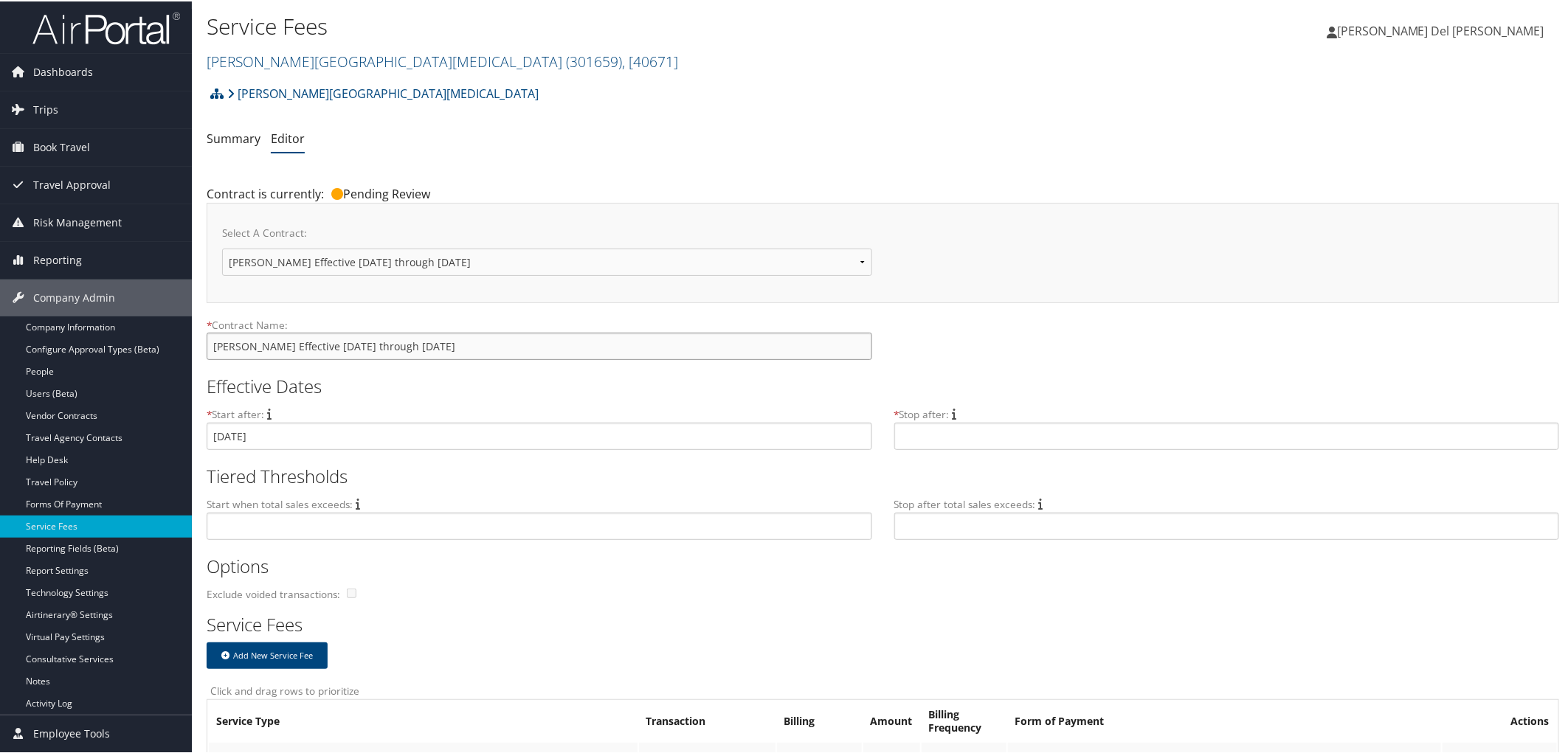
drag, startPoint x: 358, startPoint y: 360, endPoint x: 349, endPoint y: 355, distance: 10.3
click at [349, 355] on input "Fred Hutchinson Effective 13Oct2025 through 14Sep28" at bounding box center [540, 345] width 666 height 27
type input "[PERSON_NAME] Effective [DATE] through [DATE]"
drag, startPoint x: 1139, startPoint y: 350, endPoint x: 1122, endPoint y: 393, distance: 46.2
click at [1138, 350] on div "* Contract Name: Fred Hutchinson Effective 08Oct2025 through 14Sep28" at bounding box center [882, 344] width 1352 height 54
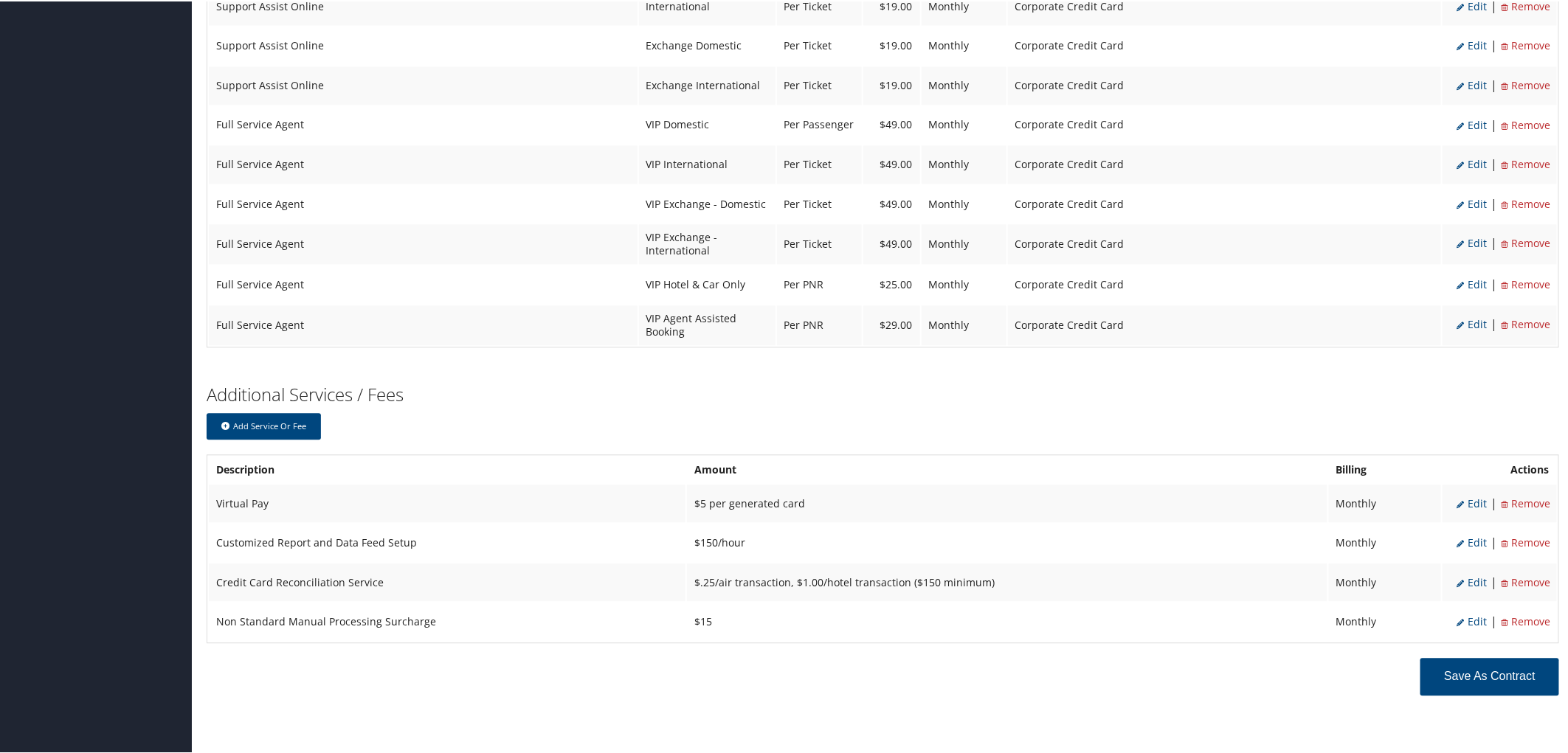
scroll to position [1504, 0]
click at [1469, 673] on button "Save as Contract" at bounding box center [1490, 676] width 139 height 38
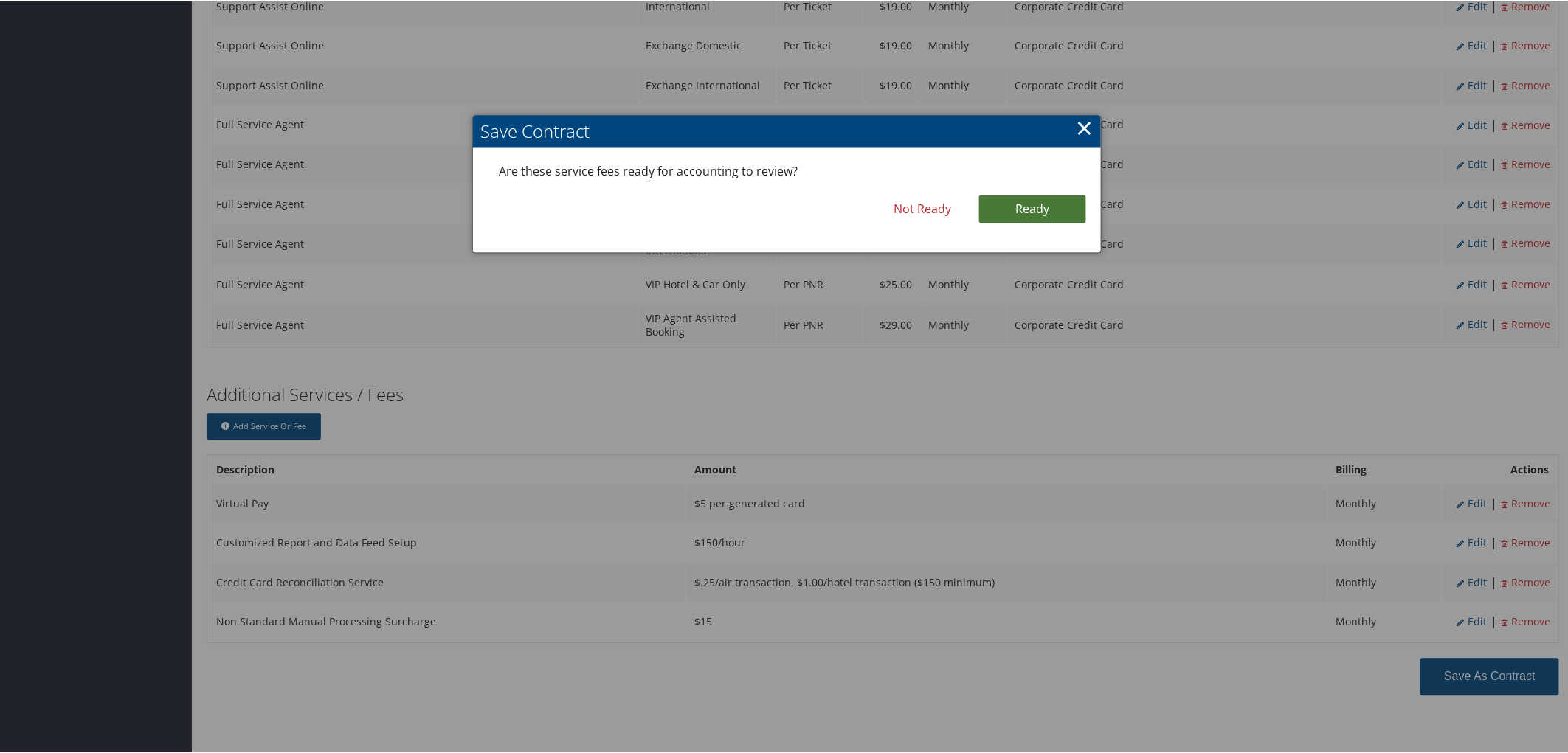
click at [1009, 194] on link "Ready" at bounding box center [1033, 208] width 107 height 28
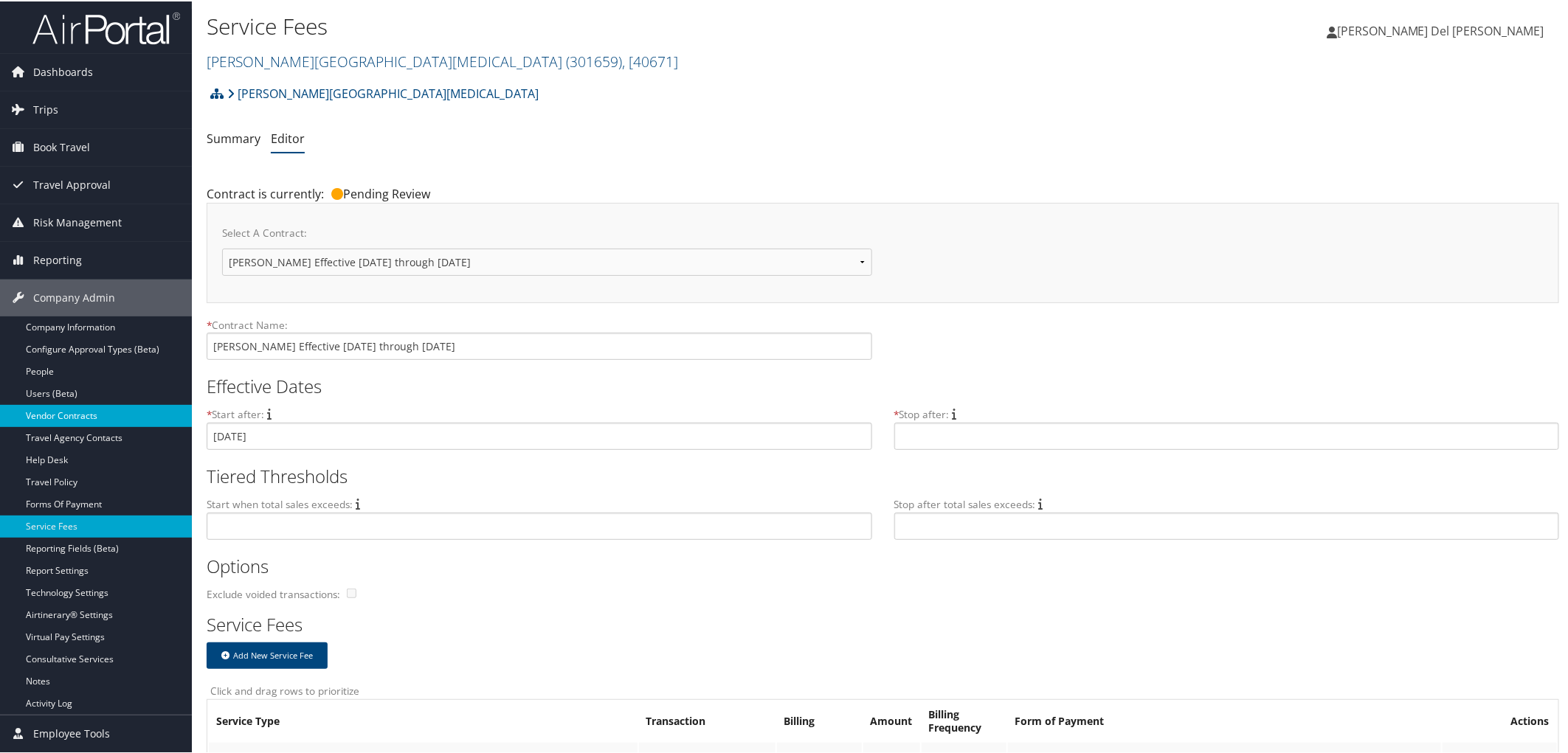
drag, startPoint x: 56, startPoint y: 411, endPoint x: 167, endPoint y: 423, distance: 111.6
click at [56, 411] on link "Vendor Contracts" at bounding box center [95, 414] width 192 height 22
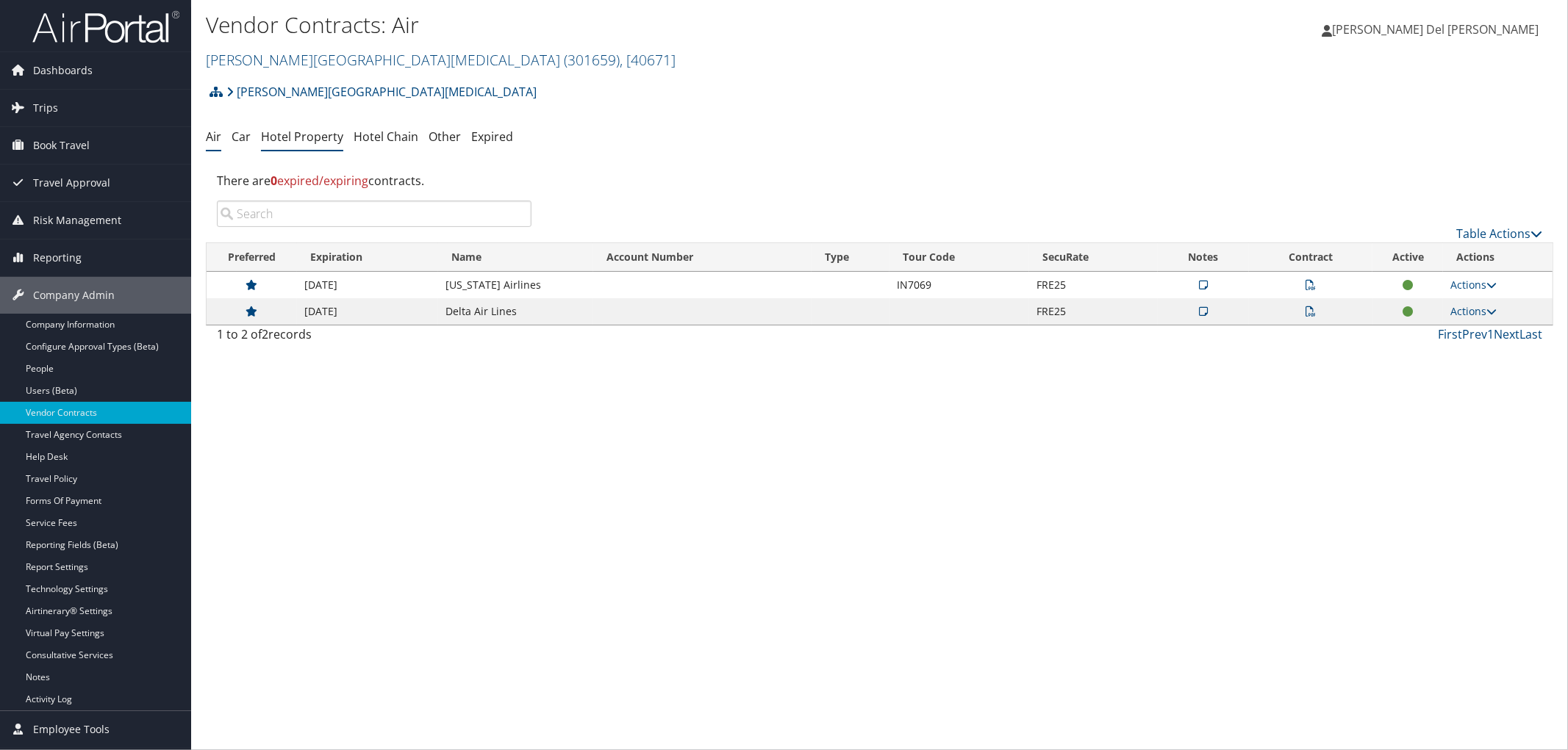
click at [303, 141] on link "Hotel Property" at bounding box center [302, 137] width 82 height 16
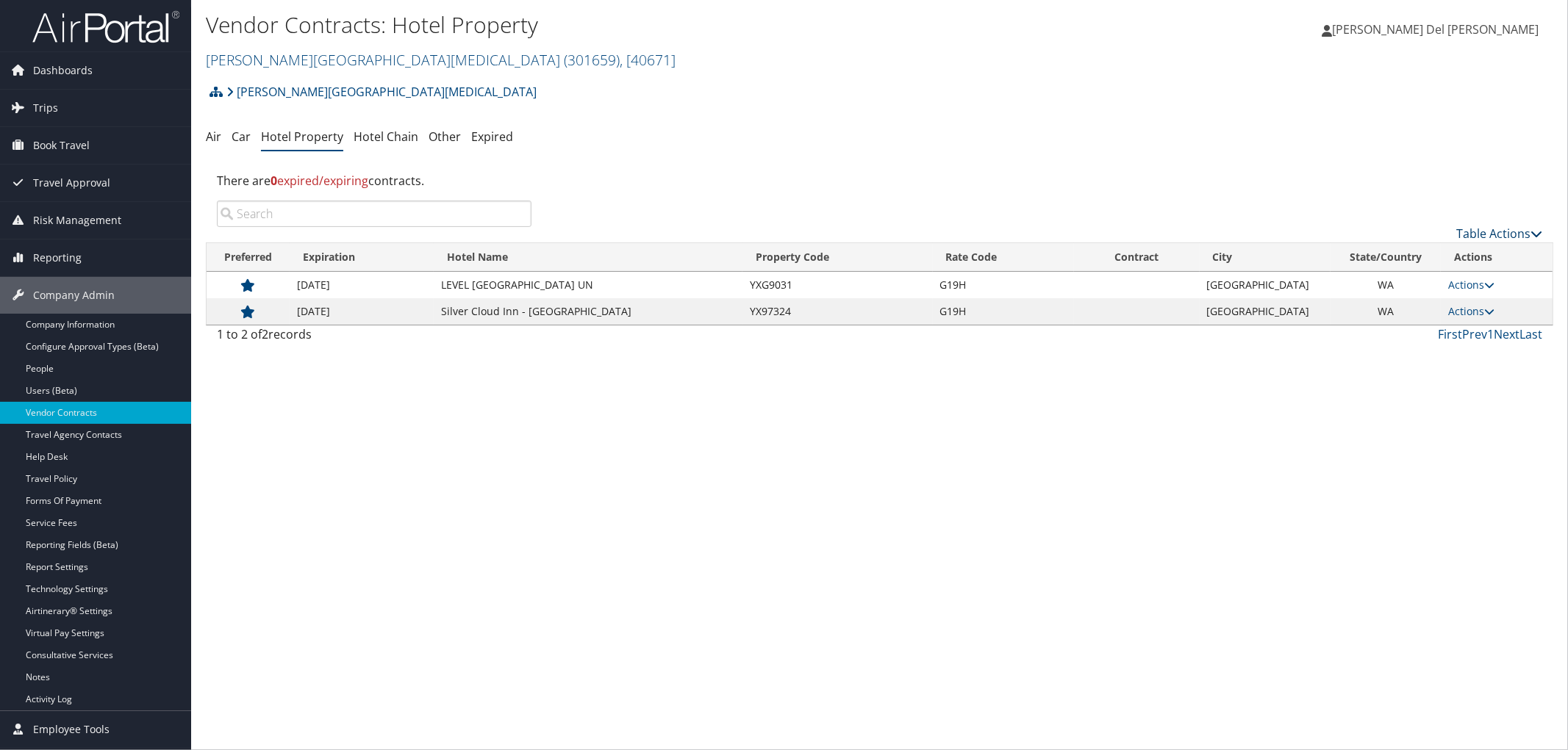
click at [1471, 235] on link "Table Actions" at bounding box center [1499, 234] width 86 height 16
click at [1456, 258] on link "Add New Contract" at bounding box center [1450, 262] width 193 height 25
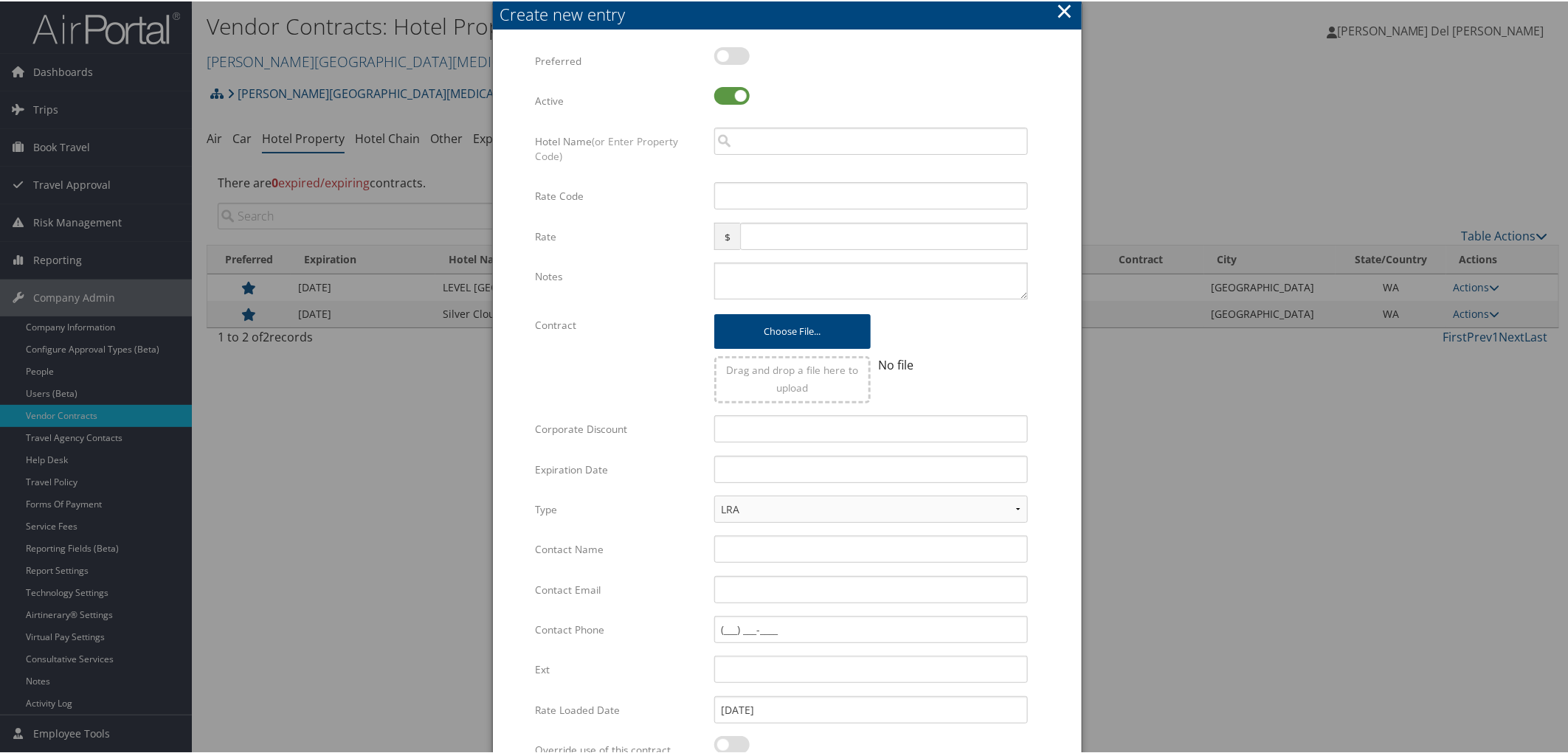
click at [718, 57] on label at bounding box center [732, 55] width 36 height 18
click at [721, 57] on input "checkbox" at bounding box center [726, 58] width 10 height 10
checkbox input "true"
click at [735, 153] on input "search" at bounding box center [871, 139] width 314 height 27
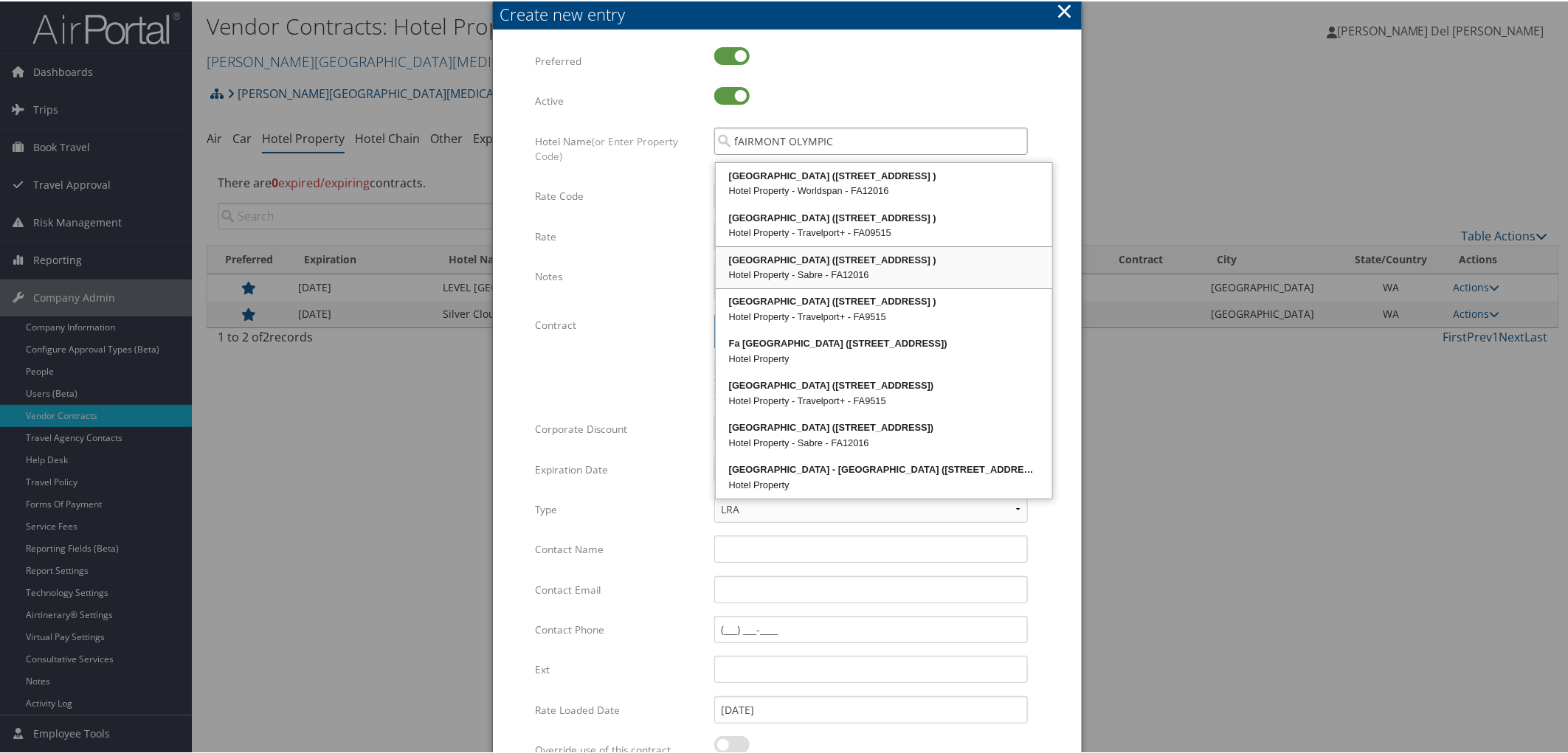
click at [817, 266] on div "[GEOGRAPHIC_DATA] ([STREET_ADDRESS] )" at bounding box center [884, 258] width 332 height 15
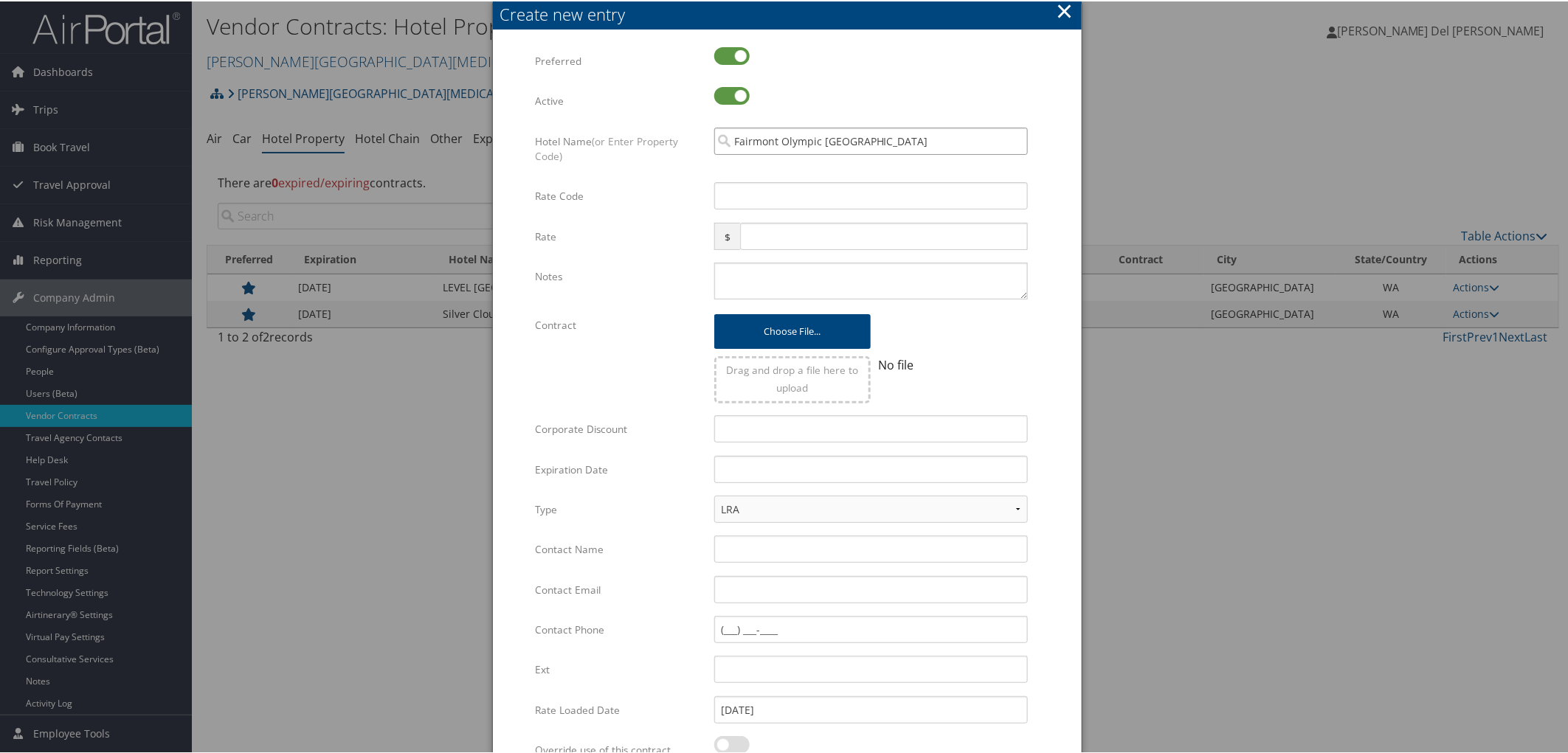
type input "Fairmont Olympic Seattle"
click at [773, 208] on input "Rate Code" at bounding box center [871, 194] width 314 height 27
click at [733, 201] on input "Rate Code" at bounding box center [871, 194] width 314 height 27
type input "FDU"
click at [790, 348] on button "Choose file..." at bounding box center [792, 330] width 156 height 35
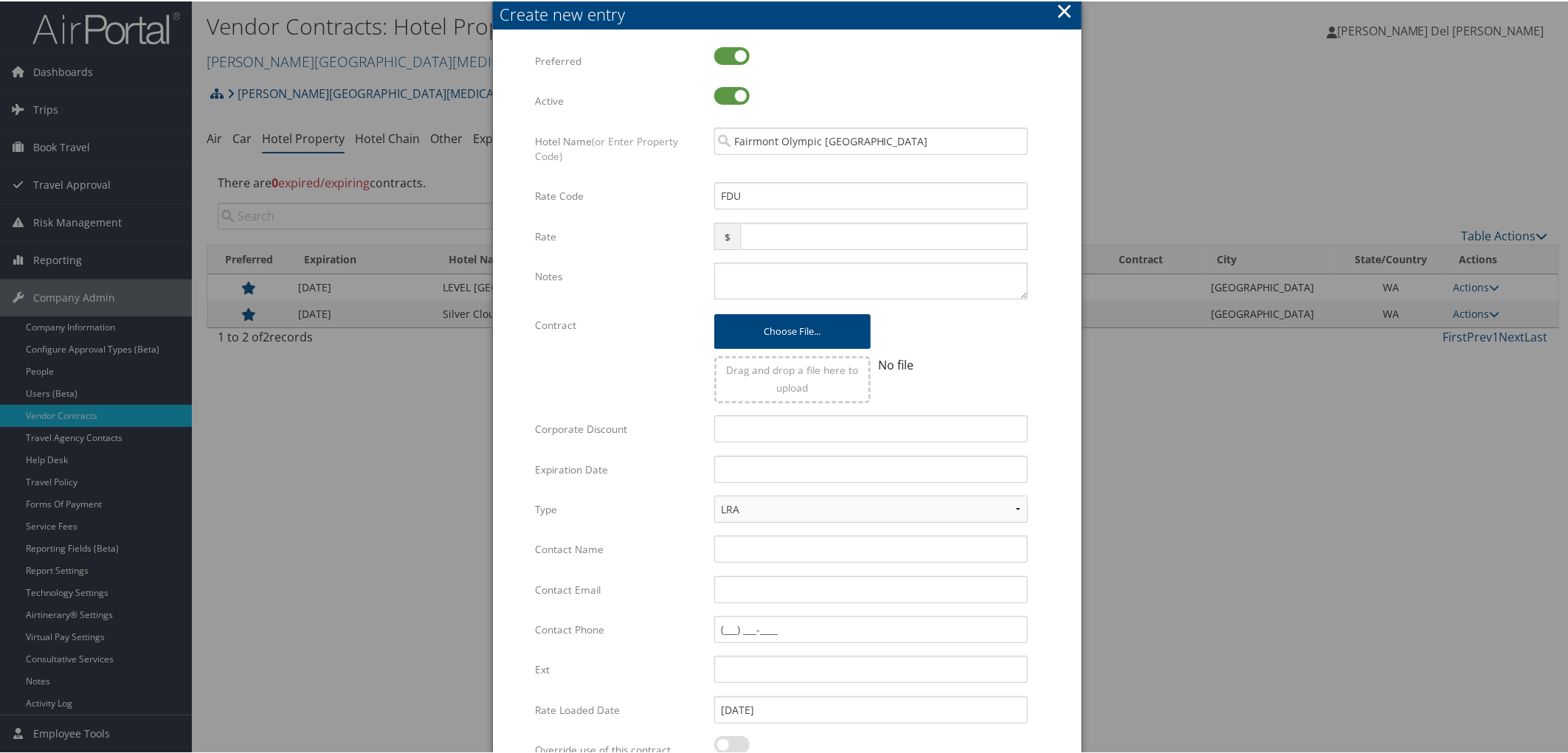
click at [788, 334] on input "file" at bounding box center [792, 324] width 156 height 22
type input "C:\fakepath\Fred Hutch GDS LOADING_2025-09-25 200018.docx"
click at [745, 561] on input "Contact Name" at bounding box center [871, 547] width 314 height 27
type input "j"
type input "JENNIE SJOLSETH"
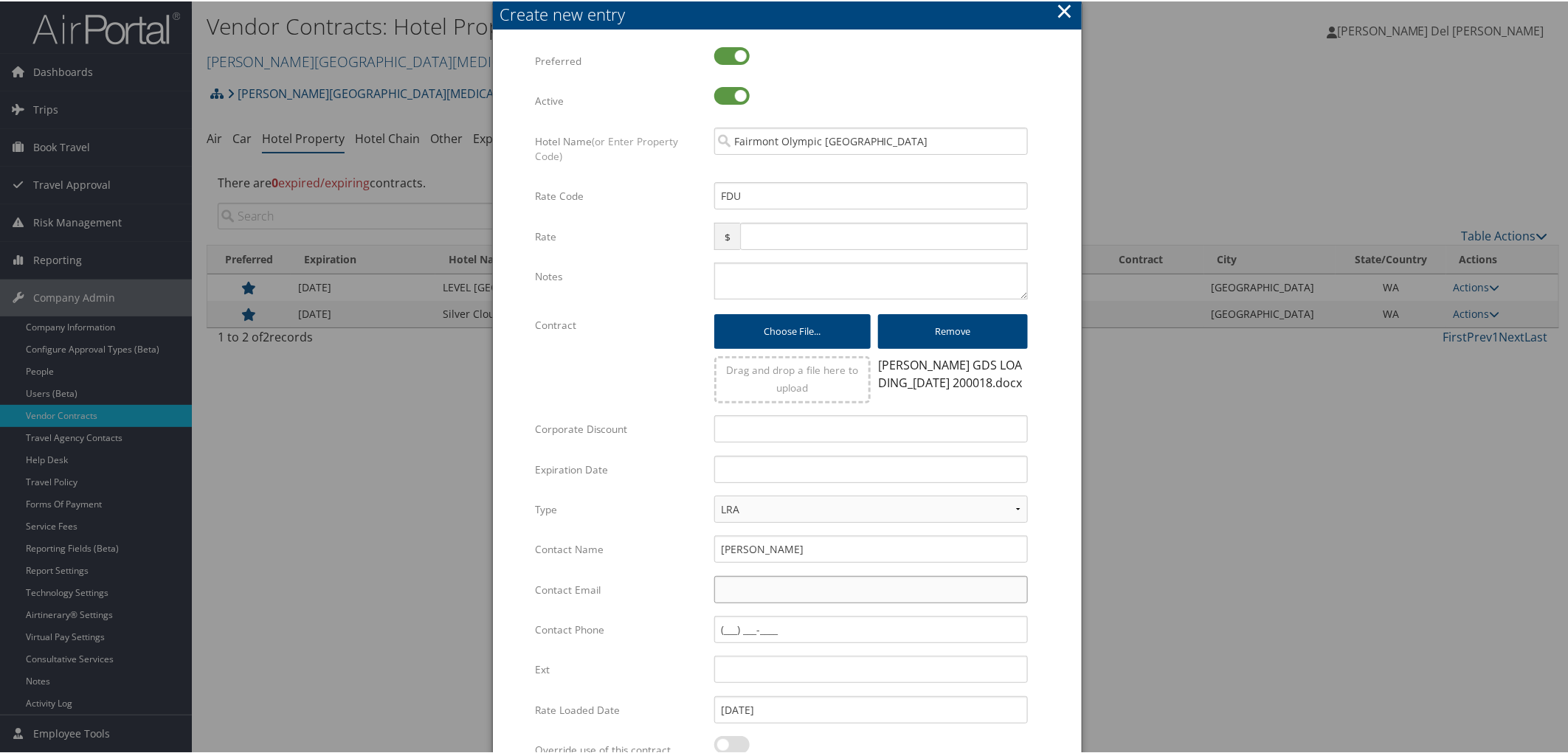
click at [770, 644] on body "Menu Dashboards ► AirPortal 360™ (Manager) AirPortal 360™ (Agent) My Travel Das…" at bounding box center [787, 376] width 1574 height 753
click at [750, 602] on input "Contact Email" at bounding box center [871, 588] width 314 height 27
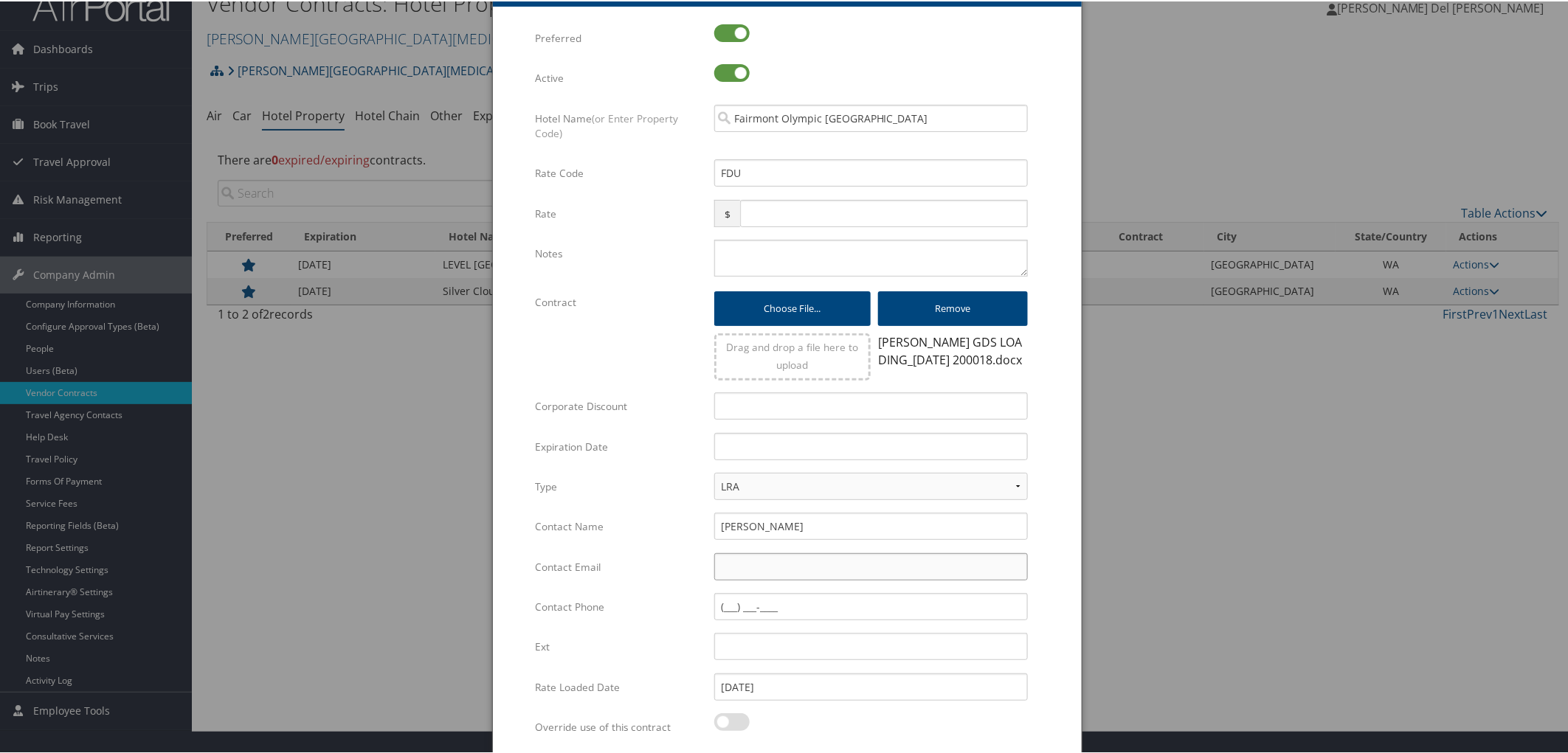
paste input "jennie.sjolseth@fairmont.com"
type input "jennie.sjolseth@fairmont.com"
click at [729, 619] on input "Contact Phone" at bounding box center [871, 605] width 314 height 27
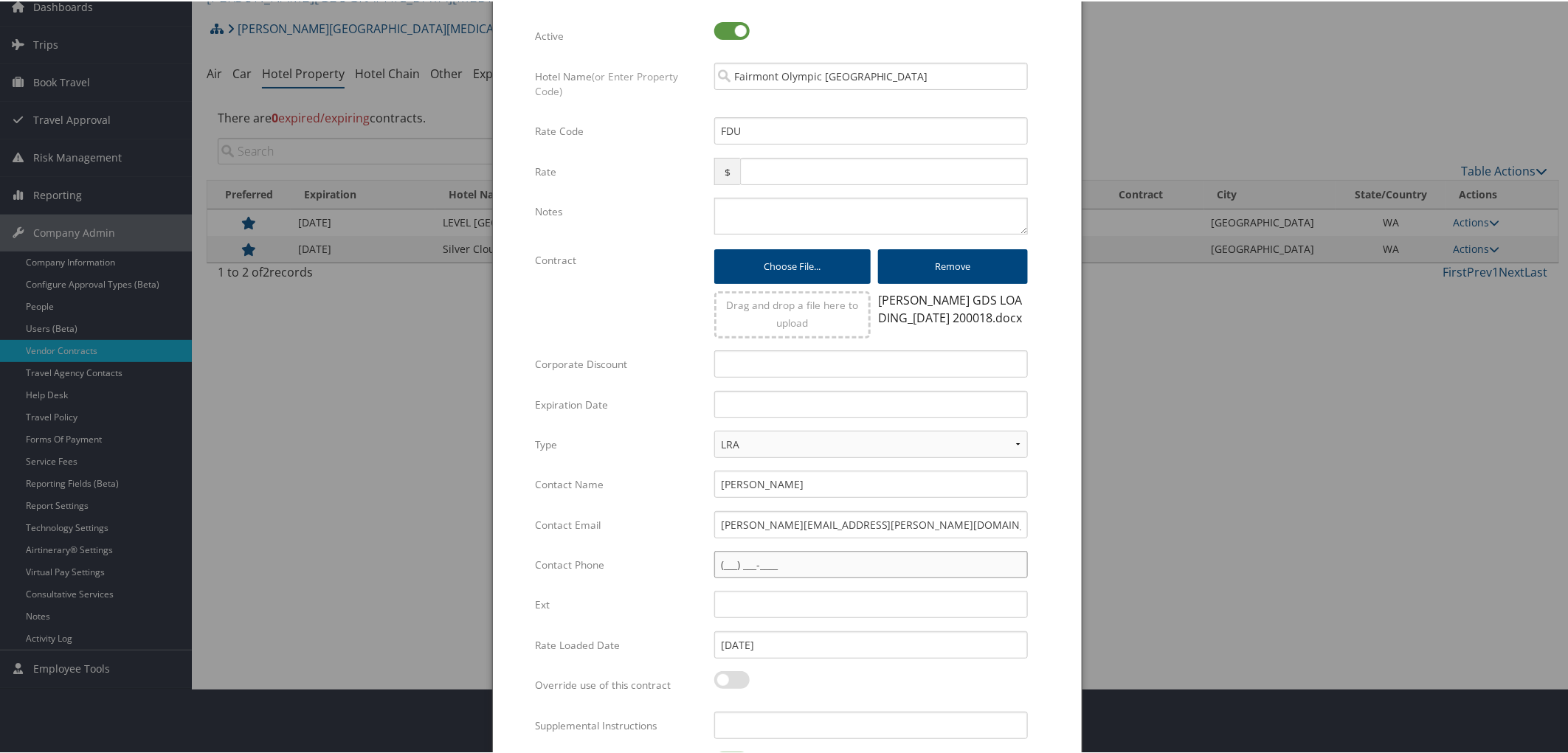
click at [756, 577] on input "Contact Phone" at bounding box center [871, 562] width 314 height 27
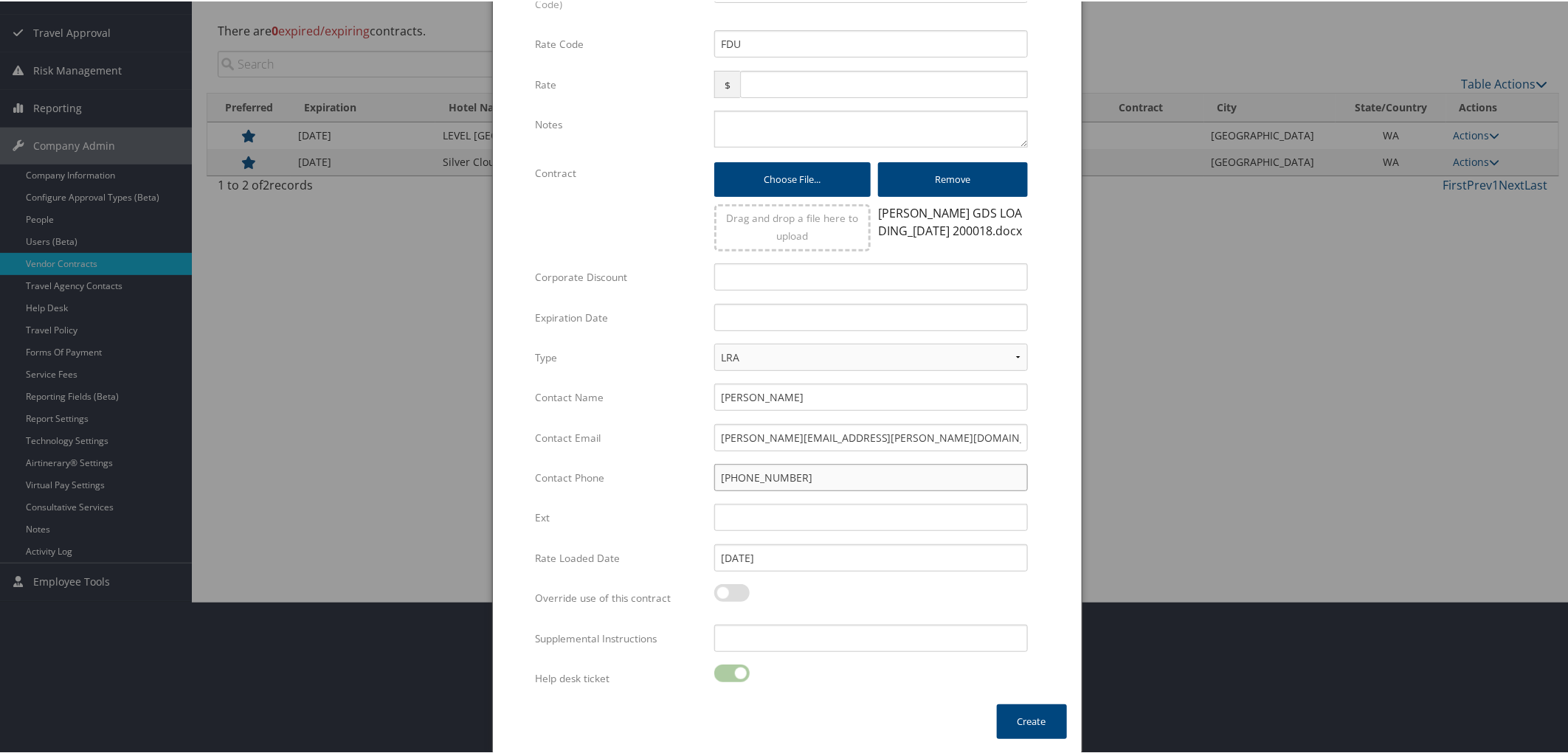
scroll to position [131, 0]
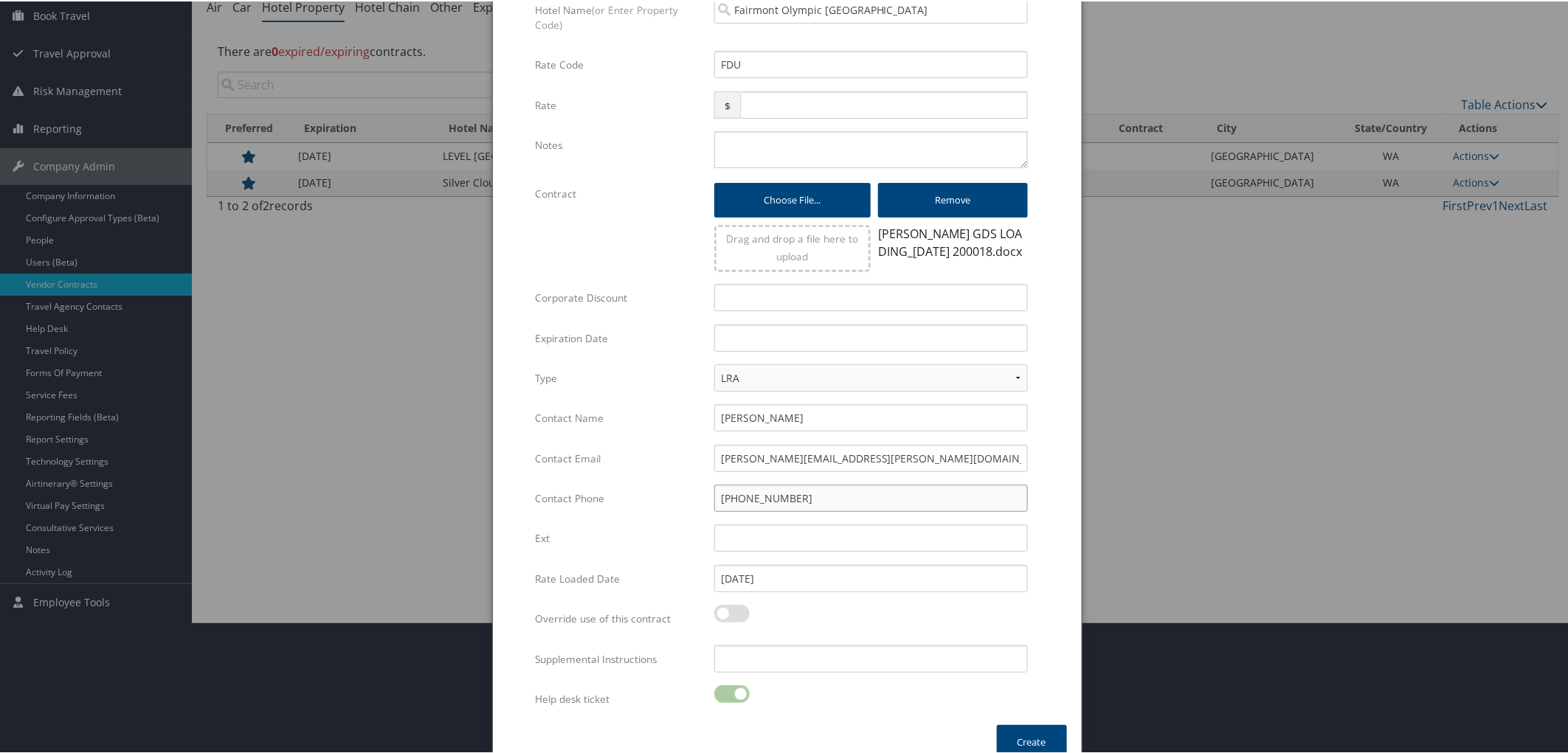
type input "(206) 287-4145"
click at [802, 351] on input "text" at bounding box center [871, 336] width 314 height 27
click at [857, 406] on th at bounding box center [861, 407] width 20 height 20
click at [795, 527] on td "31" at bounding box center [797, 535] width 20 height 20
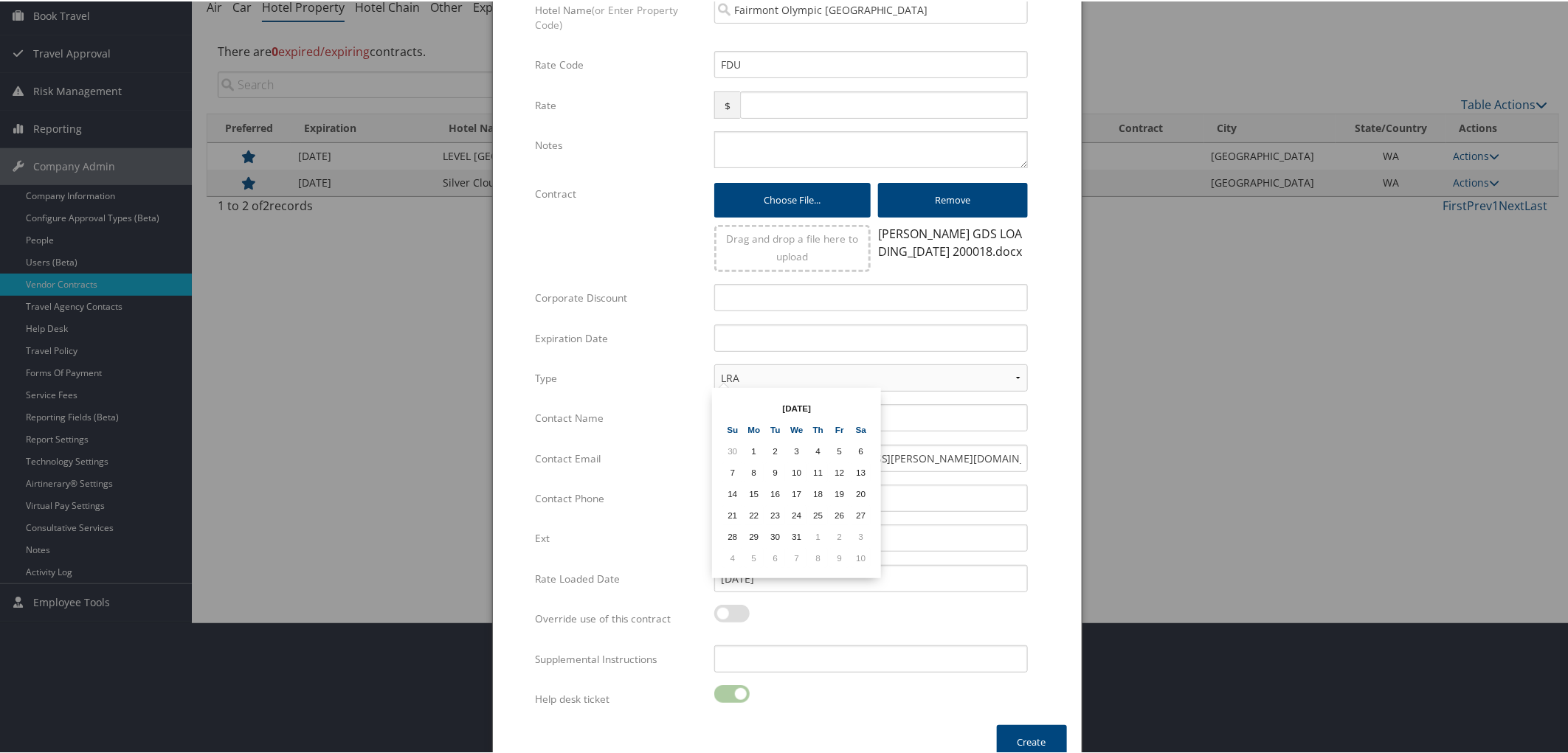
type input "12/31/2025"
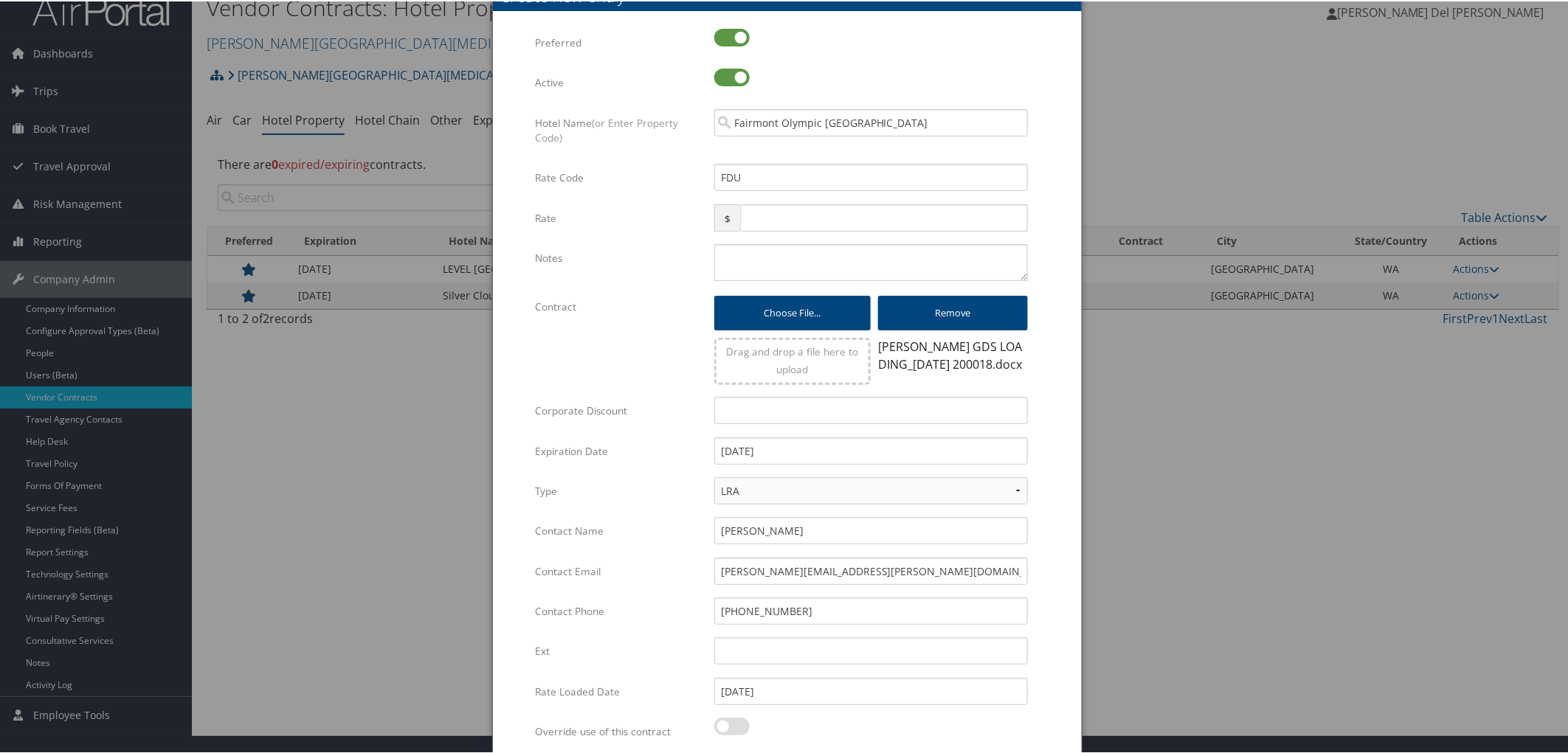
scroll to position [0, 0]
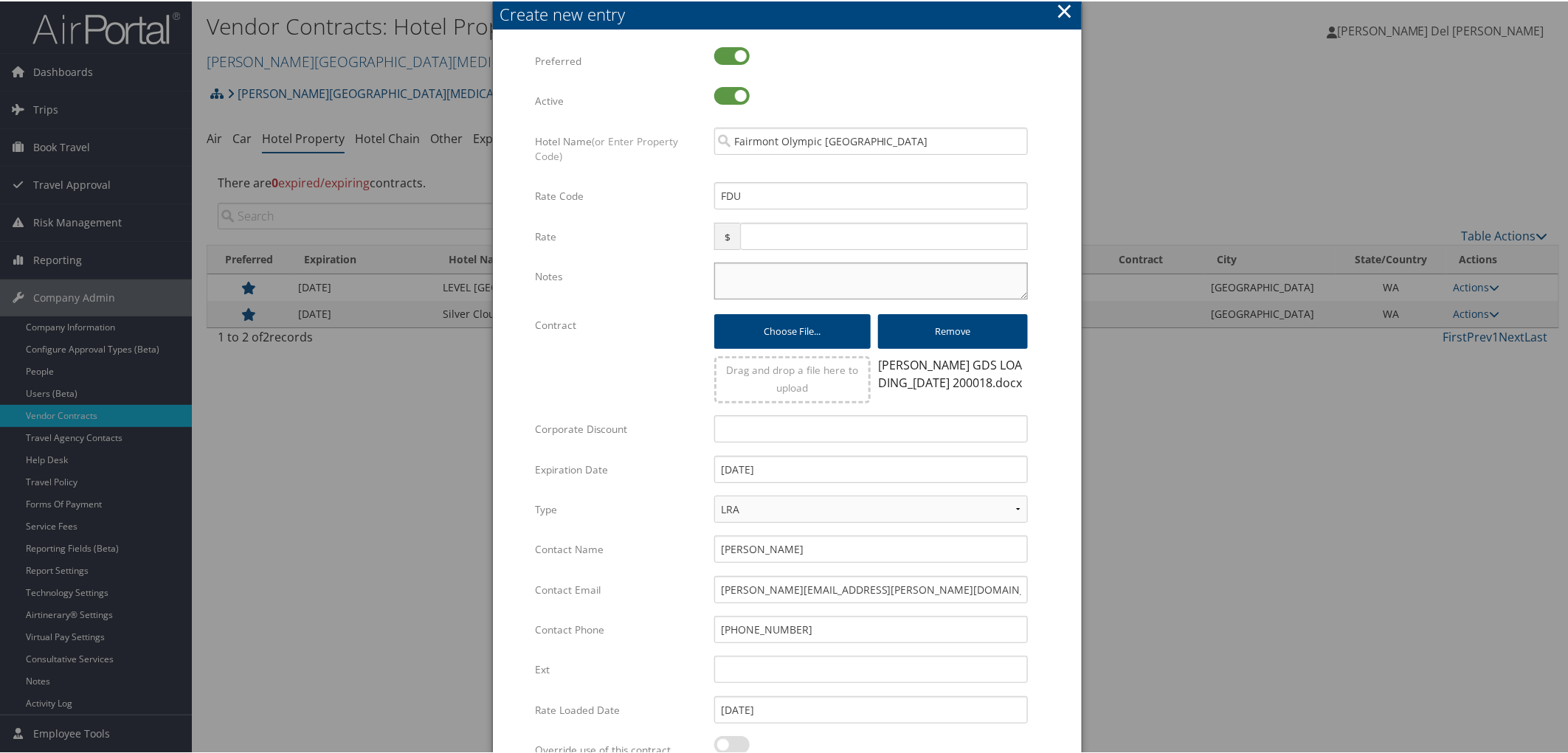
click at [719, 286] on textarea "Notes" at bounding box center [871, 279] width 314 height 37
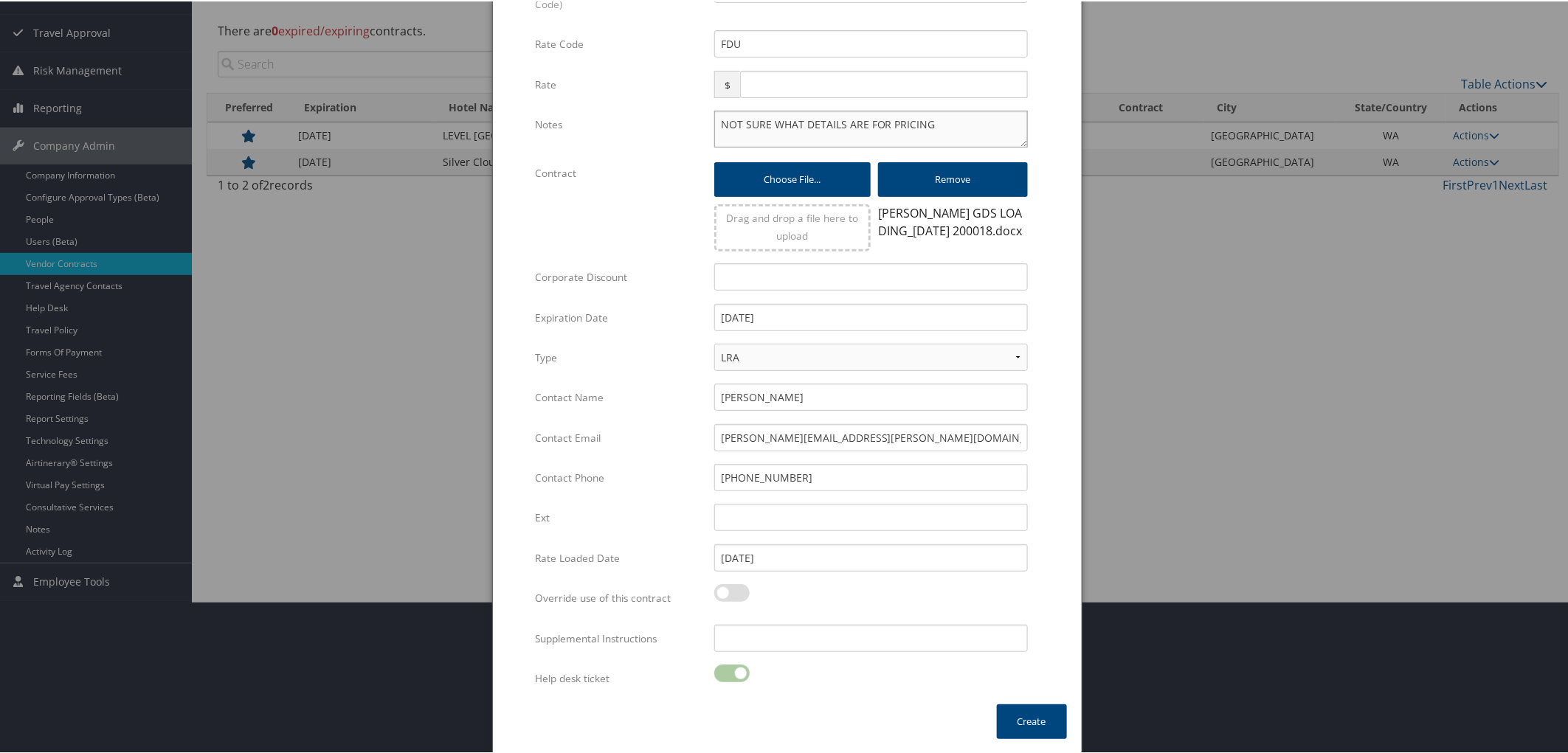
scroll to position [214, 0]
type textarea "NOT SURE WHAT DETAILS ARE FOR PRICING"
click at [1021, 718] on button "Create" at bounding box center [1031, 720] width 71 height 35
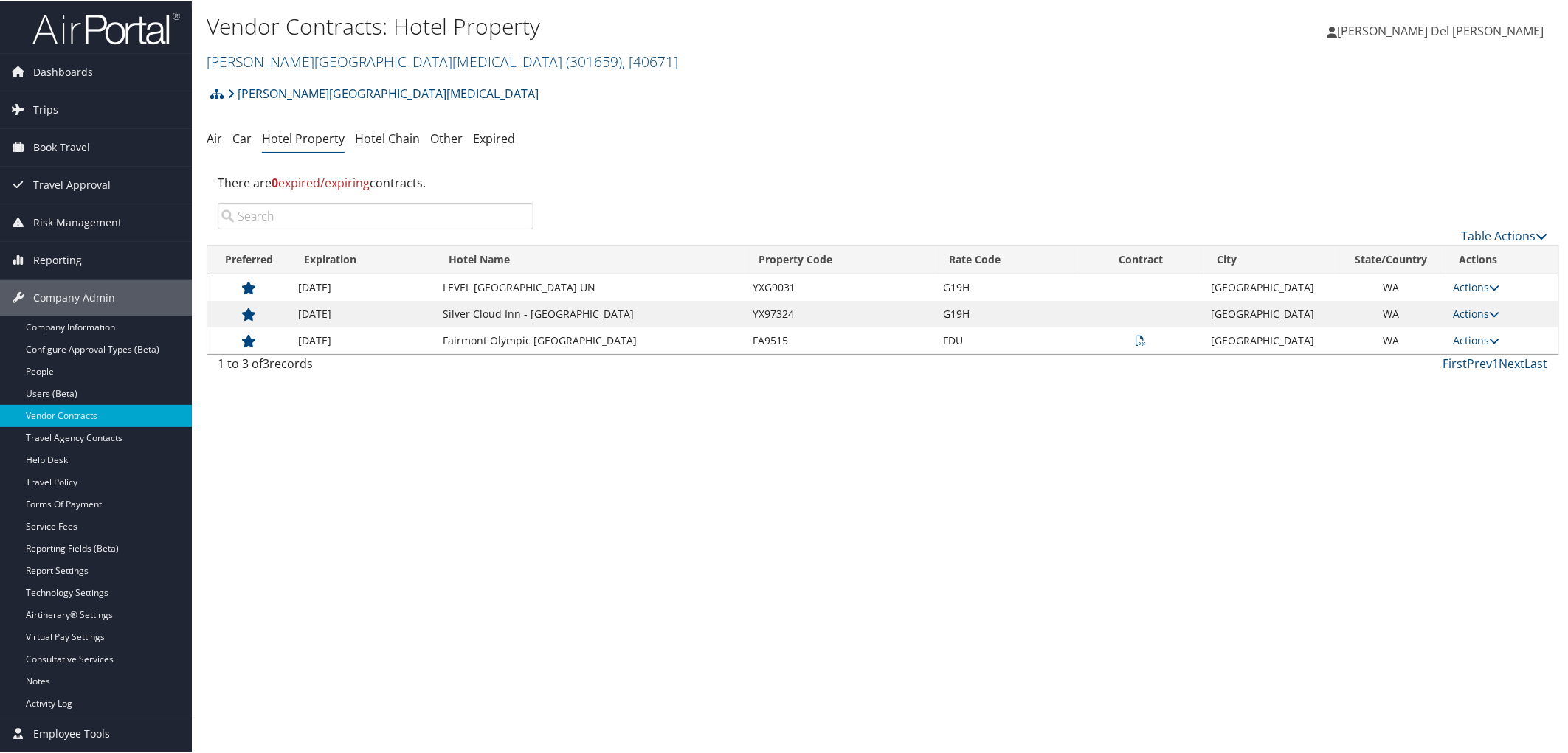
scroll to position [0, 0]
click at [1478, 236] on link "Table Actions" at bounding box center [1504, 234] width 86 height 16
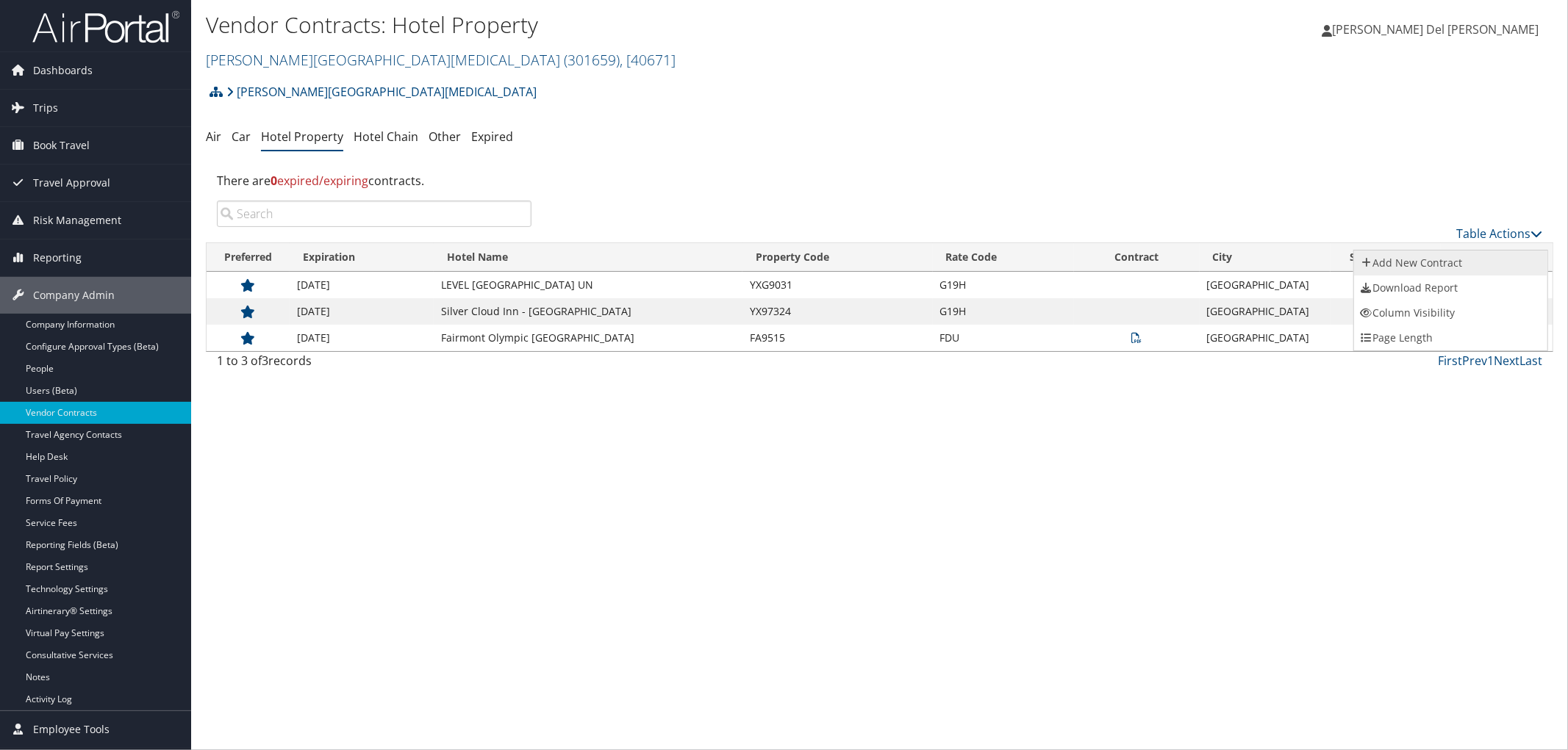
click at [1420, 261] on link "Add New Contract" at bounding box center [1450, 262] width 193 height 25
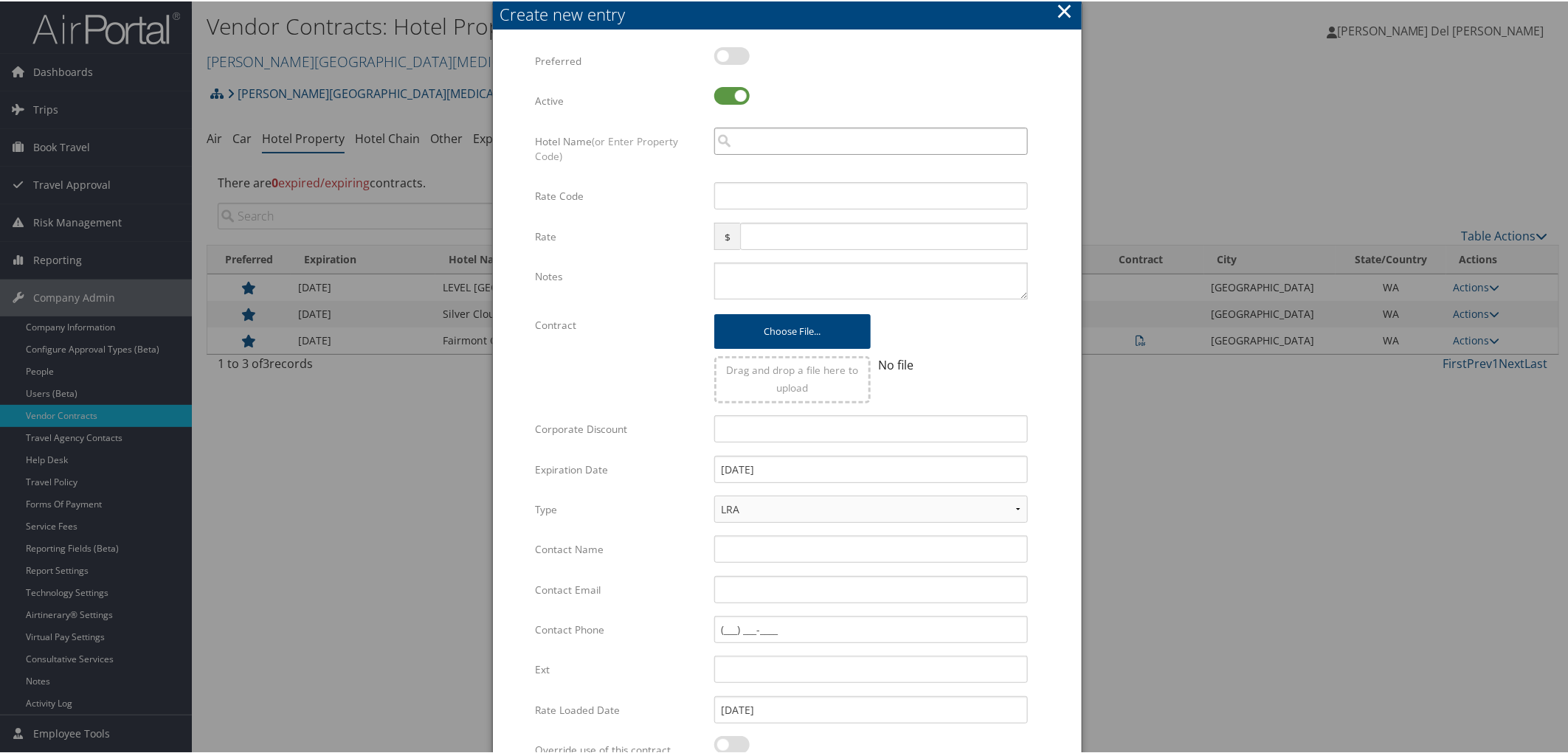
click at [756, 152] on input "search" at bounding box center [871, 139] width 314 height 27
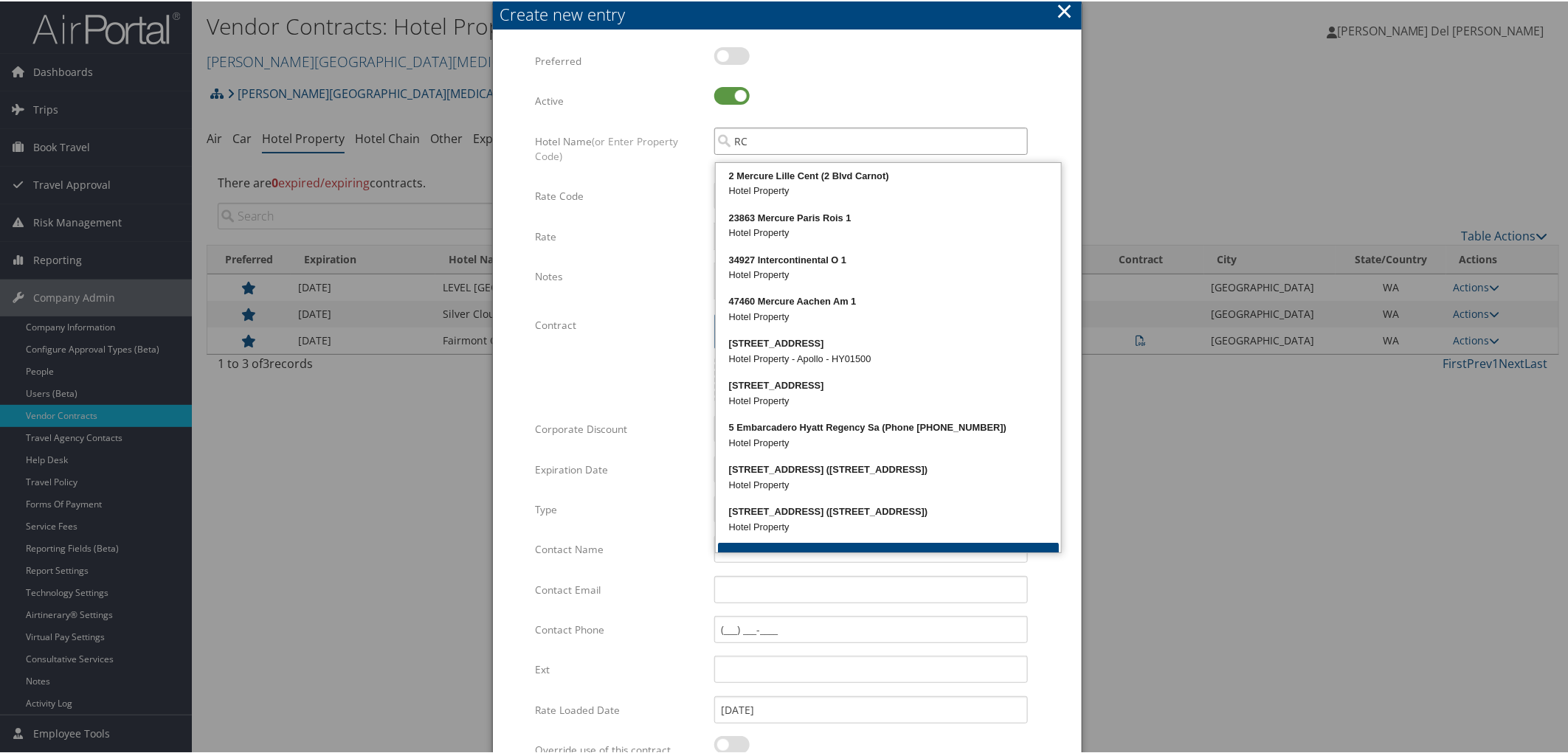
type input "RC"
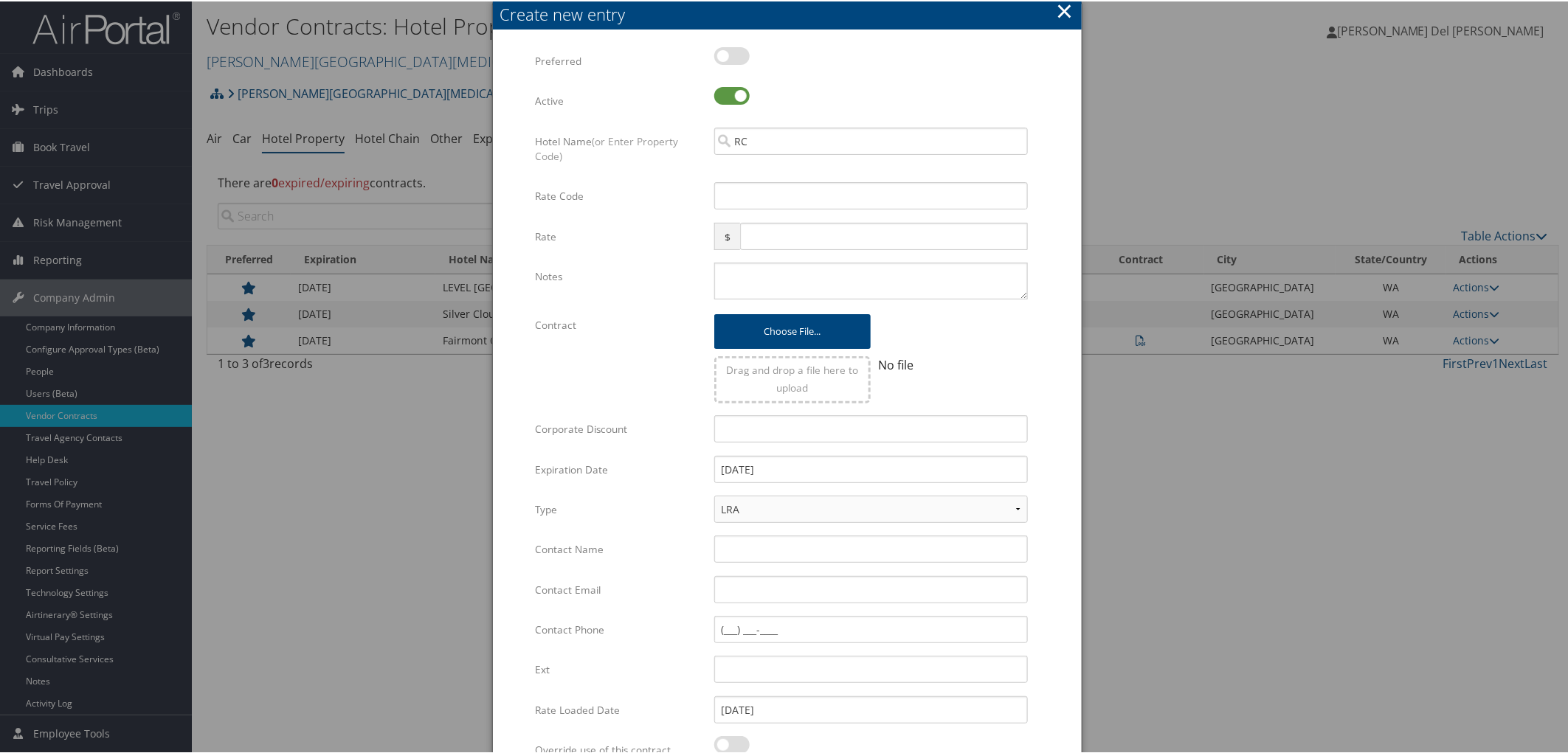
click at [731, 60] on label at bounding box center [732, 55] width 36 height 18
click at [731, 60] on input "checkbox" at bounding box center [726, 58] width 10 height 10
checkbox input "true"
click at [756, 153] on input "RC" at bounding box center [871, 139] width 314 height 27
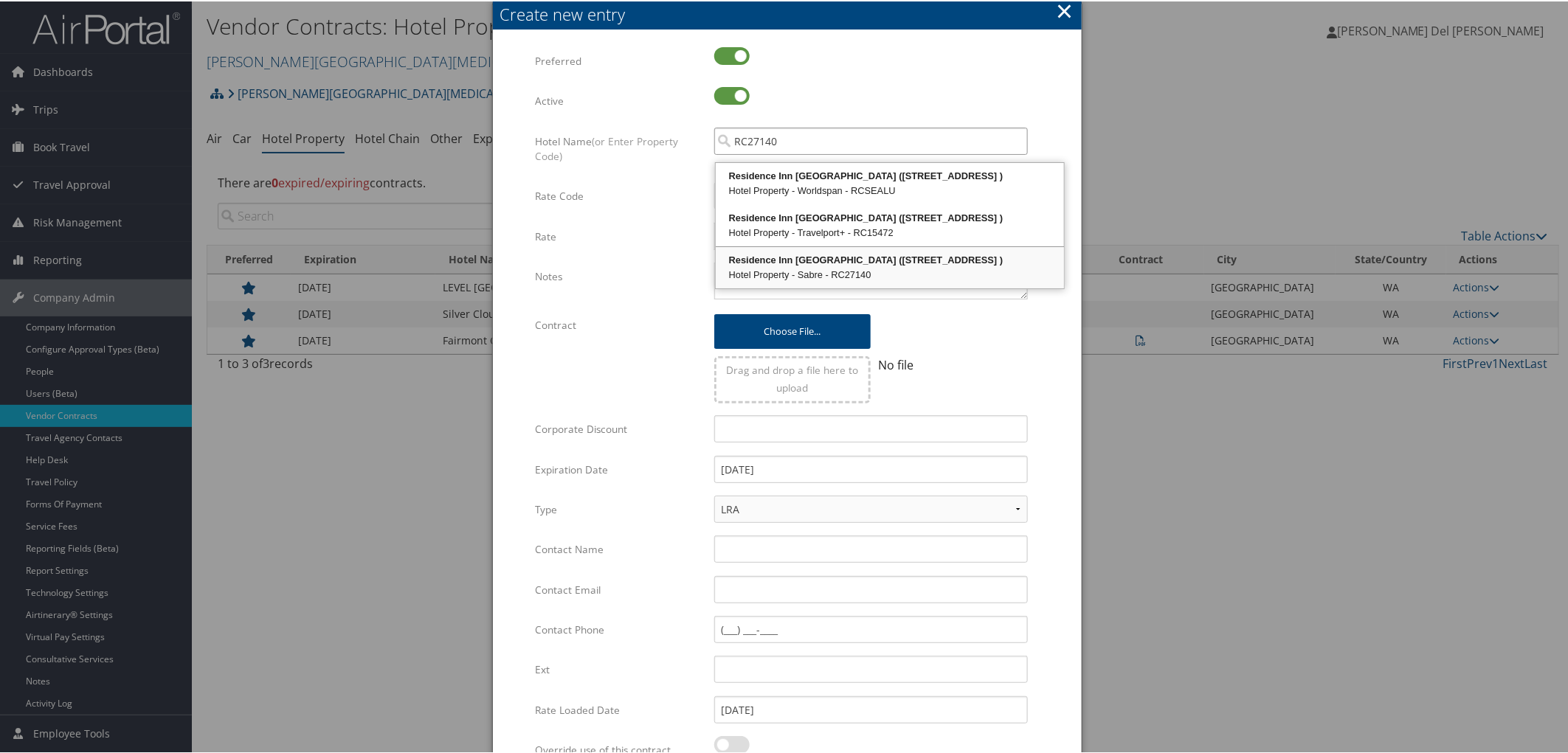
click at [779, 266] on div "Residence Inn Lk Unio Marriott (800 FAIRVIEW AVE N )" at bounding box center [890, 258] width 344 height 15
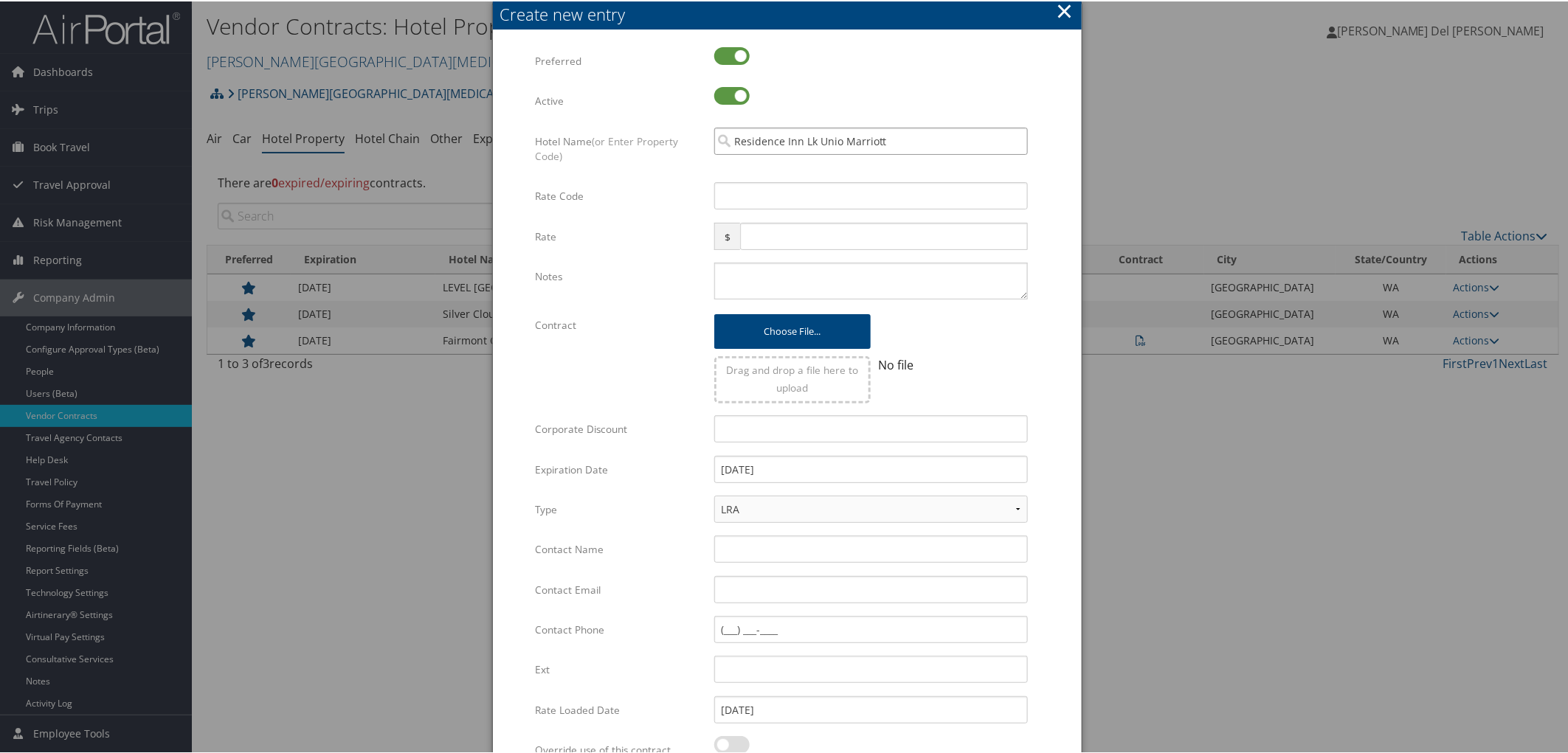
type input "Residence Inn Lk Unio Marriott"
click at [751, 205] on input "Rate Code" at bounding box center [871, 194] width 314 height 27
click at [738, 561] on input "Contact Name" at bounding box center [871, 547] width 314 height 27
paste input "jbabcock@innventures.com"
type input "jbabcock@innventures.com"
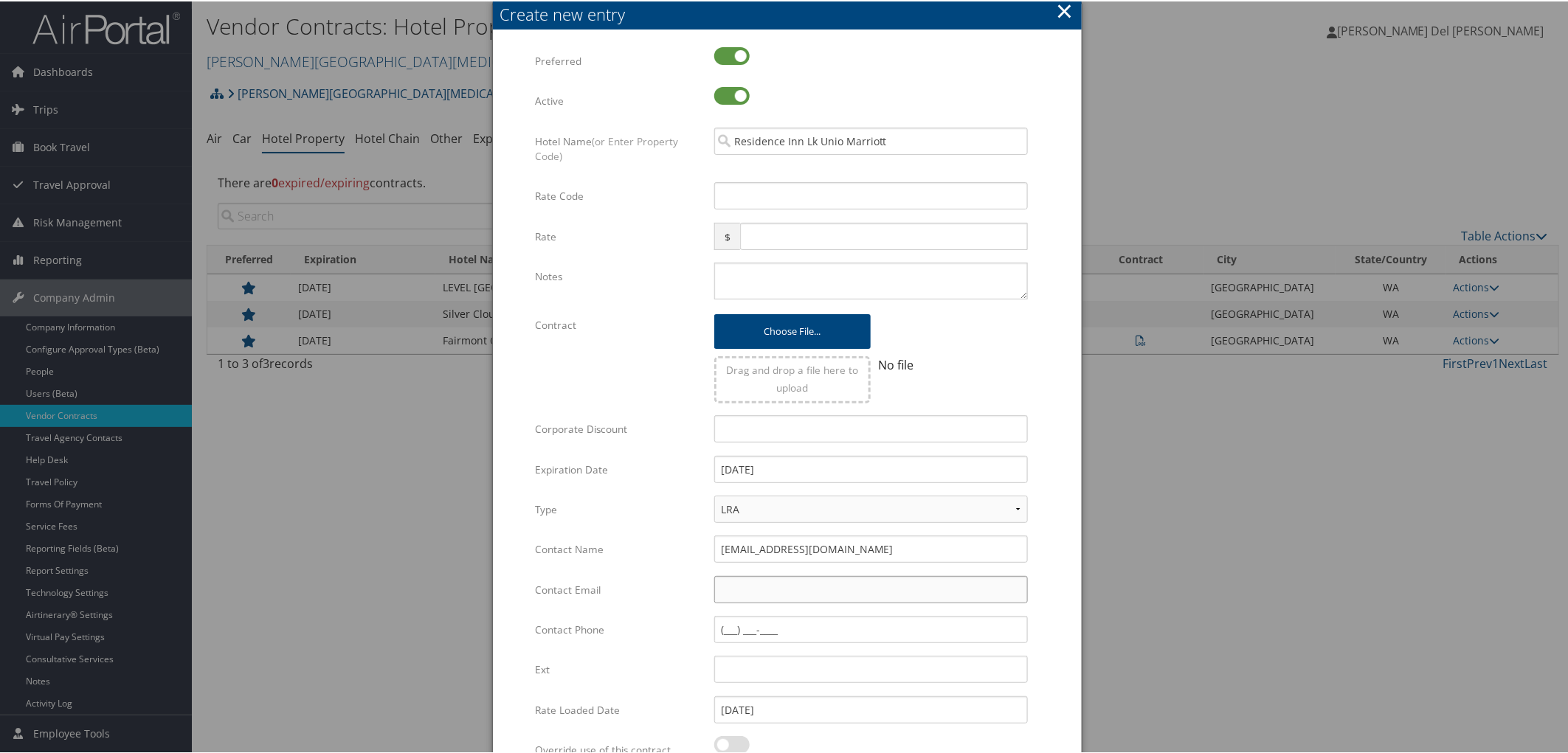
click at [747, 602] on input "Contact Email" at bounding box center [871, 588] width 314 height 27
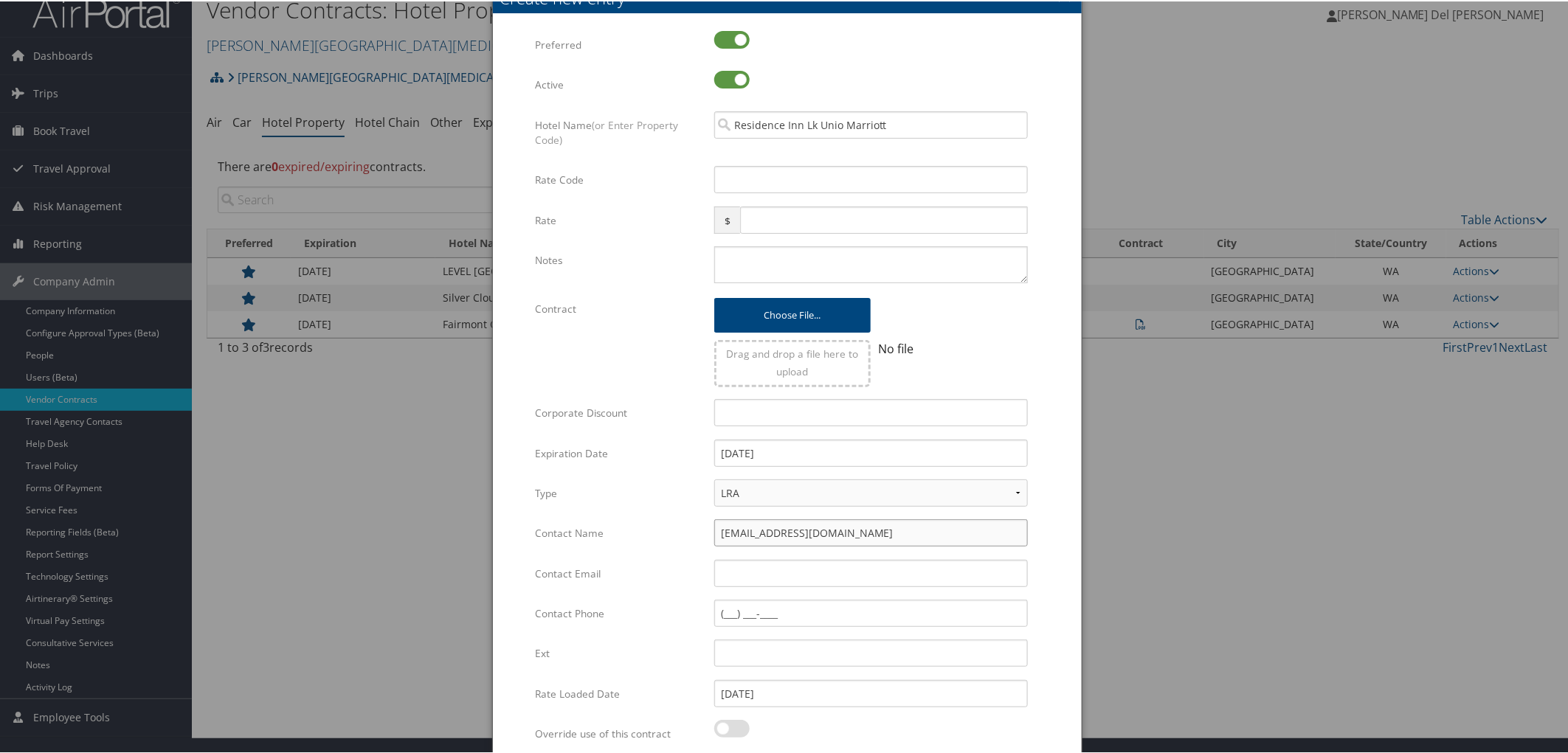
drag, startPoint x: 869, startPoint y: 551, endPoint x: 623, endPoint y: 584, distance: 248.2
click at [629, 558] on div "Contact Name jbabcock@innventures.com Multiple values The selected items contai…" at bounding box center [787, 537] width 504 height 40
click at [733, 586] on input "Contact Email" at bounding box center [871, 571] width 314 height 27
paste input "jbabcock@innventures.com"
type input "jbabcock@innventures.com"
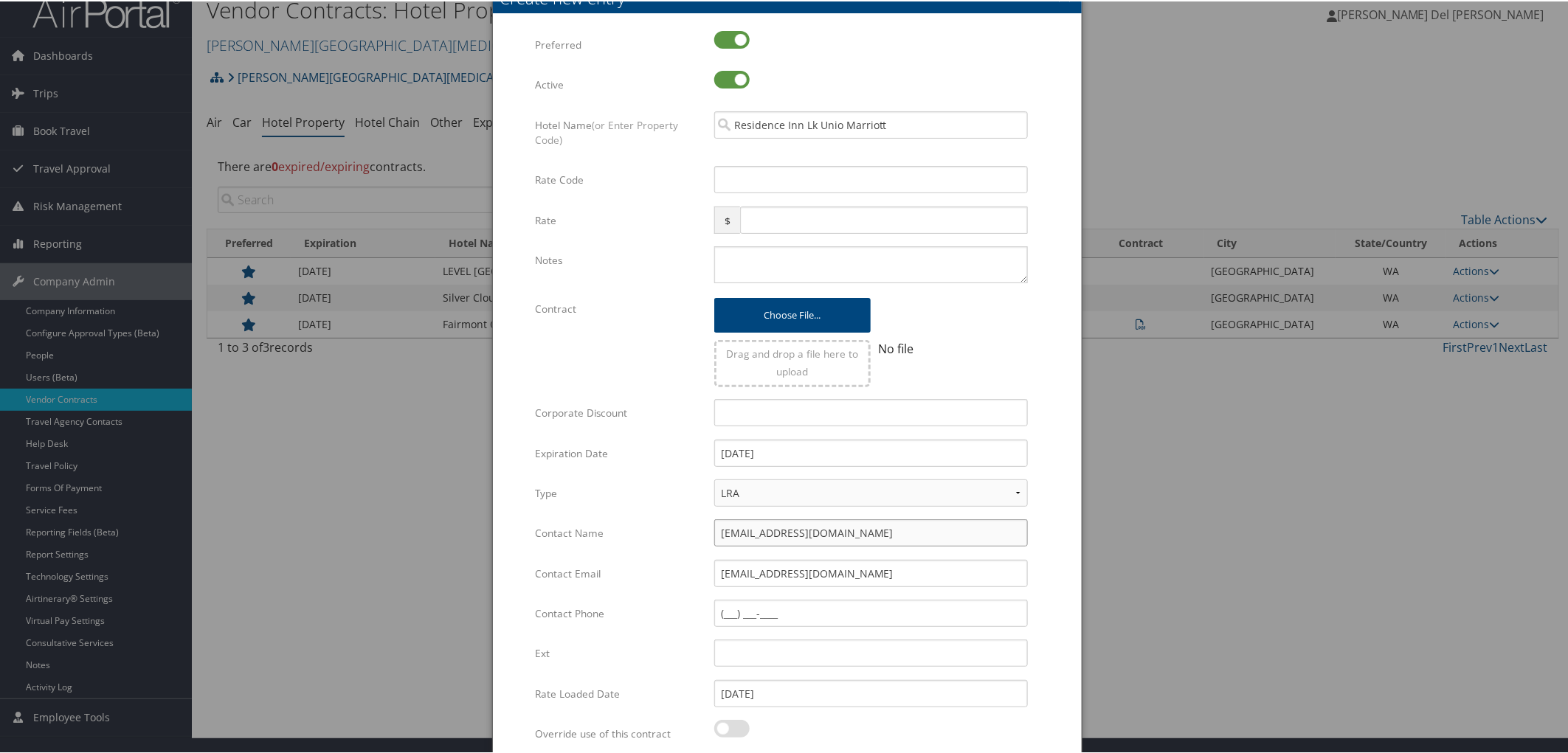
drag, startPoint x: 769, startPoint y: 558, endPoint x: 615, endPoint y: 539, distance: 155.2
click at [607, 558] on div "Contact Name jbabcock@innventures.com Multiple values The selected items contai…" at bounding box center [787, 537] width 504 height 40
type input "j"
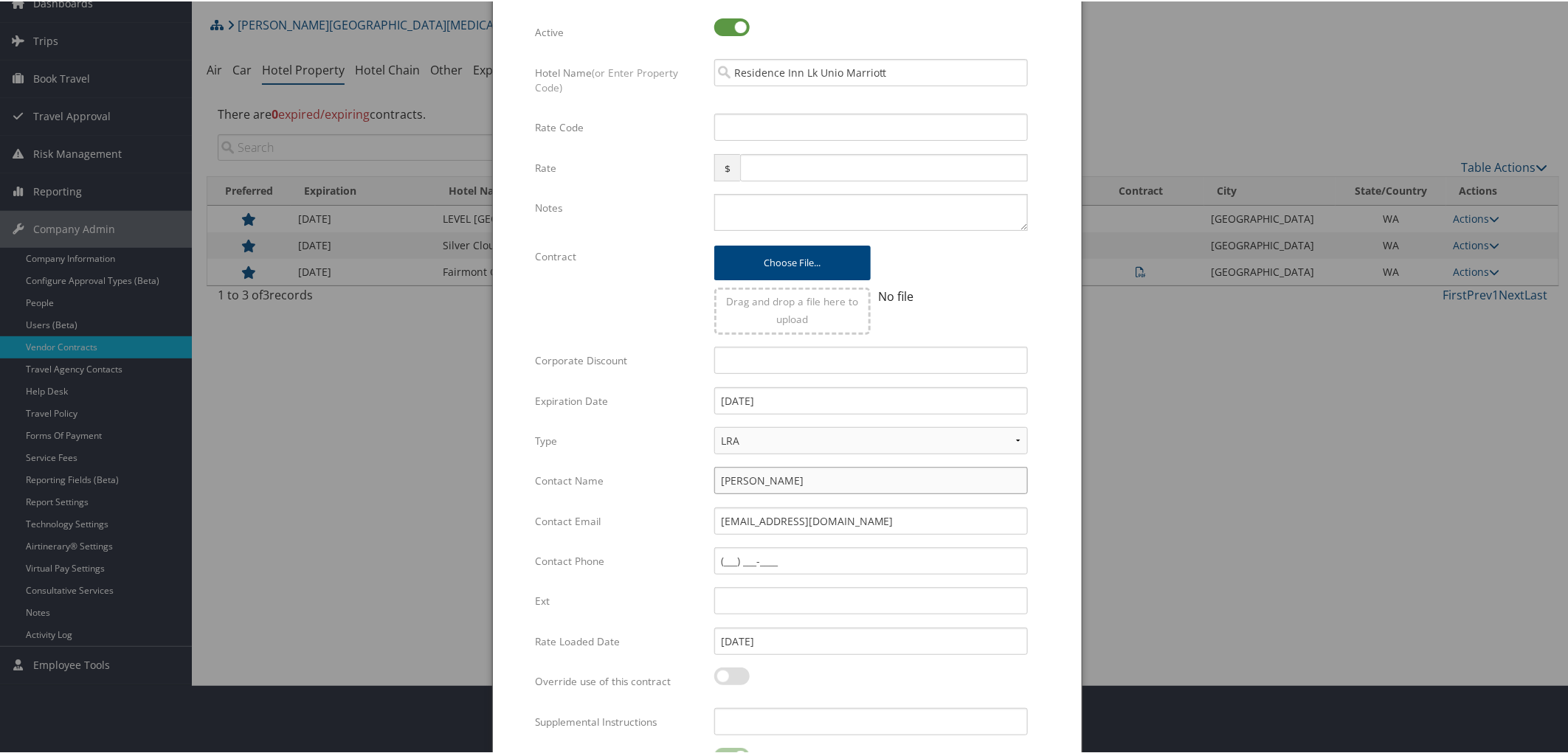
scroll to position [98, 0]
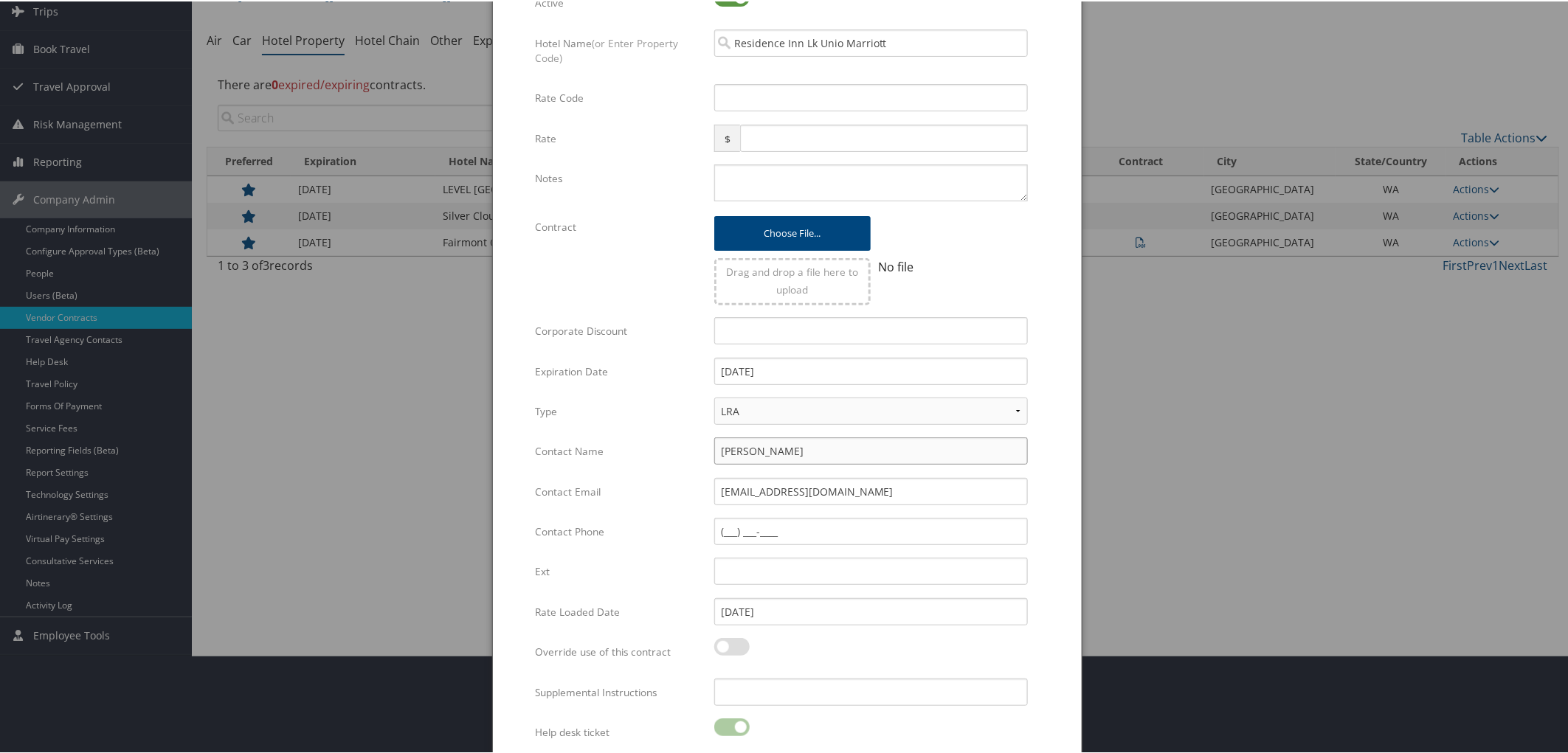
type input "Jason Babcock"
click at [724, 543] on input "Contact Phone" at bounding box center [871, 529] width 314 height 27
type input "(206) 624-6000"
click at [731, 110] on input "Rate Code" at bounding box center [871, 95] width 314 height 27
click at [785, 105] on input "Rate Code" at bounding box center [871, 95] width 314 height 27
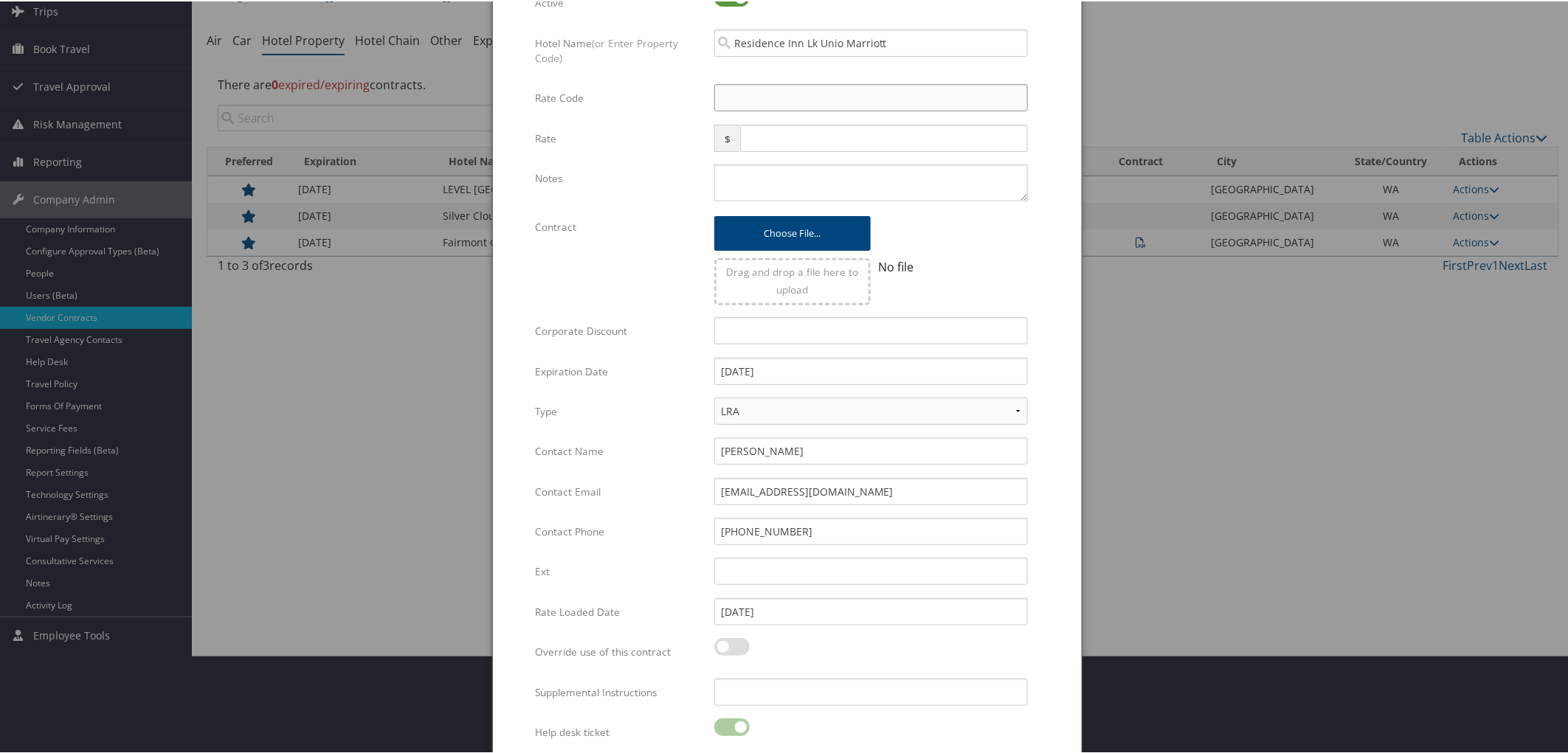
type input "f"
type input "FDU"
click at [772, 200] on textarea "Notes" at bounding box center [871, 181] width 314 height 37
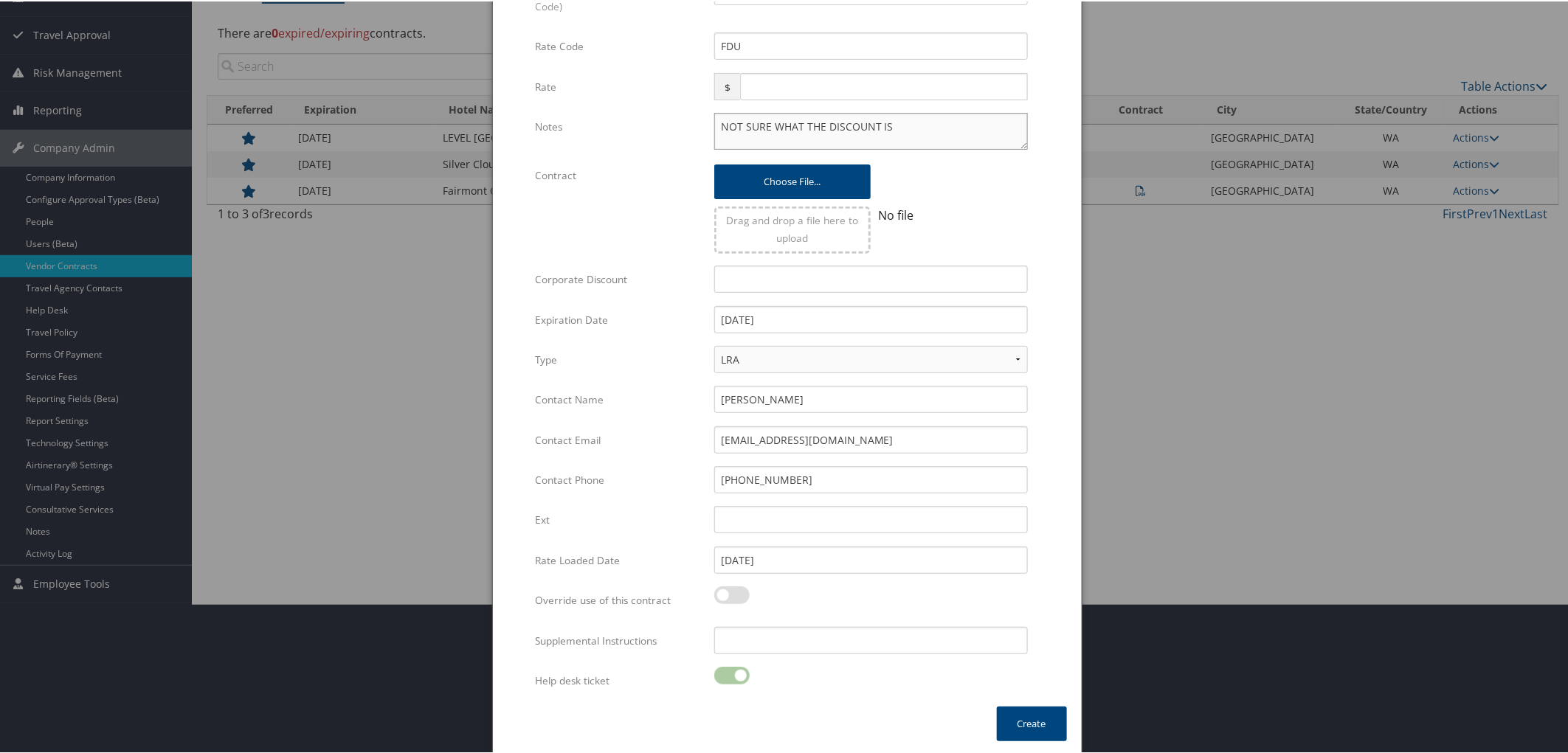
scroll to position [208, 0]
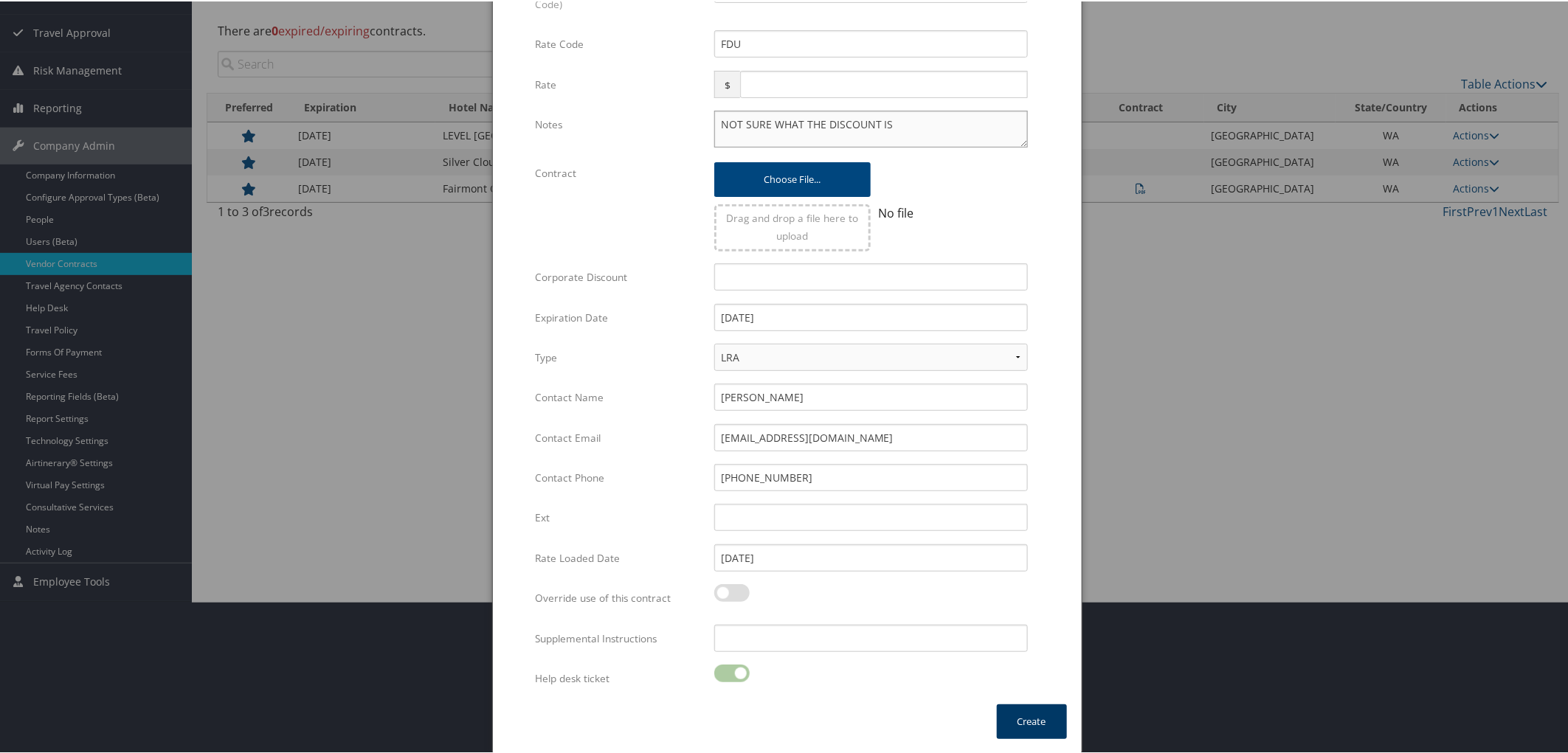
type textarea "NOT SURE WHAT THE DISCOUNT IS"
click at [1027, 712] on button "Create" at bounding box center [1031, 720] width 71 height 35
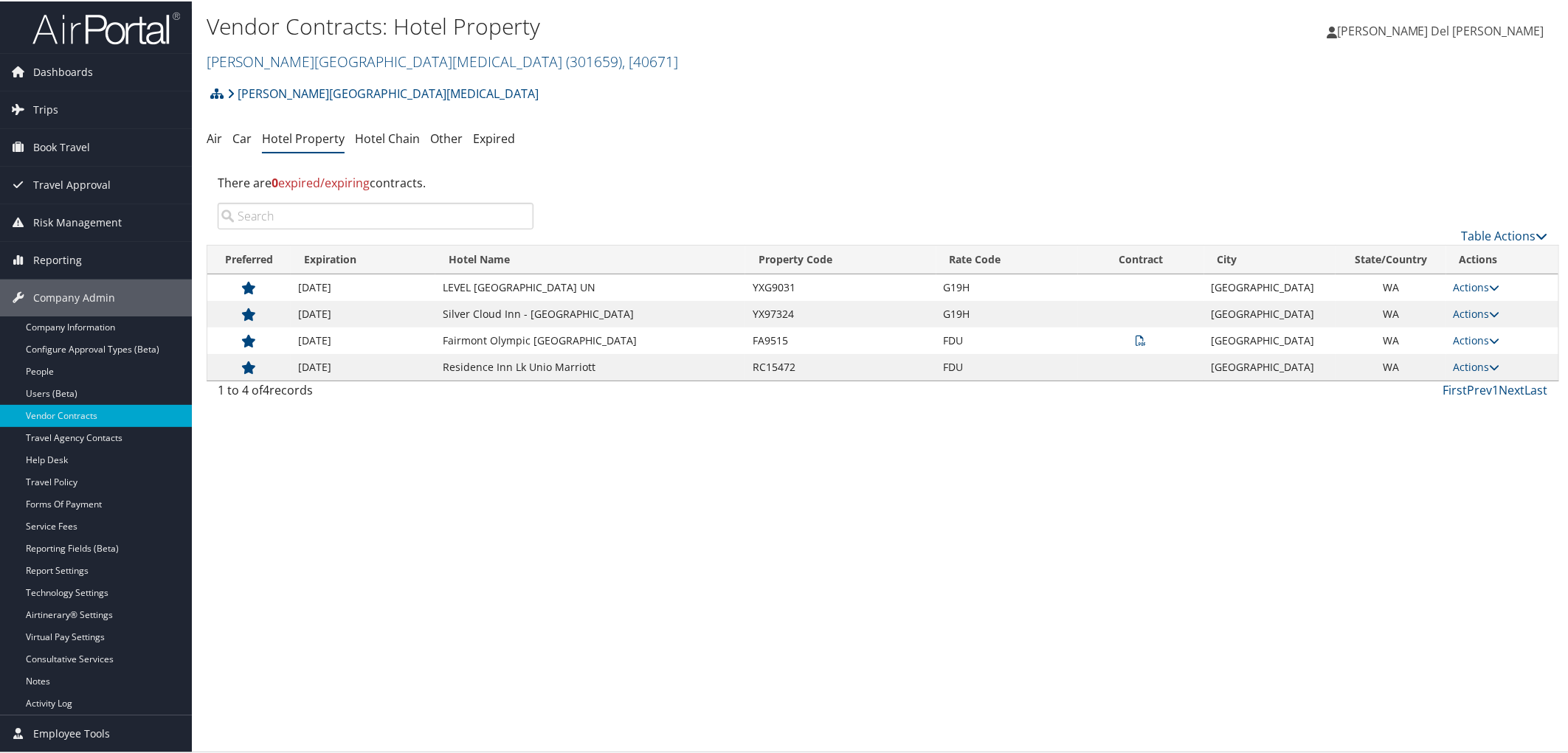
scroll to position [0, 0]
click at [1492, 242] on link "Table Actions" at bounding box center [1504, 234] width 86 height 16
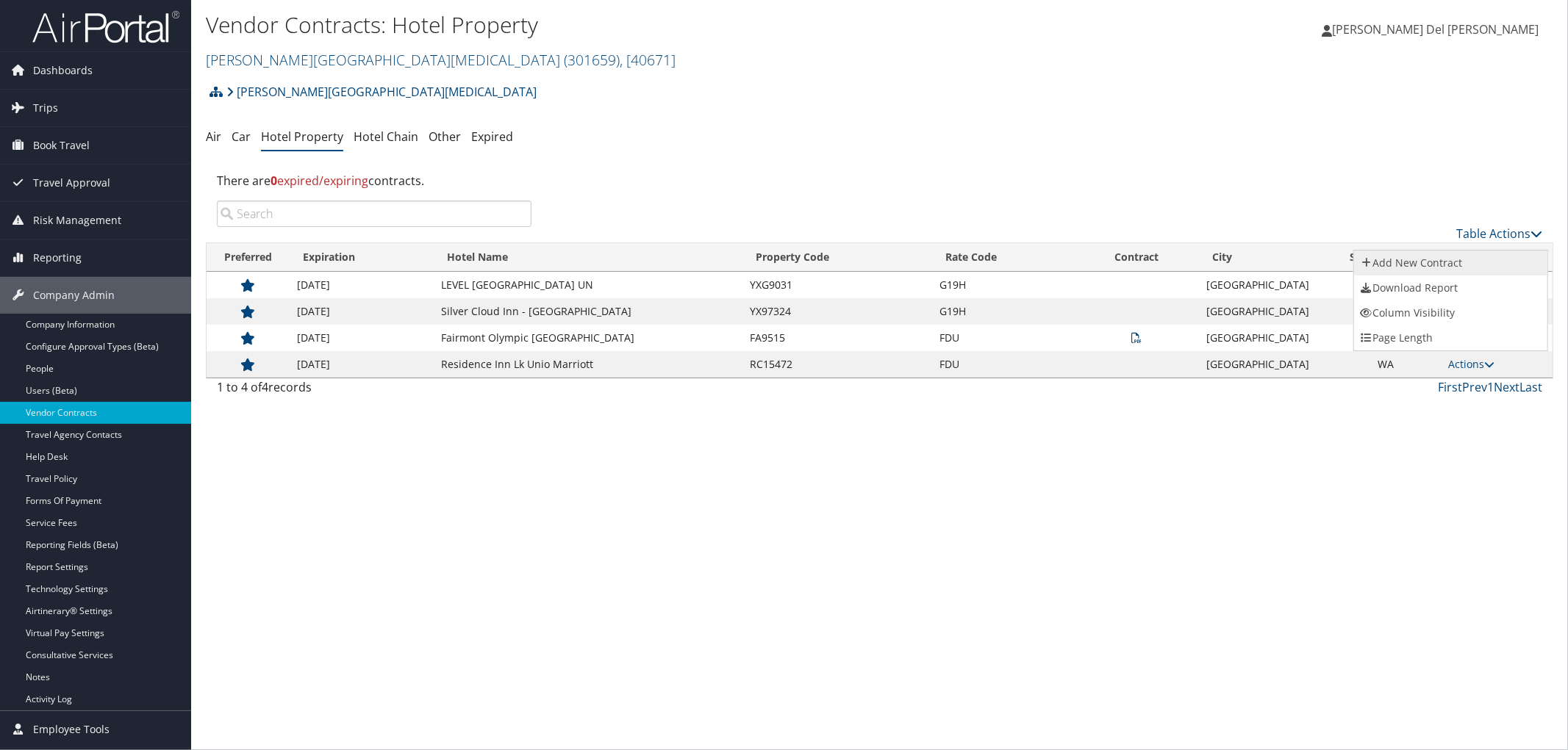
click at [1443, 255] on link "Add New Contract" at bounding box center [1450, 262] width 193 height 25
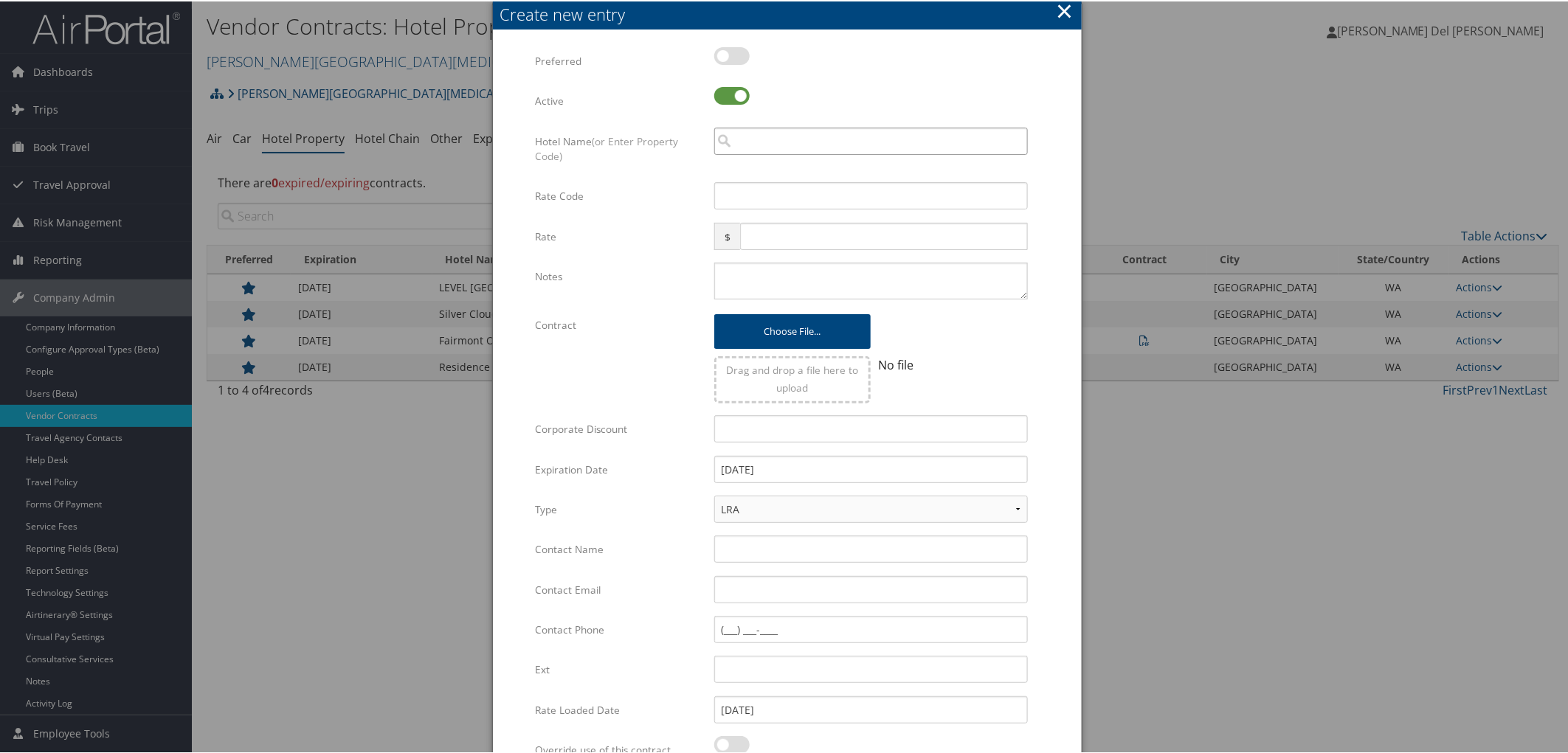
click at [749, 149] on input "search" at bounding box center [871, 139] width 314 height 27
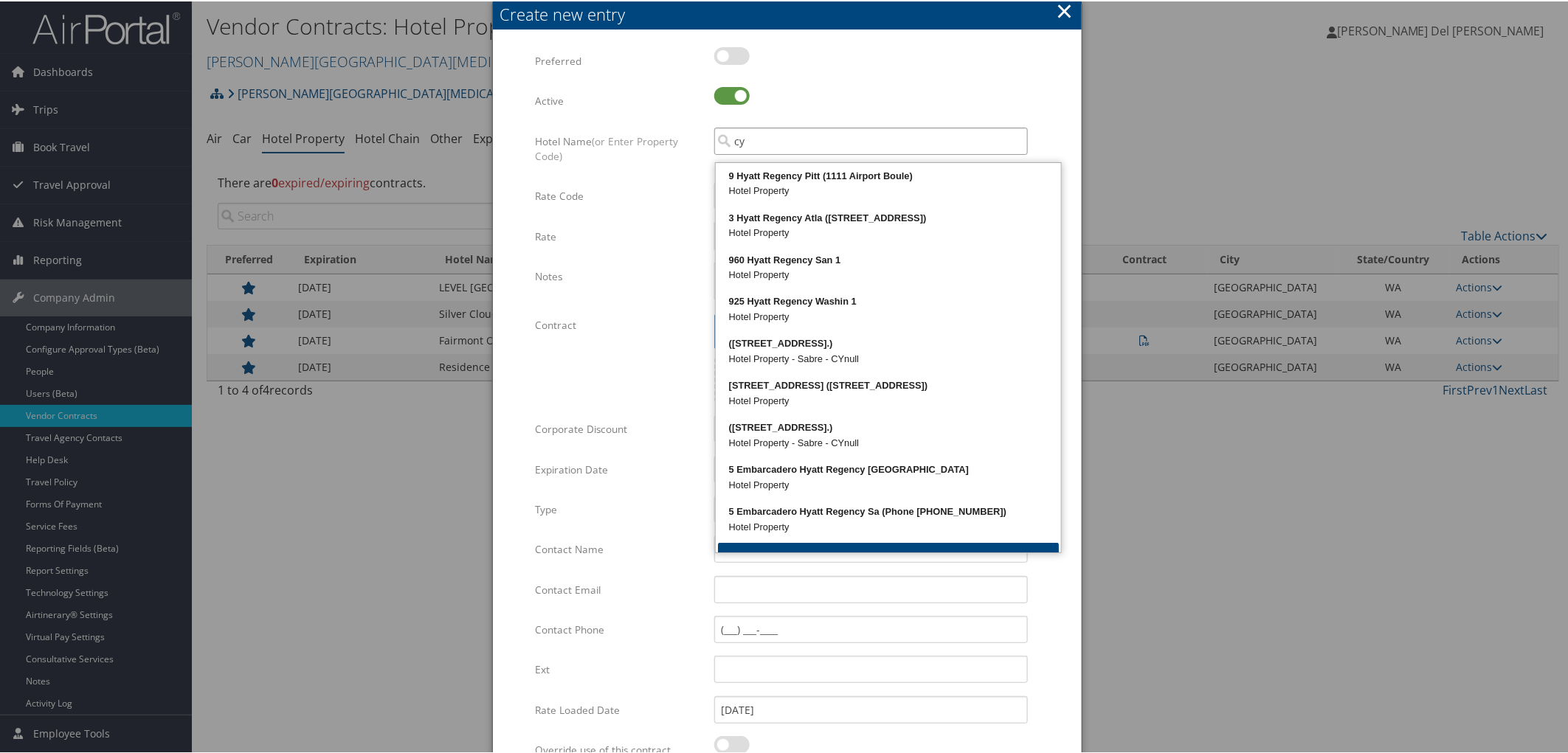
paste input "46419"
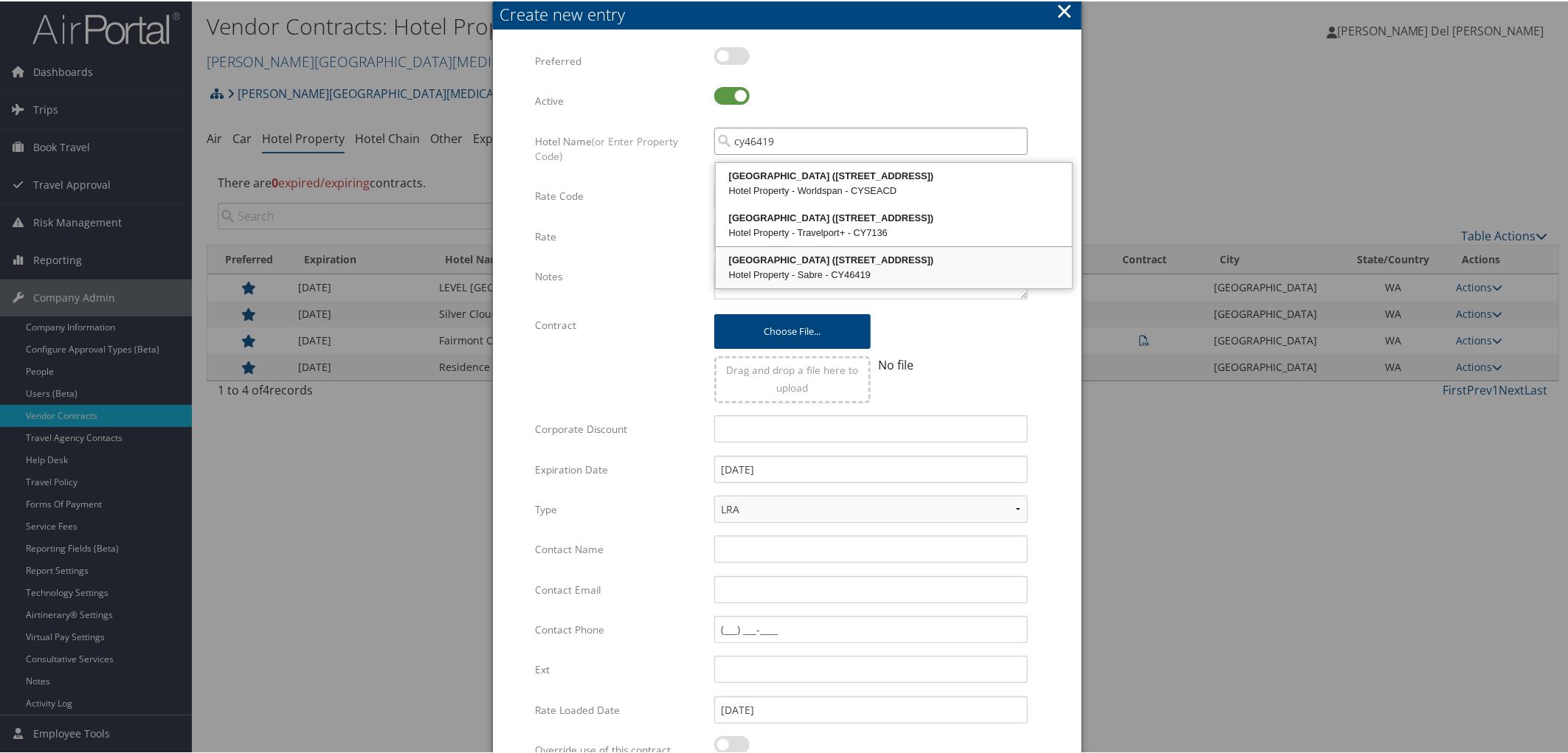
drag, startPoint x: 858, startPoint y: 289, endPoint x: 837, endPoint y: 291, distance: 21.1
click at [858, 281] on div "Hotel Property - Sabre - CY46419" at bounding box center [894, 273] width 352 height 15
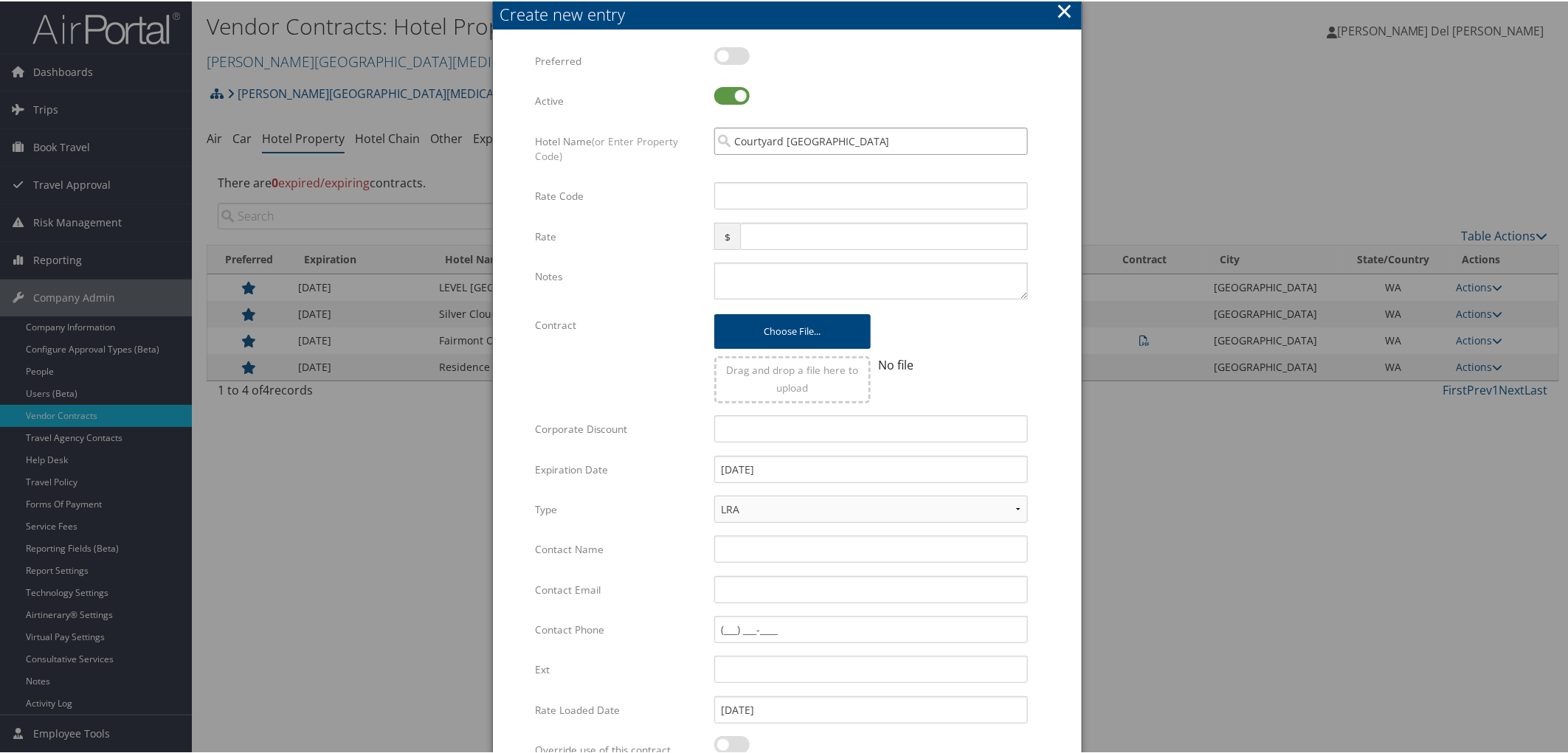
type input "Courtyard Lake Union Marriott"
click at [798, 208] on input "Rate Code" at bounding box center [871, 194] width 314 height 27
type input "FDU"
click at [788, 248] on input "text" at bounding box center [883, 234] width 287 height 27
click at [740, 296] on textarea "Notes" at bounding box center [871, 279] width 314 height 37
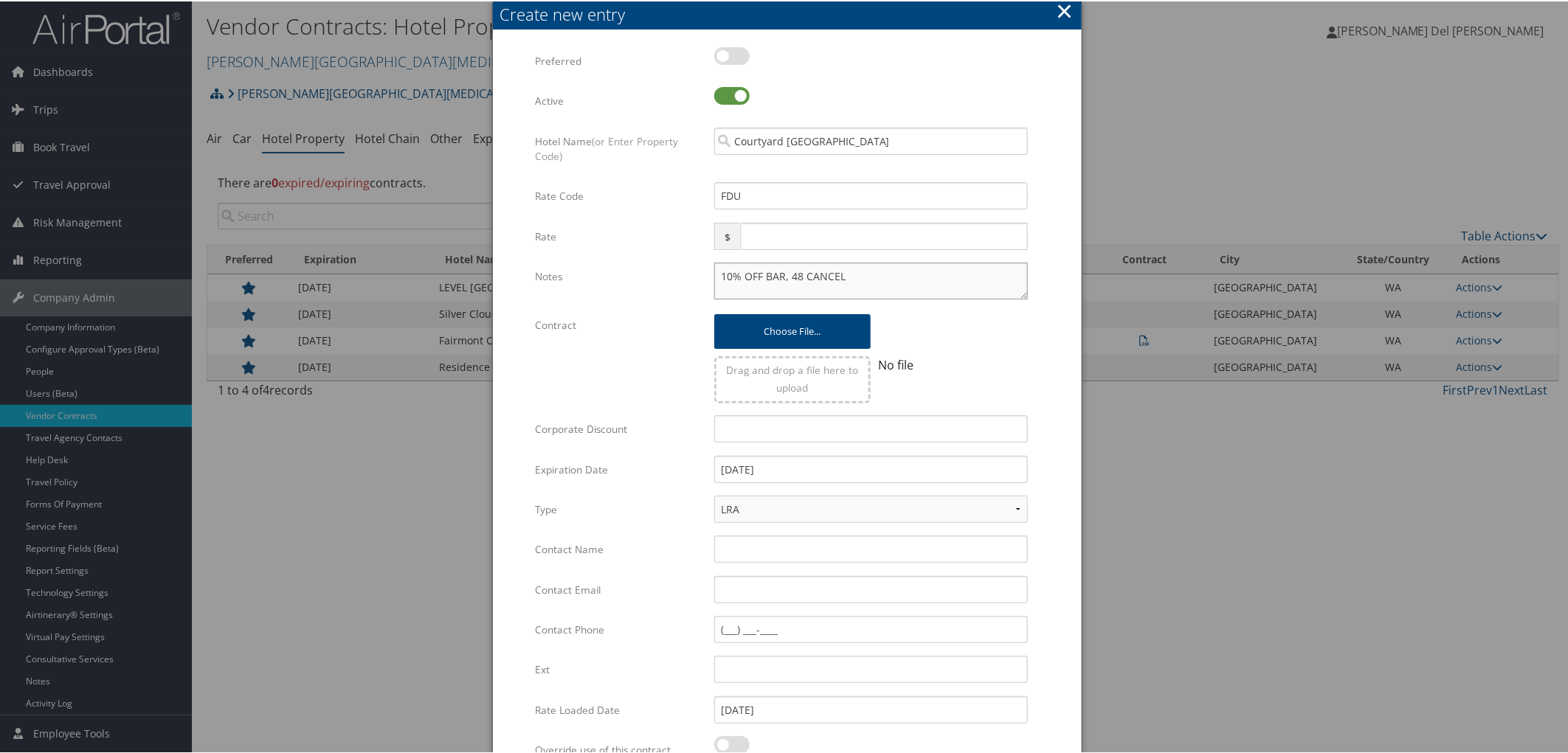
type textarea "10% OFF BAR, 48 CANCEL"
click at [768, 561] on input "Contact Name" at bounding box center [871, 547] width 314 height 27
paste input "Ali O’Connor"
type input "Ali O’Connor"
click at [741, 602] on input "Contact Email" at bounding box center [871, 588] width 314 height 27
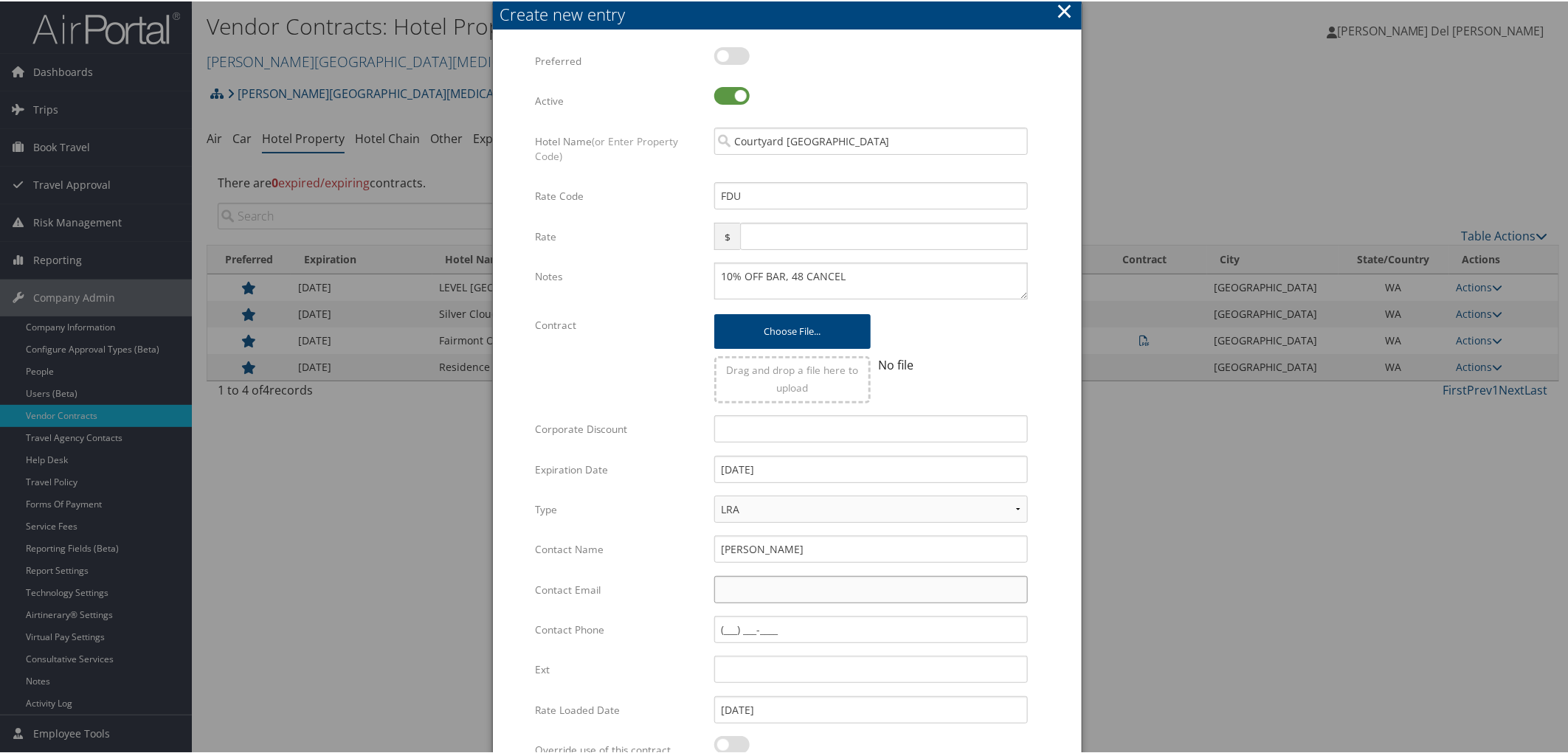
scroll to position [16, 0]
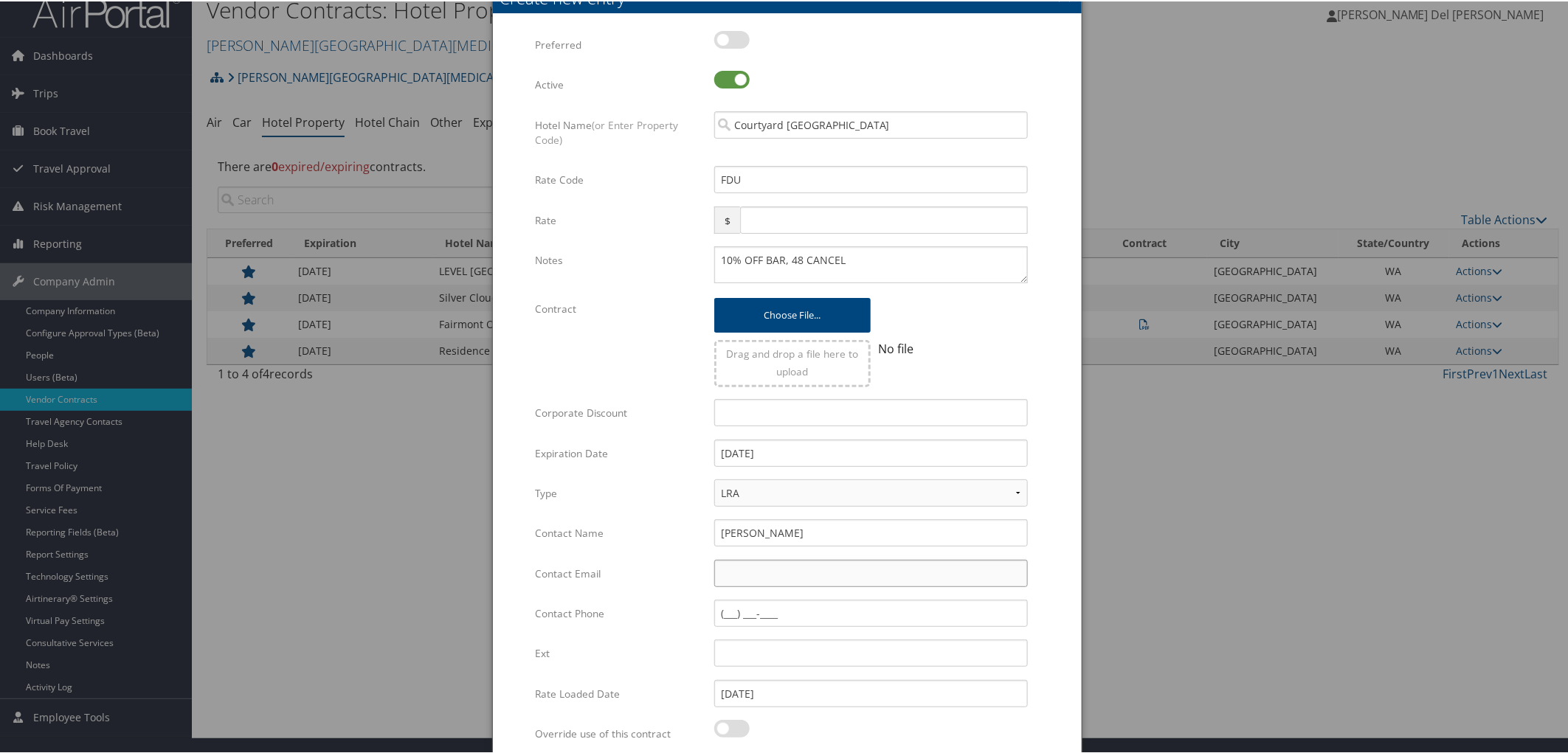
click at [745, 586] on input "Contact Email" at bounding box center [871, 571] width 314 height 27
paste input "ali.oconnor@marriott.com"
type input "ali.oconnor@marriott.com"
click at [721, 626] on input "Contact Phone" at bounding box center [871, 611] width 314 height 27
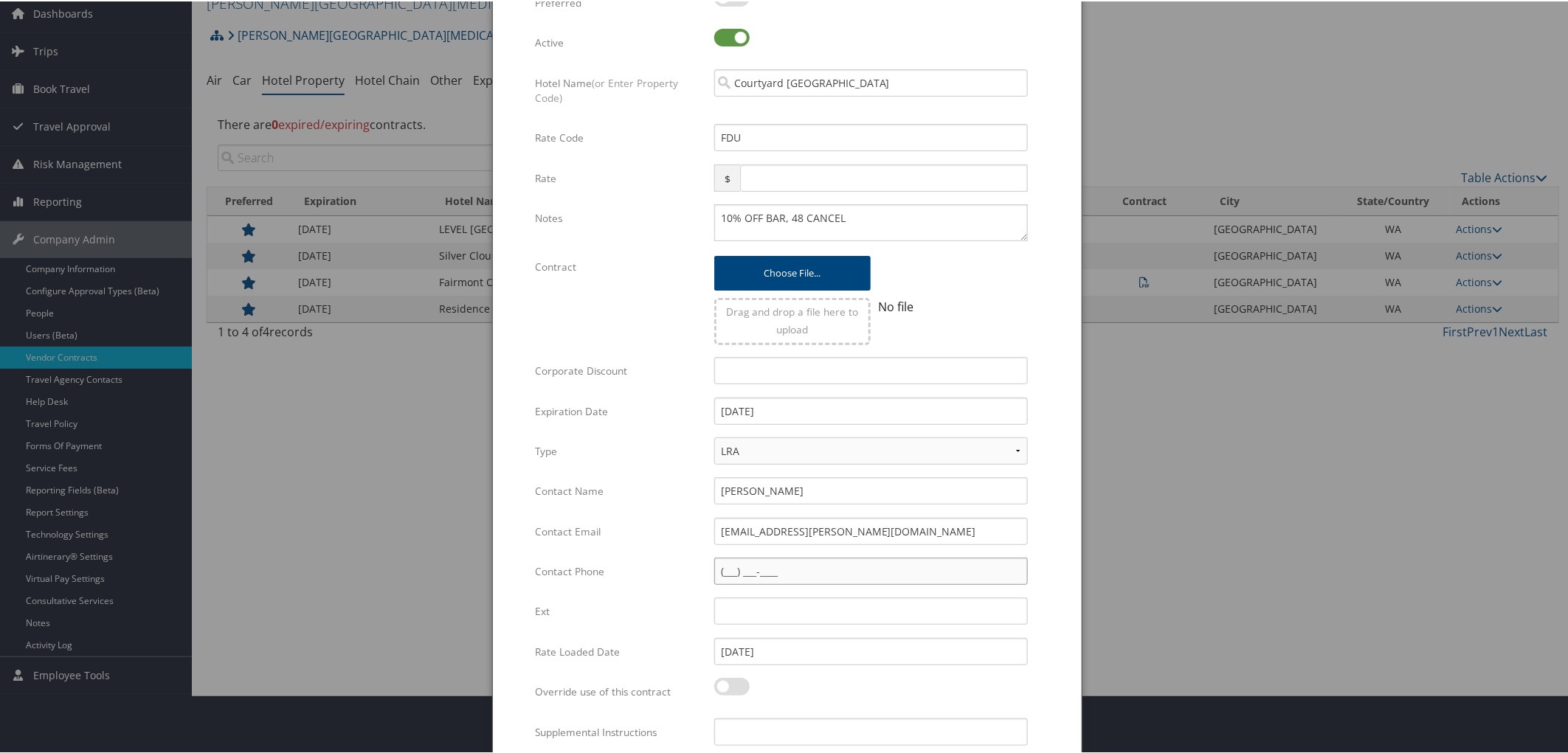
paste input "(206) 949-8184"
type input "(206) 949-8184"
click at [643, 624] on label "Ext" at bounding box center [619, 609] width 168 height 28
click at [714, 623] on input "Ext" at bounding box center [871, 608] width 314 height 27
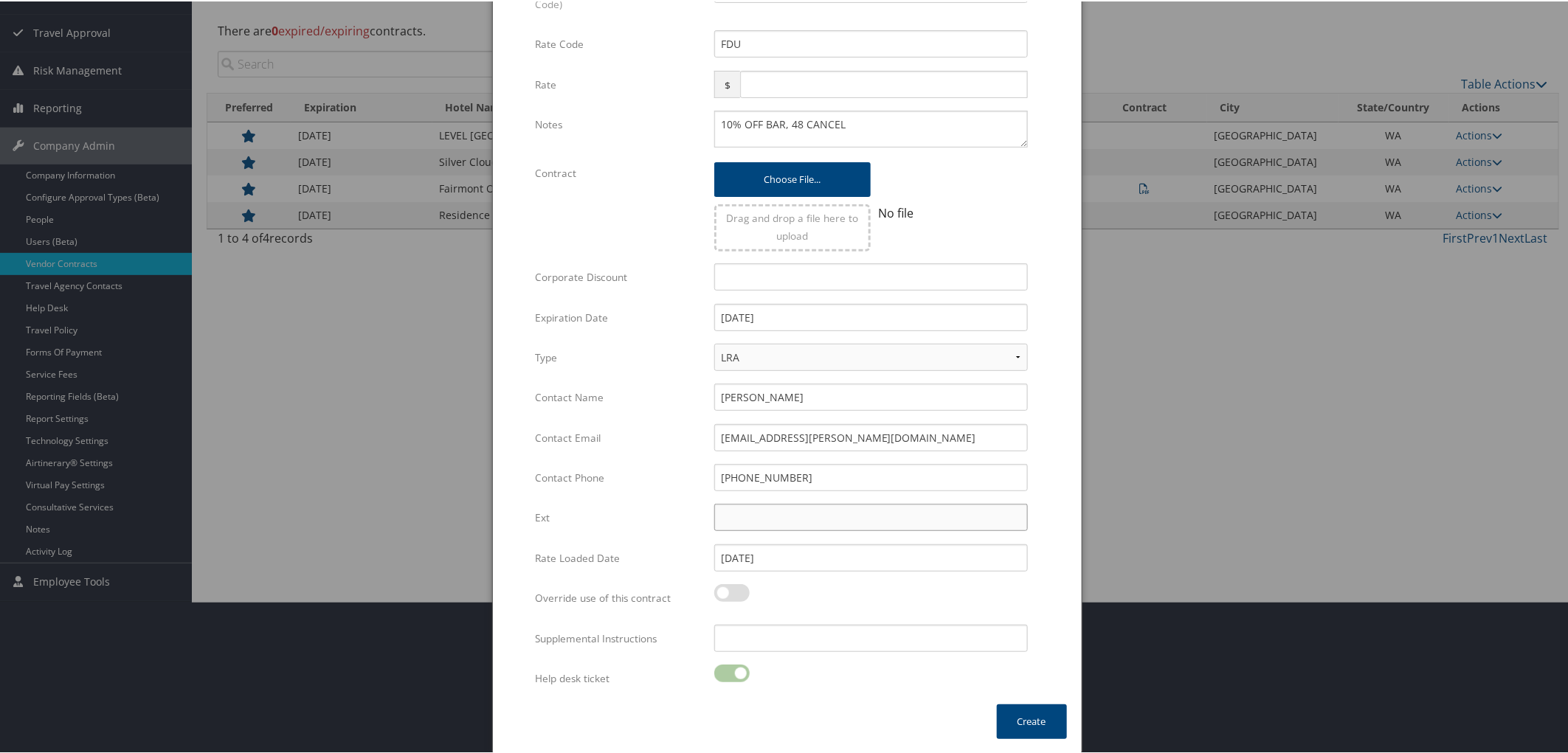
scroll to position [208, 0]
click at [1018, 717] on button "Create" at bounding box center [1031, 720] width 71 height 35
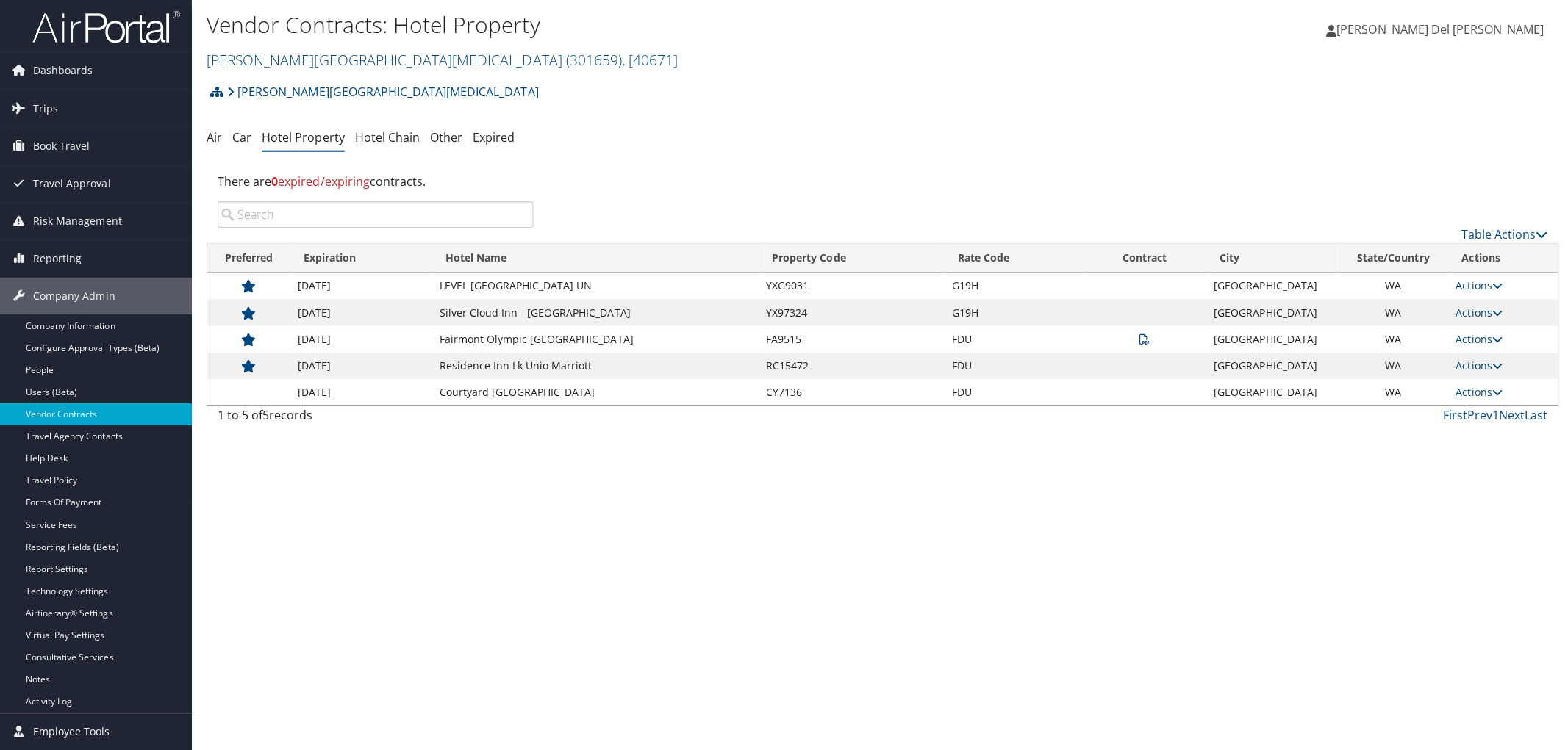
scroll to position [0, 0]
click at [310, 64] on link "Fred Hutchinson Cancer Center ( 301659 ) , [ 40671 ]" at bounding box center [441, 60] width 470 height 20
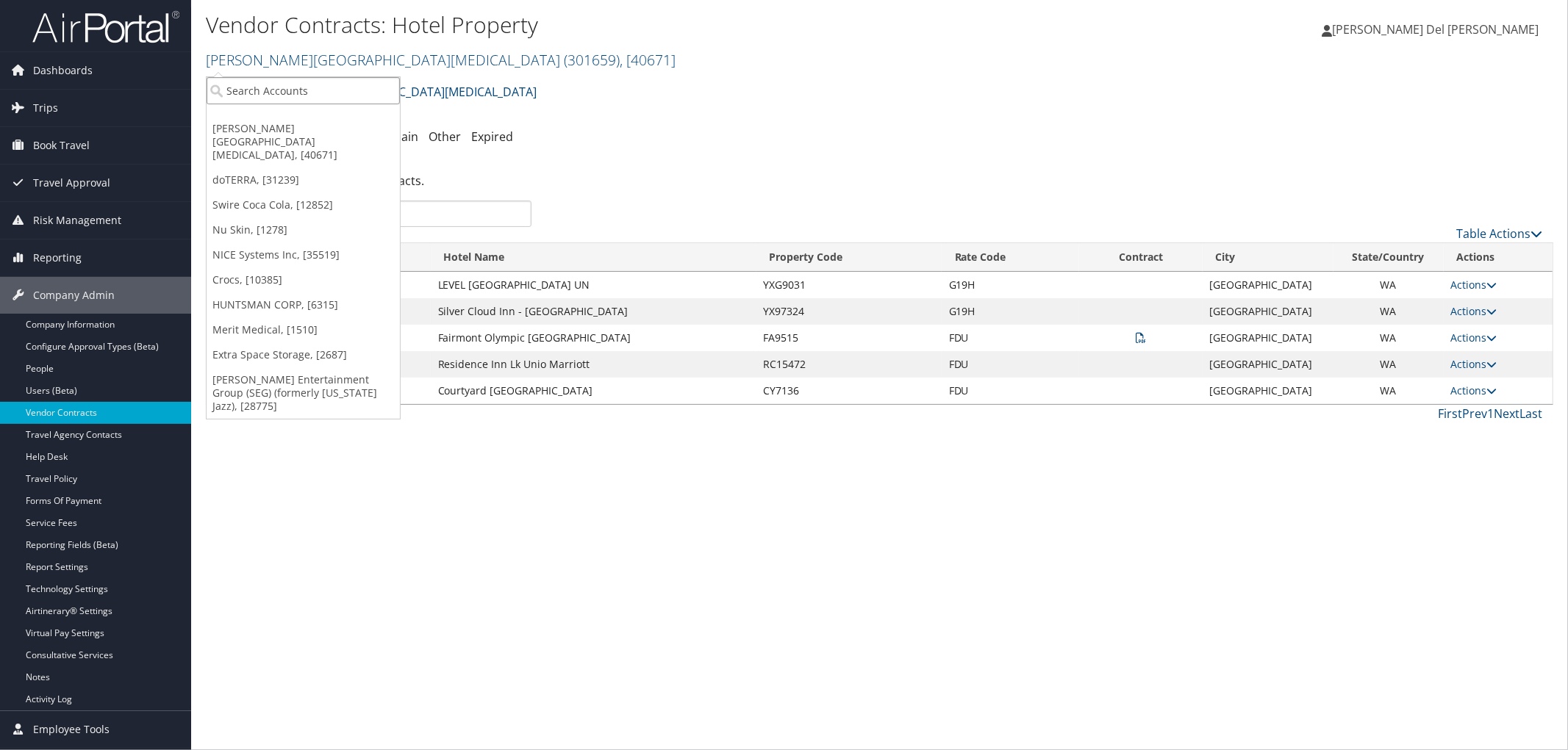
click at [225, 96] on input "search" at bounding box center [303, 90] width 193 height 27
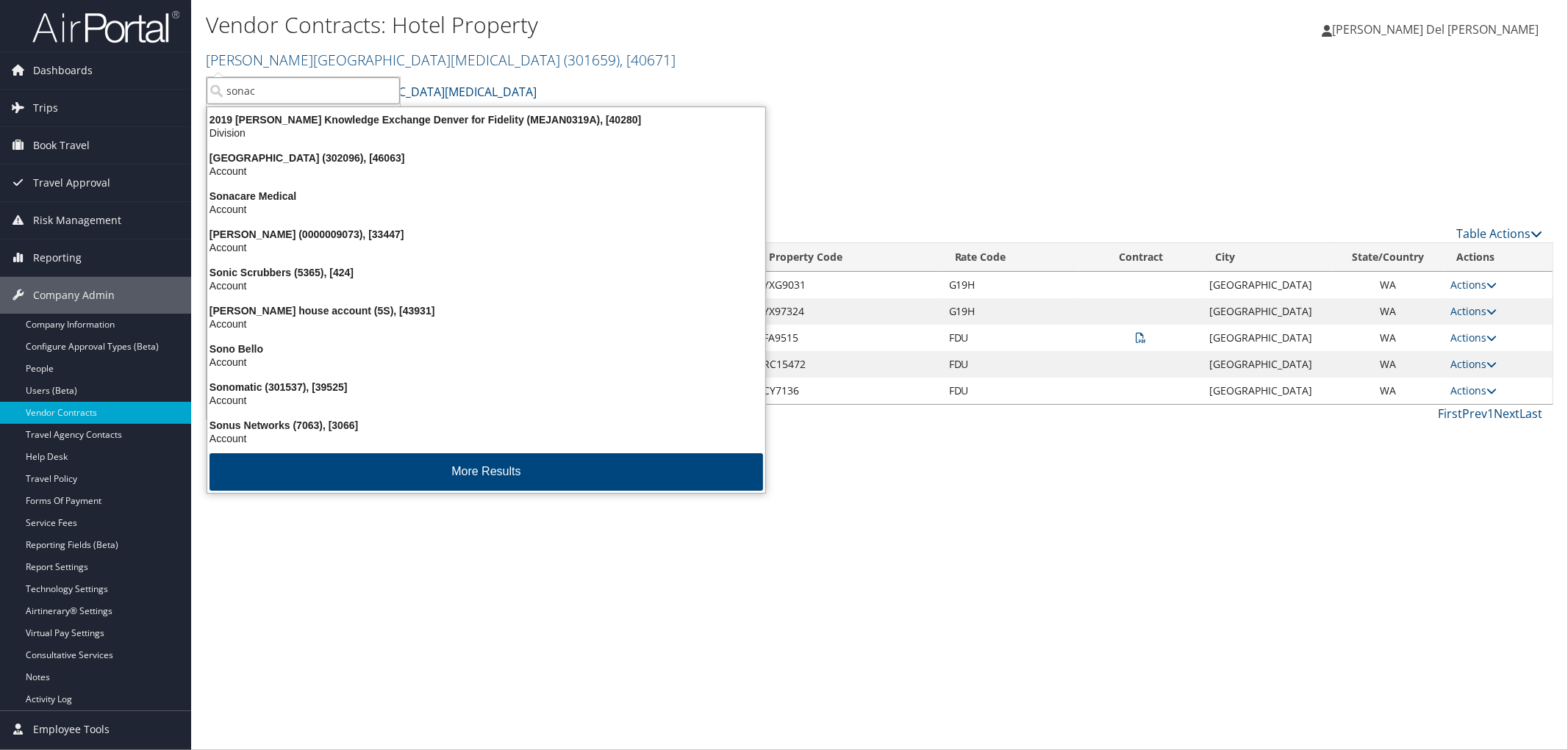
type input "sonaca"
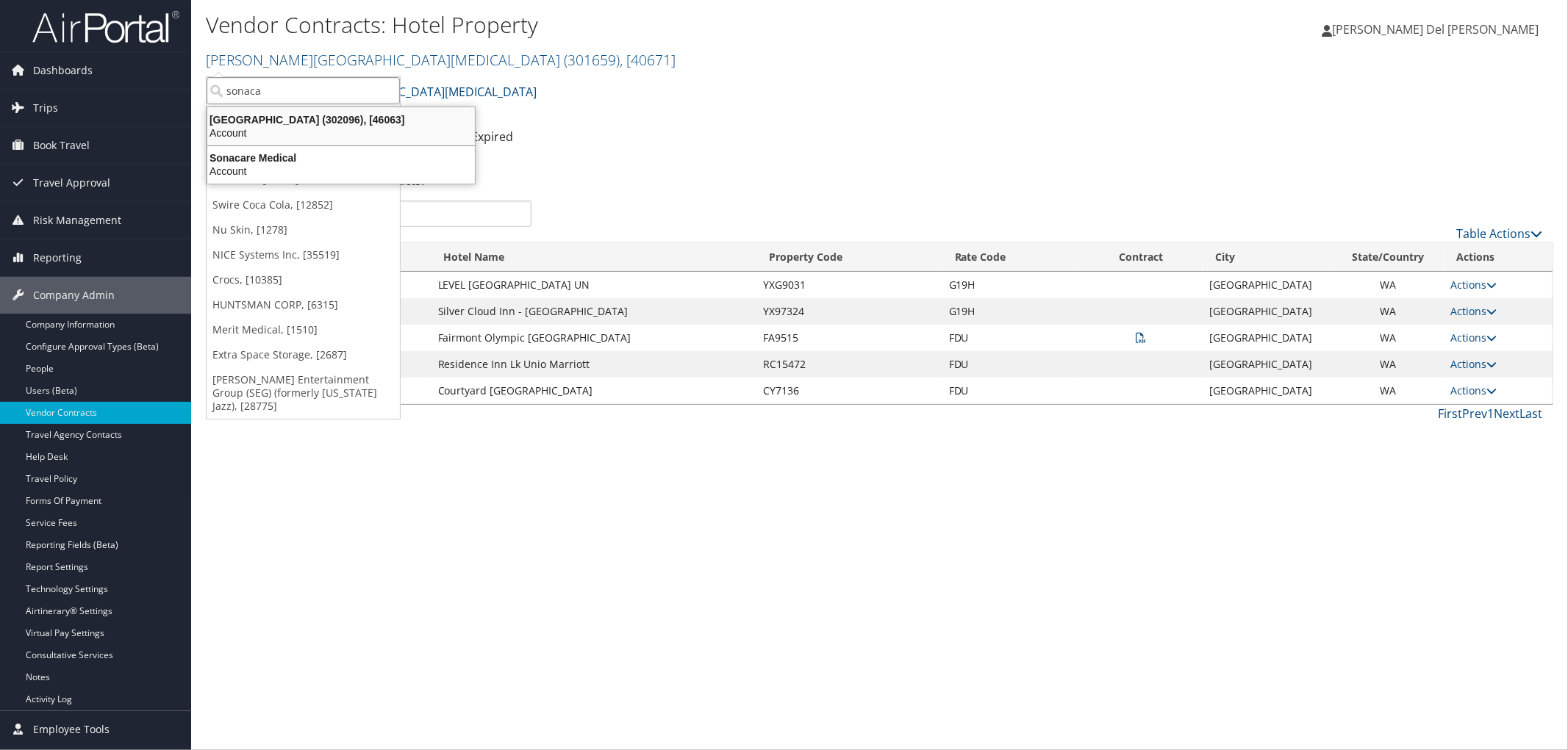
drag, startPoint x: 242, startPoint y: 133, endPoint x: 259, endPoint y: 141, distance: 18.8
click at [243, 133] on div "Account" at bounding box center [342, 133] width 285 height 13
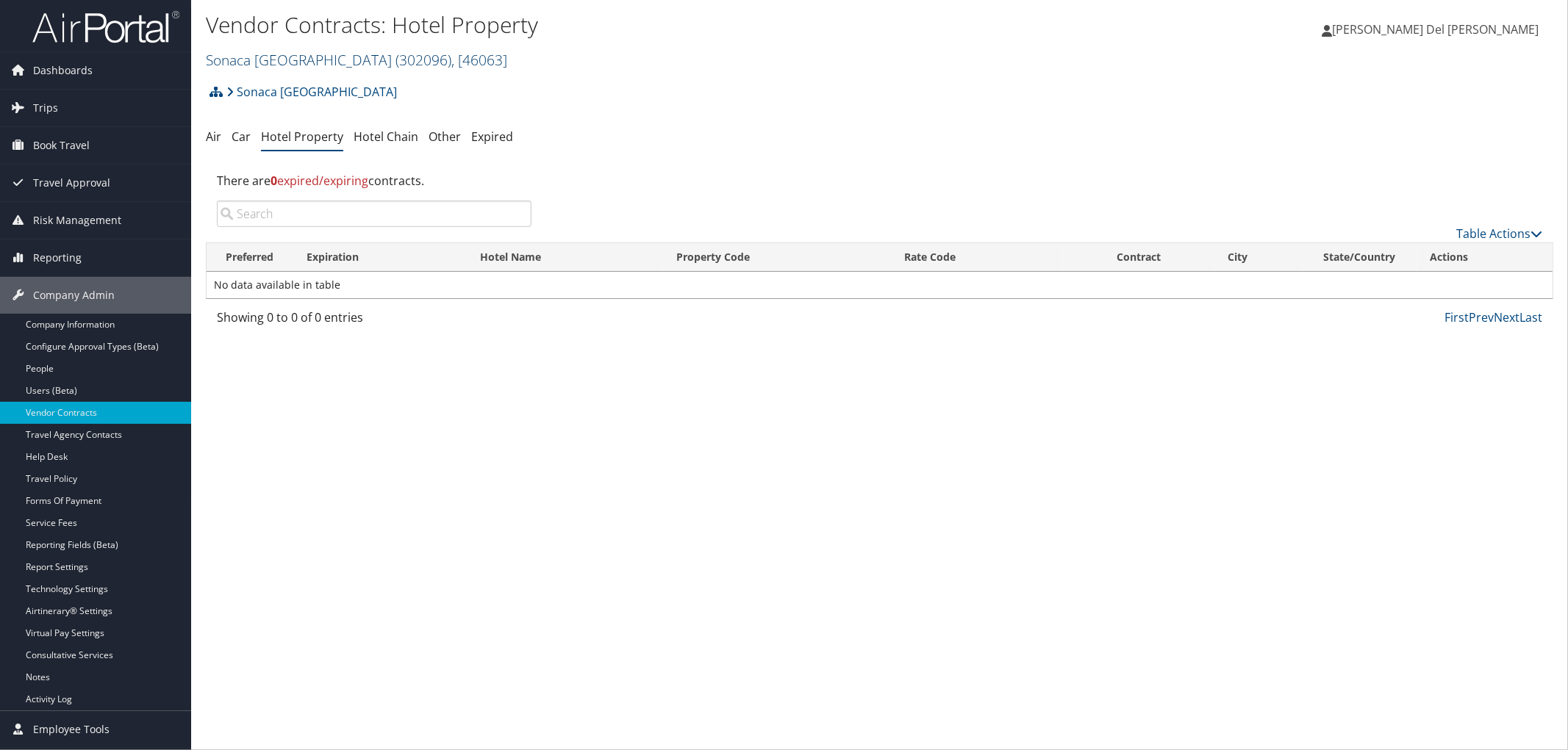
click at [305, 56] on link "[GEOGRAPHIC_DATA] ( 302096 ) , [ 46063 ]" at bounding box center [356, 60] width 302 height 20
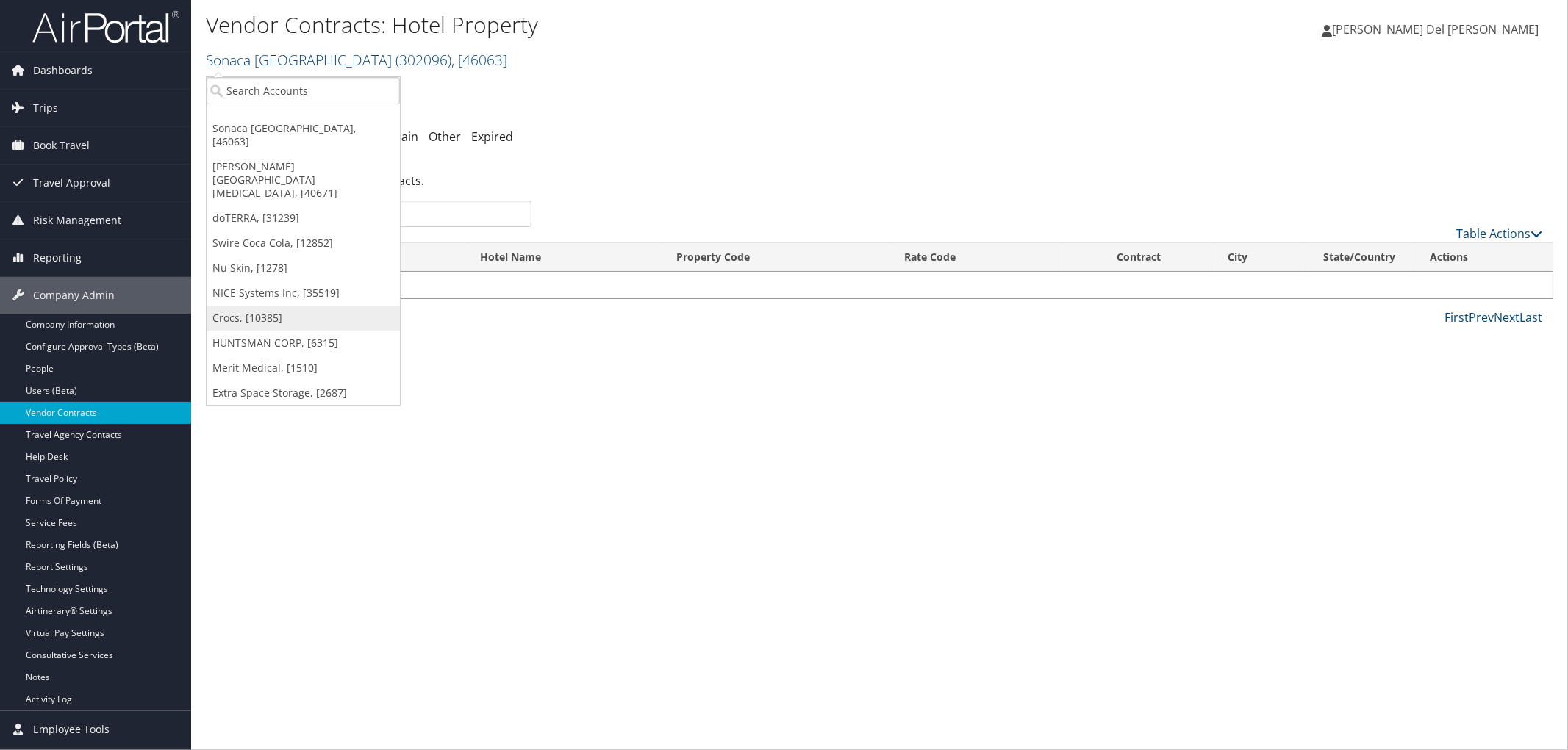
click at [232, 313] on link "Crocs, [10385]" at bounding box center [303, 318] width 193 height 25
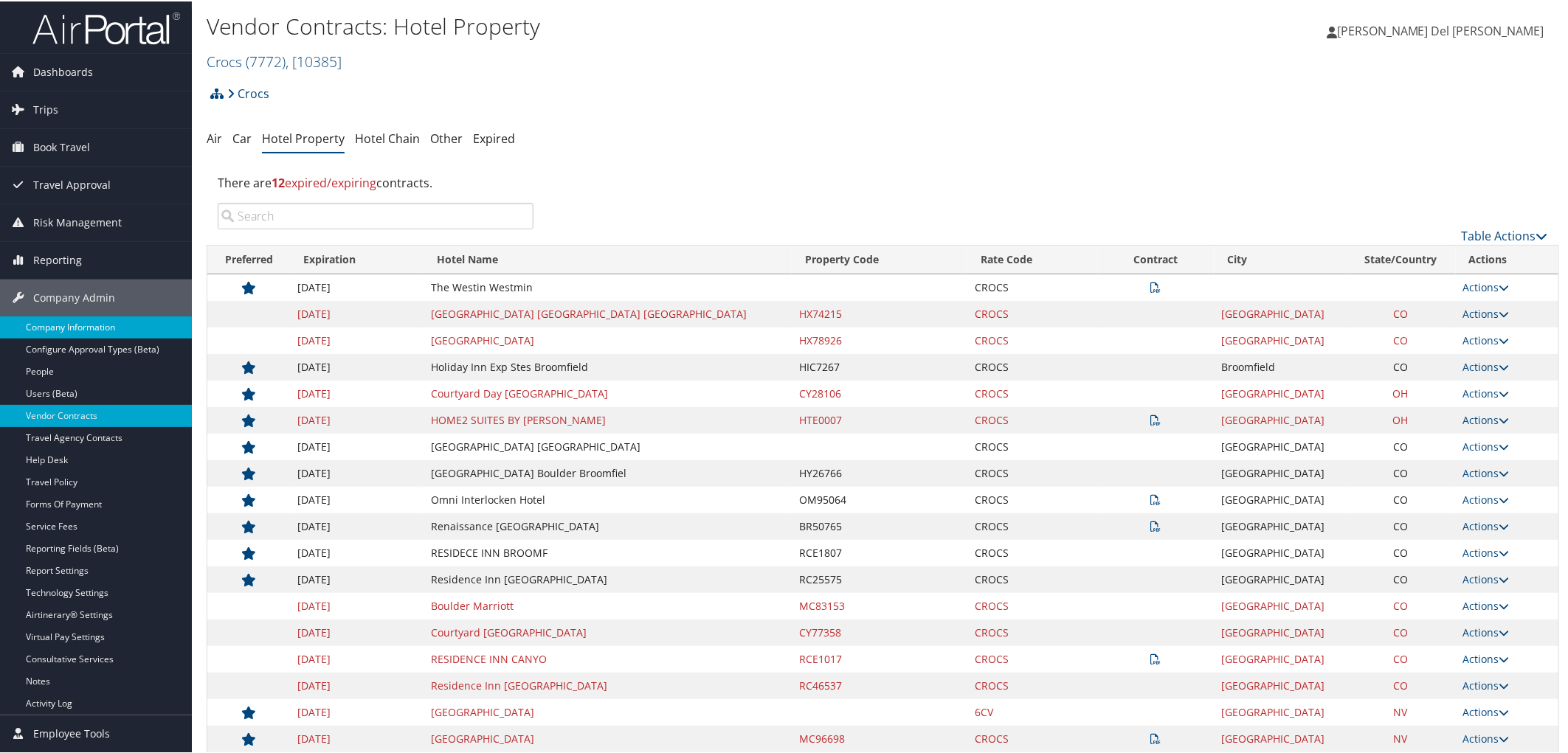
click at [71, 327] on link "Company Information" at bounding box center [95, 326] width 192 height 22
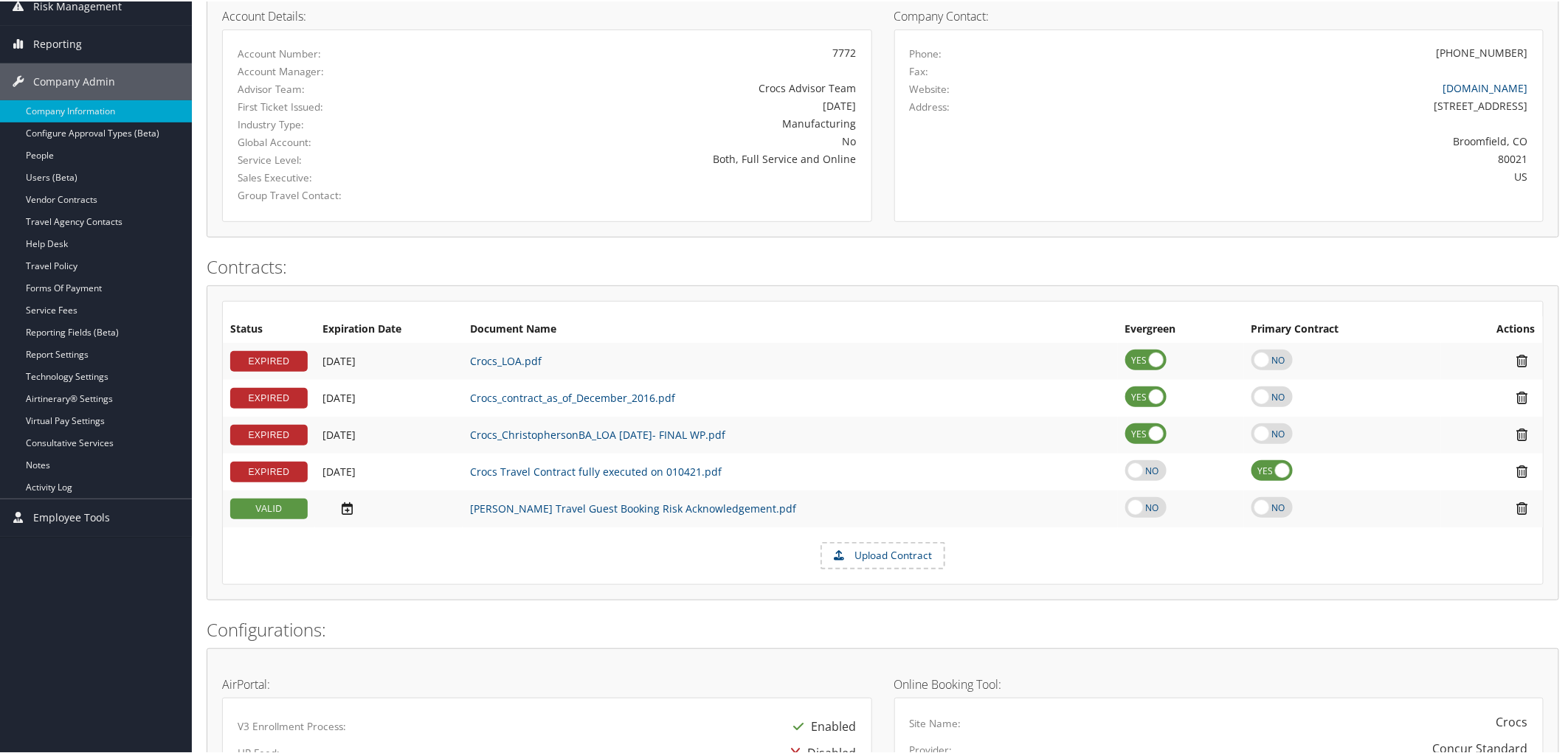
scroll to position [245, 0]
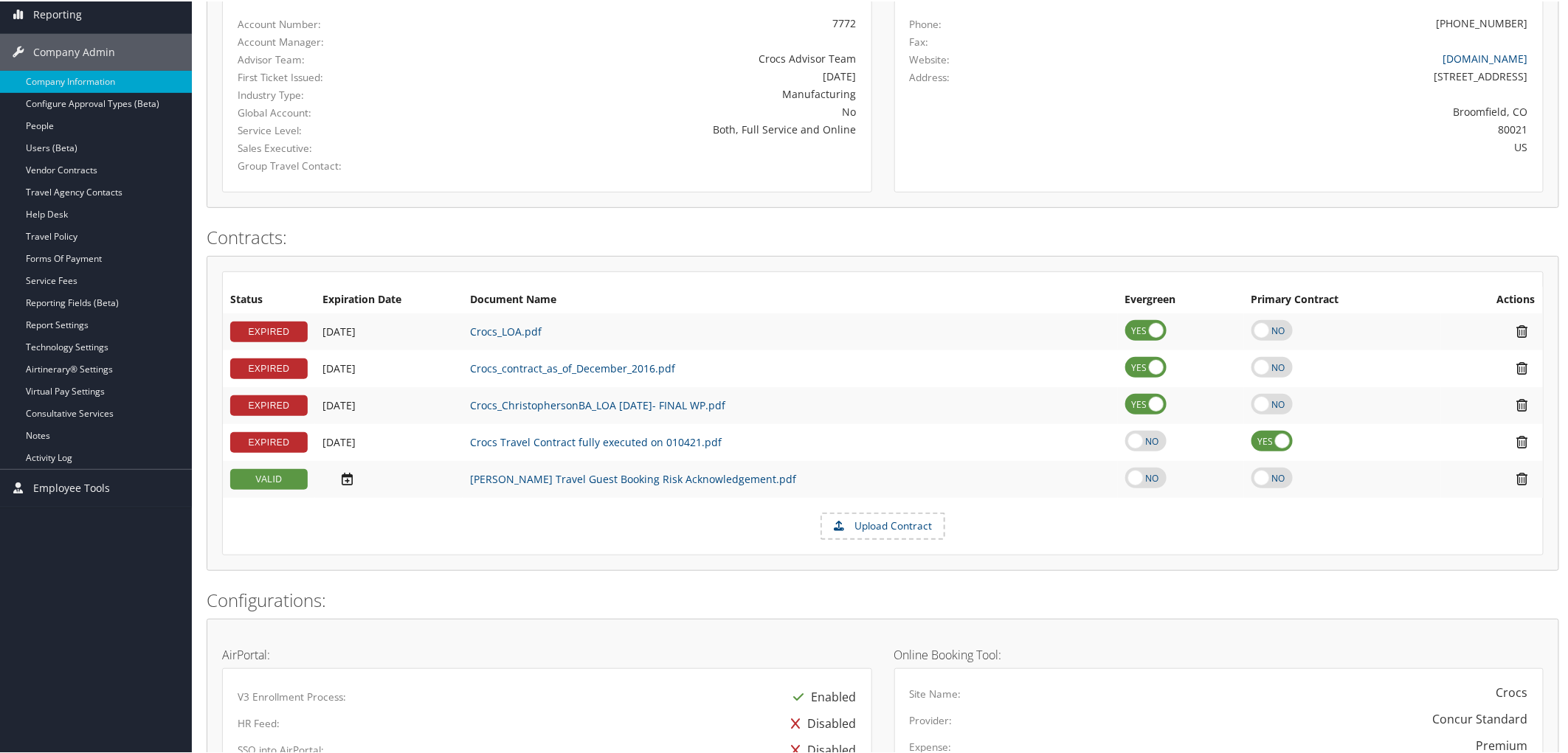
click at [862, 537] on label "Upload Contract" at bounding box center [882, 525] width 122 height 25
click at [0, 0] on input "Upload Contract" at bounding box center [0, 0] width 0 height 0
